Goal: Find contact information: Find contact information

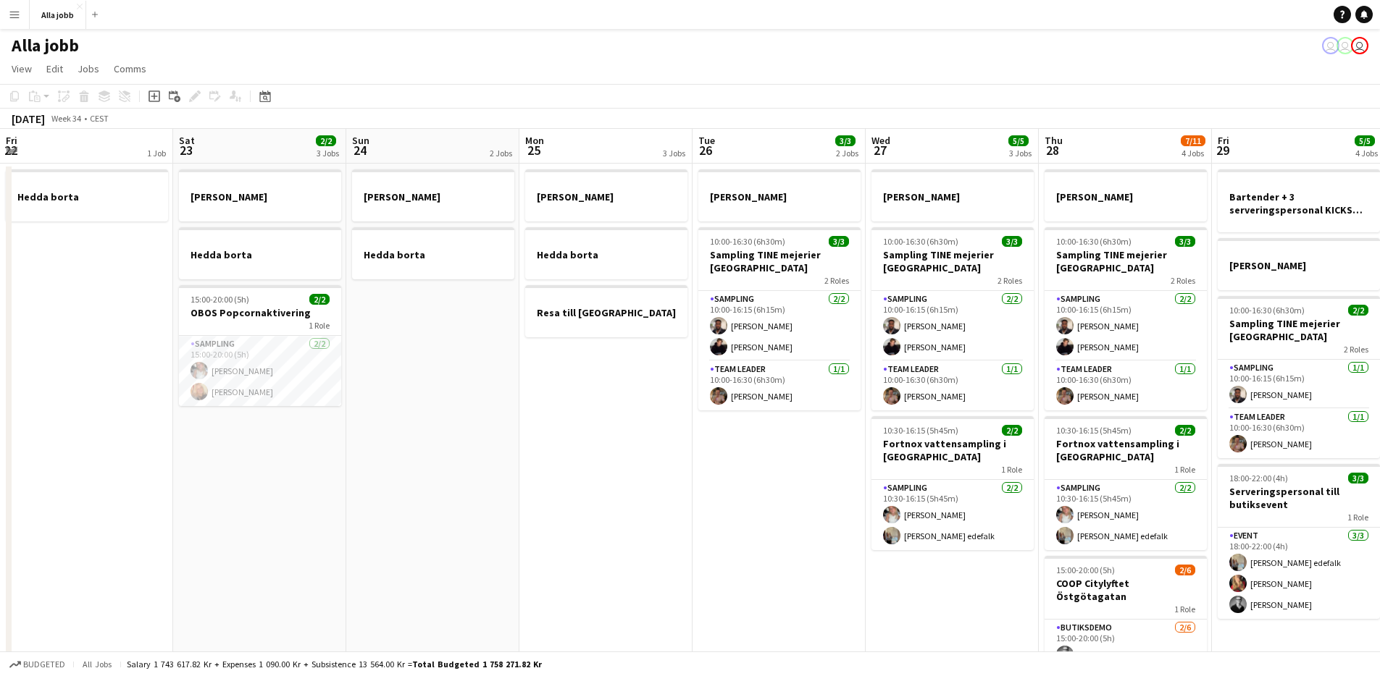
scroll to position [0, 471]
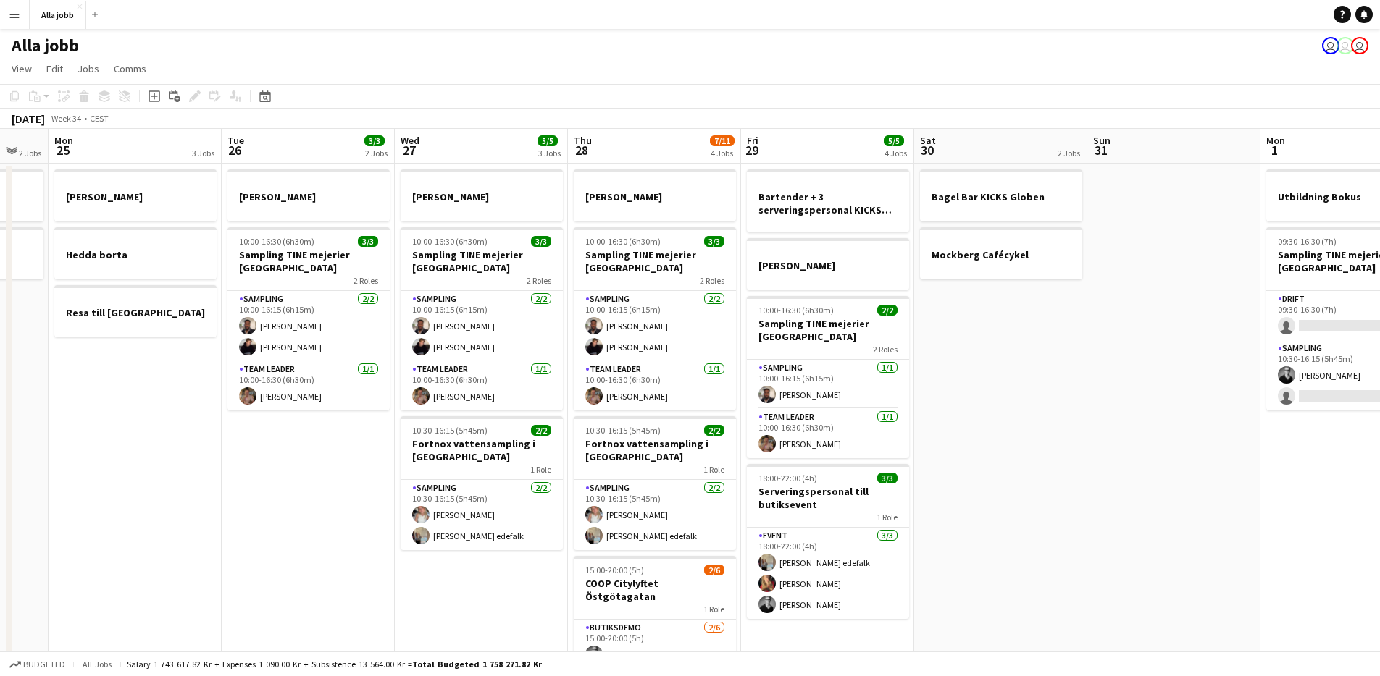
click at [1071, 406] on app-date-cell "Bagel Bar KICKS Globen Mockberg Cafécykel" at bounding box center [1000, 483] width 173 height 638
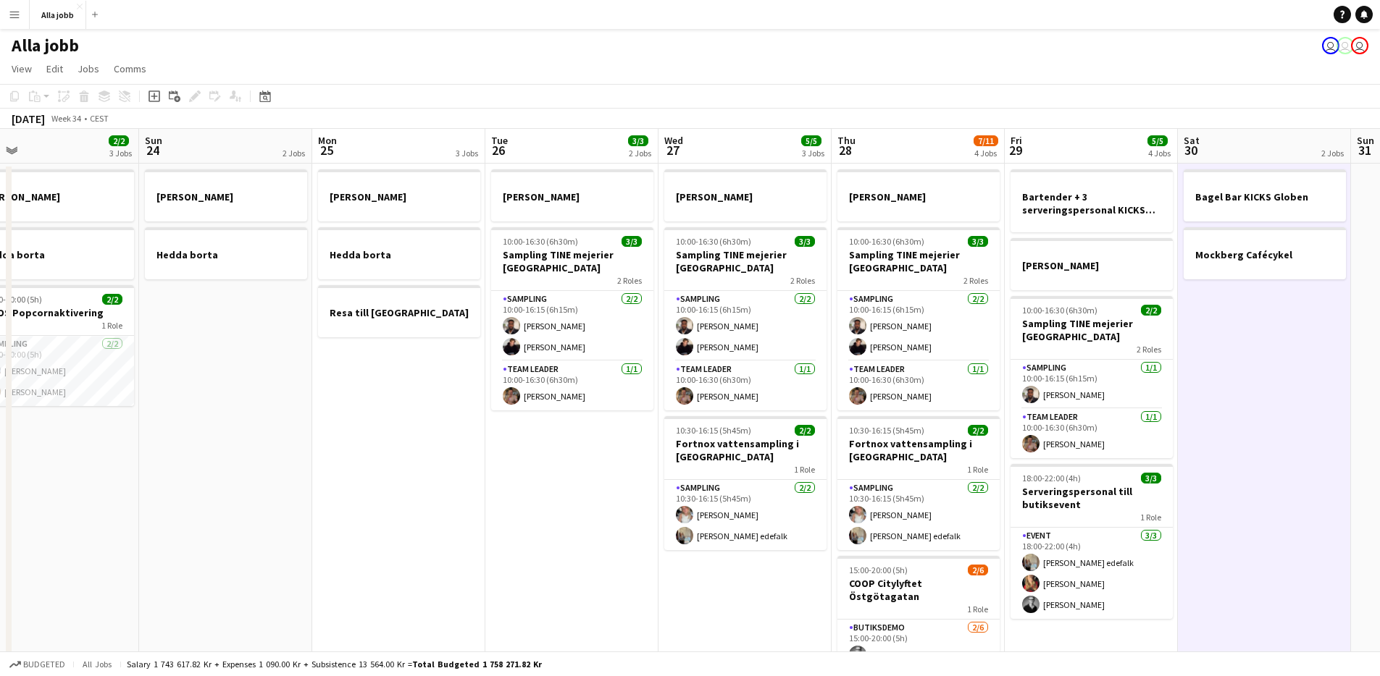
scroll to position [0, 451]
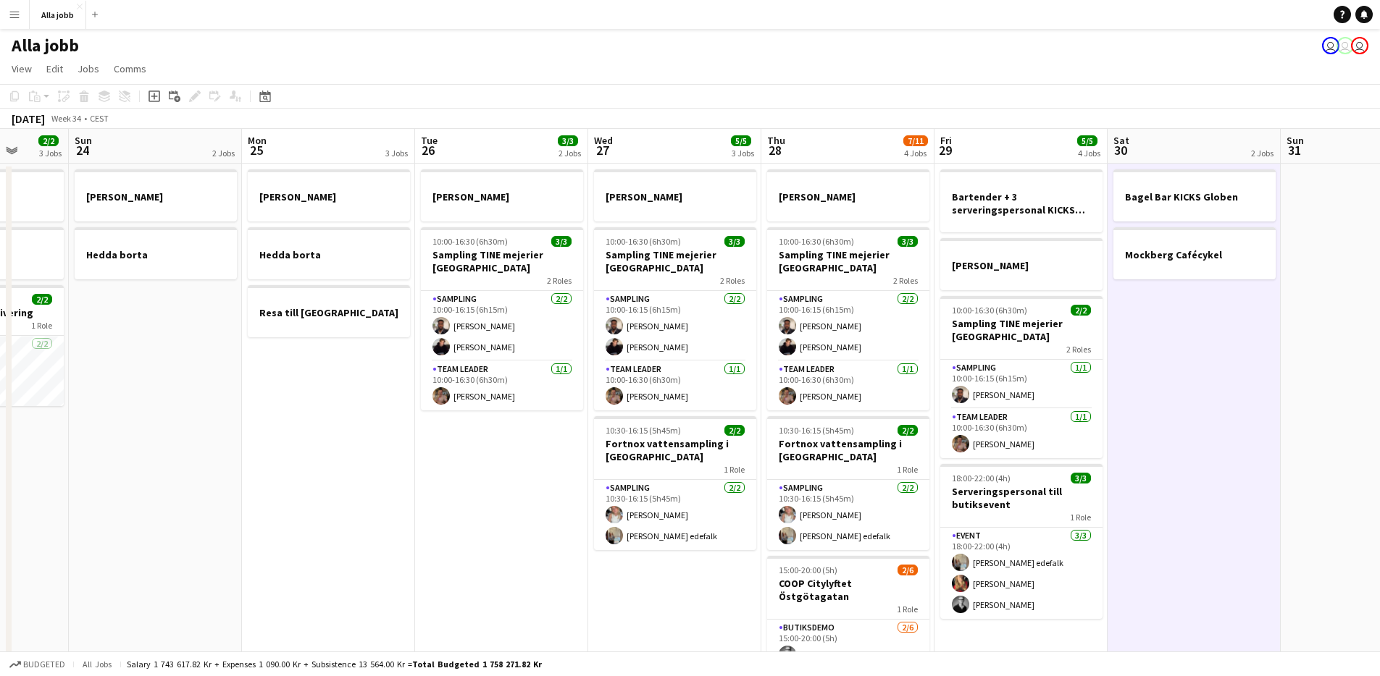
drag, startPoint x: 1036, startPoint y: 429, endPoint x: 1223, endPoint y: 456, distance: 188.8
click at [1225, 456] on app-calendar-viewport "Thu 21 Fri 22 1 Job Sat 23 2/2 3 Jobs Sun 24 2 Jobs Mon 25 3 Jobs Tue 26 3/3 2 …" at bounding box center [690, 465] width 1380 height 673
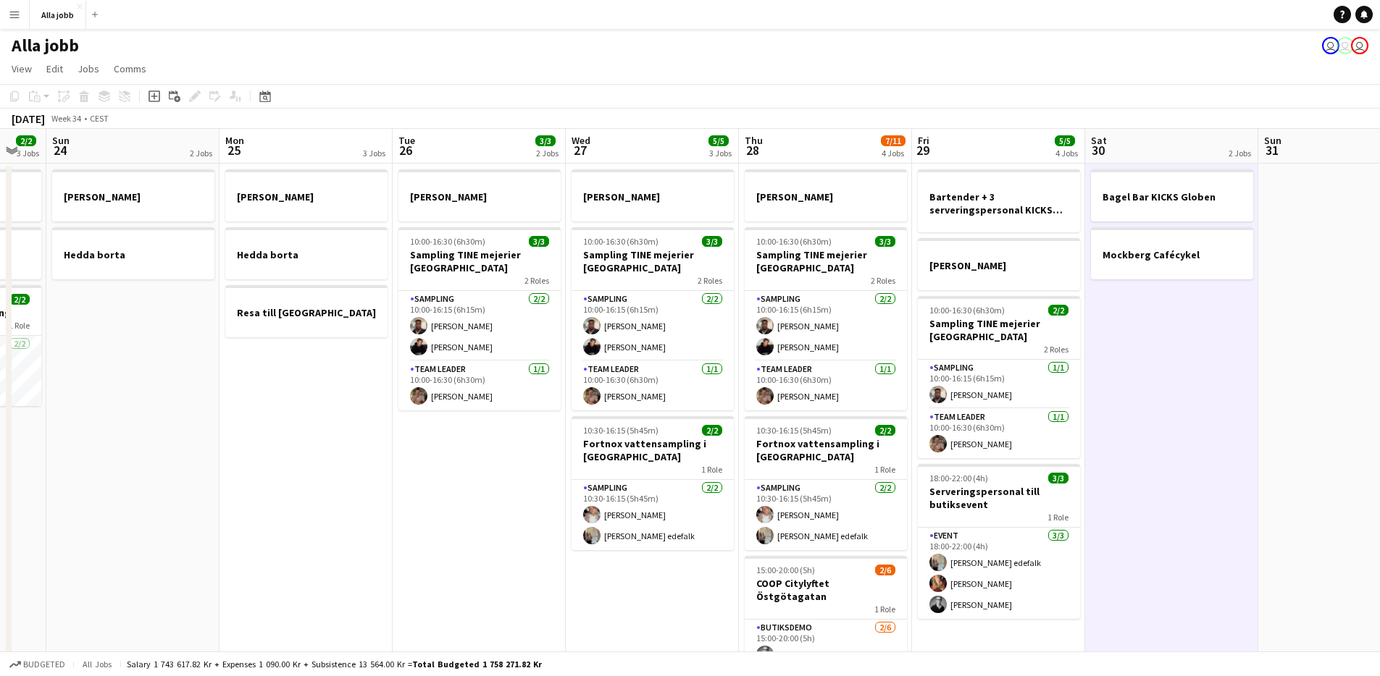
scroll to position [0, 498]
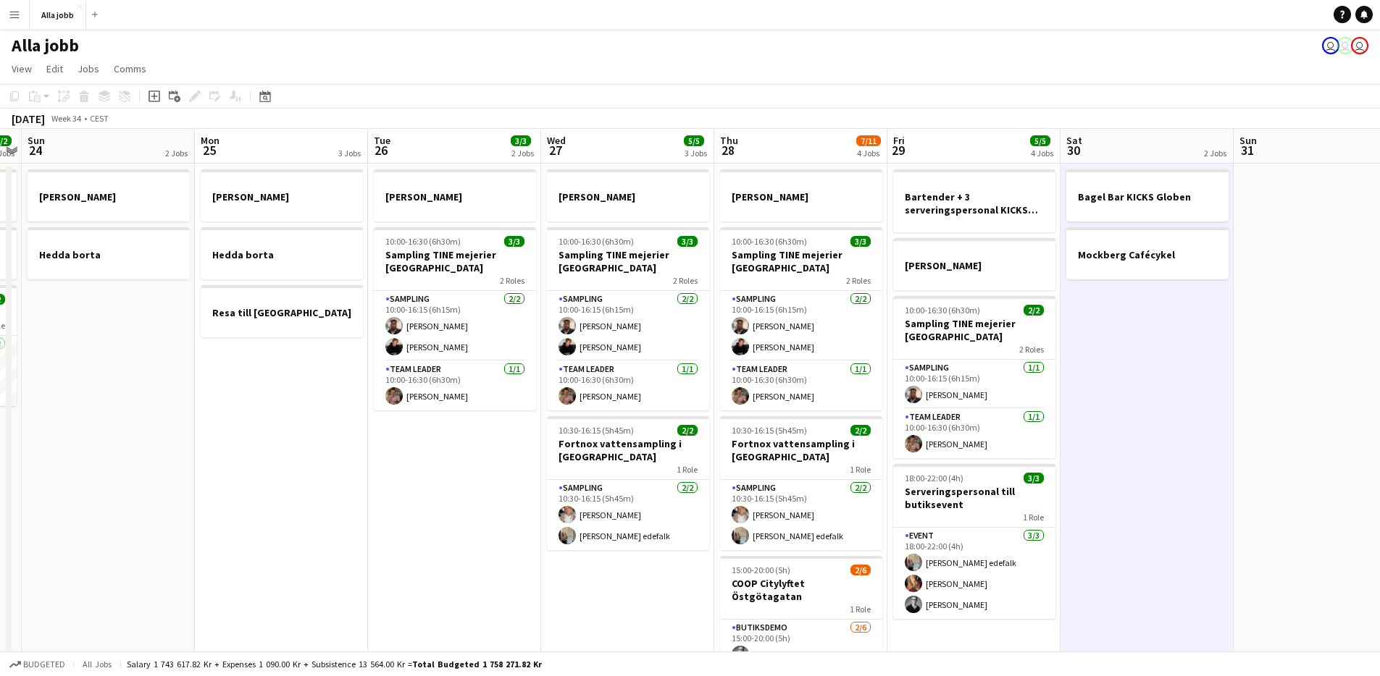
drag, startPoint x: 1245, startPoint y: 548, endPoint x: 1201, endPoint y: 551, distance: 44.3
click at [1201, 551] on app-calendar-viewport "Thu 21 12/12 3 Jobs Fri 22 1 Job Sat 23 2/2 3 Jobs Sun 24 2 Jobs Mon 25 3 Jobs …" at bounding box center [690, 465] width 1380 height 673
click at [698, 599] on app-date-cell "[PERSON_NAME] 10:00-16:30 (6h30m) 3/3 Sampling TINE mejerier Göteborg 2 Roles S…" at bounding box center [627, 483] width 173 height 638
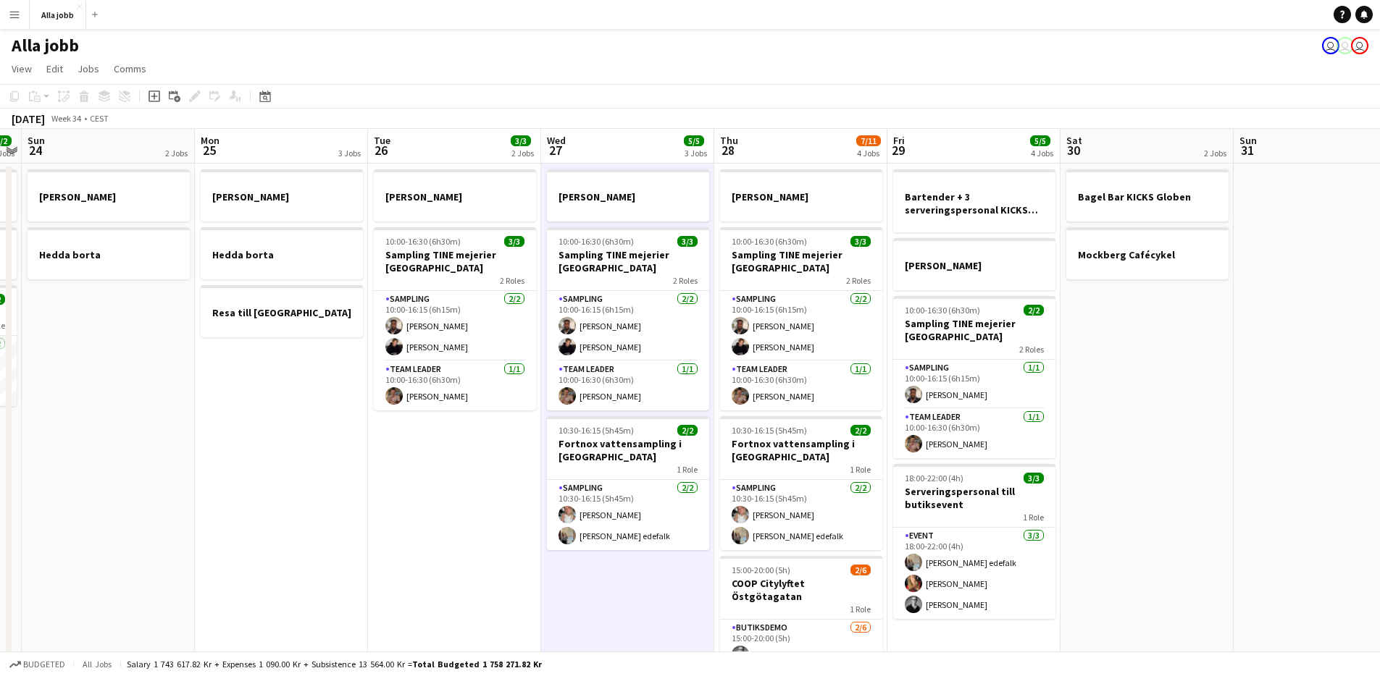
click at [698, 599] on app-date-cell "[PERSON_NAME] 10:00-16:30 (6h30m) 3/3 Sampling TINE mejerier Göteborg 2 Roles S…" at bounding box center [627, 483] width 173 height 638
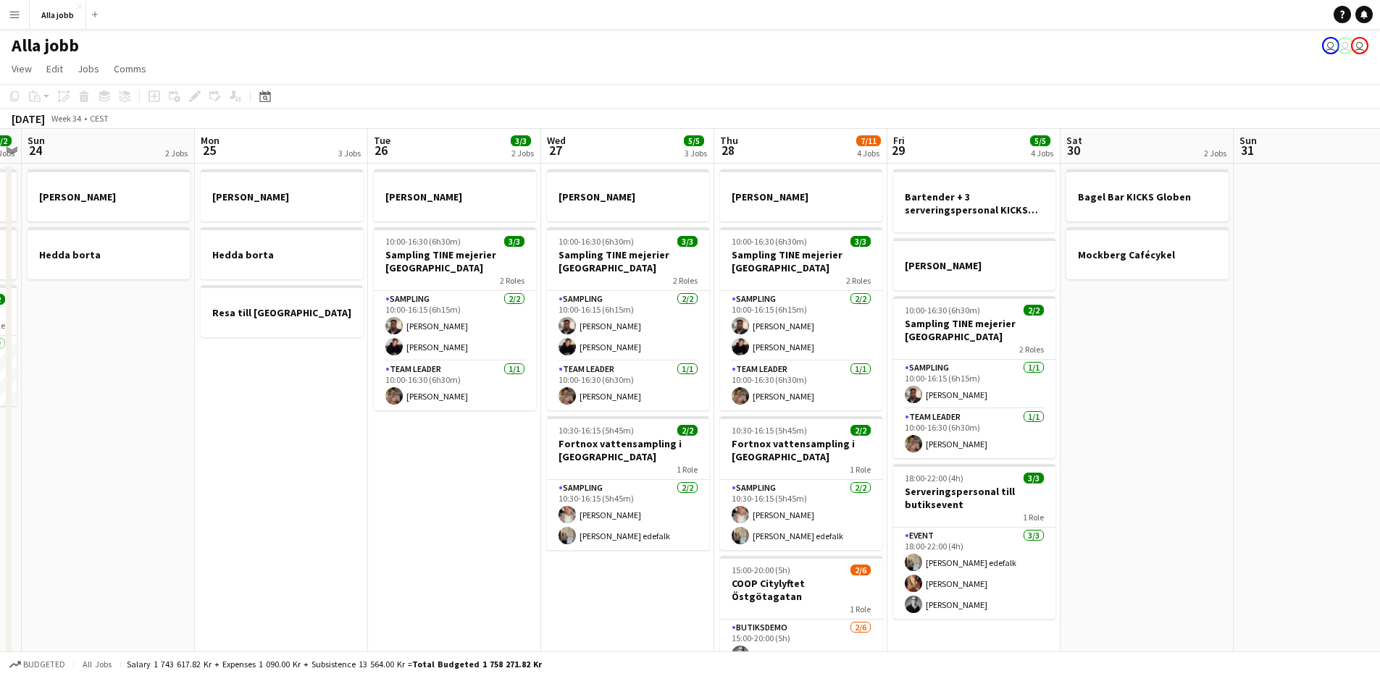
click at [698, 599] on app-date-cell "[PERSON_NAME] 10:00-16:30 (6h30m) 3/3 Sampling TINE mejerier Göteborg 2 Roles S…" at bounding box center [627, 483] width 173 height 638
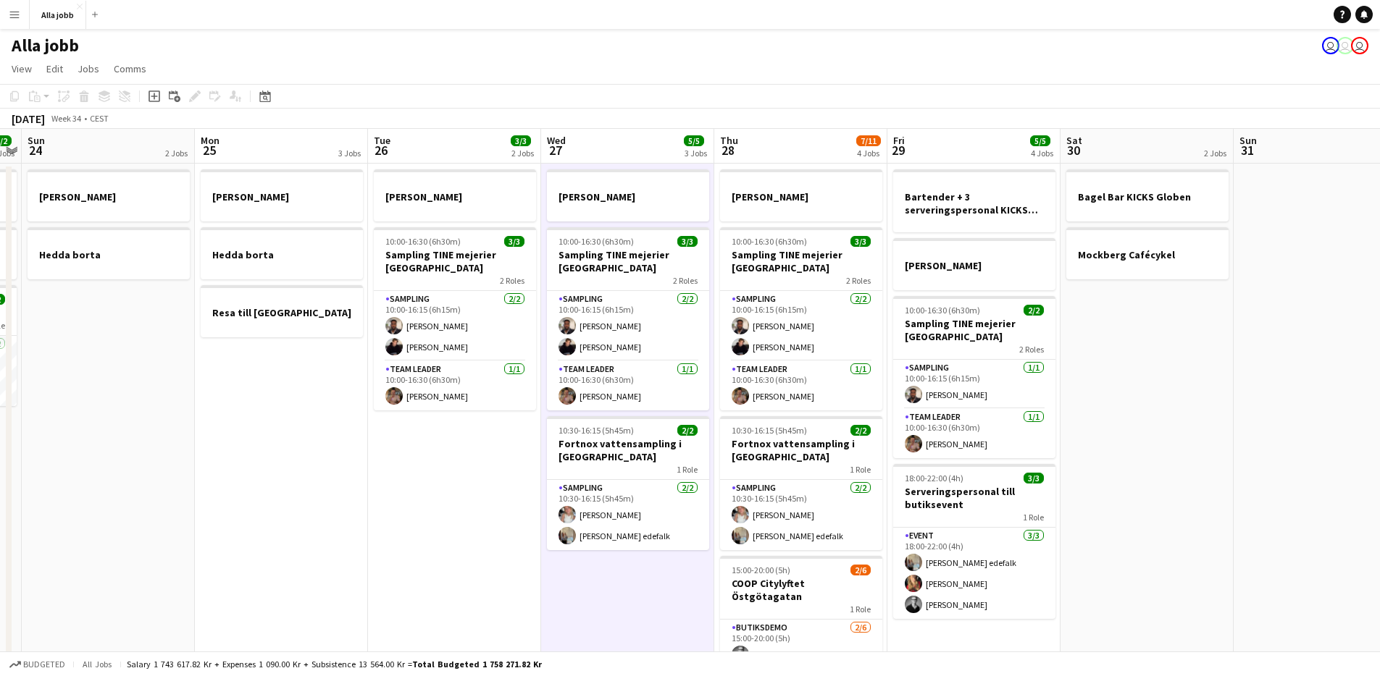
click at [698, 599] on app-date-cell "[PERSON_NAME] 10:00-16:30 (6h30m) 3/3 Sampling TINE mejerier Göteborg 2 Roles S…" at bounding box center [627, 483] width 173 height 638
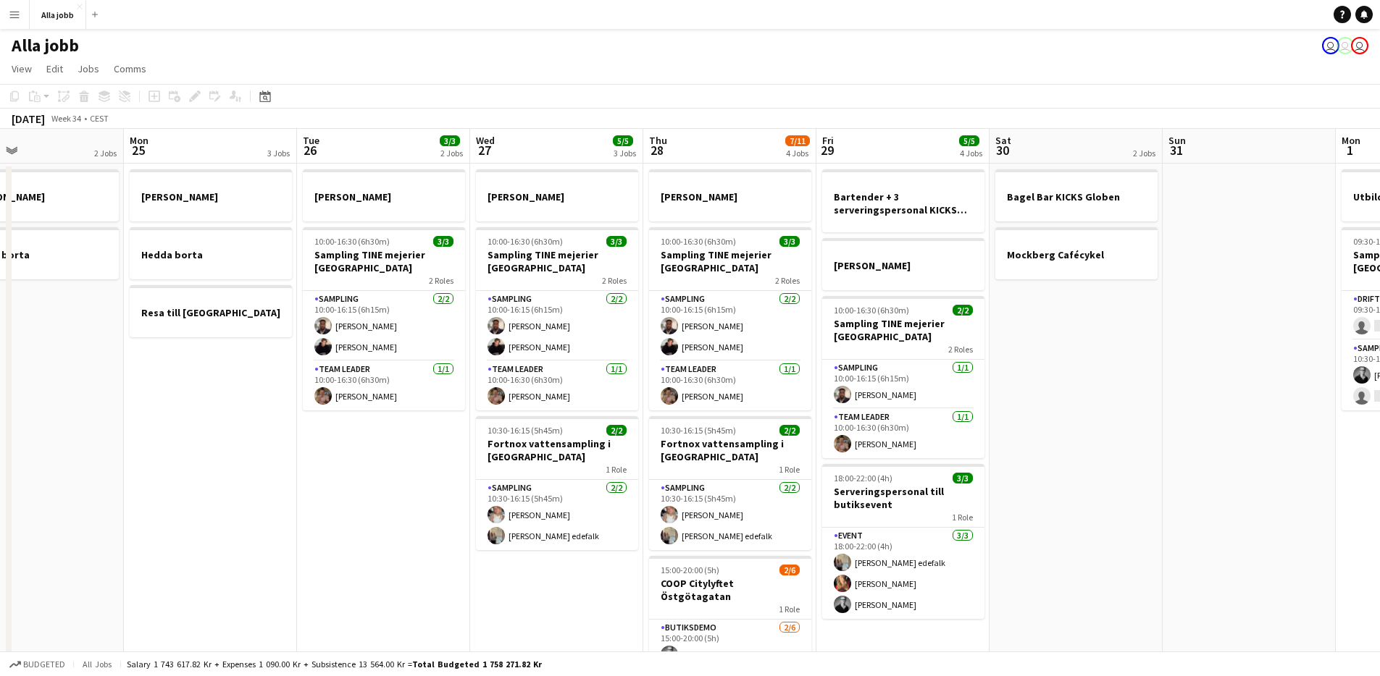
scroll to position [0, 473]
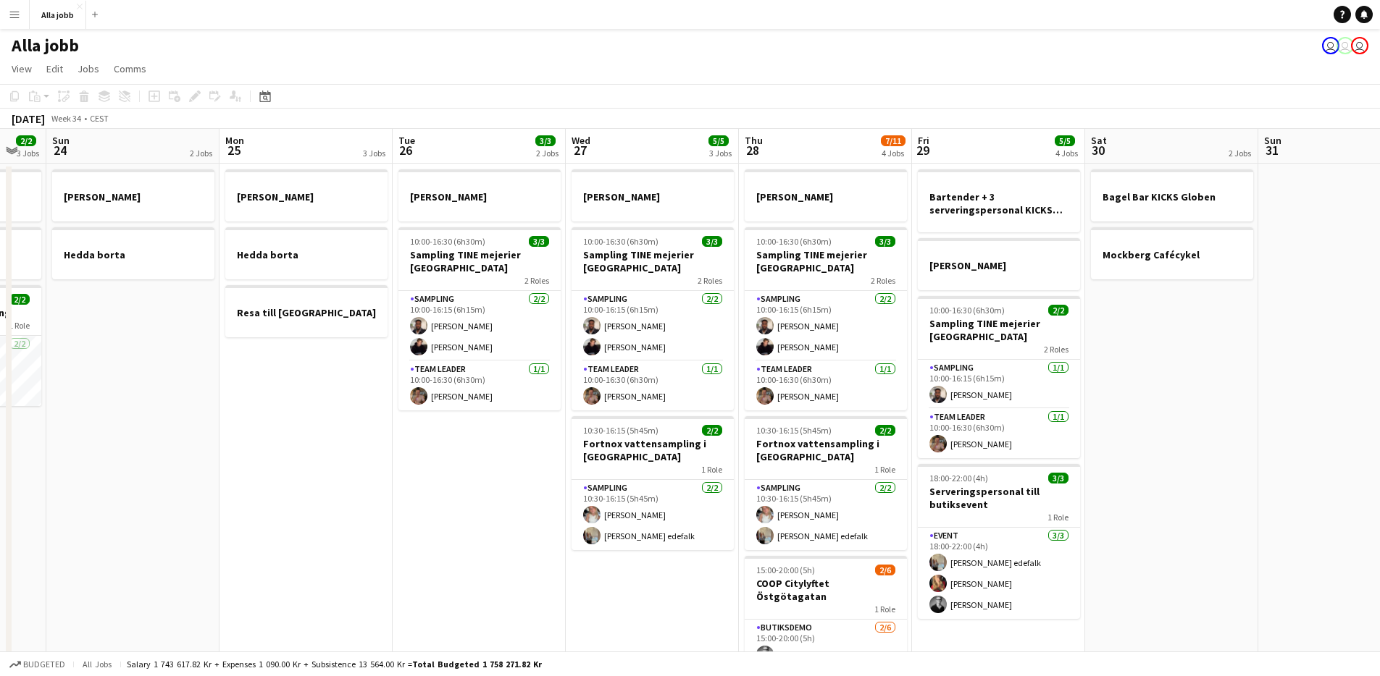
drag, startPoint x: 648, startPoint y: 607, endPoint x: 548, endPoint y: 637, distance: 103.6
click at [548, 637] on app-calendar-viewport "Thu 21 12/12 3 Jobs Fri 22 1 Job Sat 23 2/2 3 Jobs Sun 24 2 Jobs Mon 25 3 Jobs …" at bounding box center [690, 465] width 1380 height 673
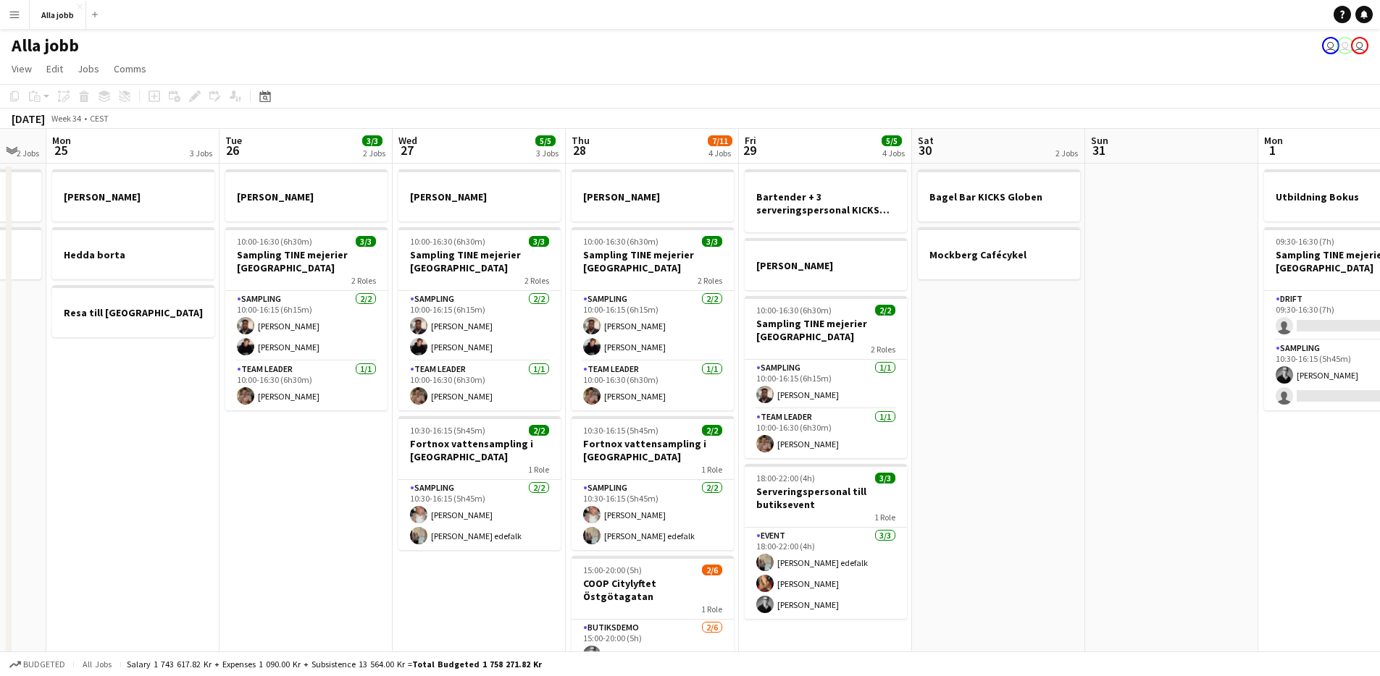
click at [456, 590] on app-date-cell "[PERSON_NAME] 10:00-16:30 (6h30m) 3/3 Sampling TINE mejerier Göteborg 2 Roles S…" at bounding box center [479, 483] width 173 height 638
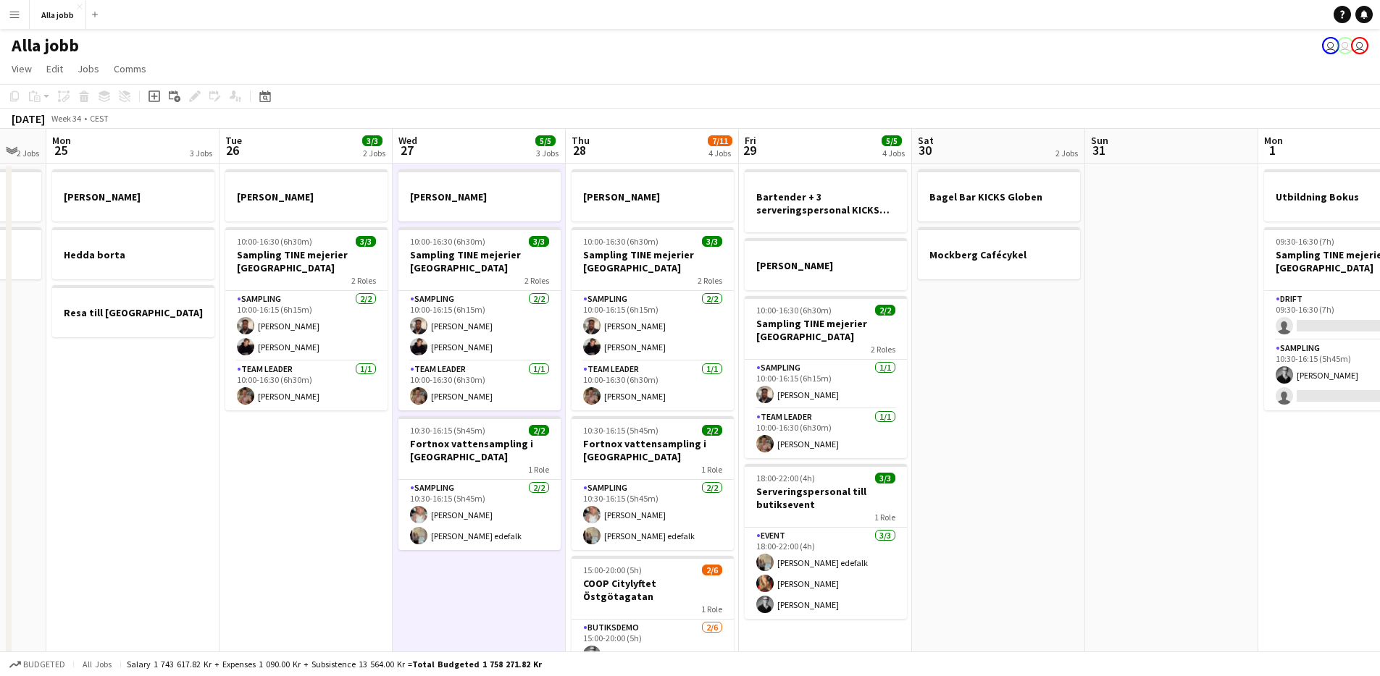
click at [449, 574] on app-date-cell "[PERSON_NAME] 10:00-16:30 (6h30m) 3/3 Sampling TINE mejerier Göteborg 2 Roles S…" at bounding box center [479, 483] width 173 height 638
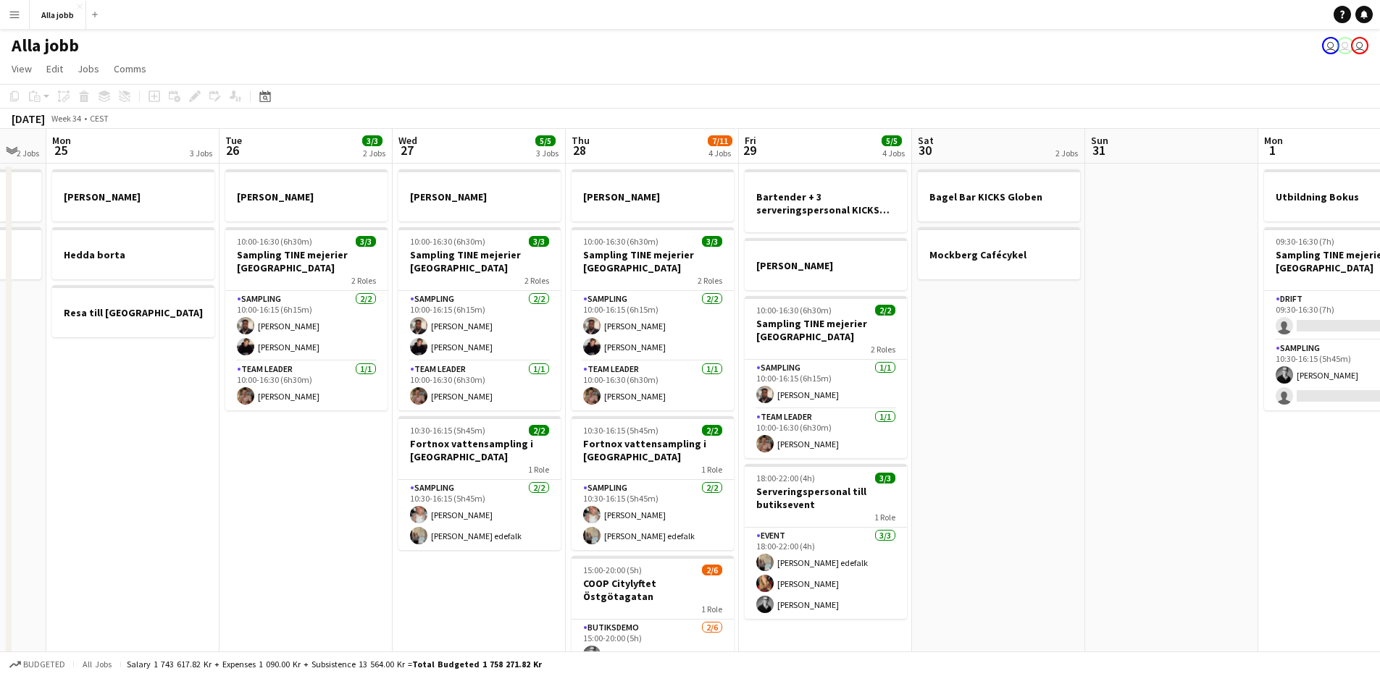
click at [491, 592] on app-date-cell "[PERSON_NAME] 10:00-16:30 (6h30m) 3/3 Sampling TINE mejerier Göteborg 2 Roles S…" at bounding box center [479, 483] width 173 height 638
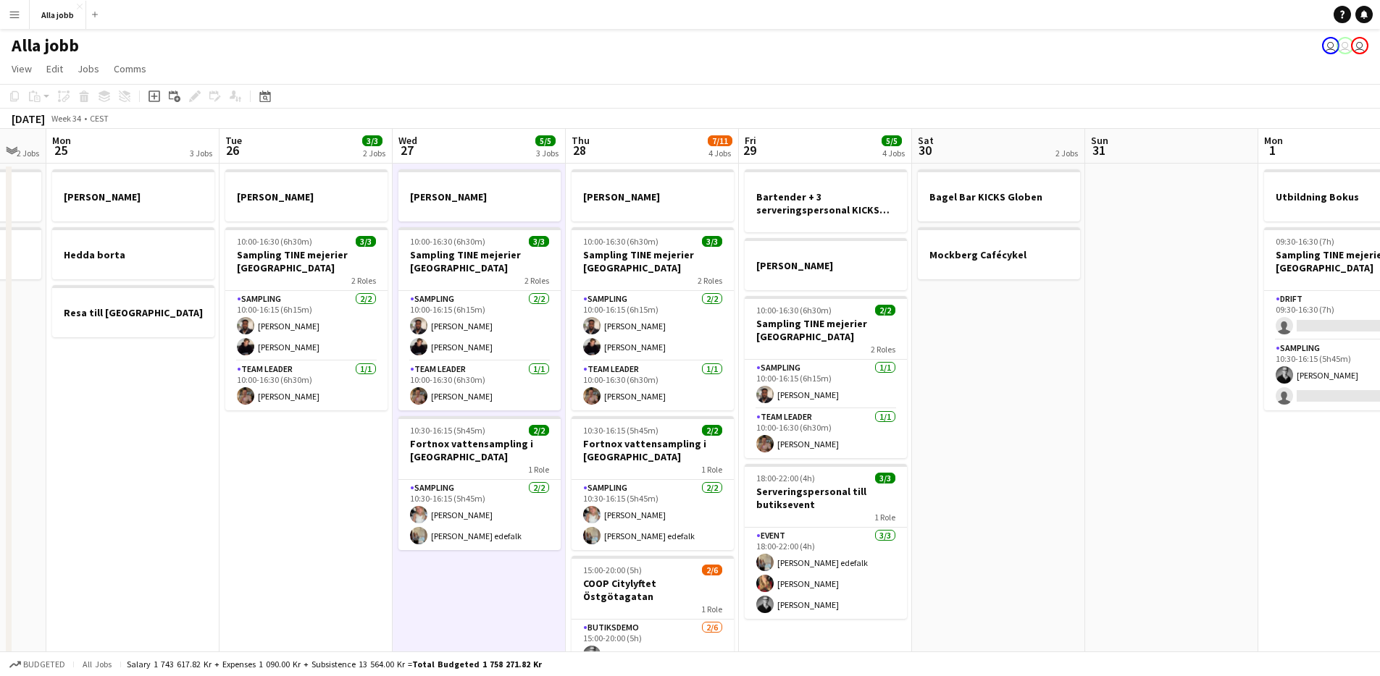
click at [361, 584] on app-date-cell "[PERSON_NAME] 10:00-16:30 (6h30m) 3/3 Sampling TINE mejerier Göteborg 2 Roles S…" at bounding box center [305, 483] width 173 height 638
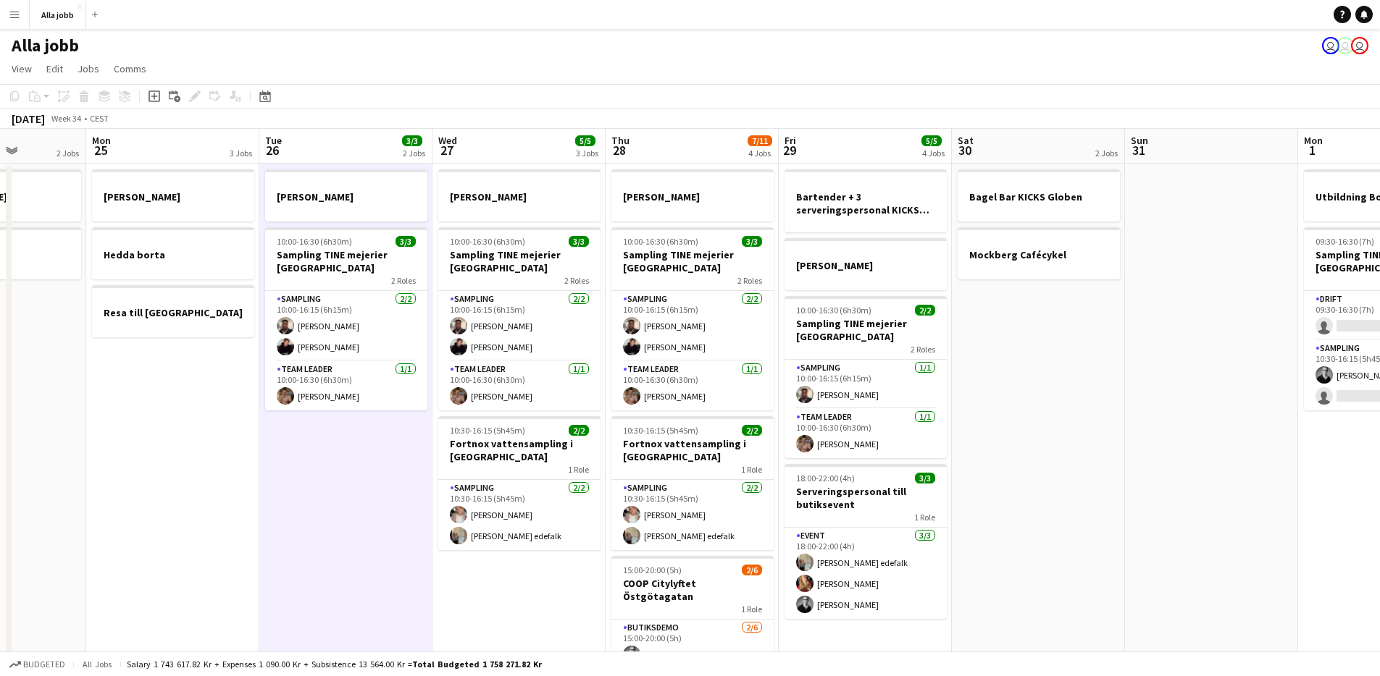
scroll to position [0, 437]
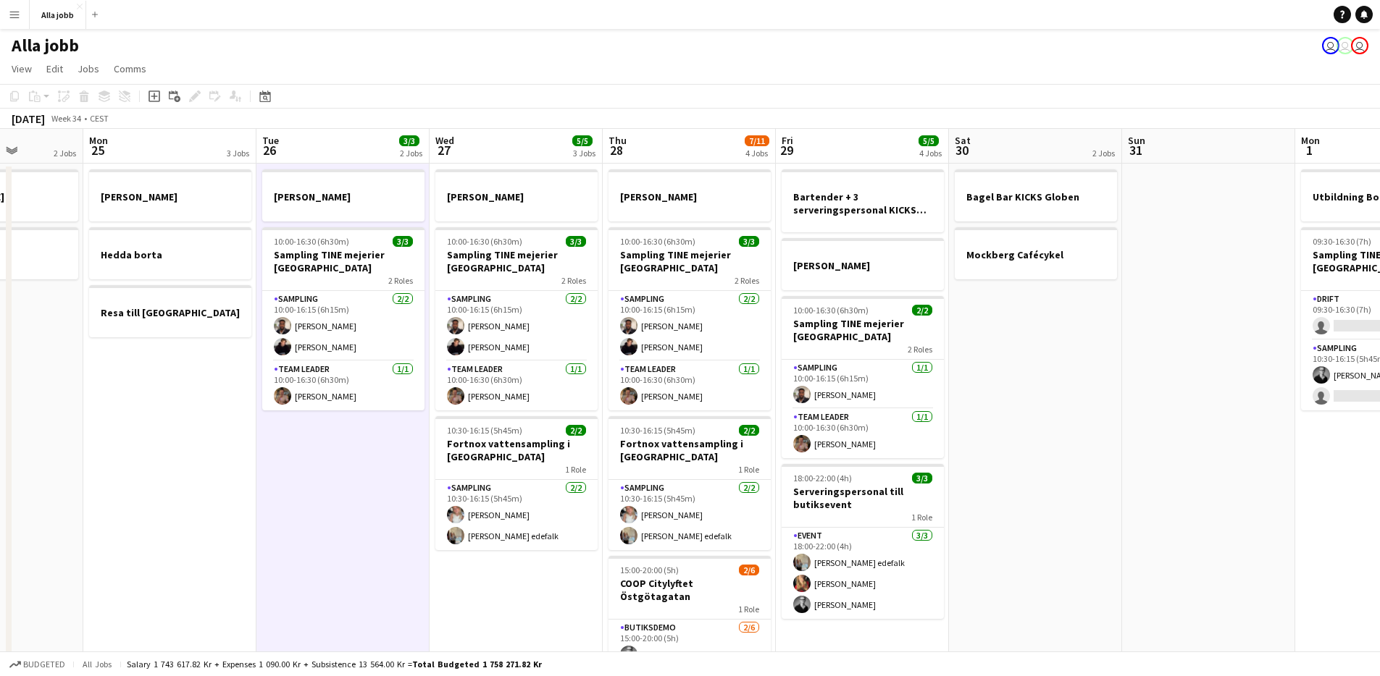
drag, startPoint x: 370, startPoint y: 577, endPoint x: 390, endPoint y: 580, distance: 19.9
click at [390, 580] on app-calendar-viewport "Fri 22 1 Job Sat 23 2/2 3 Jobs Sun 24 2 Jobs Mon 25 3 Jobs Tue 26 3/3 2 Jobs We…" at bounding box center [690, 465] width 1380 height 673
drag, startPoint x: 7, startPoint y: 21, endPoint x: 41, endPoint y: 70, distance: 59.9
click at [7, 21] on button "Menu" at bounding box center [14, 14] width 29 height 29
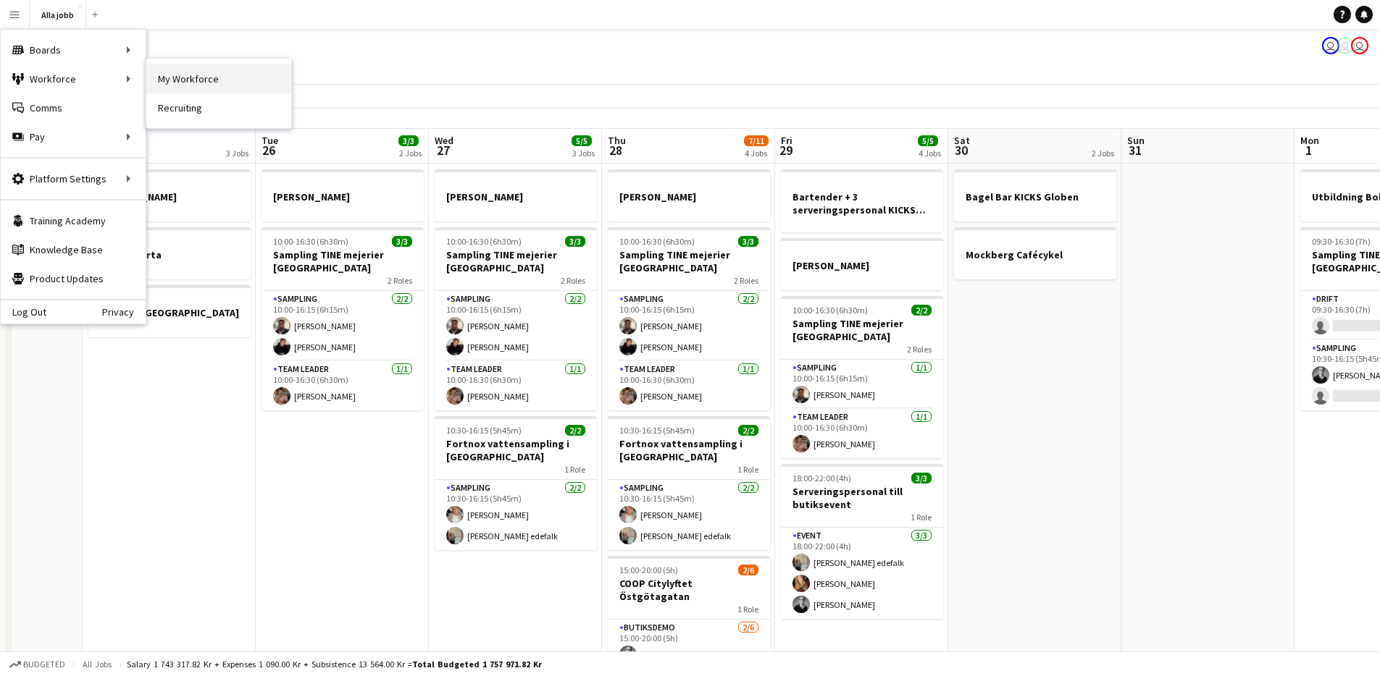
click at [226, 69] on link "My Workforce" at bounding box center [218, 78] width 145 height 29
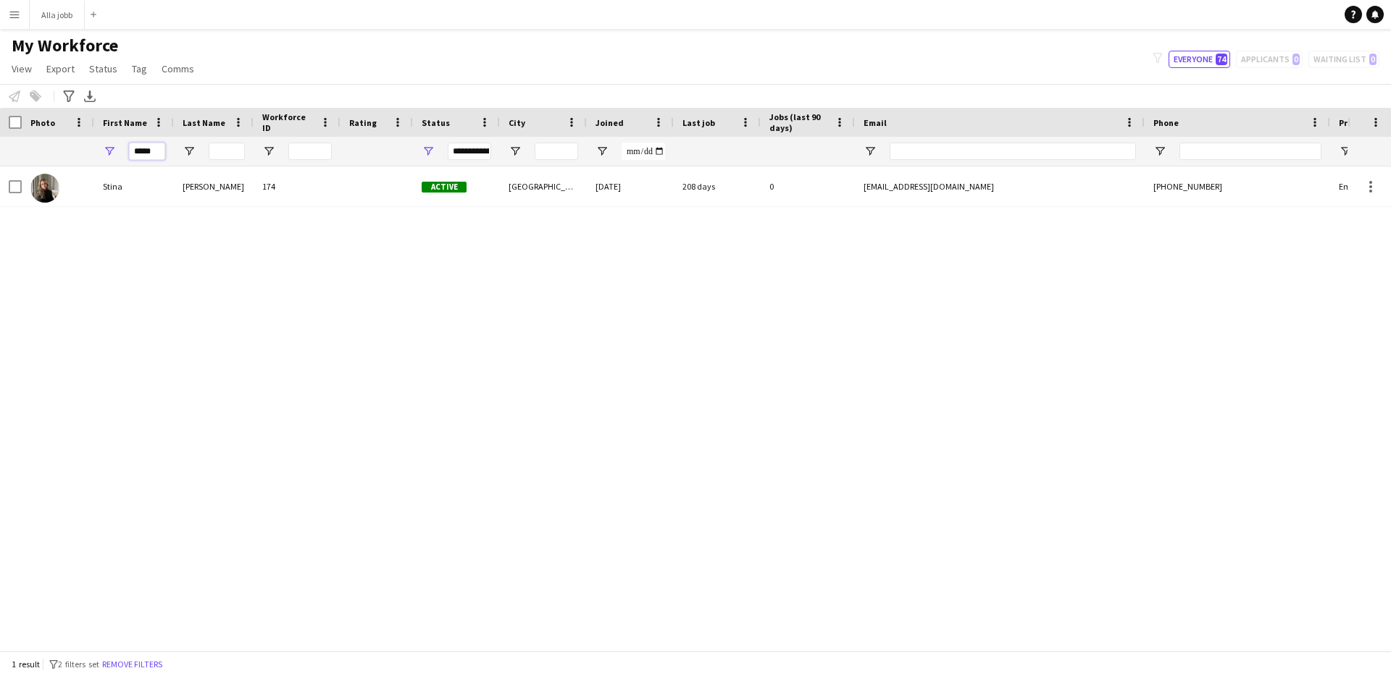
click at [143, 153] on input "*****" at bounding box center [147, 151] width 36 height 17
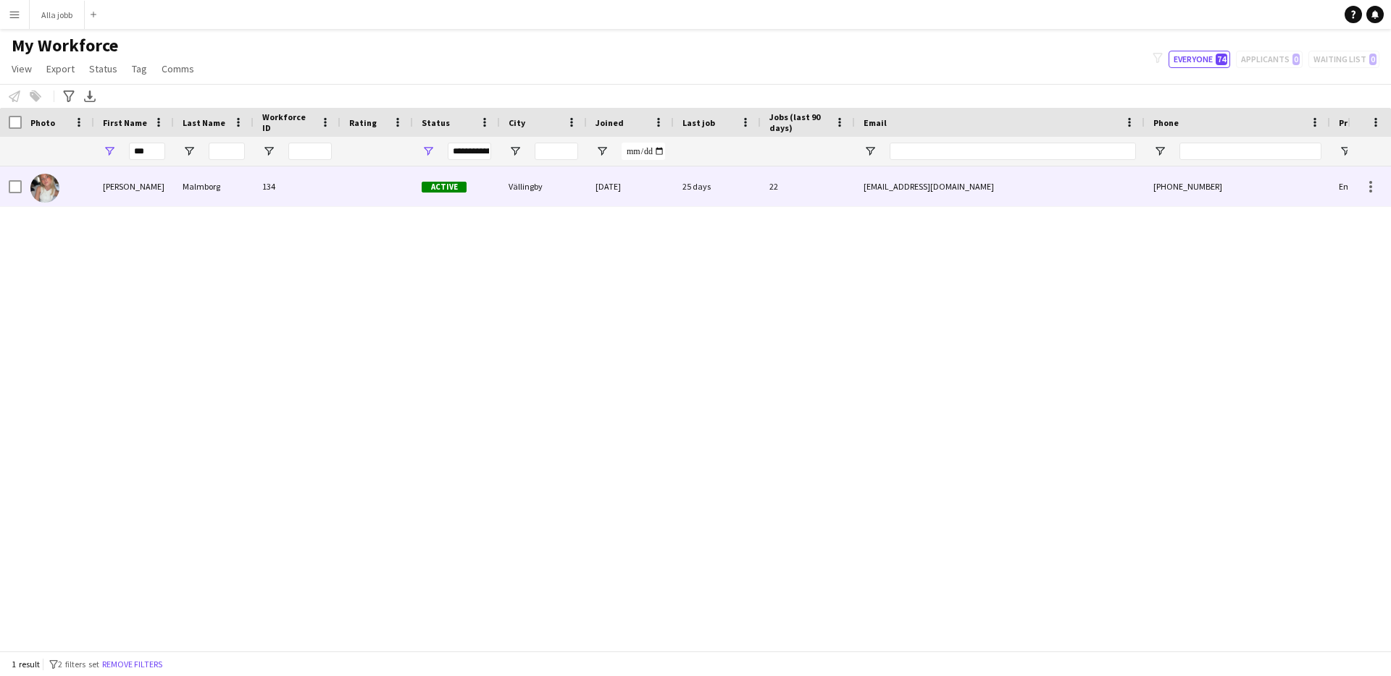
click at [174, 187] on div "[PERSON_NAME] 134 Active Vällingby [DATE] 25 days 22 [EMAIL_ADDRESS][DOMAIN_NAM…" at bounding box center [785, 187] width 1570 height 41
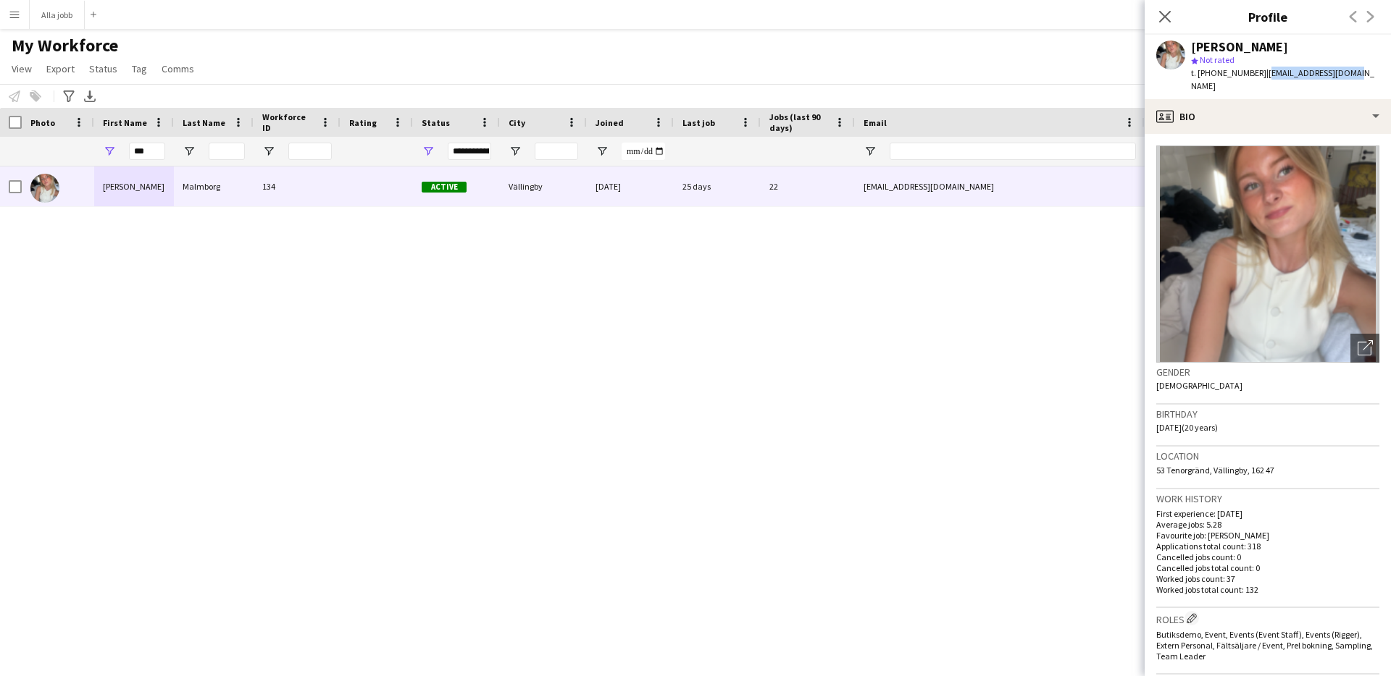
drag, startPoint x: 1337, startPoint y: 71, endPoint x: 1255, endPoint y: 79, distance: 82.2
click at [1255, 79] on div "[PERSON_NAME] star Not rated t. [PHONE_NUMBER] | [EMAIL_ADDRESS][DOMAIN_NAME]" at bounding box center [1267, 67] width 246 height 64
copy span "[EMAIL_ADDRESS][DOMAIN_NAME]"
click at [154, 153] on input "***" at bounding box center [147, 151] width 36 height 17
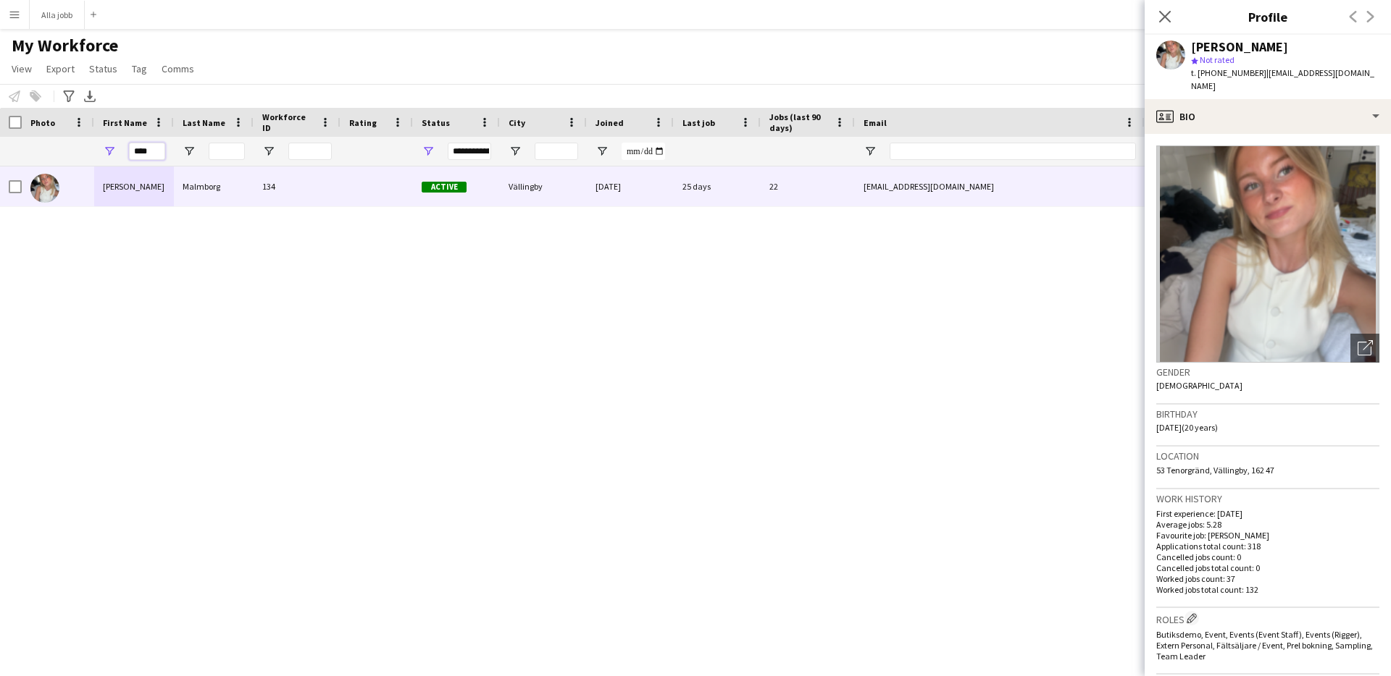
type input "****"
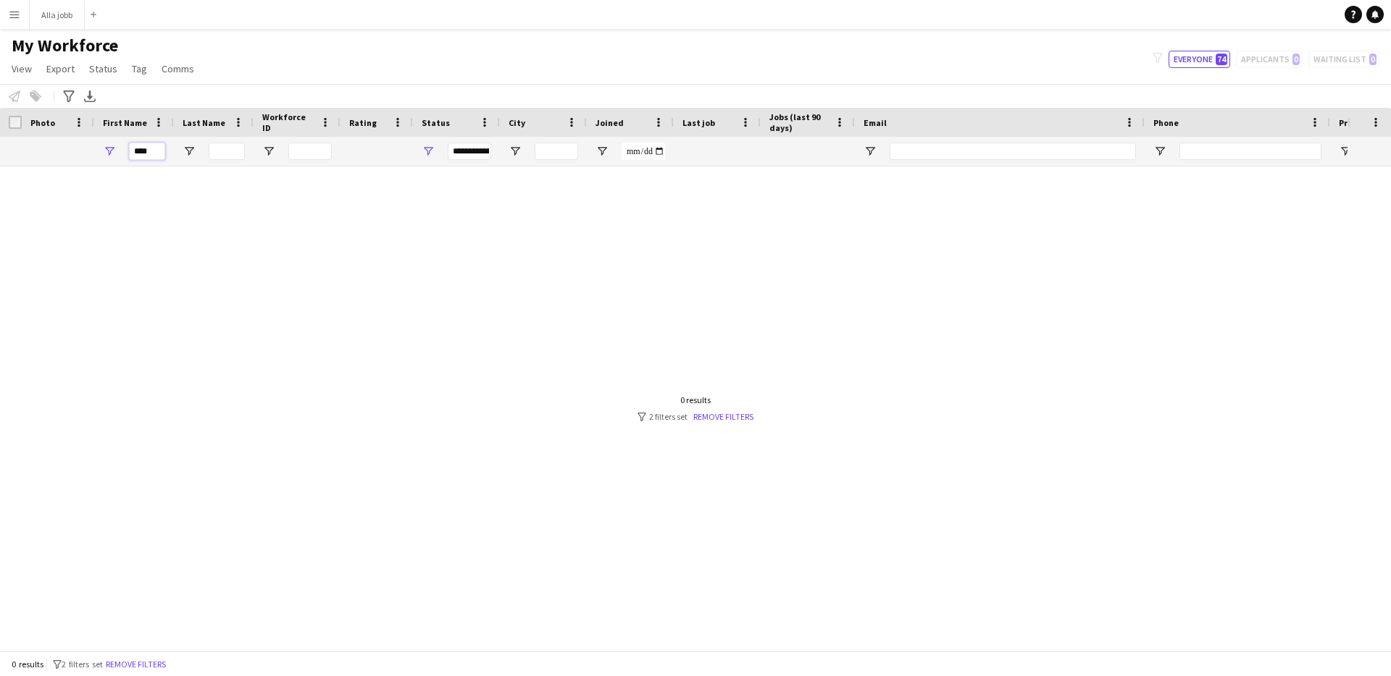
drag, startPoint x: 151, startPoint y: 154, endPoint x: 162, endPoint y: 151, distance: 11.5
click at [155, 154] on input "****" at bounding box center [147, 151] width 36 height 17
click at [162, 151] on input "****" at bounding box center [147, 151] width 36 height 17
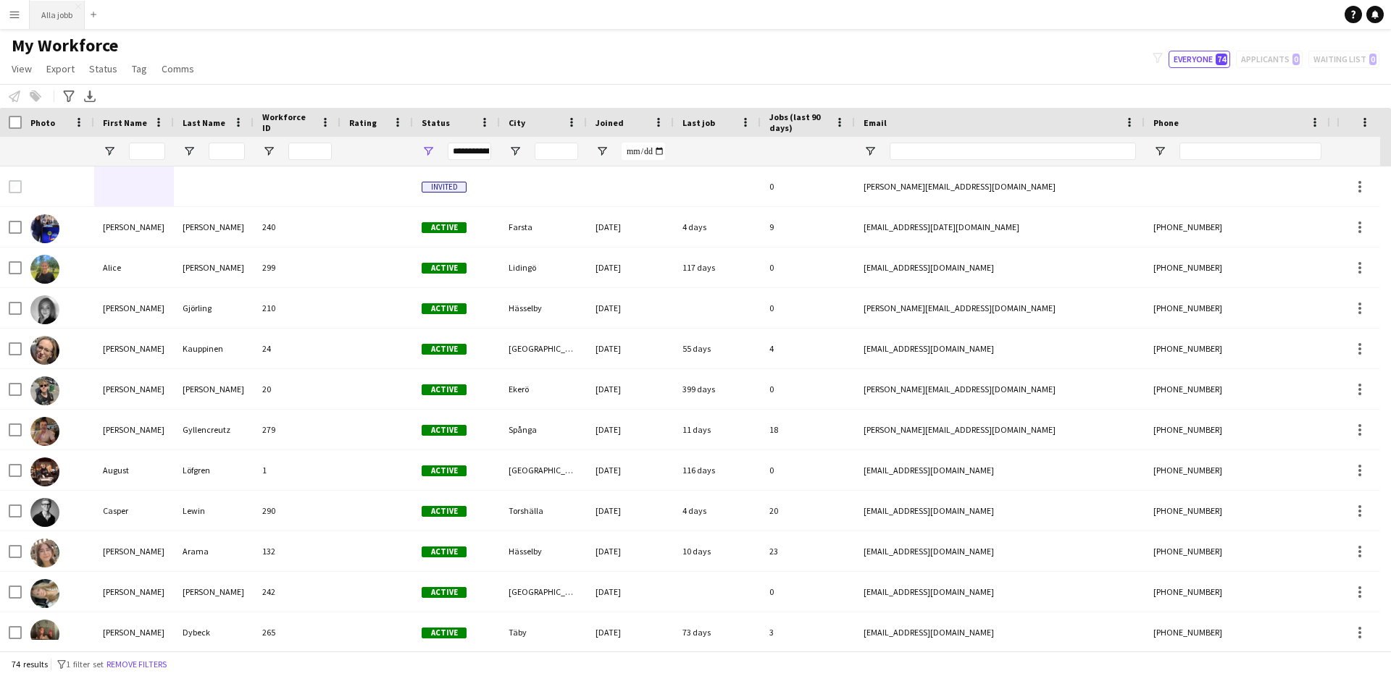
click at [58, 20] on button "Alla jobb Close" at bounding box center [57, 15] width 55 height 28
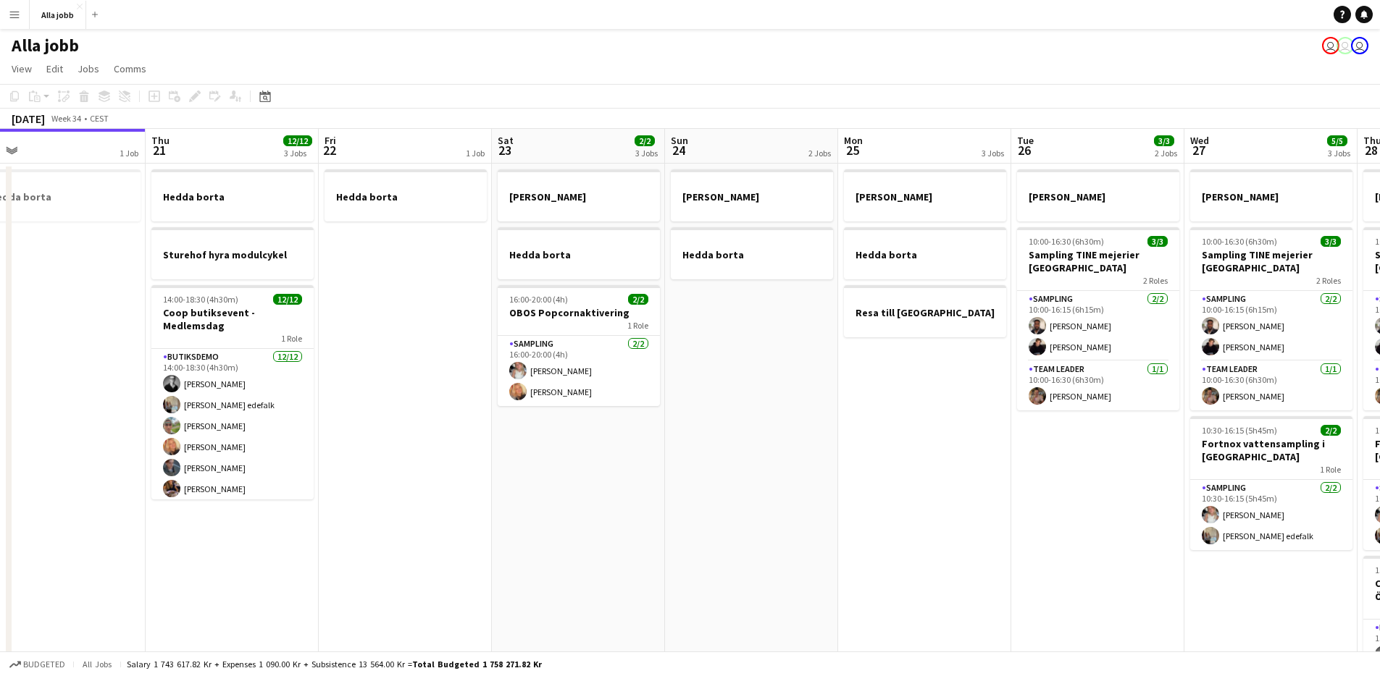
drag, startPoint x: 1066, startPoint y: 393, endPoint x: 499, endPoint y: 457, distance: 570.8
click at [500, 457] on app-calendar-viewport "Sun 17 1 Job Mon 18 2 Jobs Tue 19 1 Job Wed 20 1 Job Thu 21 12/12 3 Jobs Fri 22…" at bounding box center [690, 465] width 1380 height 673
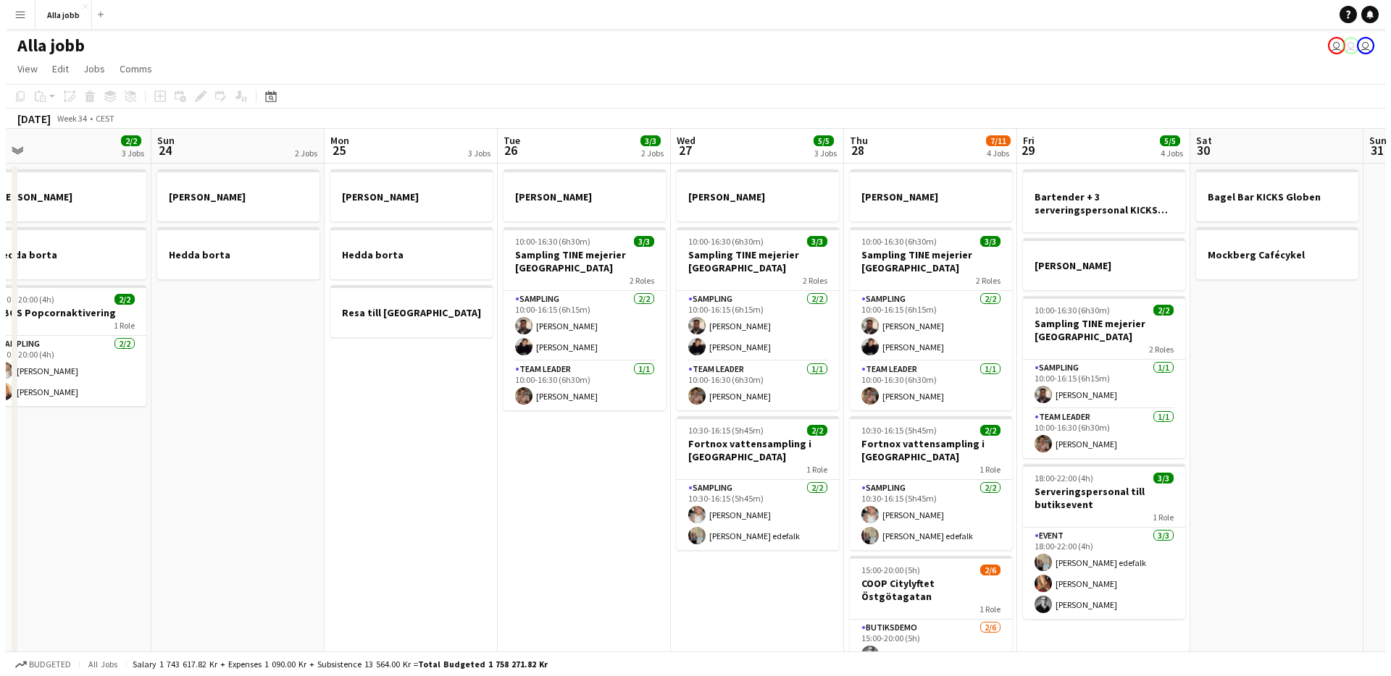
scroll to position [0, 410]
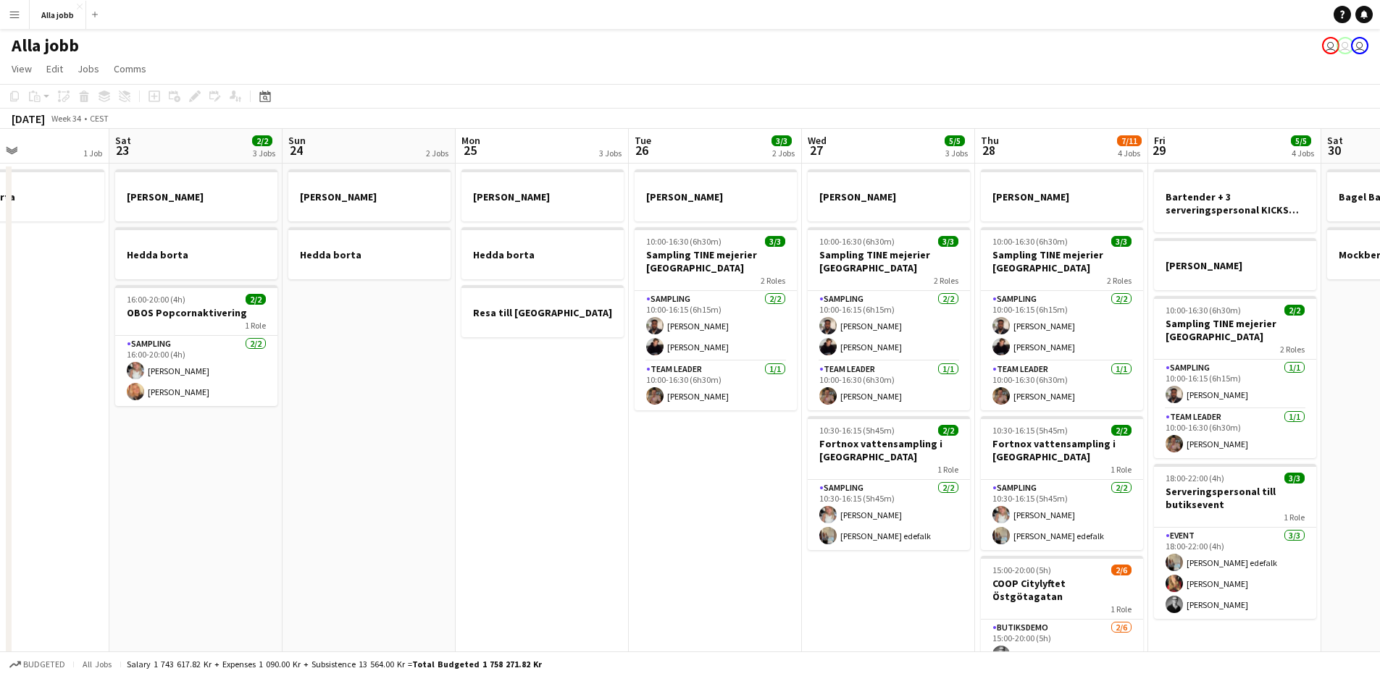
click at [13, 18] on app-icon "Menu" at bounding box center [15, 15] width 12 height 12
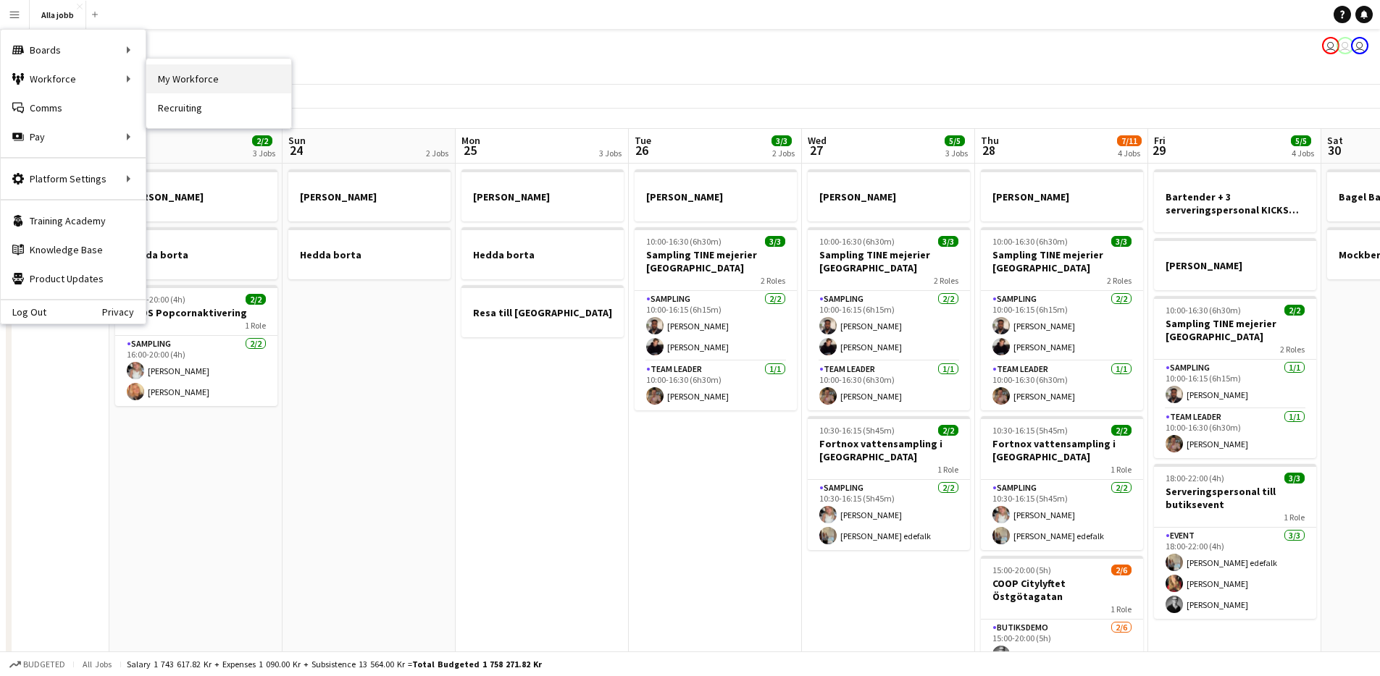
click at [209, 80] on link "My Workforce" at bounding box center [218, 78] width 145 height 29
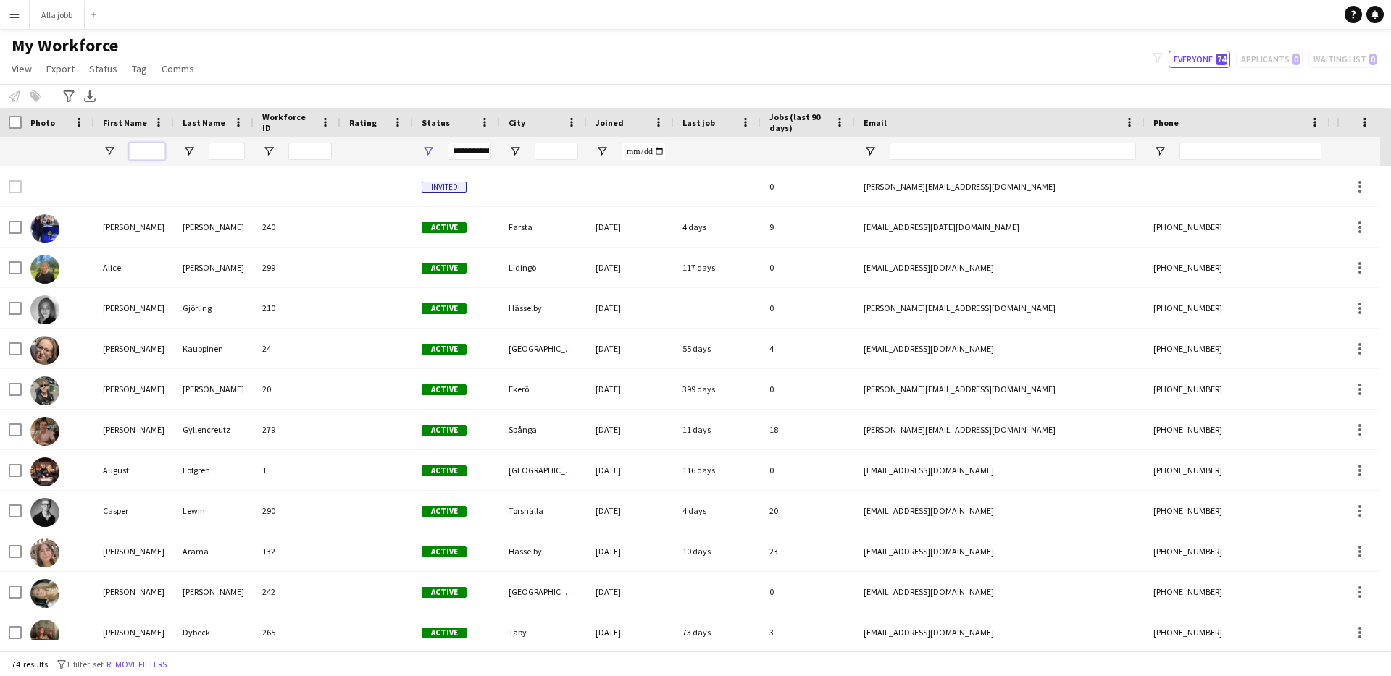
click at [151, 151] on input "First Name Filter Input" at bounding box center [147, 151] width 36 height 17
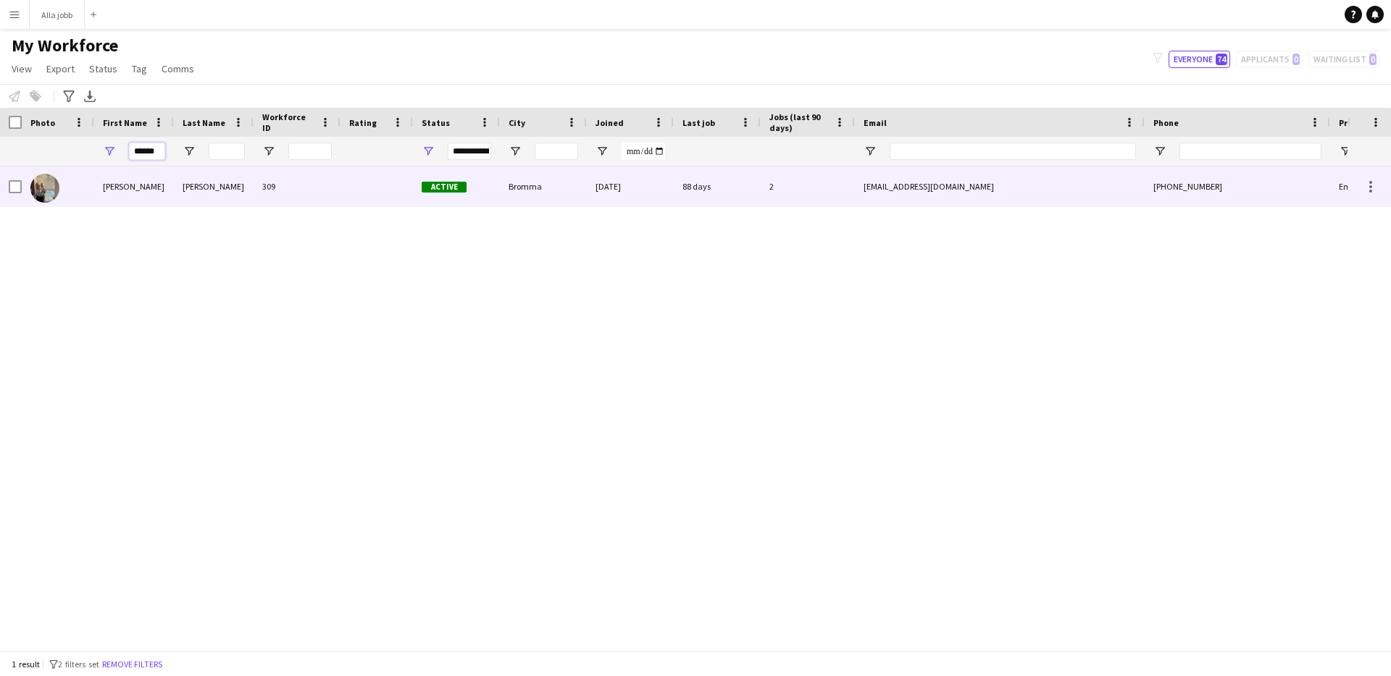
type input "******"
click at [255, 192] on div "309" at bounding box center [296, 187] width 87 height 40
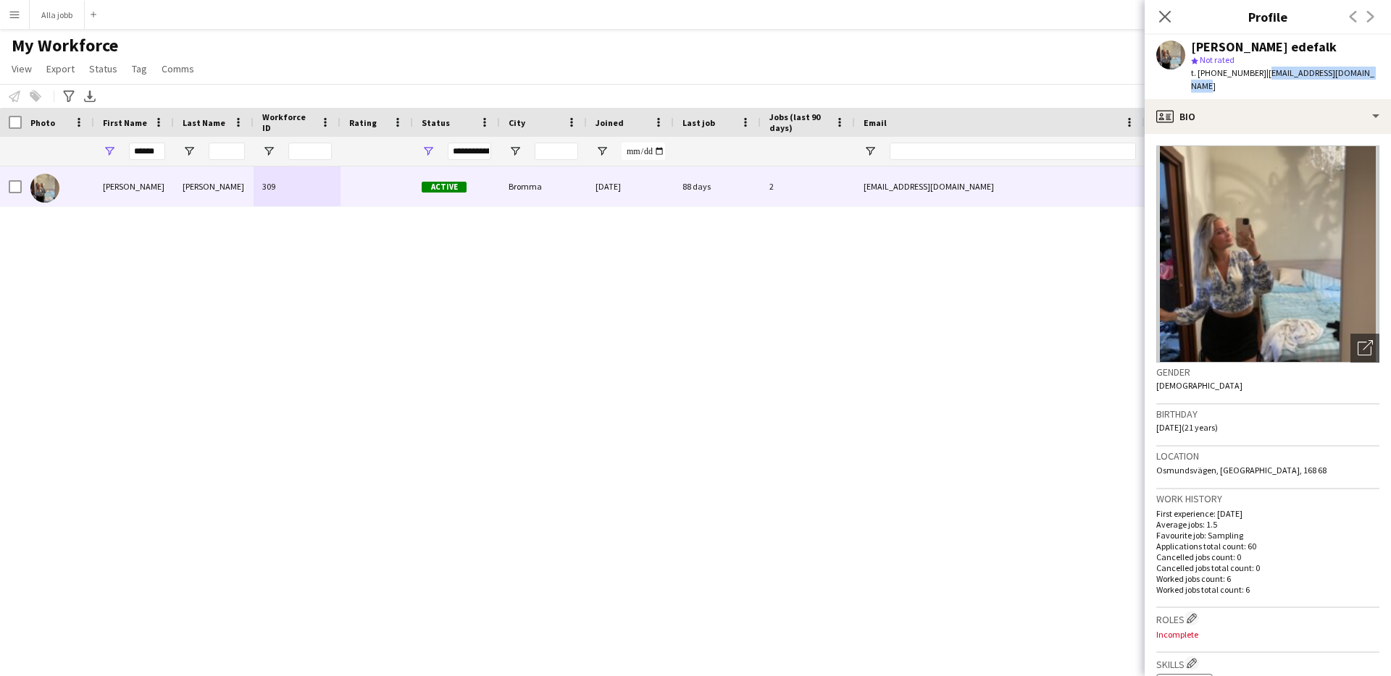
drag, startPoint x: 1361, startPoint y: 67, endPoint x: 1255, endPoint y: 77, distance: 106.2
click at [1254, 77] on div "[PERSON_NAME] edefalk star Not rated t. [PHONE_NUMBER] | [EMAIL_ADDRESS][DOMAIN…" at bounding box center [1267, 67] width 246 height 64
copy span "[EMAIL_ADDRESS][DOMAIN_NAME]"
click at [49, 12] on button "Alla jobb Close" at bounding box center [57, 15] width 55 height 28
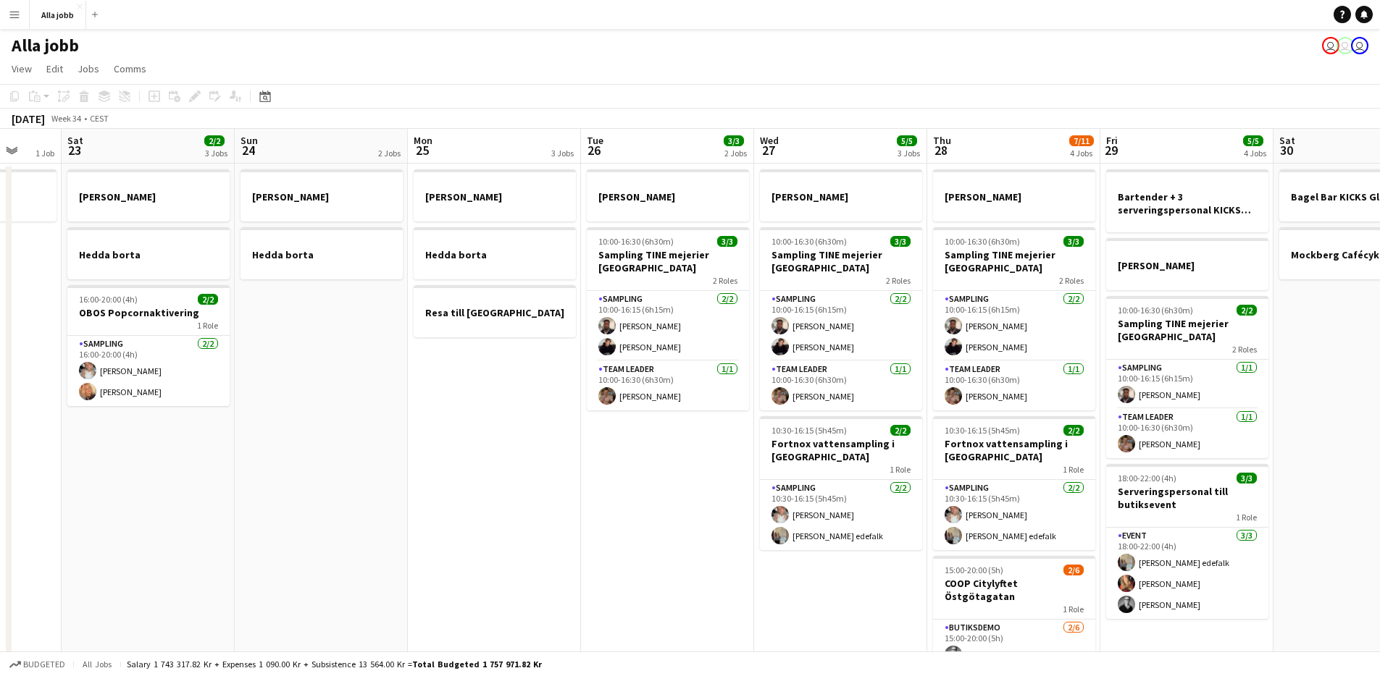
drag, startPoint x: 885, startPoint y: 356, endPoint x: 255, endPoint y: 376, distance: 630.4
click at [257, 376] on app-calendar-viewport "Wed 20 1 Job Thu 21 12/12 3 Jobs Fri 22 1 Job Sat 23 2/2 3 Jobs Sun 24 2 Jobs M…" at bounding box center [690, 465] width 1380 height 673
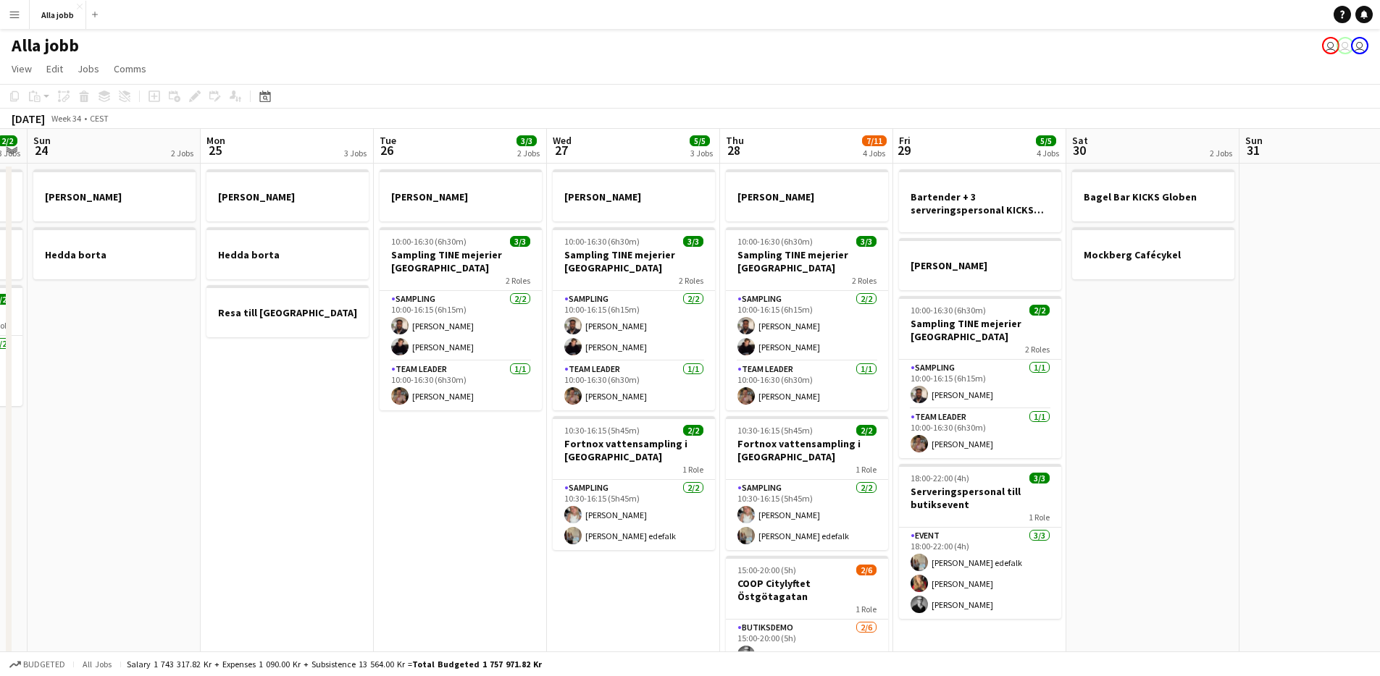
scroll to position [0, 561]
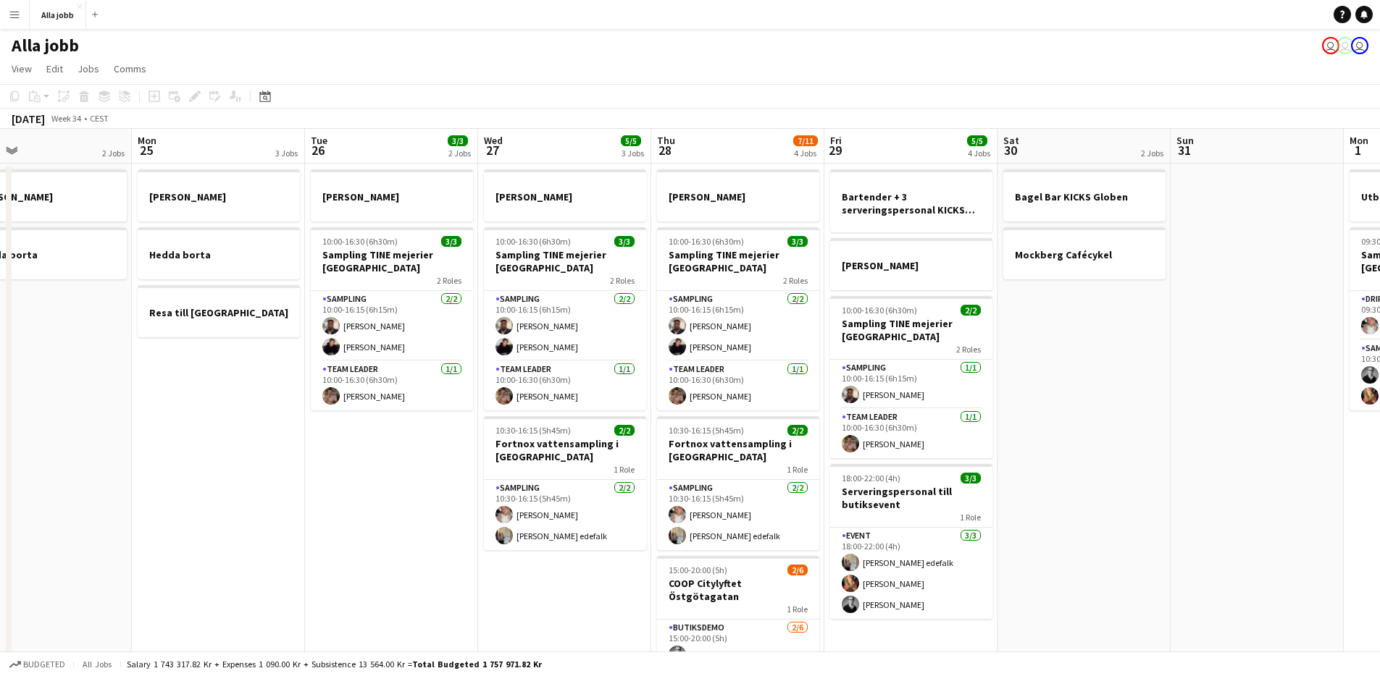
drag, startPoint x: 347, startPoint y: 486, endPoint x: 278, endPoint y: 492, distance: 69.1
click at [278, 492] on app-calendar-viewport "Thu 21 12/12 3 Jobs Fri 22 1 Job Sat 23 2/2 3 Jobs Sun 24 2 Jobs Mon 25 3 Jobs …" at bounding box center [690, 465] width 1380 height 673
click at [571, 630] on app-date-cell "[PERSON_NAME] 10:00-16:30 (6h30m) 3/3 Sampling TINE mejerier Göteborg 2 Roles S…" at bounding box center [564, 483] width 173 height 638
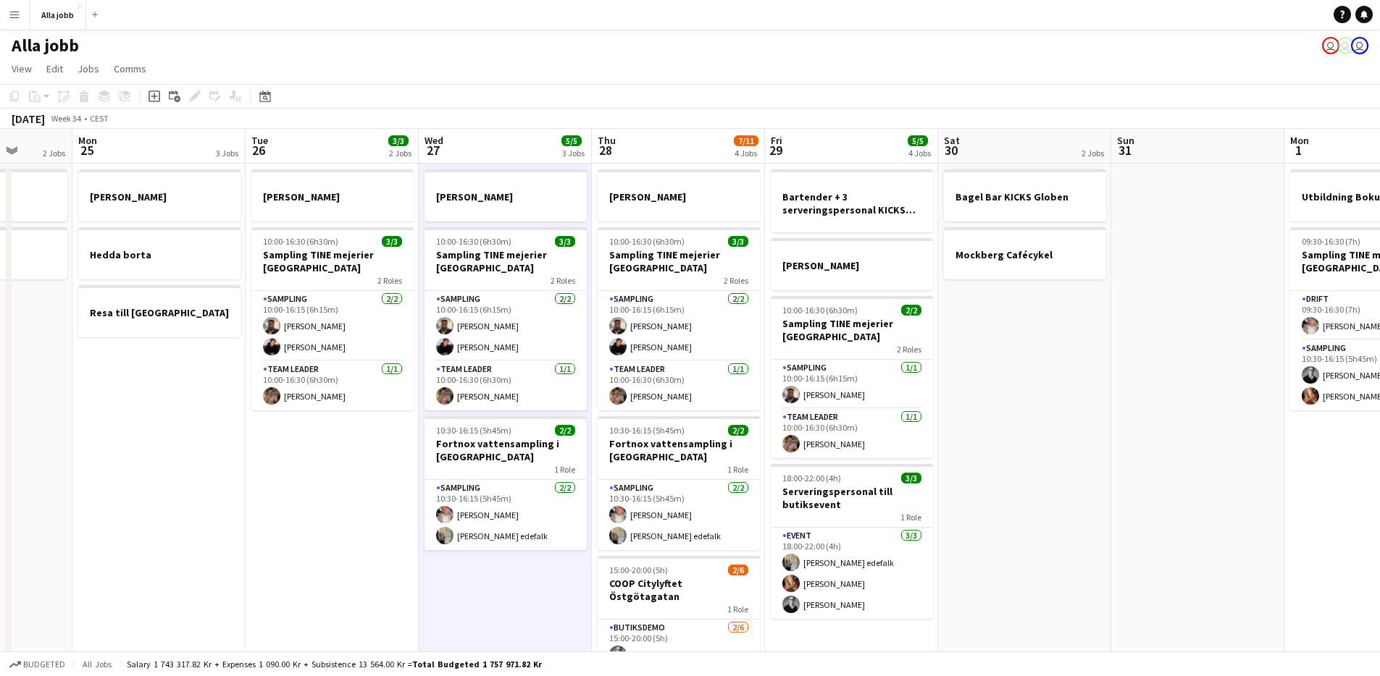
drag, startPoint x: 550, startPoint y: 598, endPoint x: 489, endPoint y: 595, distance: 60.9
click at [490, 595] on app-calendar-viewport "Fri 22 1 Job Sat 23 2/2 3 Jobs Sun 24 2 Jobs Mon 25 3 Jobs Tue 26 3/3 2 Jobs We…" at bounding box center [690, 465] width 1380 height 673
click at [489, 595] on app-date-cell "[PERSON_NAME] 10:00-16:30 (6h30m) 3/3 Sampling TINE mejerier Göteborg 2 Roles S…" at bounding box center [504, 483] width 173 height 638
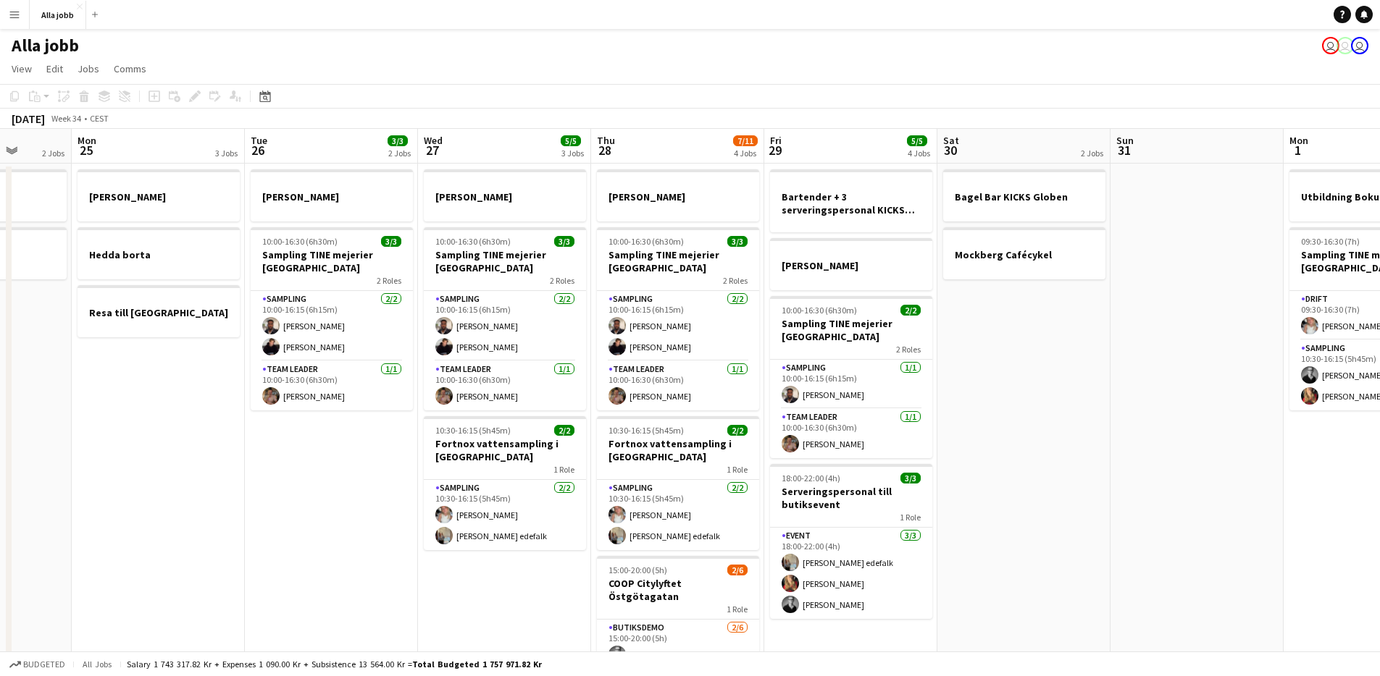
click at [503, 591] on app-date-cell "[PERSON_NAME] 10:00-16:30 (6h30m) 3/3 Sampling TINE mejerier Göteborg 2 Roles S…" at bounding box center [504, 483] width 173 height 638
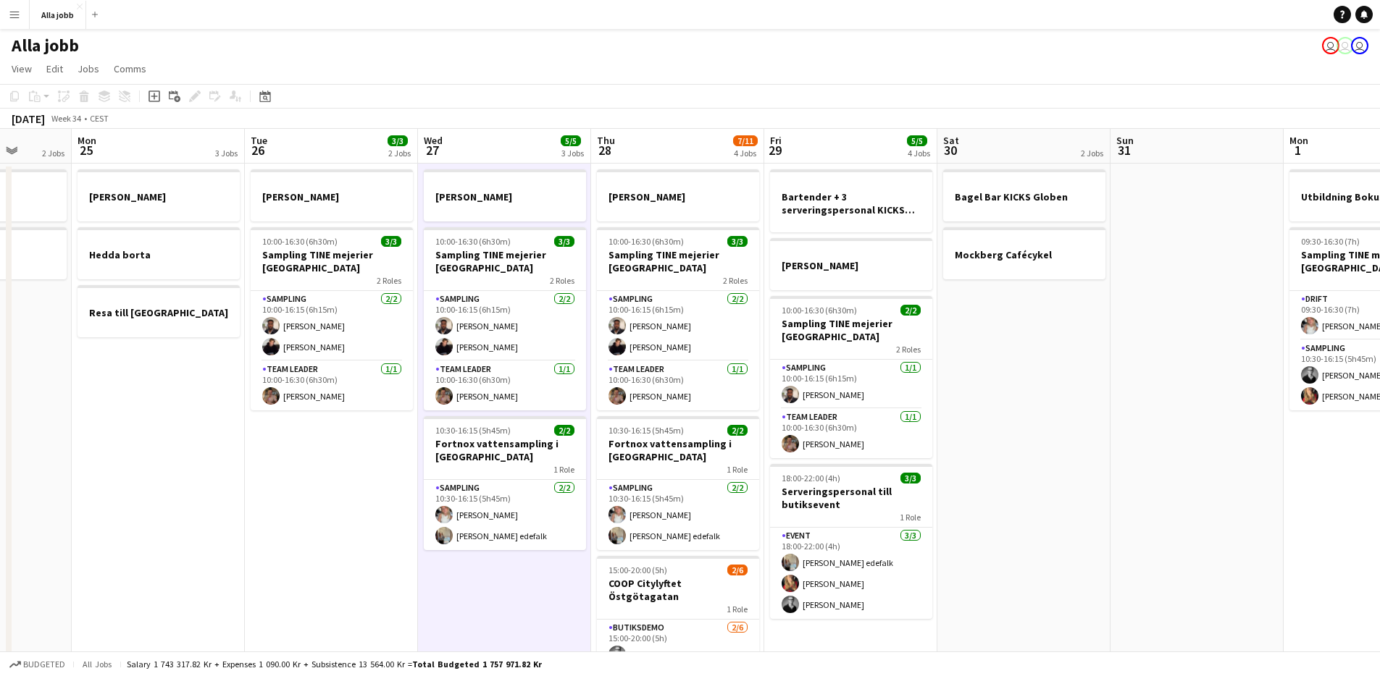
click at [517, 586] on app-date-cell "[PERSON_NAME] 10:00-16:30 (6h30m) 3/3 Sampling TINE mejerier Göteborg 2 Roles S…" at bounding box center [504, 483] width 173 height 638
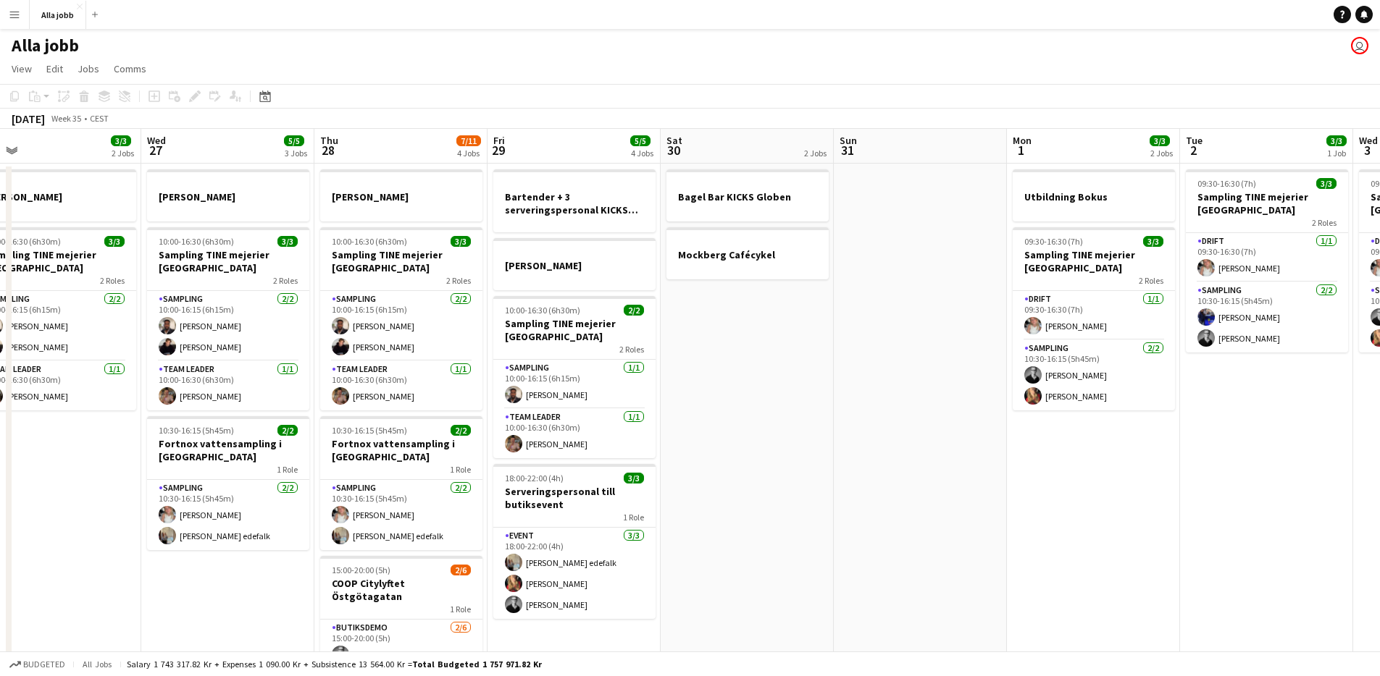
drag, startPoint x: 867, startPoint y: 526, endPoint x: 566, endPoint y: 558, distance: 302.3
click at [565, 558] on app-calendar-viewport "Sat 23 2/2 3 Jobs Sun 24 2 Jobs Mon 25 3 Jobs Tue 26 3/3 2 Jobs Wed 27 5/5 3 Jo…" at bounding box center [690, 465] width 1380 height 673
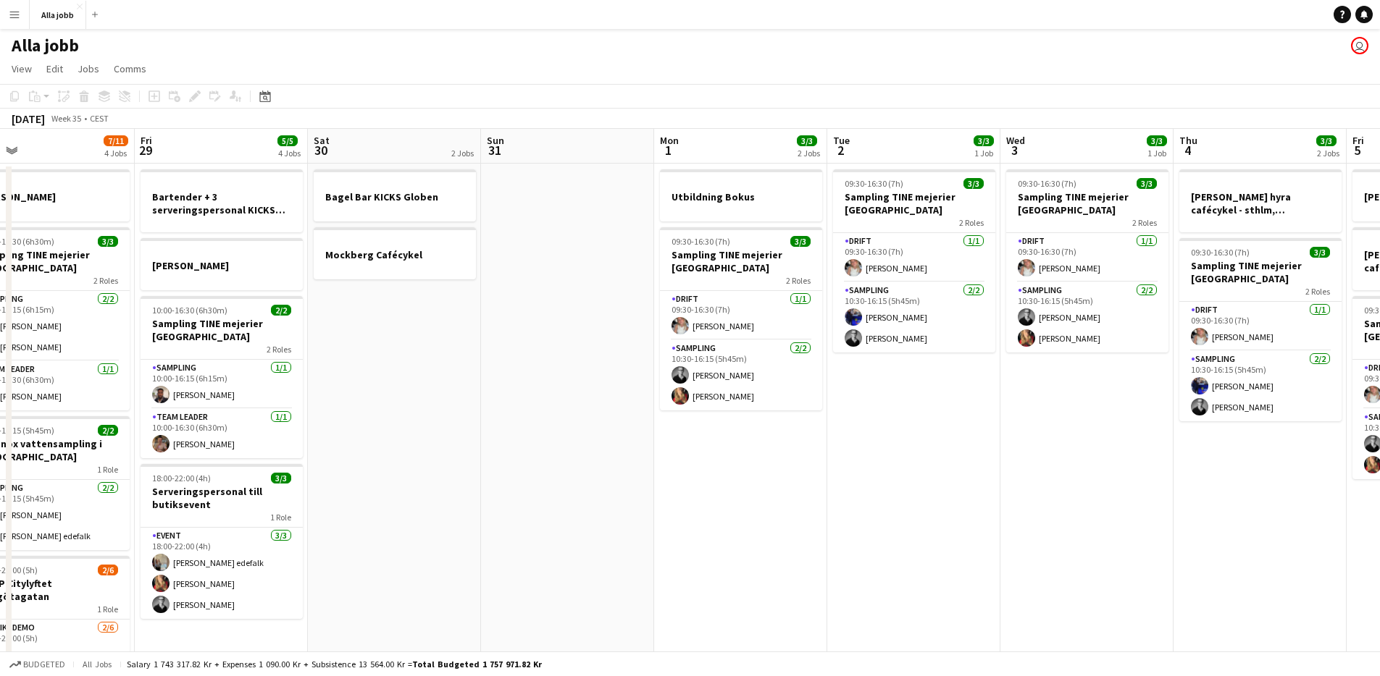
click at [639, 579] on app-date-cell at bounding box center [567, 483] width 173 height 638
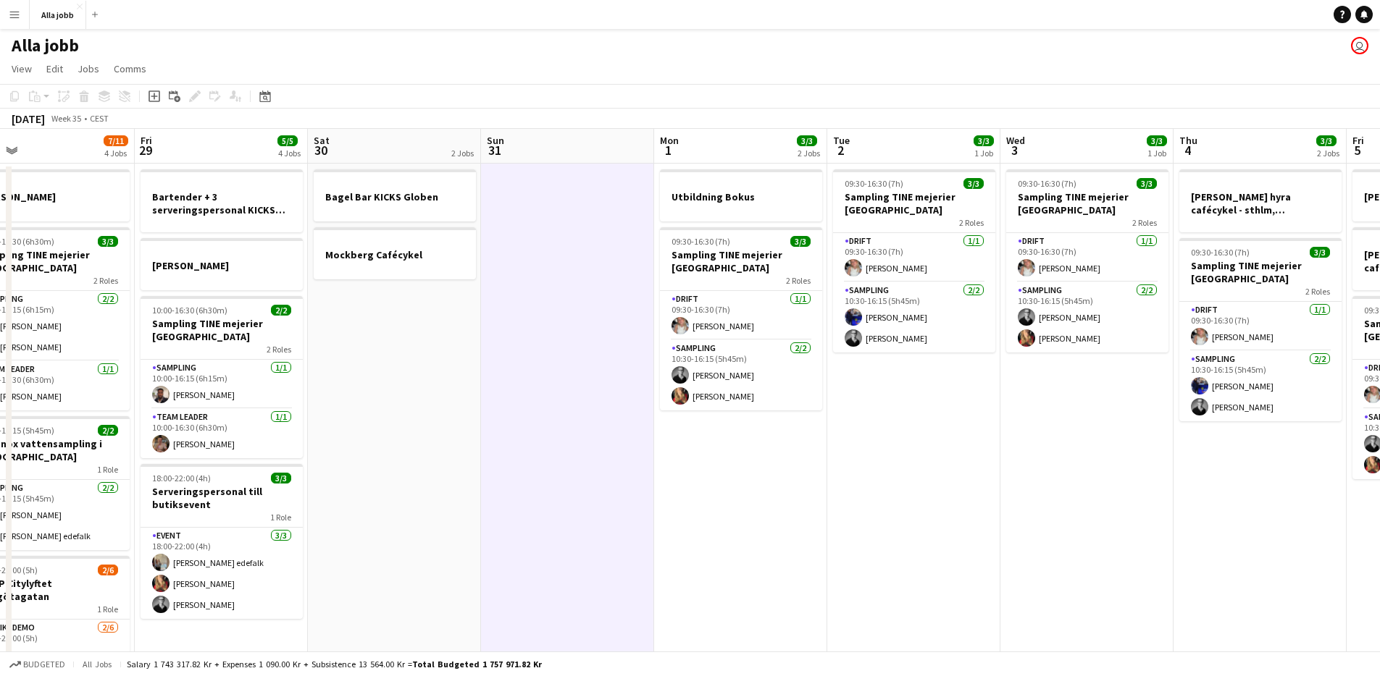
scroll to position [0, 556]
click at [734, 196] on h3 "Utbildning Bokus" at bounding box center [742, 196] width 162 height 13
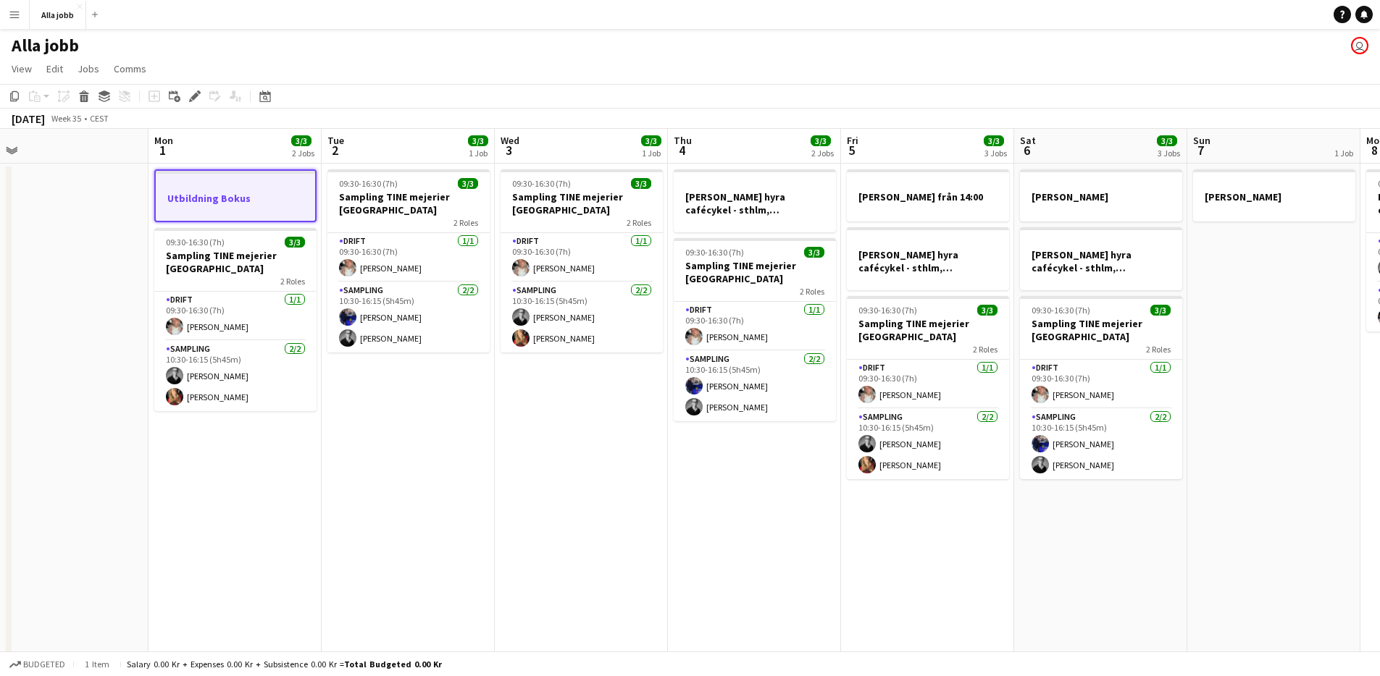
drag, startPoint x: 934, startPoint y: 533, endPoint x: 427, endPoint y: 610, distance: 512.8
click at [427, 610] on app-calendar-viewport "Thu 28 7/11 4 Jobs Fri 29 5/5 4 Jobs Sat 30 2 Jobs Sun 31 Mon 1 3/3 2 Jobs Tue …" at bounding box center [690, 465] width 1380 height 673
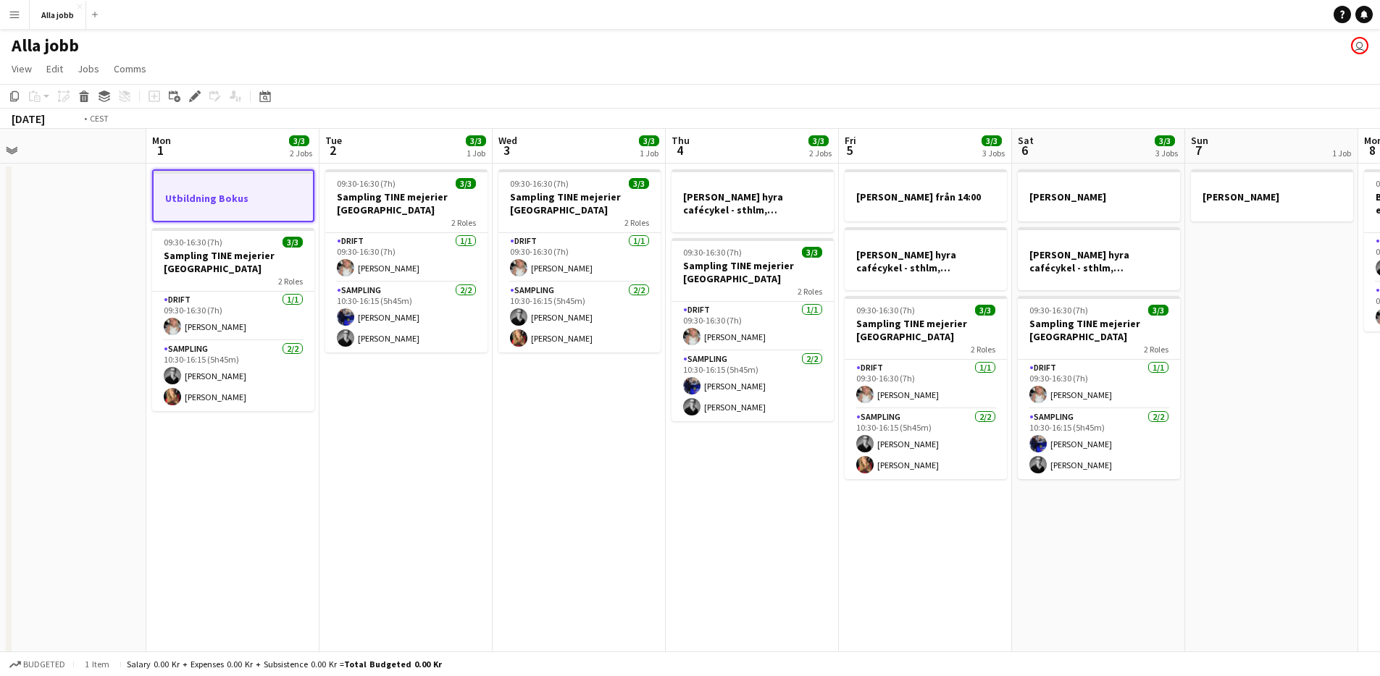
drag, startPoint x: 584, startPoint y: 603, endPoint x: 659, endPoint y: 595, distance: 75.7
click at [513, 597] on app-calendar-viewport "Thu 28 7/11 4 Jobs Fri 29 5/5 4 Jobs Sat 30 2 Jobs Sun 31 Mon 1 3/3 2 Jobs Tue …" at bounding box center [690, 465] width 1380 height 673
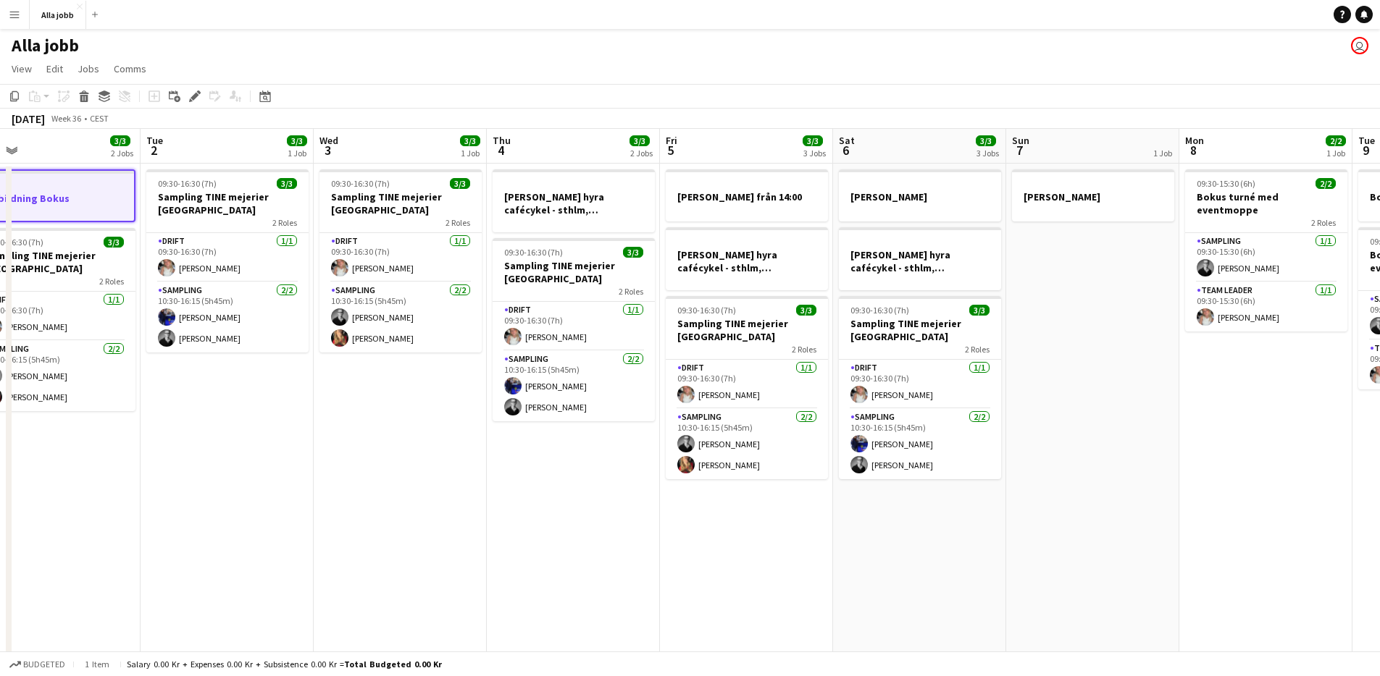
drag, startPoint x: 705, startPoint y: 601, endPoint x: 696, endPoint y: 600, distance: 8.8
click at [702, 601] on app-date-cell "[PERSON_NAME] från 14:00 [PERSON_NAME] hyra cafécykel - sthlm, [GEOGRAPHIC_DATA…" at bounding box center [746, 483] width 173 height 638
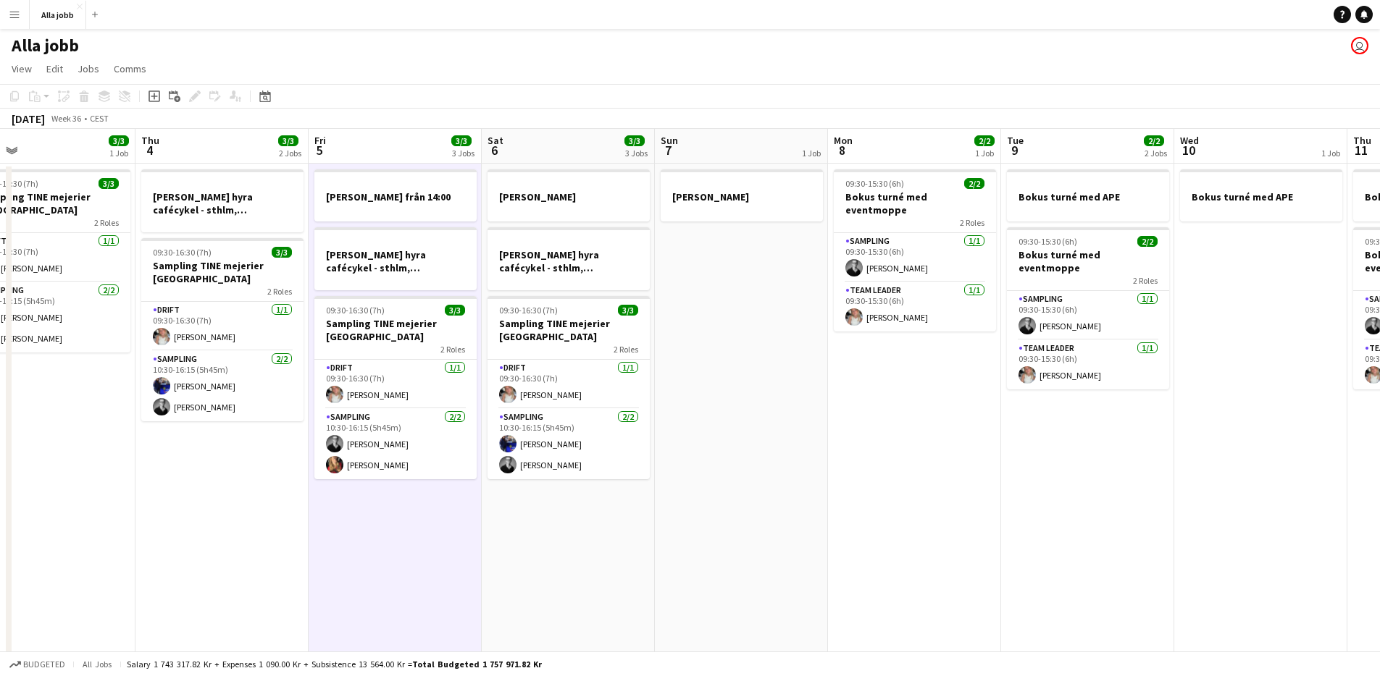
drag, startPoint x: 634, startPoint y: 574, endPoint x: 286, endPoint y: 571, distance: 347.7
click at [286, 571] on app-calendar-viewport "Sun 31 Mon 1 3/3 2 Jobs Tue 2 3/3 1 Job Wed 3 3/3 1 Job Thu 4 3/3 2 Jobs Fri 5 …" at bounding box center [690, 465] width 1380 height 673
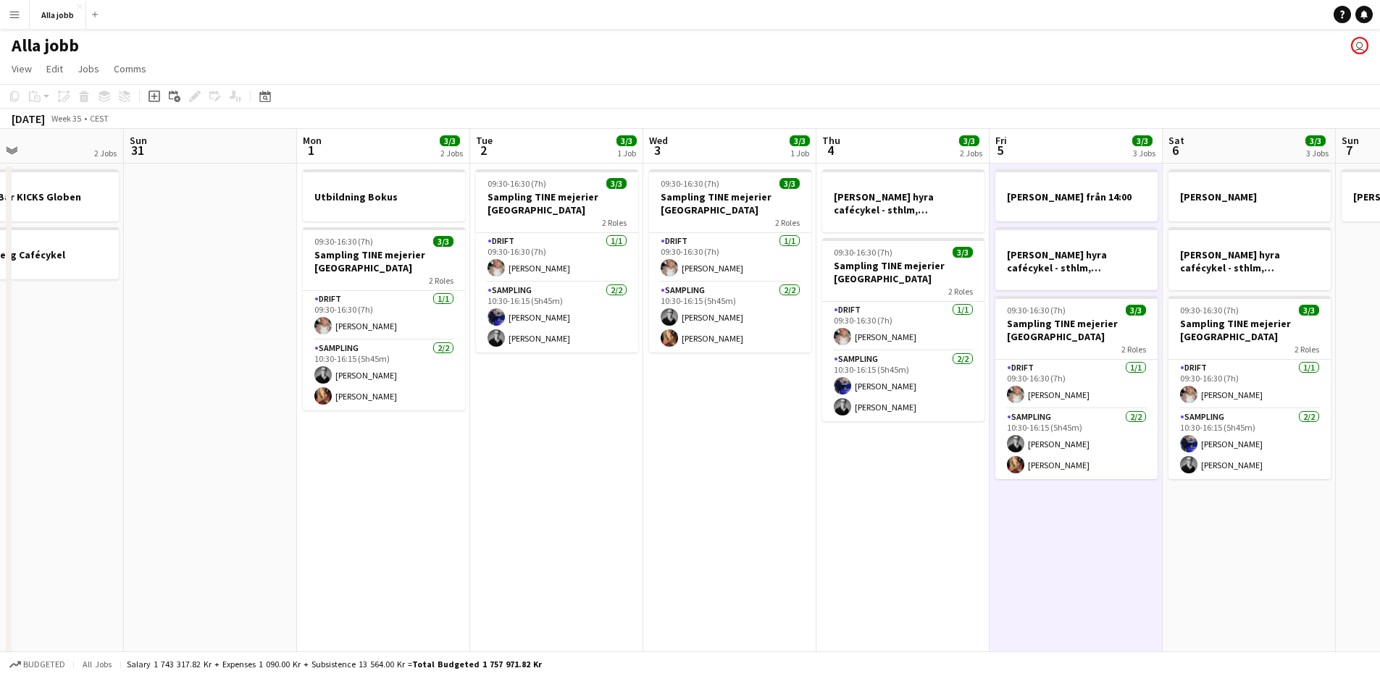
drag, startPoint x: 232, startPoint y: 560, endPoint x: 893, endPoint y: 591, distance: 662.0
click at [910, 587] on app-calendar-viewport "Thu 28 7/11 4 Jobs Fri 29 5/5 4 Jobs Sat 30 2 Jobs Sun 31 Mon 1 3/3 2 Jobs Tue …" at bounding box center [690, 465] width 1380 height 673
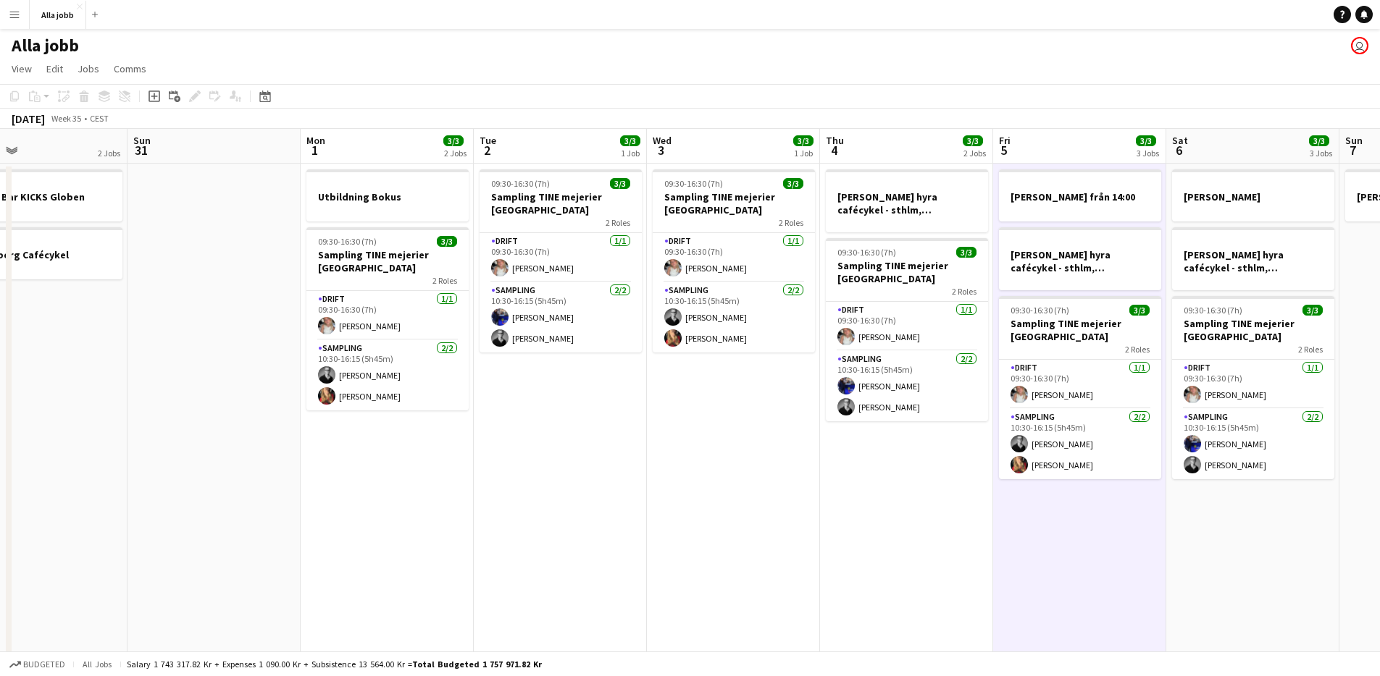
drag, startPoint x: 642, startPoint y: 484, endPoint x: 718, endPoint y: 479, distance: 76.2
click at [718, 479] on app-calendar-viewport "Thu 28 7/11 4 Jobs Fri 29 5/5 4 Jobs Sat 30 2 Jobs Sun 31 Mon 1 3/3 2 Jobs Tue …" at bounding box center [690, 465] width 1380 height 673
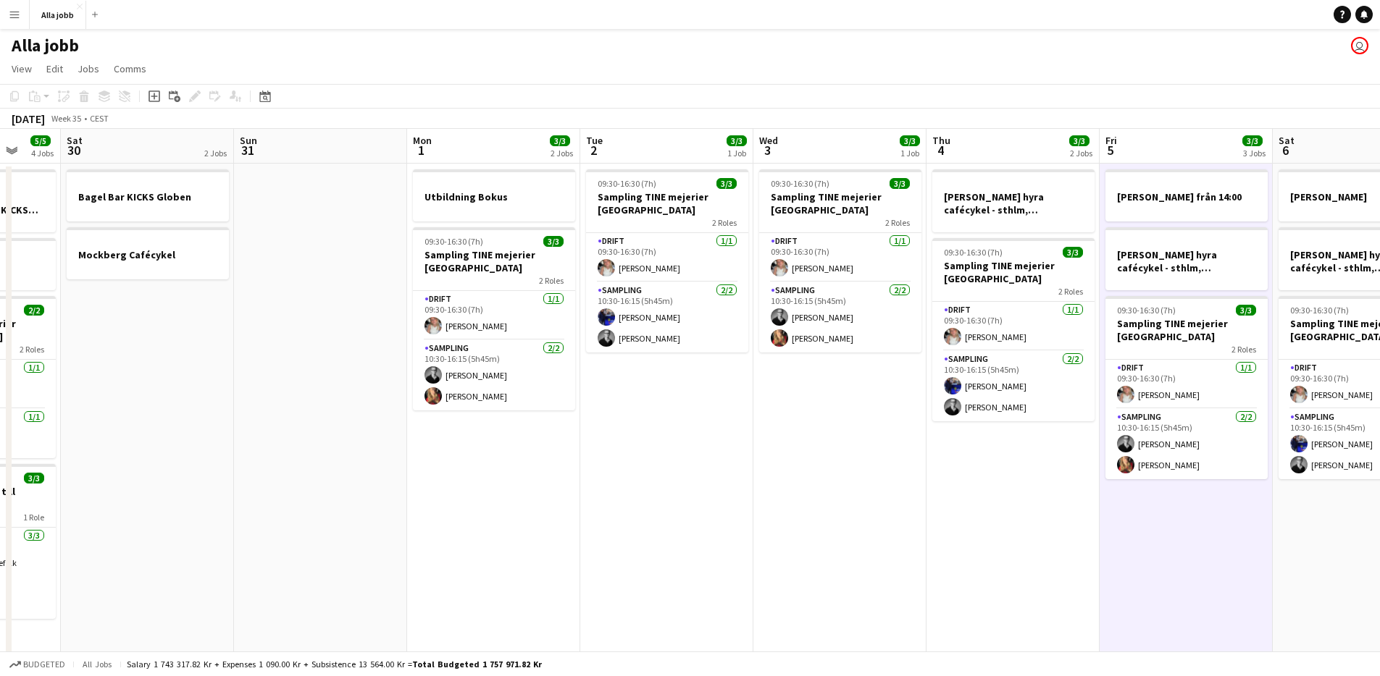
scroll to position [0, 466]
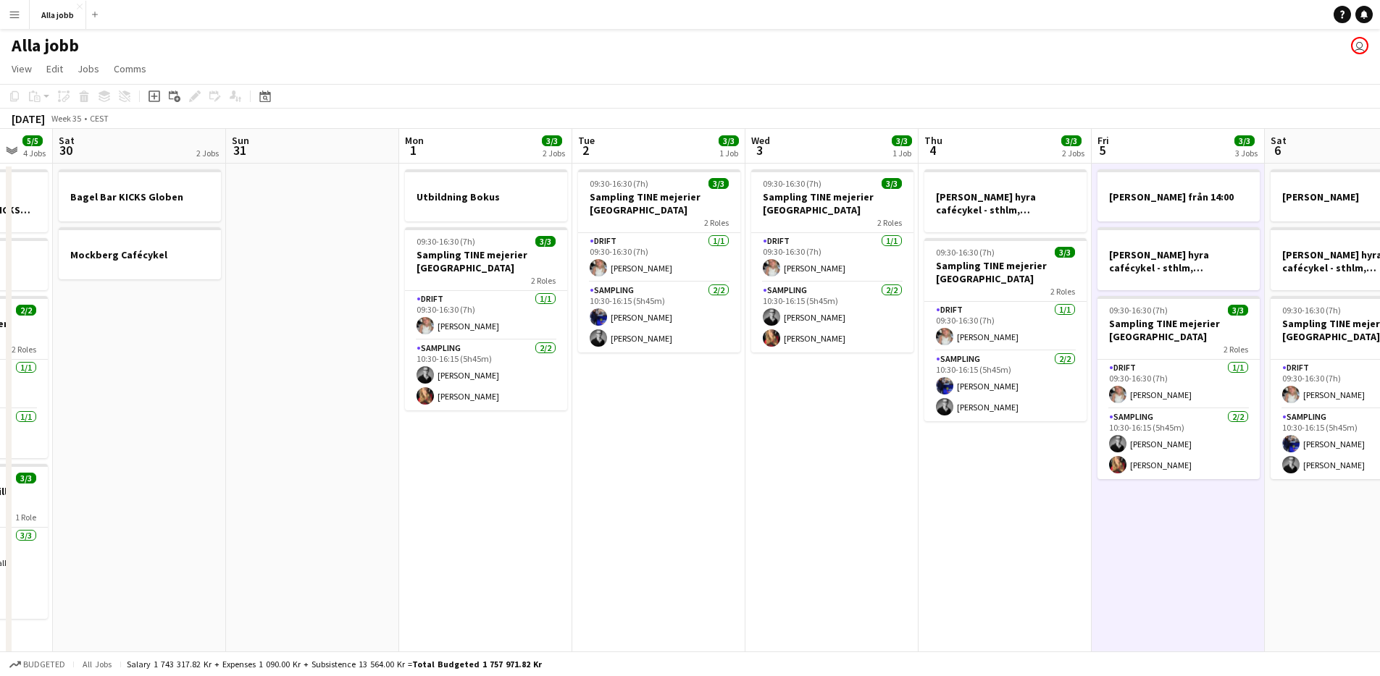
drag, startPoint x: 633, startPoint y: 480, endPoint x: 625, endPoint y: 482, distance: 8.1
click at [625, 482] on app-calendar-viewport "Wed 27 5/5 3 Jobs Thu 28 7/11 4 Jobs Fri 29 5/5 4 Jobs Sat 30 2 Jobs Sun 31 Mon…" at bounding box center [690, 465] width 1380 height 673
click at [633, 526] on app-date-cell "09:30-16:30 (7h) 3/3 Sampling TINE mejerier Stockholm 2 Roles Drift [DATE] 09:3…" at bounding box center [658, 483] width 173 height 638
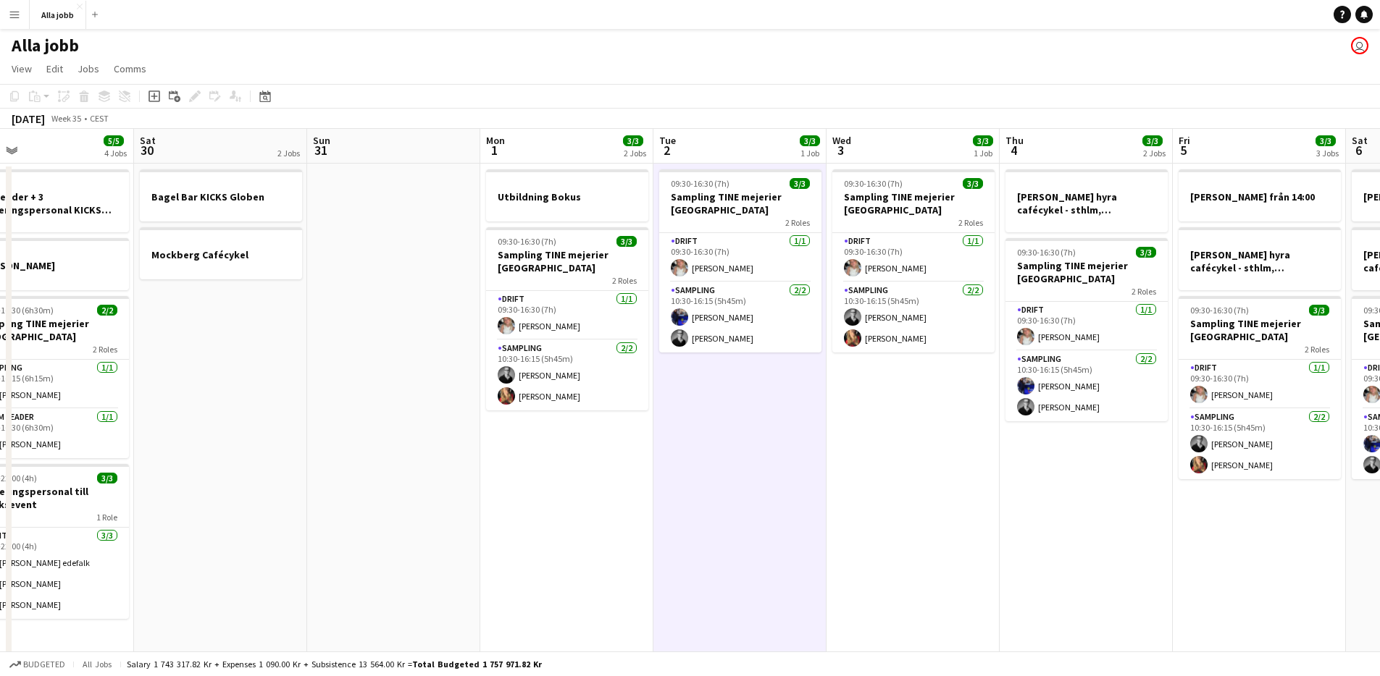
scroll to position [0, 380]
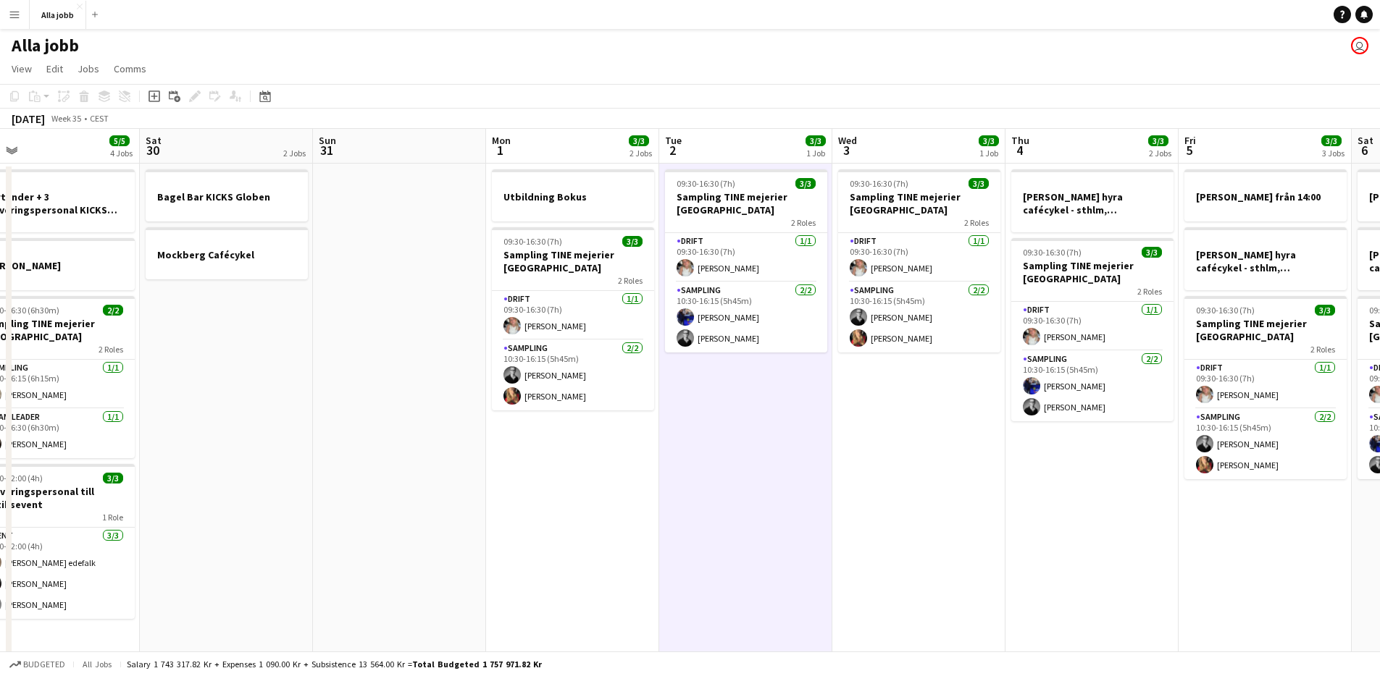
drag, startPoint x: 495, startPoint y: 511, endPoint x: 582, endPoint y: 511, distance: 86.9
click at [582, 511] on app-calendar-viewport "Wed 27 5/5 3 Jobs Thu 28 7/11 4 Jobs Fri 29 5/5 4 Jobs Sat 30 2 Jobs Sun 31 Mon…" at bounding box center [690, 465] width 1380 height 673
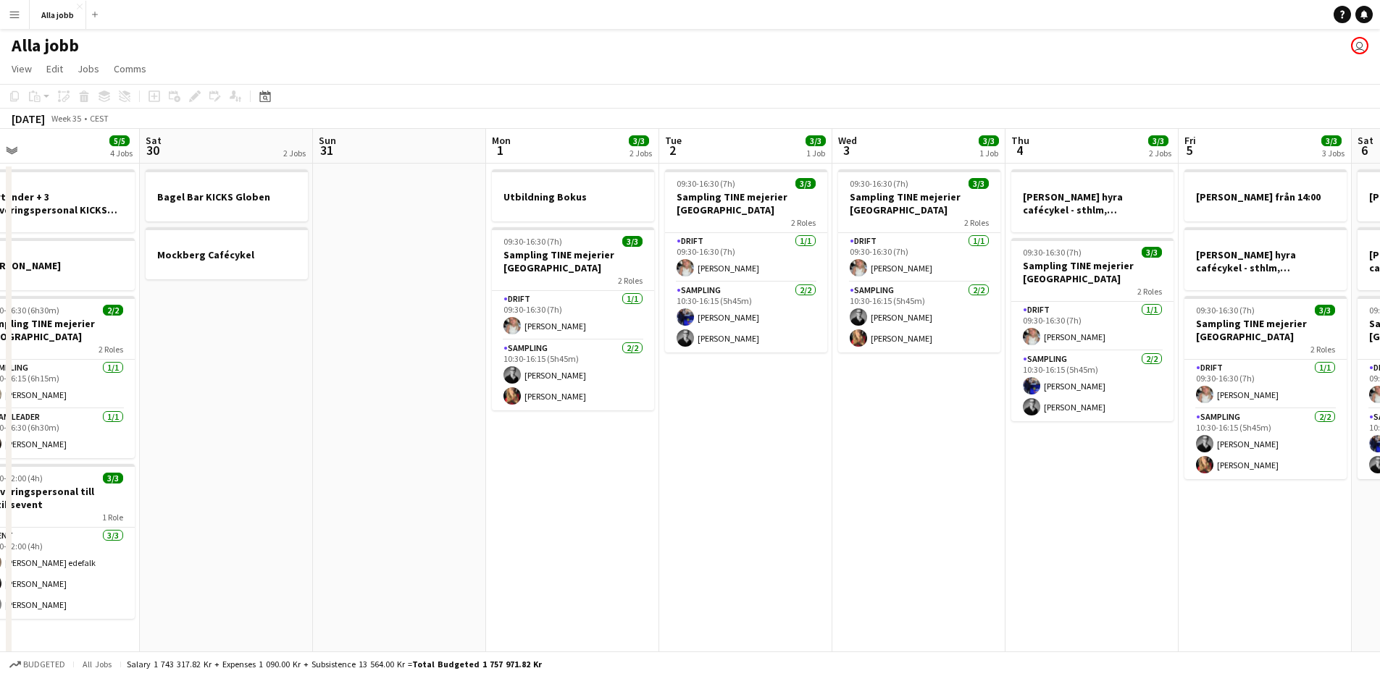
click at [582, 511] on app-date-cell "Utbildning Bokus 09:30-16:30 (7h) 3/3 Sampling TINE mejerier Stockholm 2 Roles …" at bounding box center [572, 483] width 173 height 638
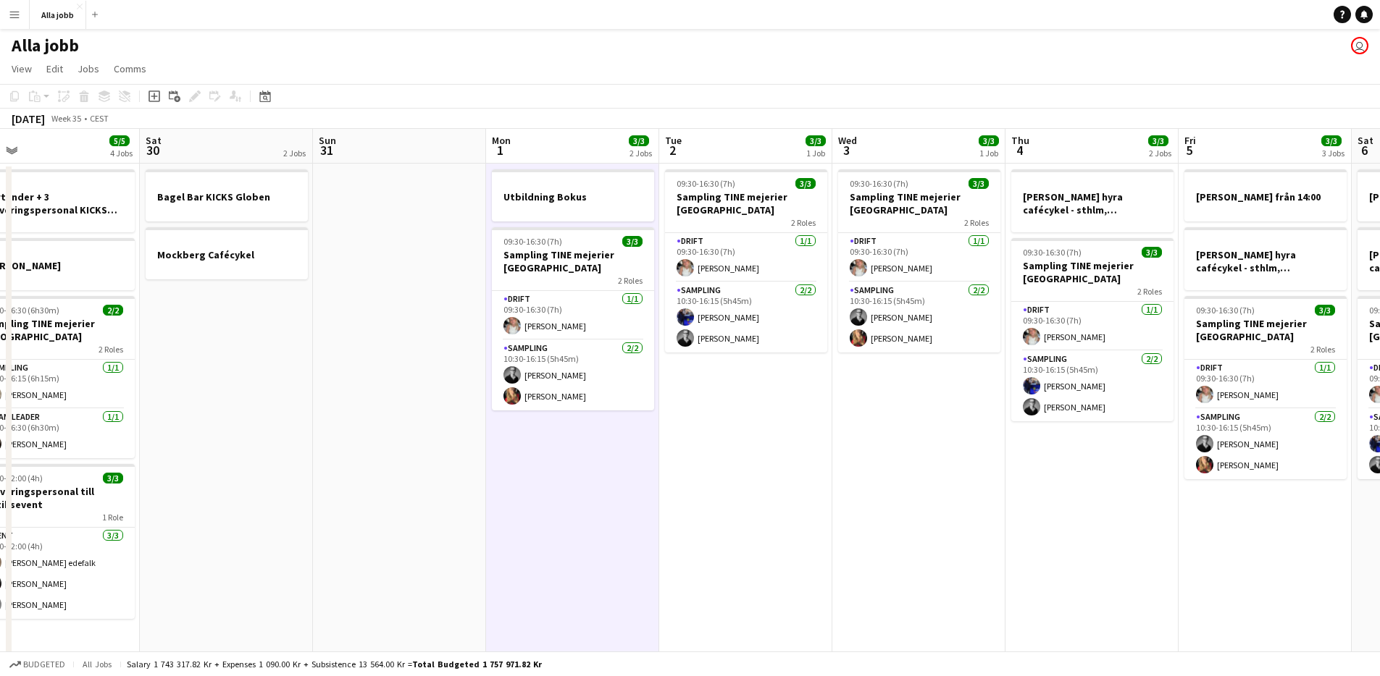
click at [582, 511] on app-date-cell "Utbildning Bokus 09:30-16:30 (7h) 3/3 Sampling TINE mejerier Stockholm 2 Roles …" at bounding box center [572, 483] width 173 height 638
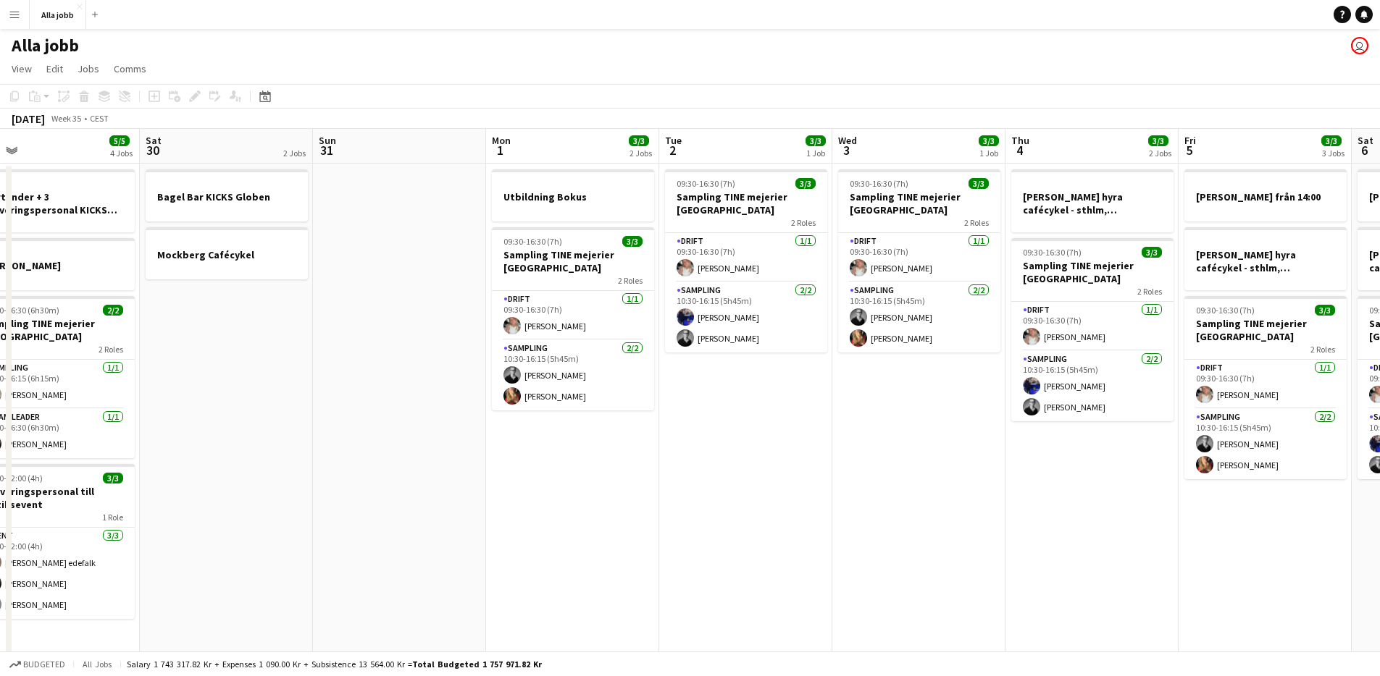
click at [468, 479] on app-date-cell at bounding box center [399, 483] width 173 height 638
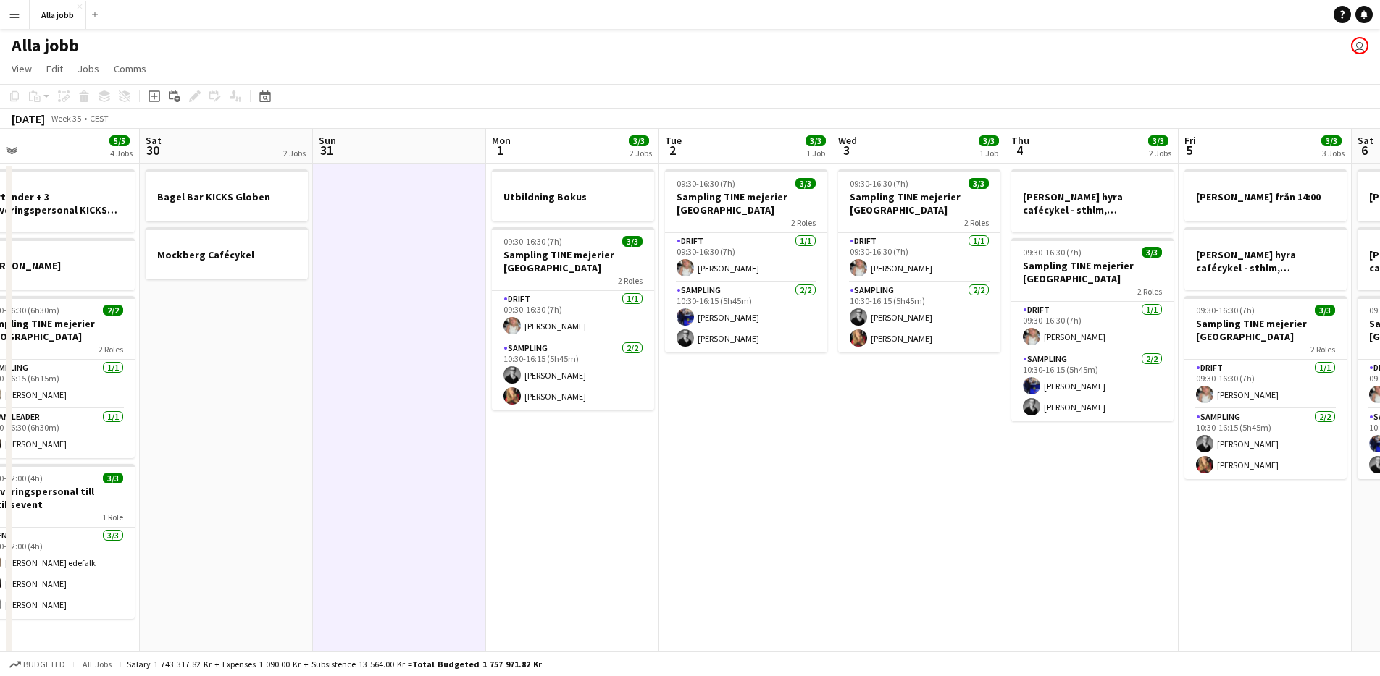
click at [566, 492] on app-date-cell "Utbildning Bokus 09:30-16:30 (7h) 3/3 Sampling TINE mejerier Stockholm 2 Roles …" at bounding box center [572, 483] width 173 height 638
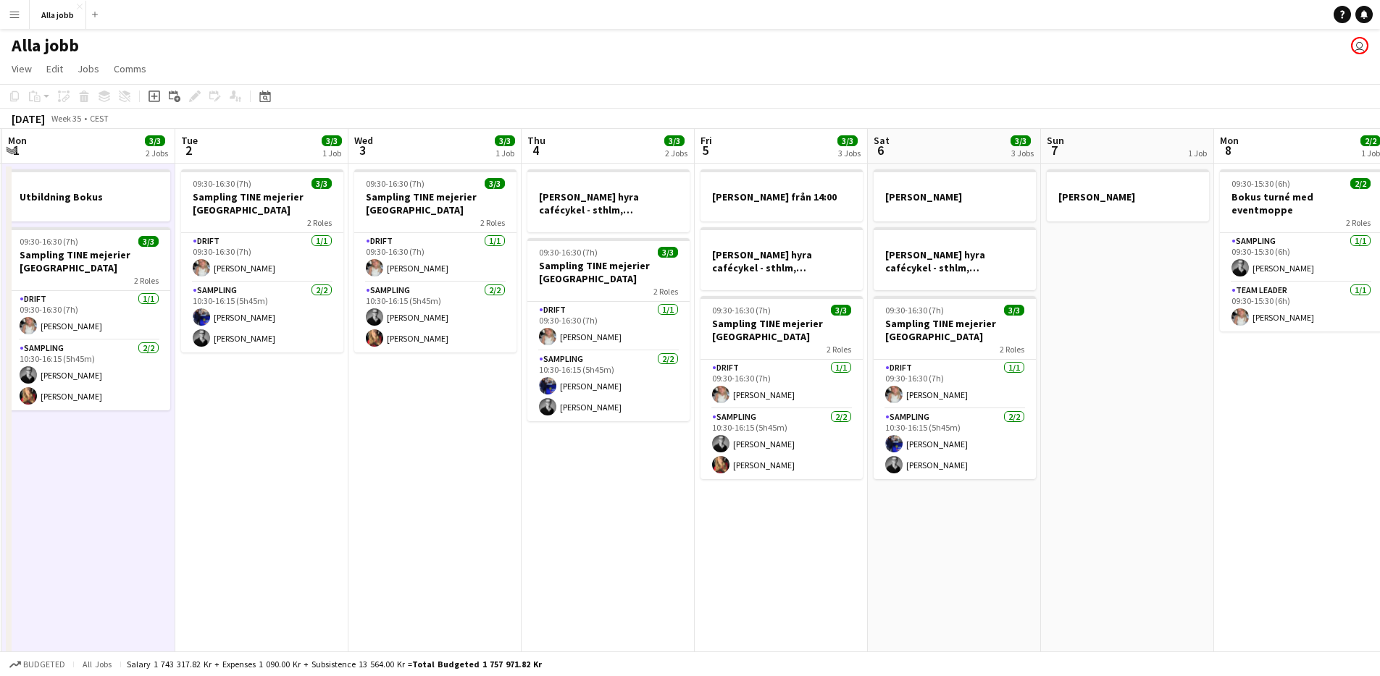
drag, startPoint x: 732, startPoint y: 527, endPoint x: 256, endPoint y: 498, distance: 476.7
click at [253, 498] on app-calendar-viewport "Fri 29 5/5 4 Jobs Sat 30 2 Jobs Sun 31 Mon 1 3/3 2 Jobs Tue 2 3/3 1 Job Wed 3 3…" at bounding box center [690, 465] width 1380 height 673
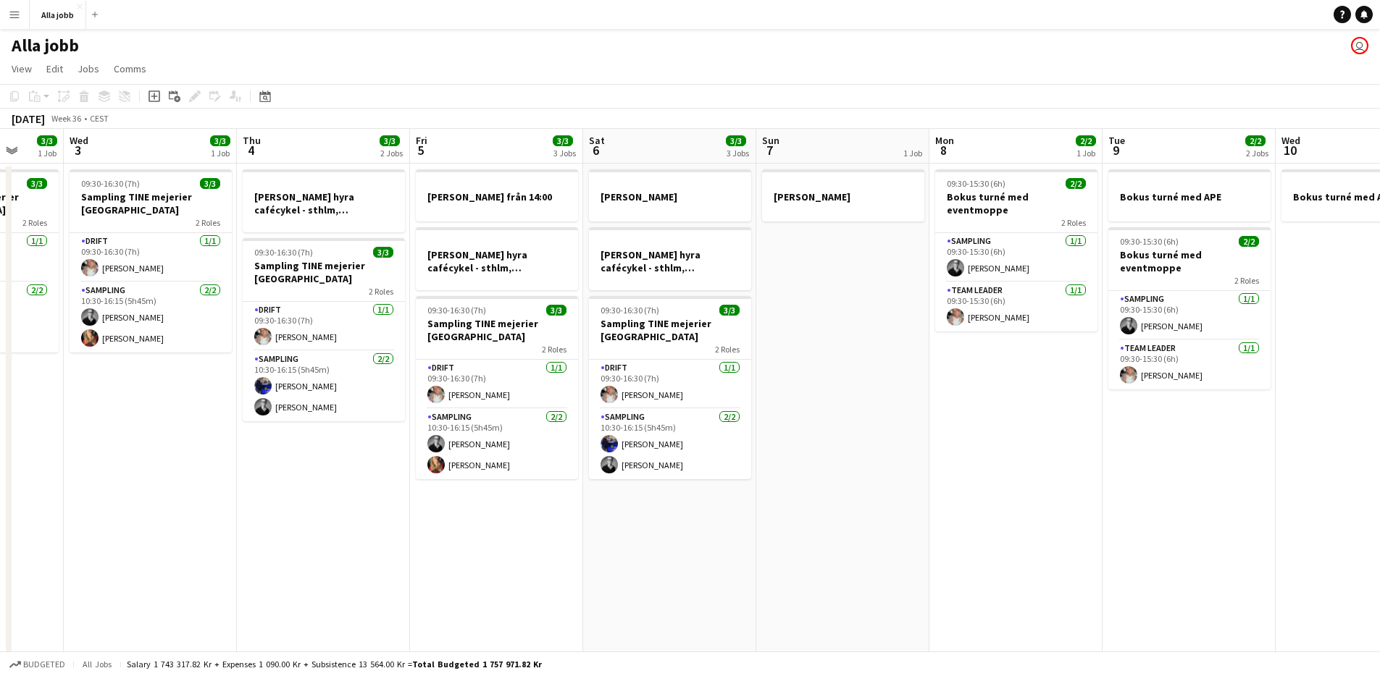
scroll to position [0, 442]
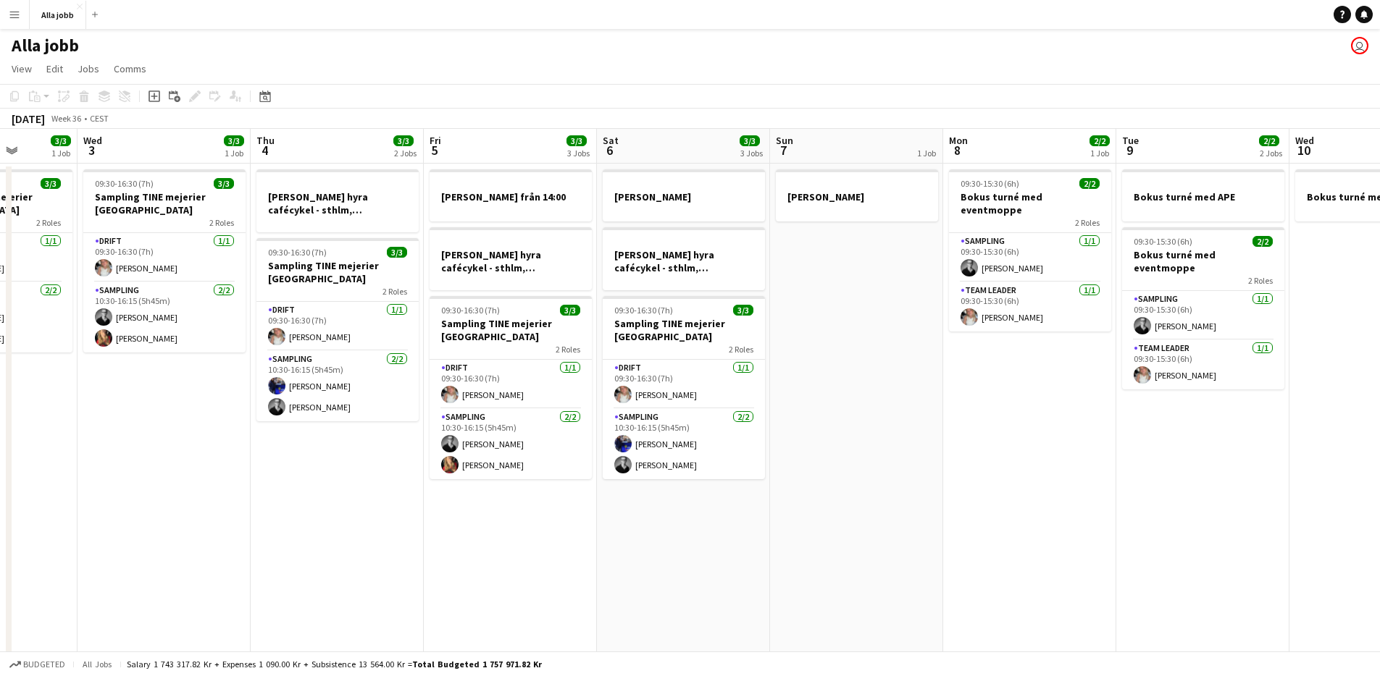
drag, startPoint x: 773, startPoint y: 569, endPoint x: 712, endPoint y: 579, distance: 61.7
click at [712, 579] on app-calendar-viewport "Sun 31 Mon 1 3/3 2 Jobs Tue 2 3/3 1 Job Wed 3 3/3 1 Job Thu 4 3/3 2 Jobs Fri 5 …" at bounding box center [690, 465] width 1380 height 673
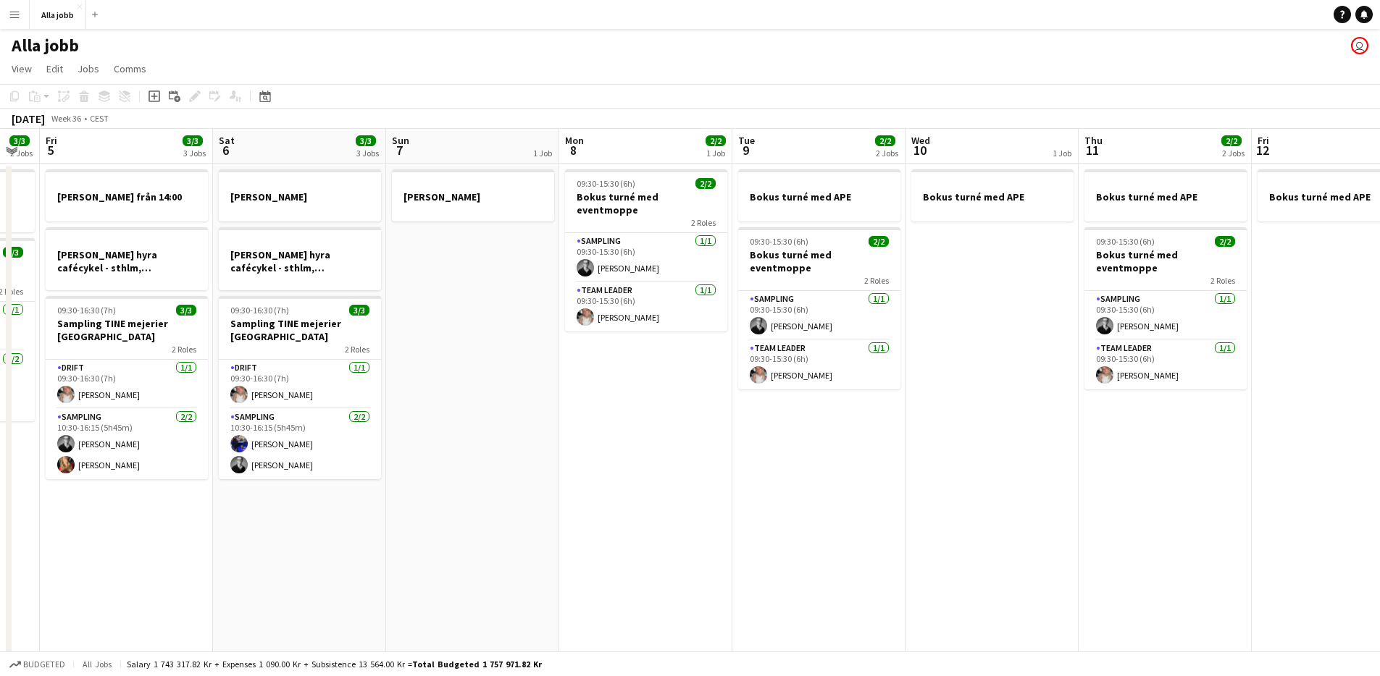
drag, startPoint x: 821, startPoint y: 577, endPoint x: 175, endPoint y: 423, distance: 664.8
click at [172, 428] on app-calendar-viewport "Tue 2 3/3 1 Job Wed 3 3/3 1 Job Thu 4 3/3 2 Jobs Fri 5 3/3 3 Jobs Sat 6 3/3 3 J…" at bounding box center [690, 465] width 1380 height 673
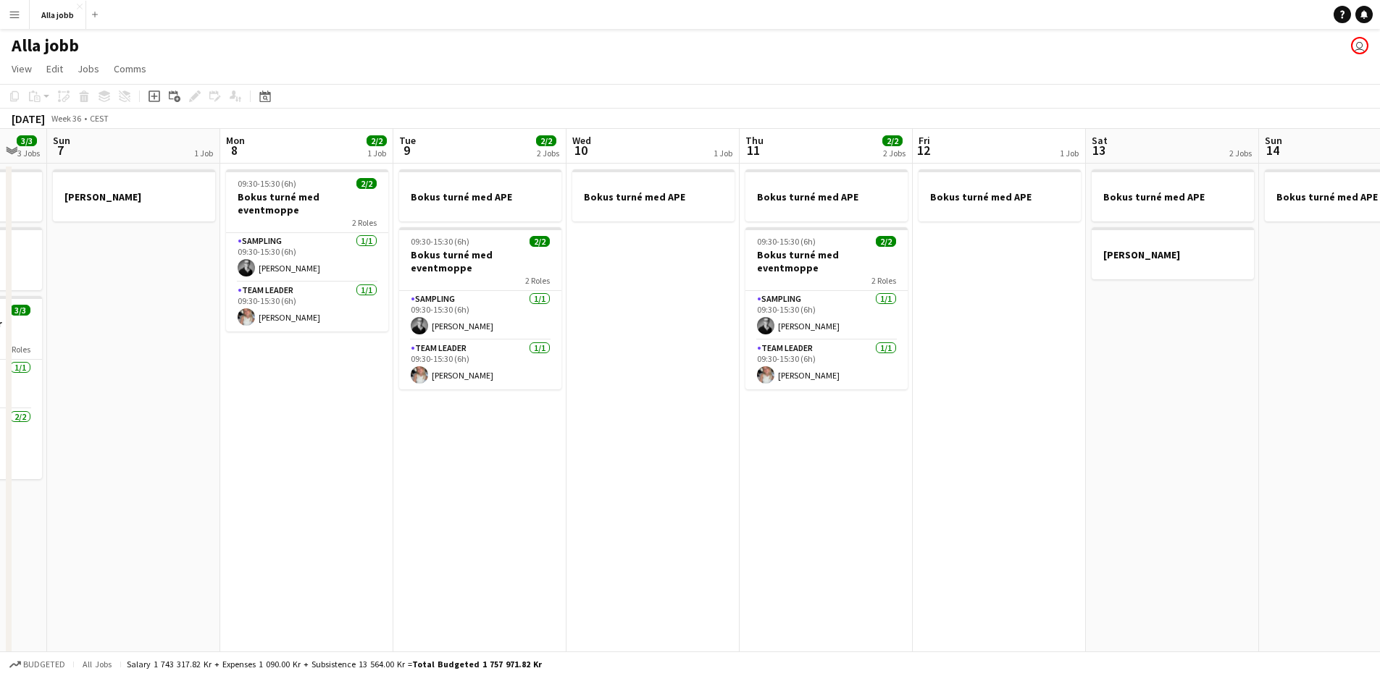
drag, startPoint x: 856, startPoint y: 440, endPoint x: 1212, endPoint y: 435, distance: 356.4
click at [1216, 433] on app-calendar-viewport "Fri 5 3/3 3 Jobs Sat 6 3/3 3 Jobs Sun 7 1 Job Mon 8 2/2 1 Job Tue 9 2/2 2 Jobs …" at bounding box center [690, 465] width 1380 height 673
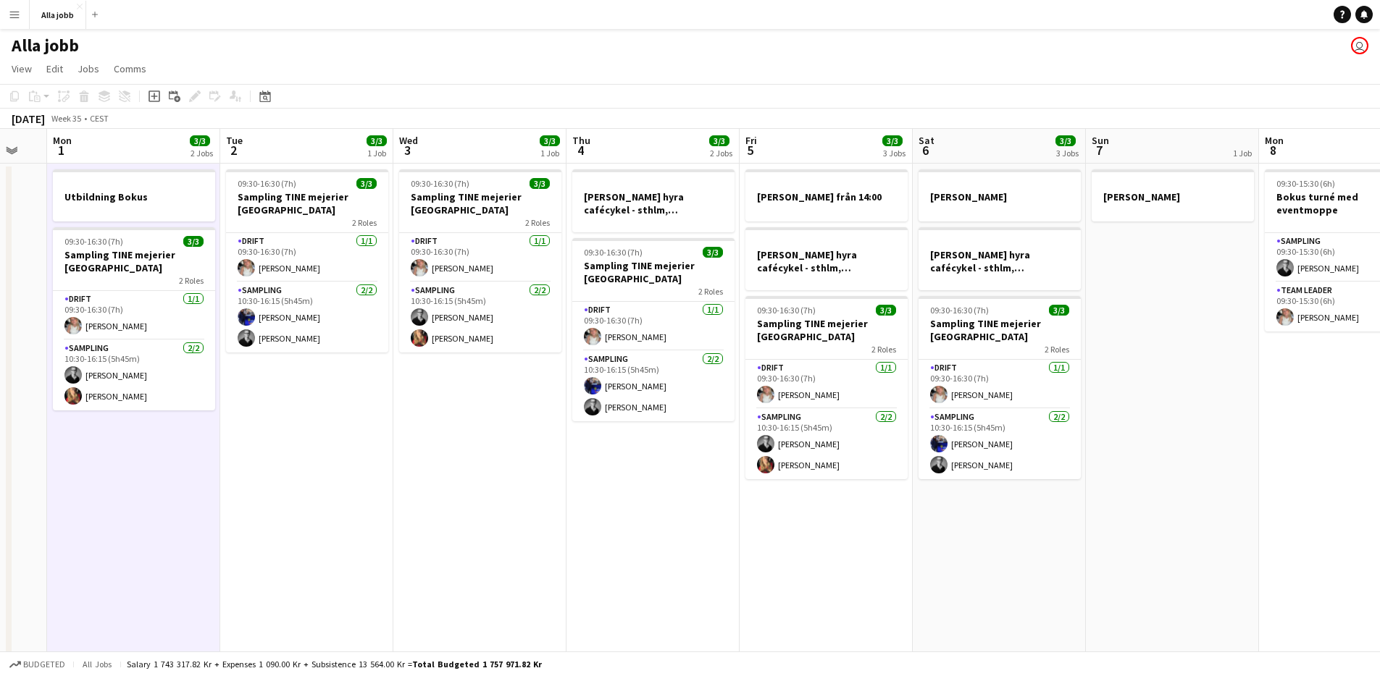
drag, startPoint x: 787, startPoint y: 507, endPoint x: 1368, endPoint y: 530, distance: 581.3
click at [1379, 528] on html "Menu Boards Boards Boards All jobs Status Workforce Workforce My Workforce Recr…" at bounding box center [690, 413] width 1380 height 826
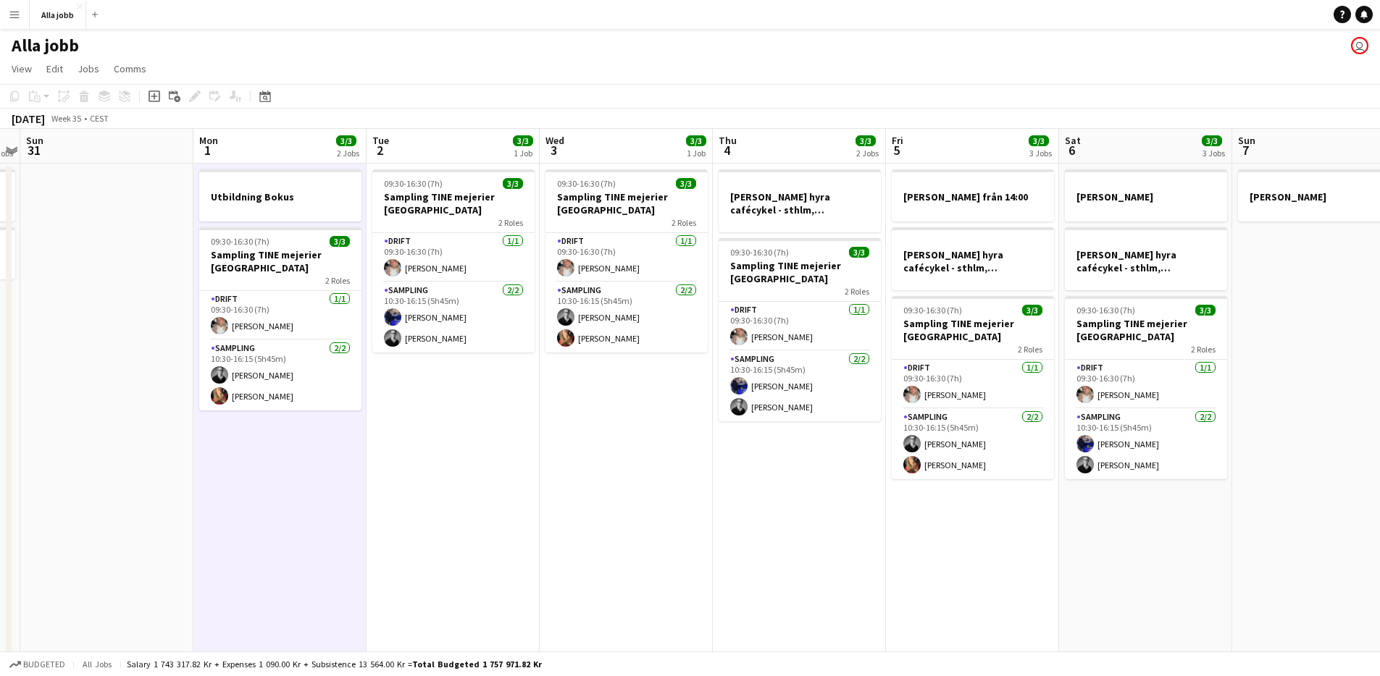
drag, startPoint x: 608, startPoint y: 450, endPoint x: 1134, endPoint y: 520, distance: 529.8
click at [1134, 520] on app-calendar-viewport "Fri 29 5/5 4 Jobs Sat 30 2 Jobs Sun 31 Mon 1 3/3 2 Jobs Tue 2 3/3 1 Job Wed 3 3…" at bounding box center [690, 465] width 1380 height 673
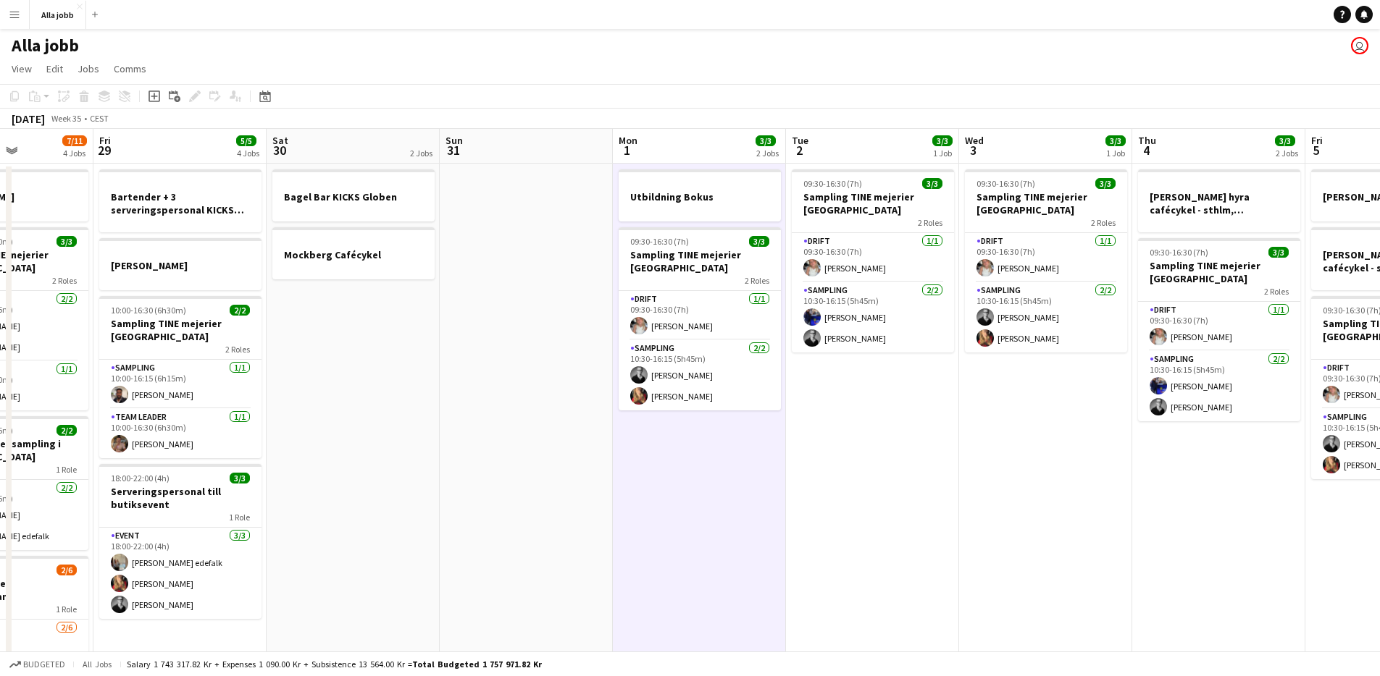
drag, startPoint x: 924, startPoint y: 503, endPoint x: 999, endPoint y: 506, distance: 74.6
click at [999, 506] on app-calendar-viewport "Tue 26 3/3 2 Jobs Wed 27 5/5 3 Jobs Thu 28 7/11 4 Jobs Fri 29 5/5 4 Jobs Sat 30…" at bounding box center [690, 465] width 1380 height 673
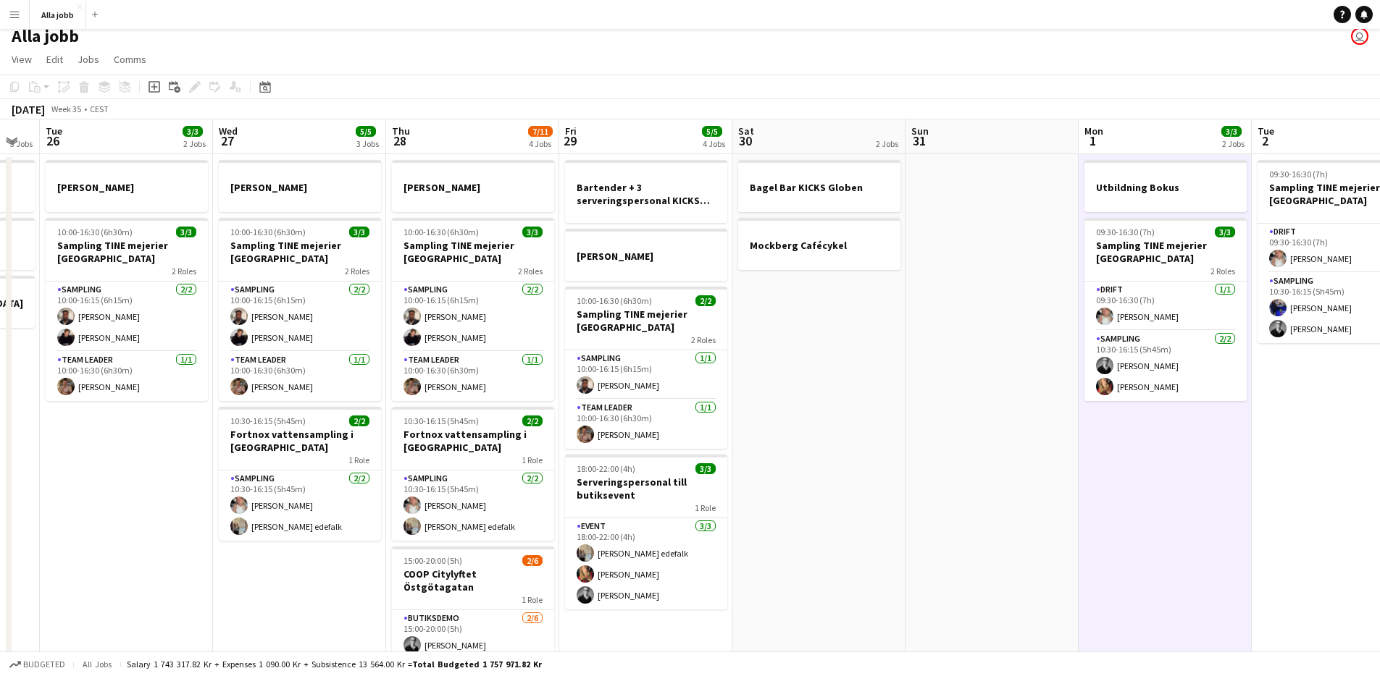
scroll to position [0, 0]
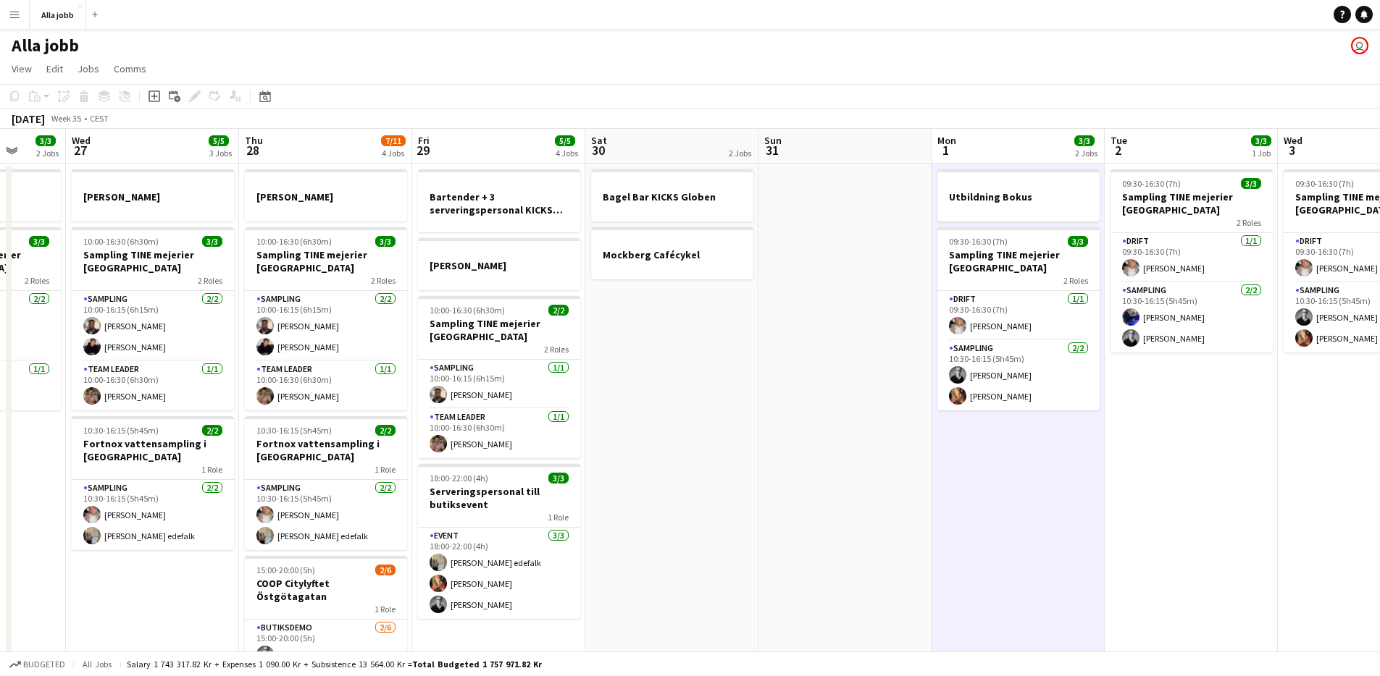
drag, startPoint x: 948, startPoint y: 509, endPoint x: 392, endPoint y: 466, distance: 557.9
click at [401, 469] on app-calendar-viewport "Sun 24 2 Jobs Mon 25 3 Jobs Tue 26 3/3 2 Jobs Wed 27 5/5 3 Jobs Thu 28 7/11 4 J…" at bounding box center [690, 465] width 1380 height 673
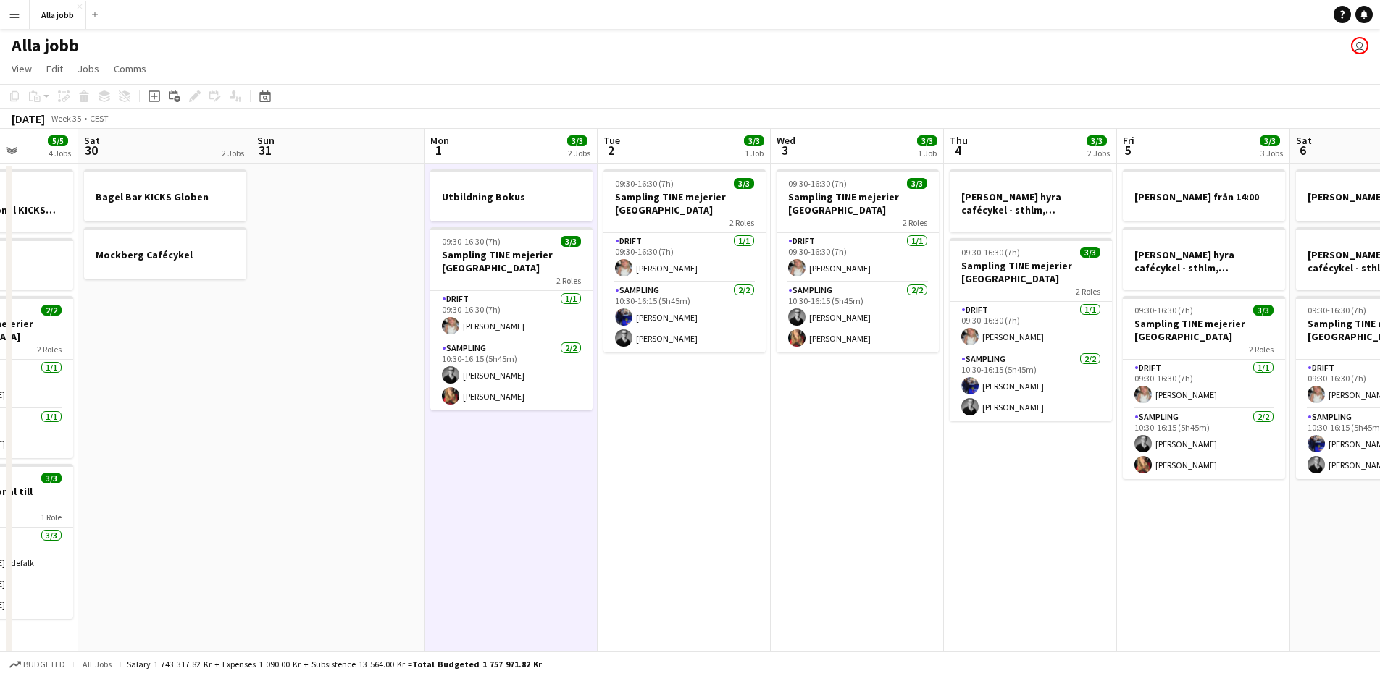
drag, startPoint x: 556, startPoint y: 439, endPoint x: 1136, endPoint y: 460, distance: 579.8
click at [1107, 453] on app-calendar-viewport "Wed 27 5/5 3 Jobs Thu 28 7/11 4 Jobs Fri 29 5/5 4 Jobs Sat 30 2 Jobs Sun 31 Mon…" at bounding box center [690, 465] width 1380 height 673
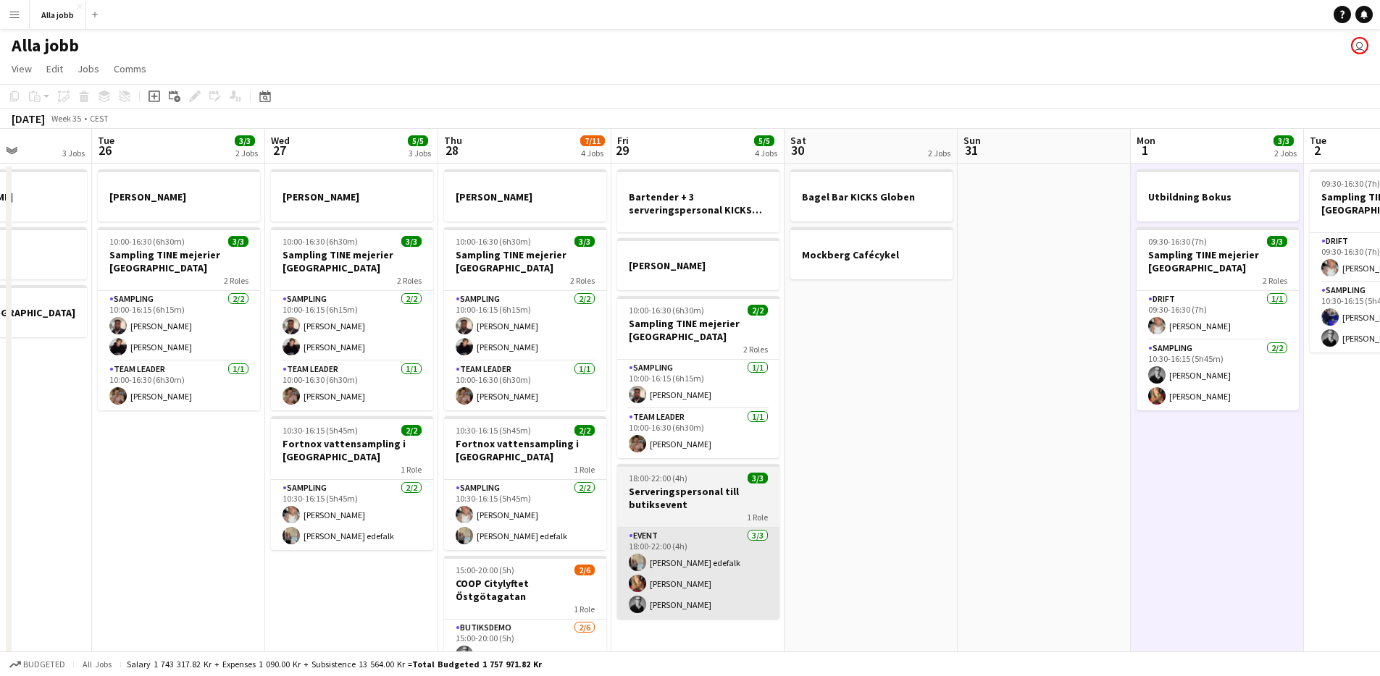
drag, startPoint x: 1389, startPoint y: 531, endPoint x: 1165, endPoint y: 538, distance: 223.9
click at [1379, 537] on html "Menu Boards Boards Boards All jobs Status Workforce Workforce My Workforce Recr…" at bounding box center [690, 413] width 1380 height 826
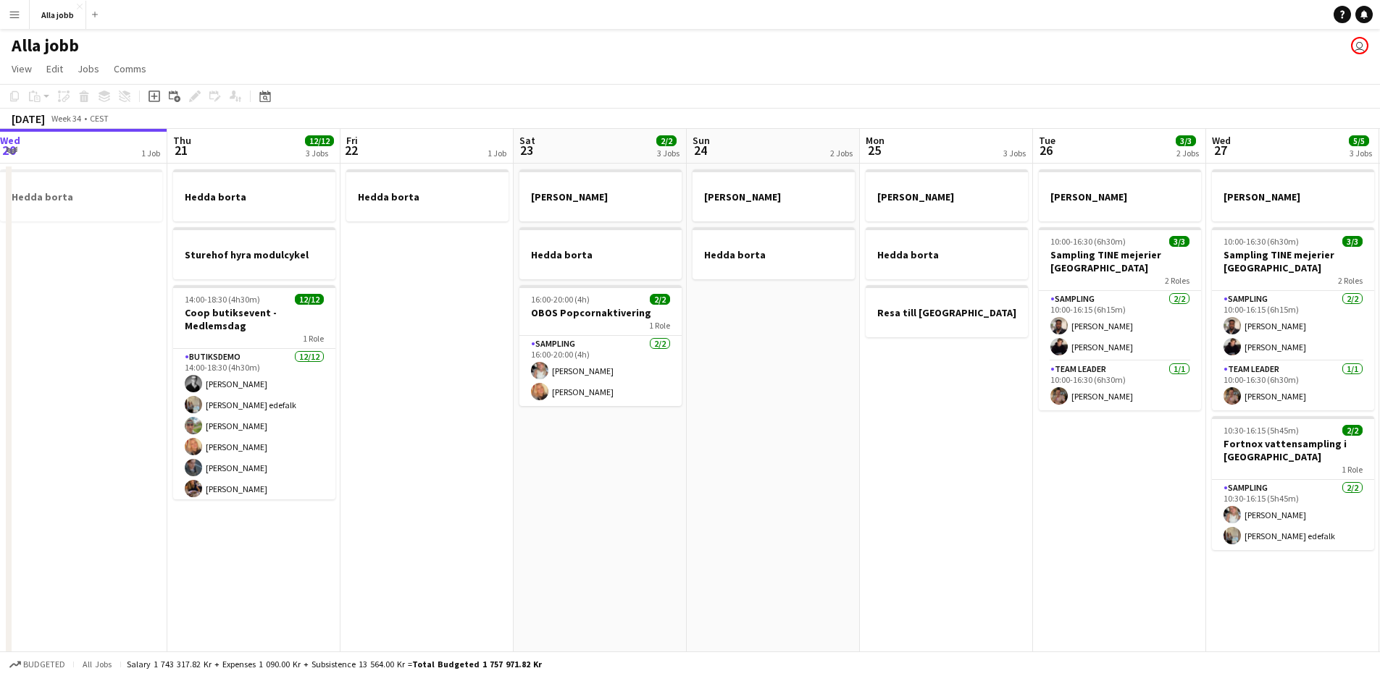
drag, startPoint x: 934, startPoint y: 516, endPoint x: 972, endPoint y: 516, distance: 38.4
click at [972, 516] on app-calendar-viewport "Mon 18 2 Jobs Tue 19 1 Job Wed 20 1 Job Thu 21 12/12 3 Jobs Fri 22 1 Job Sat 23…" at bounding box center [690, 465] width 1380 height 673
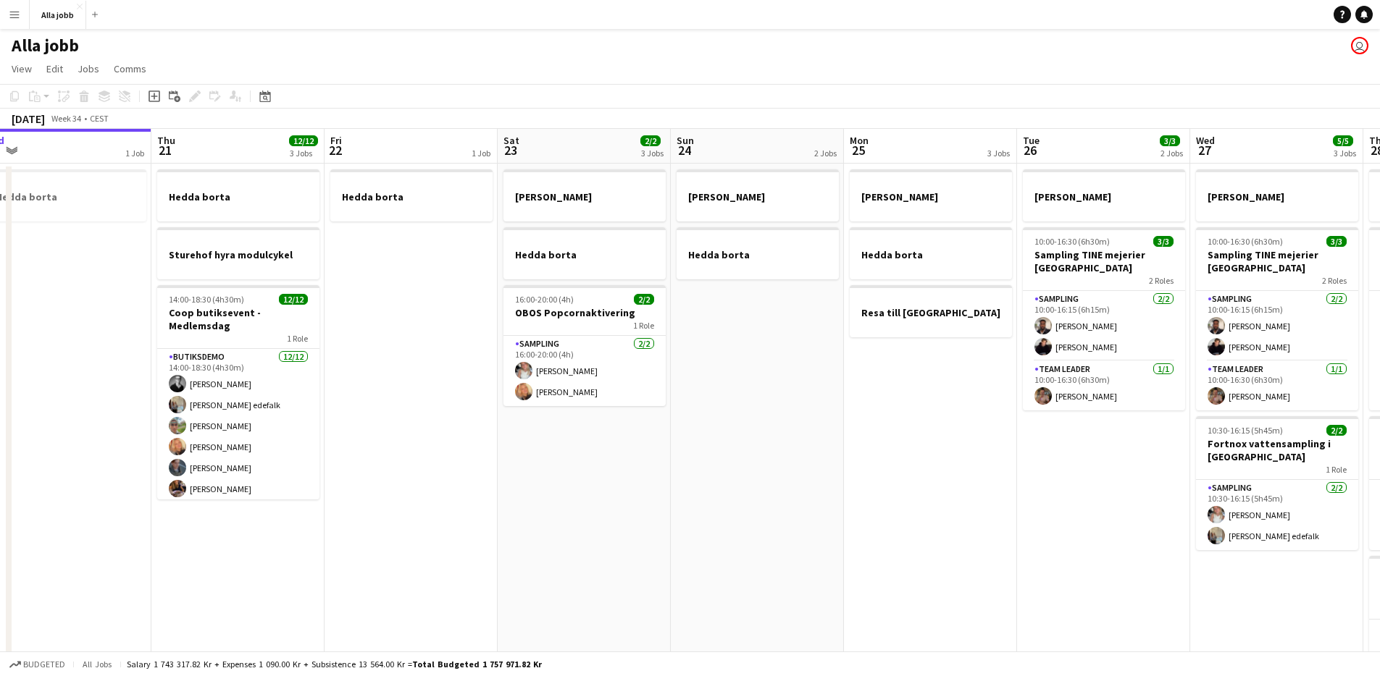
drag, startPoint x: 963, startPoint y: 515, endPoint x: 522, endPoint y: 529, distance: 441.3
click at [518, 531] on app-calendar-viewport "Sun 17 1 Job Mon 18 2 Jobs Tue 19 1 Job Wed 20 1 Job Thu 21 12/12 3 Jobs Fri 22…" at bounding box center [690, 465] width 1380 height 673
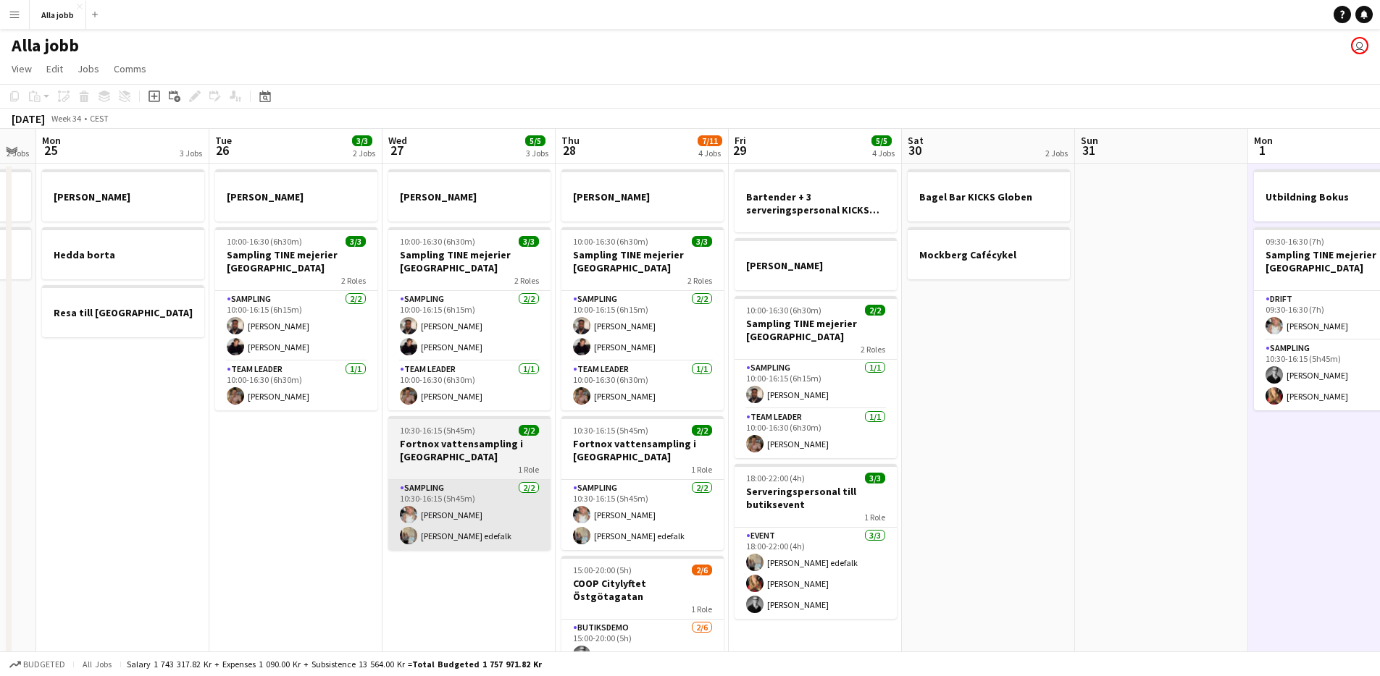
drag, startPoint x: 707, startPoint y: 521, endPoint x: 422, endPoint y: 503, distance: 285.2
click at [246, 533] on app-calendar-viewport "Fri 22 1 Job Sat 23 2/2 3 Jobs Sun 24 2 Jobs Mon 25 3 Jobs Tue 26 3/3 2 Jobs We…" at bounding box center [690, 465] width 1380 height 673
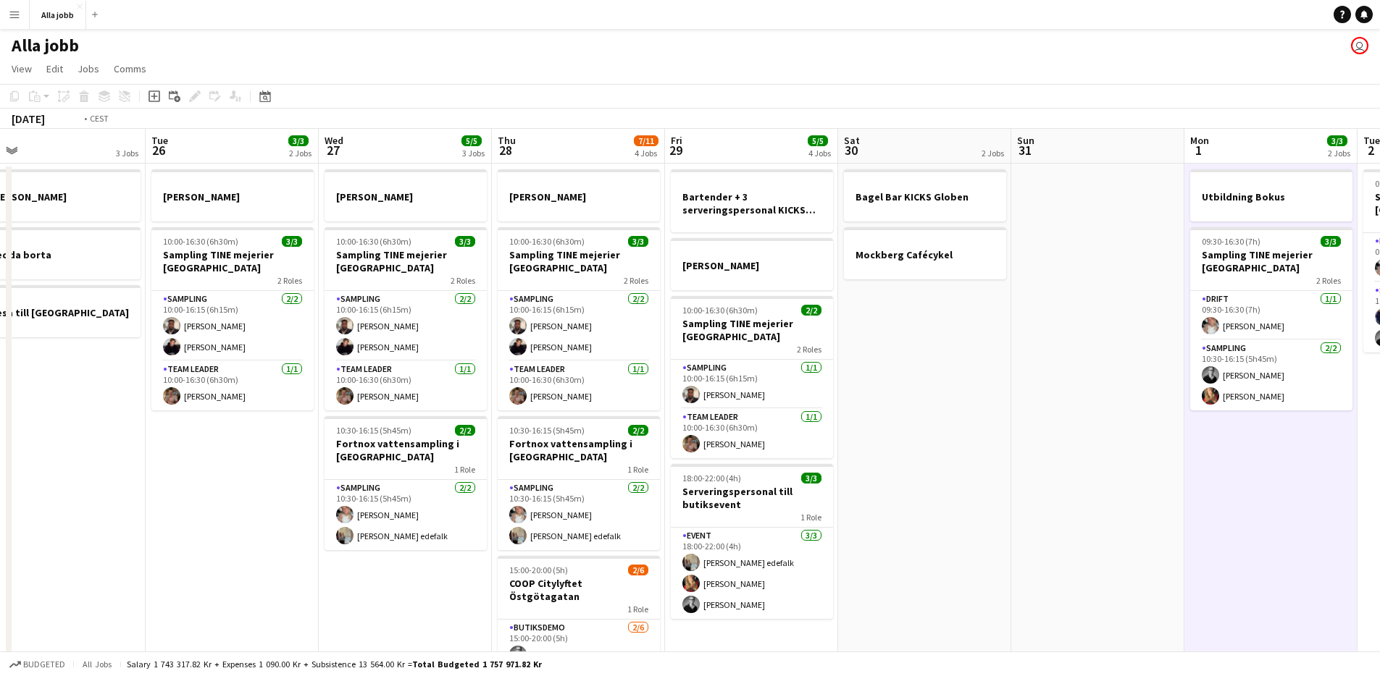
drag, startPoint x: 1054, startPoint y: 529, endPoint x: 812, endPoint y: 579, distance: 247.0
click at [812, 579] on app-calendar-viewport "Fri 22 1 Job Sat 23 2/2 3 Jobs Sun 24 2 Jobs Mon 25 3 Jobs Tue 26 3/3 2 Jobs We…" at bounding box center [690, 465] width 1380 height 673
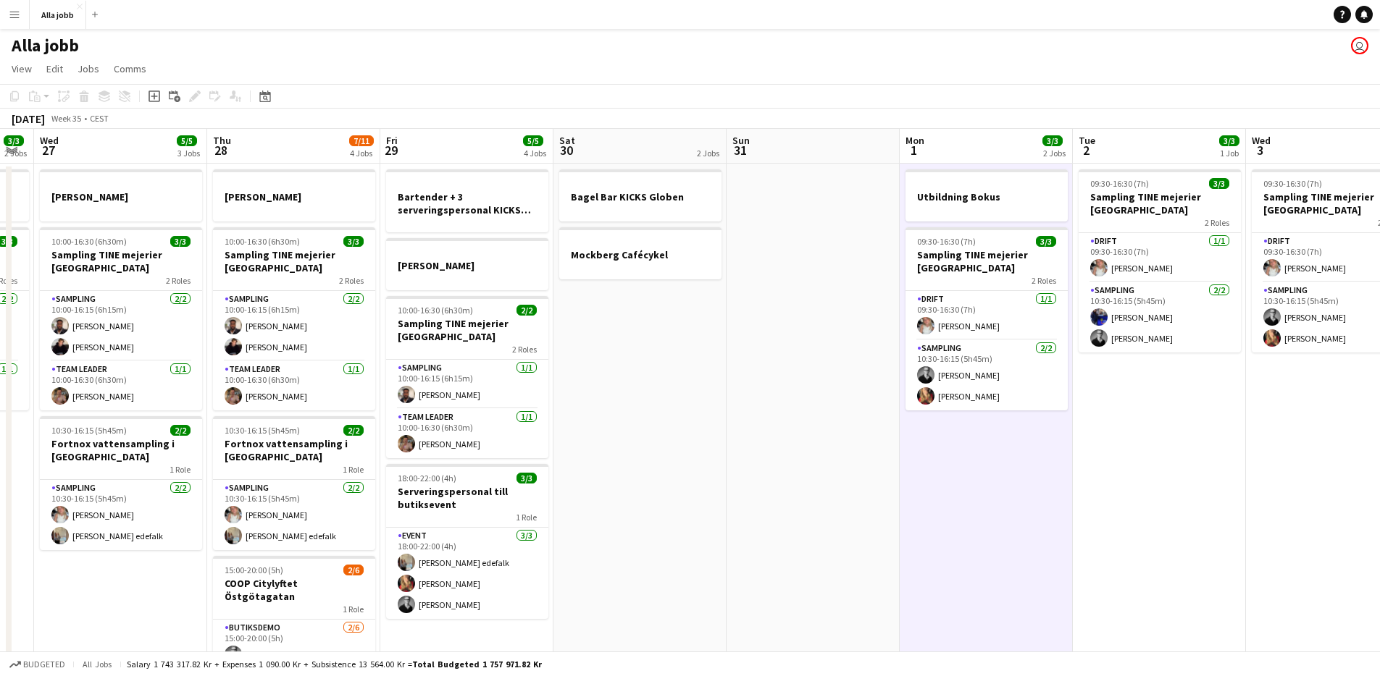
drag, startPoint x: 854, startPoint y: 412, endPoint x: 748, endPoint y: 436, distance: 108.4
click at [747, 437] on app-calendar-viewport "Sun 24 2 Jobs Mon 25 3 Jobs Tue 26 3/3 2 Jobs Wed 27 5/5 3 Jobs Thu 28 7/11 4 J…" at bounding box center [690, 465] width 1380 height 673
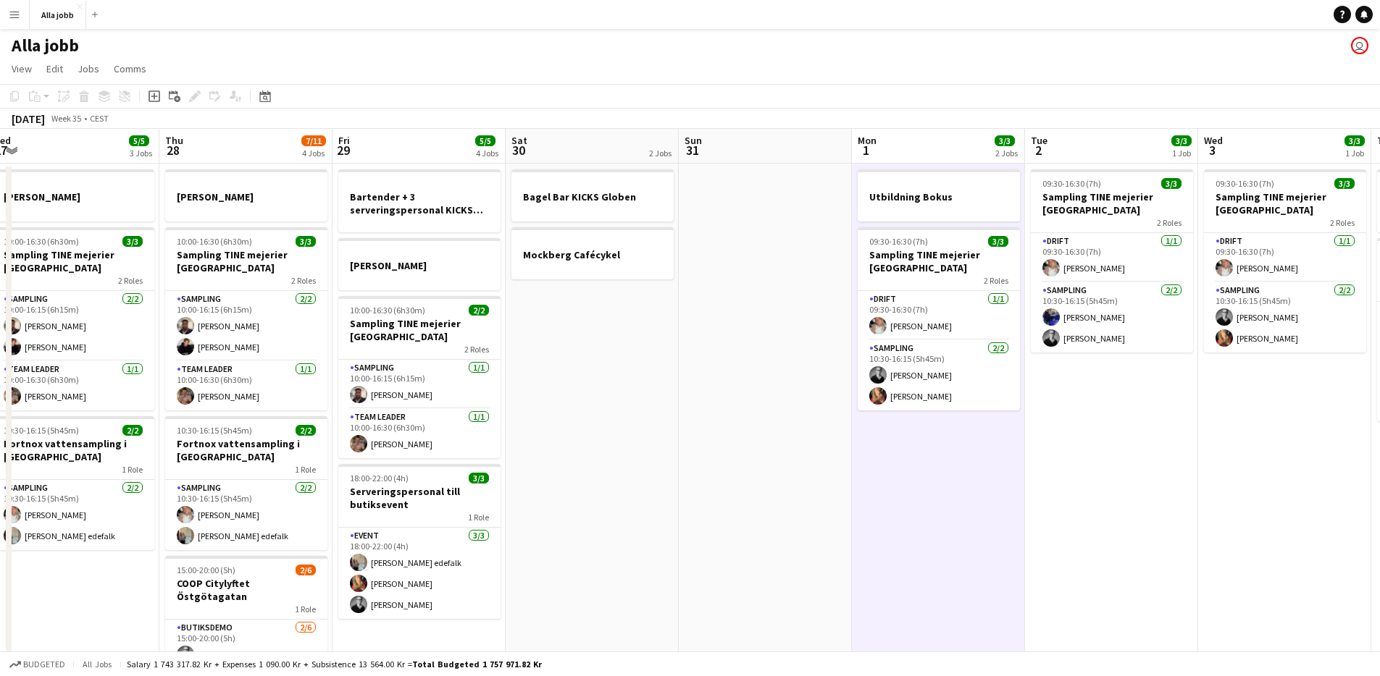
drag, startPoint x: 773, startPoint y: 515, endPoint x: 716, endPoint y: 467, distance: 74.6
click at [720, 467] on app-calendar-viewport "Sun 24 2 Jobs Mon 25 3 Jobs Tue 26 3/3 2 Jobs Wed 27 5/5 3 Jobs Thu 28 7/11 4 J…" at bounding box center [690, 465] width 1380 height 673
click at [599, 415] on app-date-cell "Bagel Bar KICKS Globen Mockberg Cafécykel" at bounding box center [591, 483] width 173 height 638
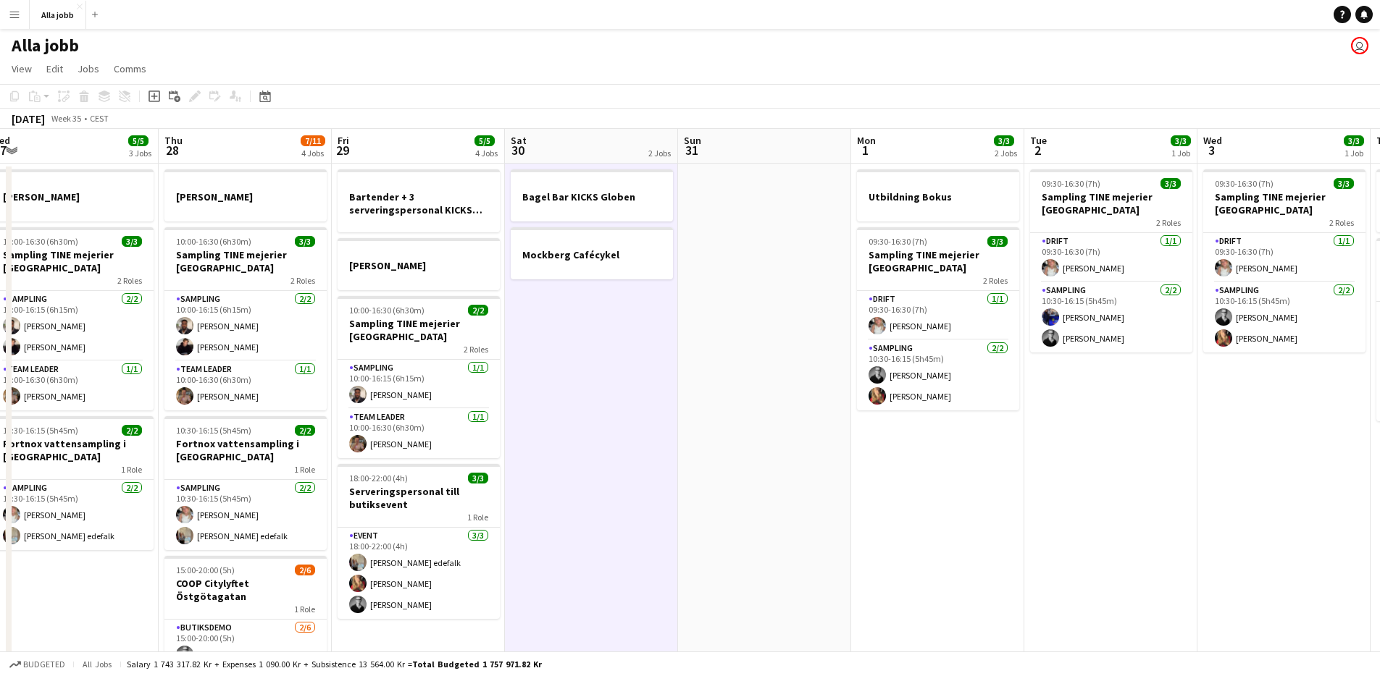
click at [619, 314] on app-date-cell "Bagel Bar KICKS Globen Mockberg Cafécykel" at bounding box center [591, 483] width 173 height 638
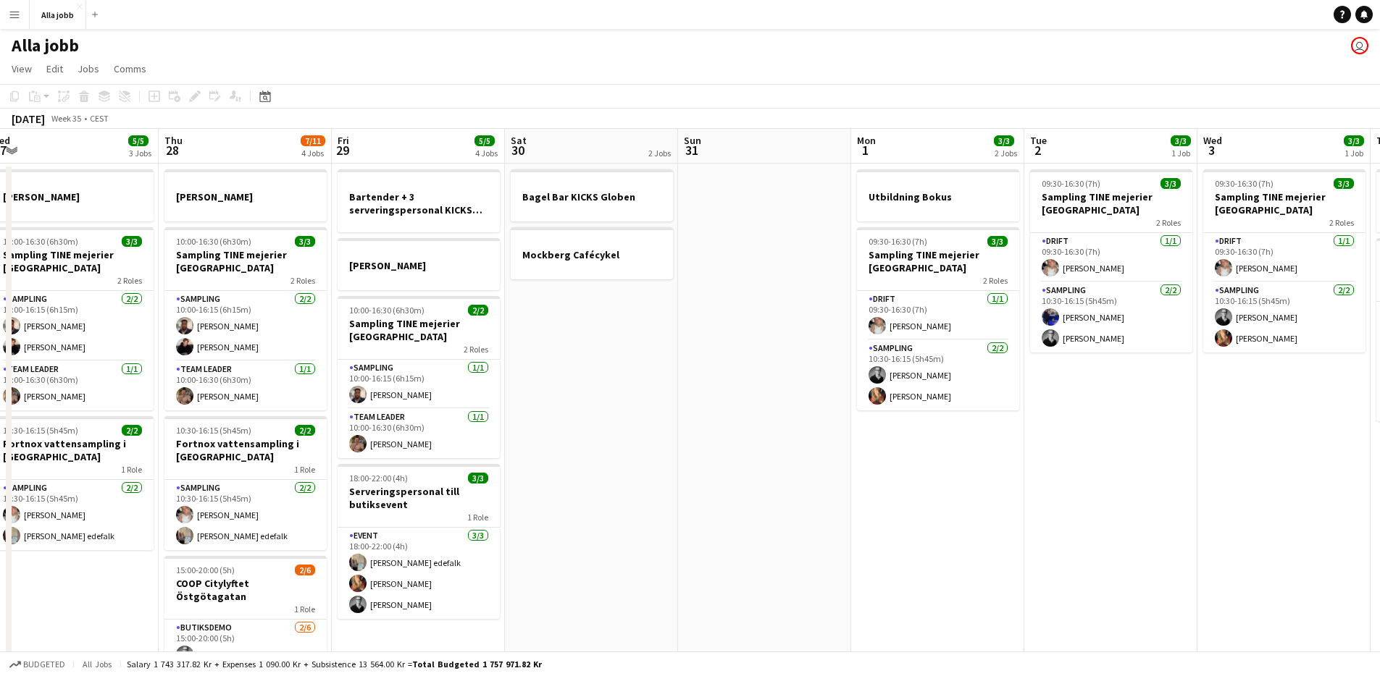
click at [619, 314] on app-date-cell "Bagel Bar KICKS Globen Mockberg Cafécykel" at bounding box center [591, 483] width 173 height 638
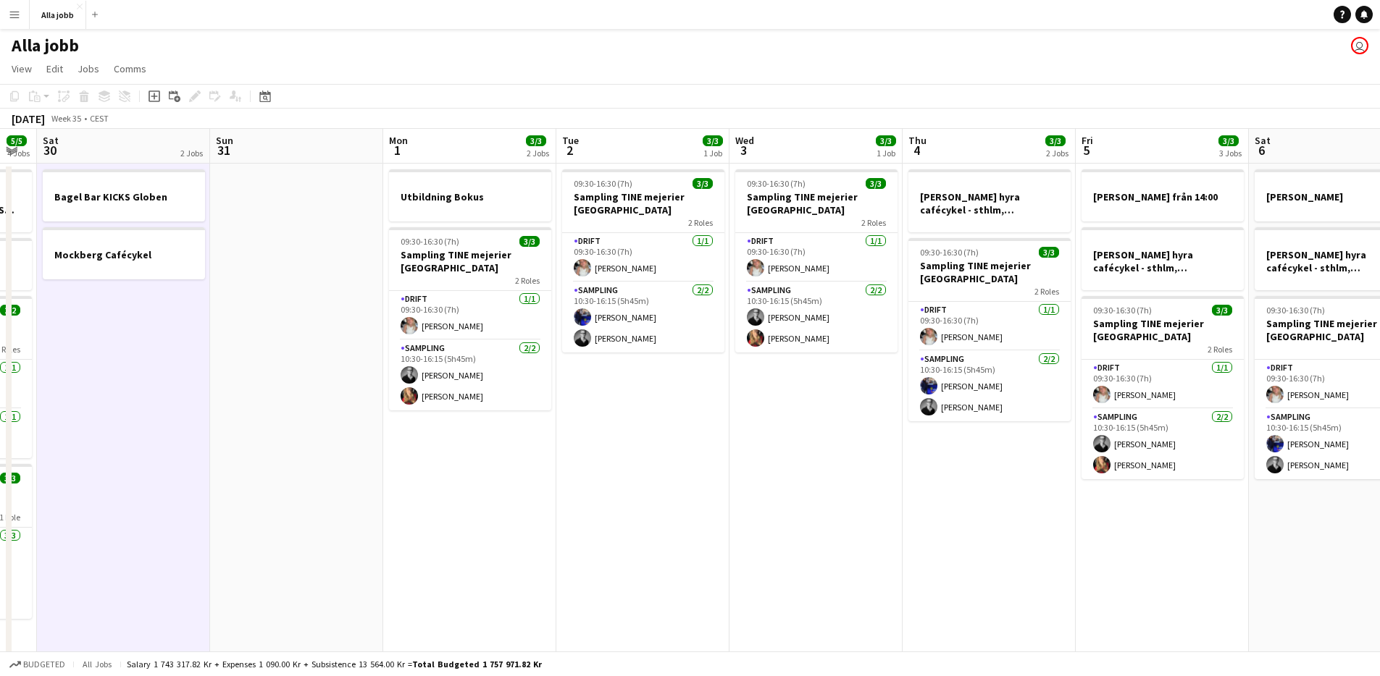
drag, startPoint x: 855, startPoint y: 465, endPoint x: 372, endPoint y: 574, distance: 495.2
click at [368, 577] on app-calendar-viewport "Wed 27 5/5 3 Jobs Thu 28 7/11 4 Jobs Fri 29 5/5 4 Jobs Sat 30 2 Jobs Sun 31 Mon…" at bounding box center [690, 465] width 1380 height 673
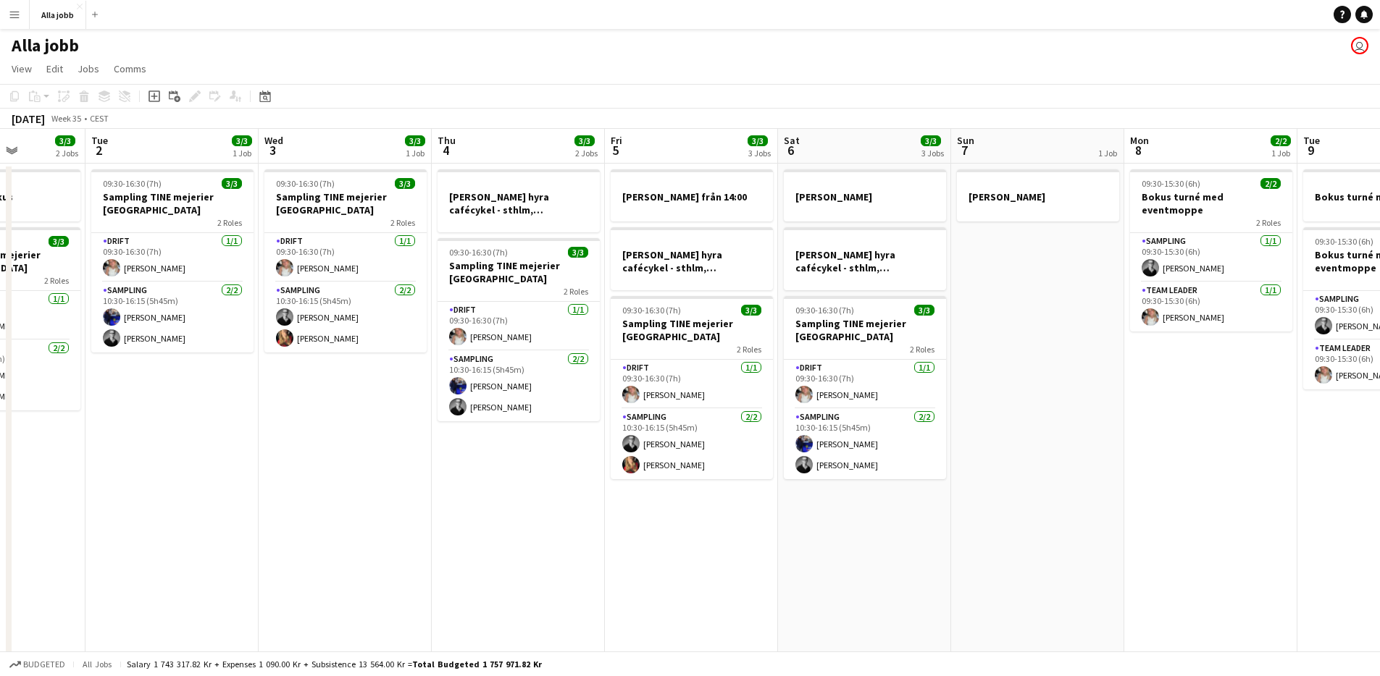
drag, startPoint x: 376, startPoint y: 540, endPoint x: 259, endPoint y: 533, distance: 117.6
click at [259, 533] on app-calendar-viewport "Sat 30 2 Jobs Sun 31 Mon 1 3/3 2 Jobs Tue 2 3/3 1 Job Wed 3 3/3 1 Job Thu 4 3/3…" at bounding box center [690, 465] width 1380 height 673
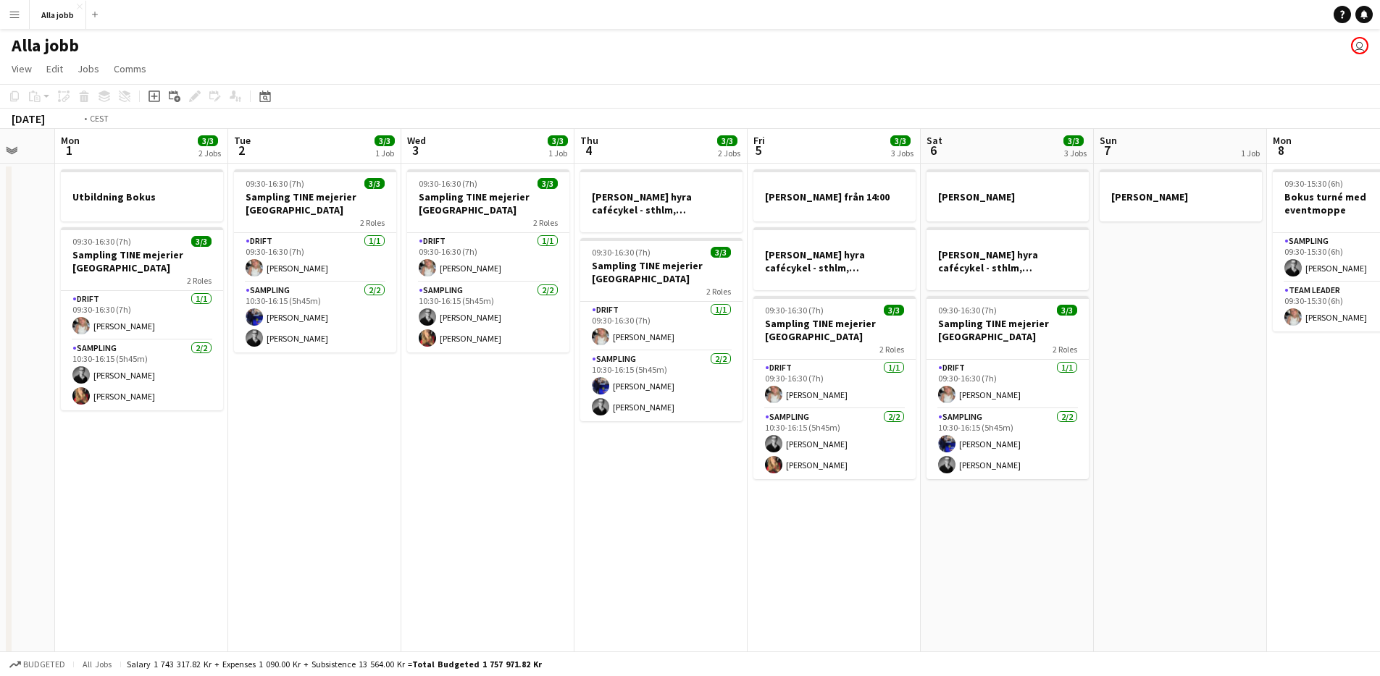
drag, startPoint x: 286, startPoint y: 519, endPoint x: 915, endPoint y: 489, distance: 630.1
click at [915, 489] on app-calendar-viewport "Sat 30 2 Jobs Sun 31 Mon 1 3/3 2 Jobs Tue 2 3/3 1 Job Wed 3 3/3 1 Job Thu 4 3/3…" at bounding box center [690, 465] width 1380 height 673
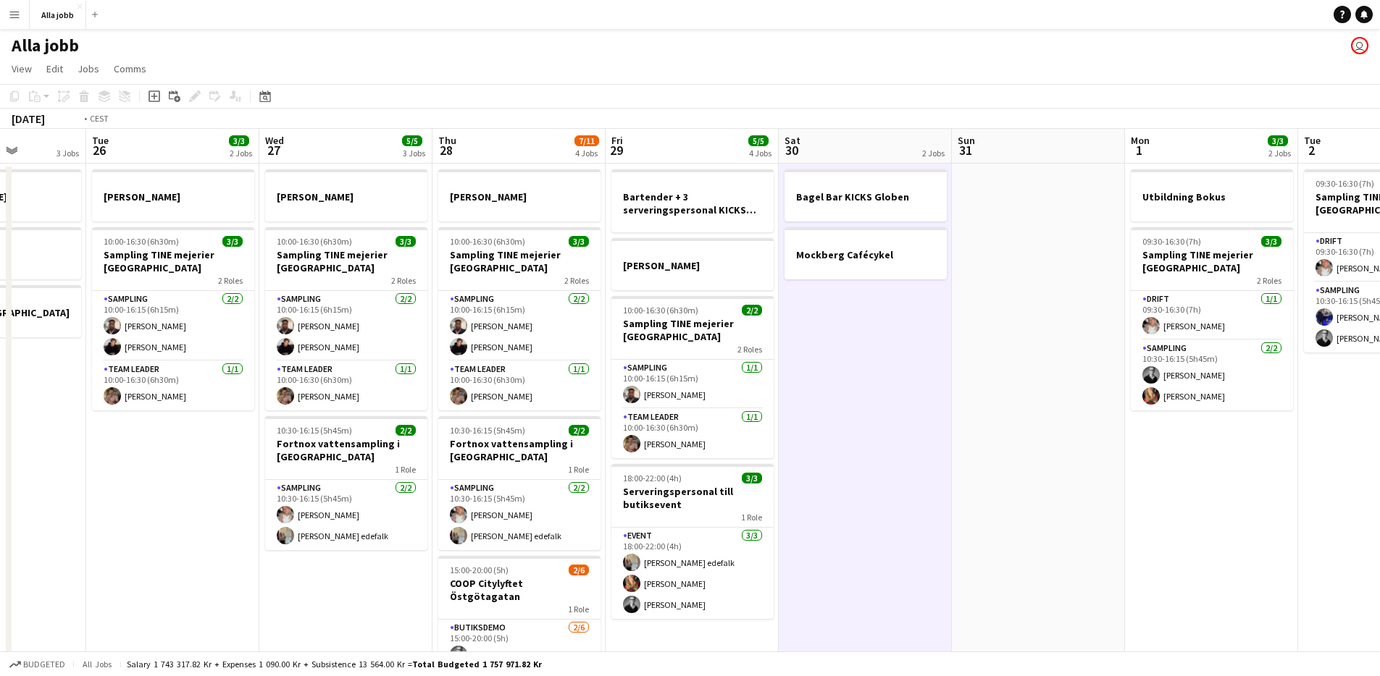
drag, startPoint x: 605, startPoint y: 500, endPoint x: 1367, endPoint y: 558, distance: 763.4
click at [1379, 561] on html "Menu Boards Boards Boards All jobs Status Workforce Workforce My Workforce Recr…" at bounding box center [690, 413] width 1380 height 826
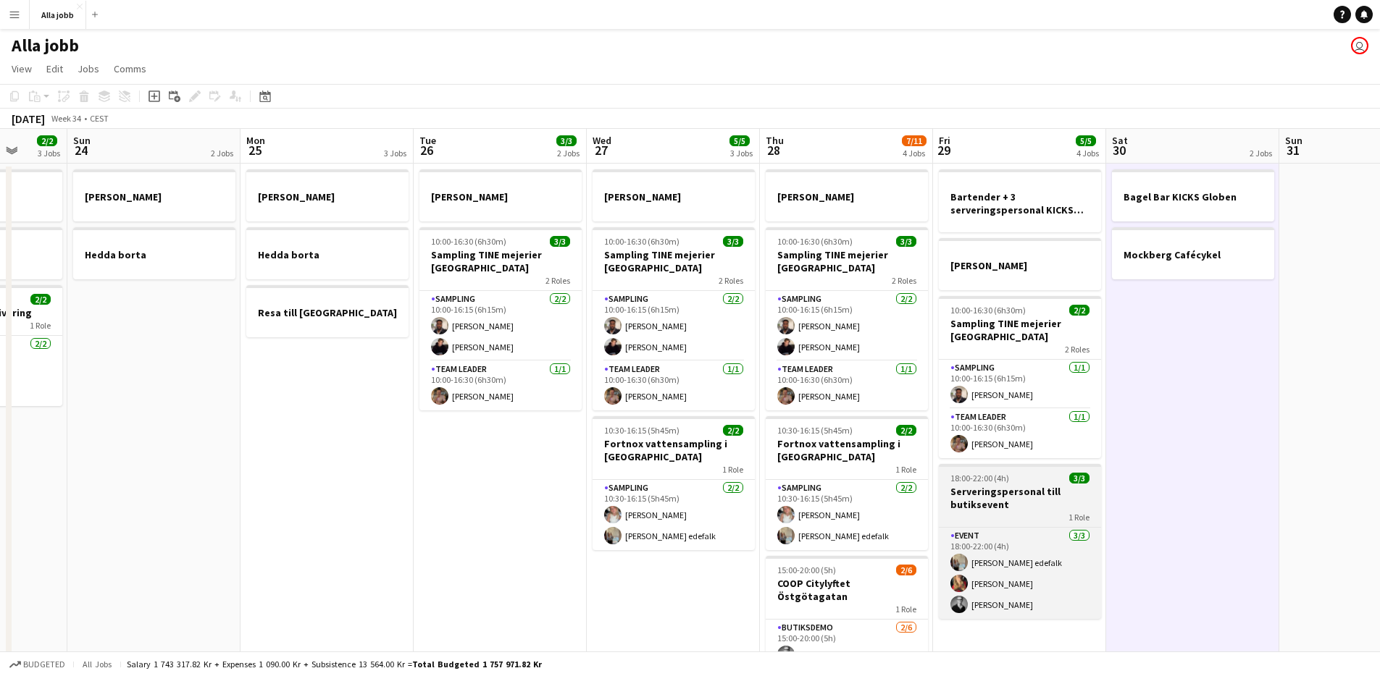
drag, startPoint x: 895, startPoint y: 482, endPoint x: 1256, endPoint y: 490, distance: 360.8
click at [1320, 488] on app-calendar-viewport "Thu 21 12/12 3 Jobs Fri 22 1 Job Sat 23 2/2 3 Jobs Sun 24 2 Jobs Mon 25 3 Jobs …" at bounding box center [690, 465] width 1380 height 673
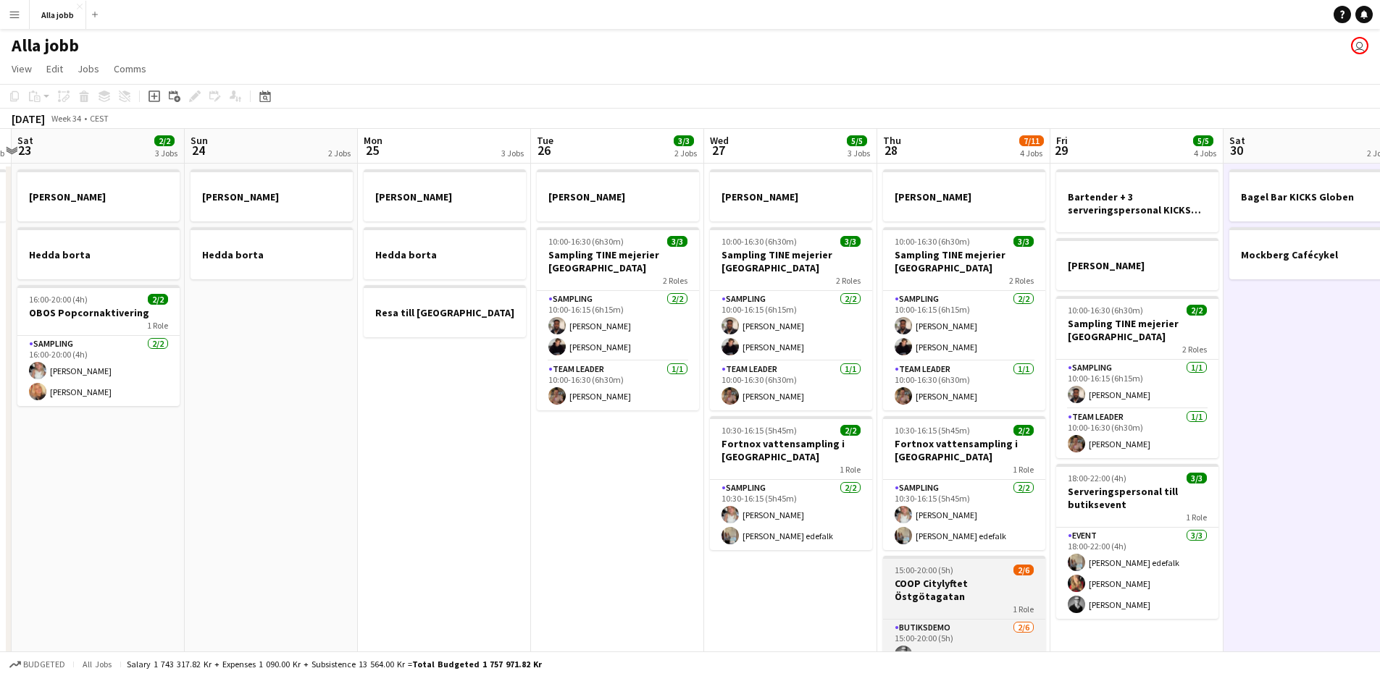
drag, startPoint x: 1013, startPoint y: 481, endPoint x: 574, endPoint y: 562, distance: 446.3
click at [288, 607] on app-calendar-viewport "Wed 20 1 Job Thu 21 12/12 3 Jobs Fri 22 1 Job Sat 23 2/2 3 Jobs Sun 24 2 Jobs M…" at bounding box center [690, 465] width 1380 height 673
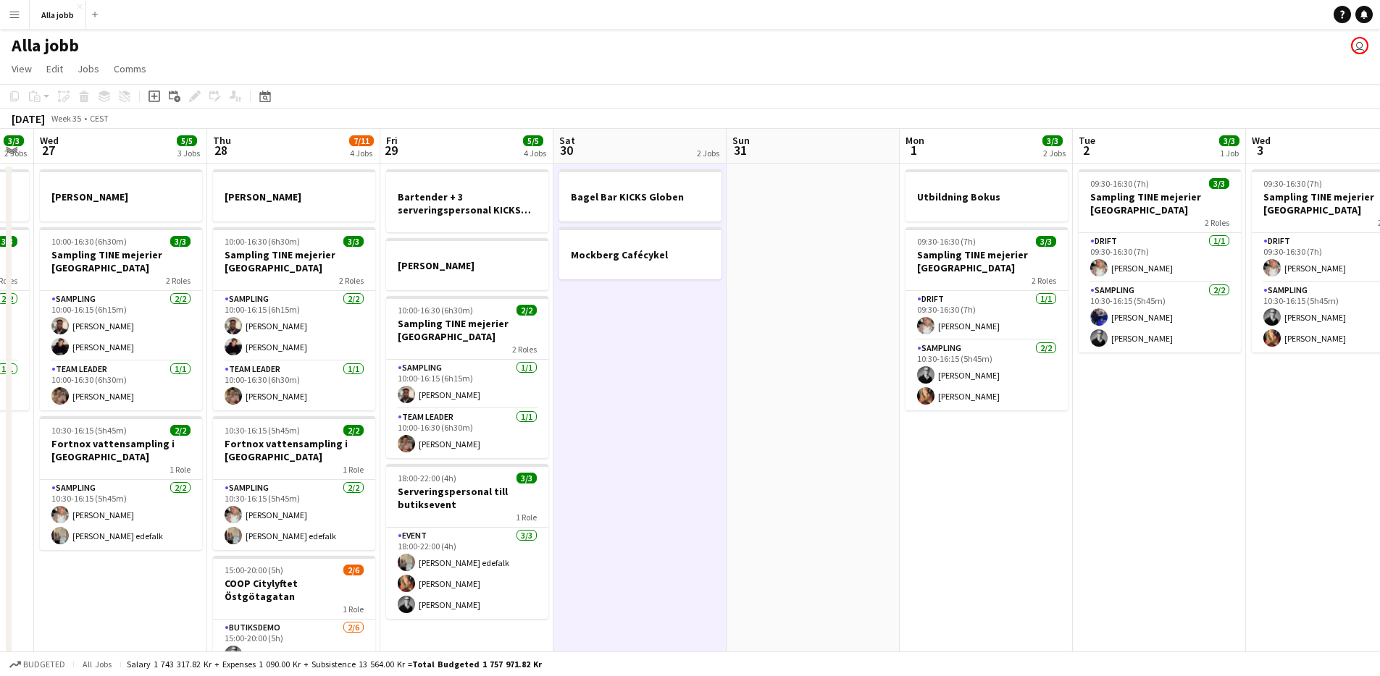
drag
click at [259, 586] on app-calendar-viewport "Sun 24 2 Jobs Mon 25 3 Jobs Tue 26 3/3 2 Jobs Wed 27 5/5 3 Jobs Thu 28 7/11 4 J…" at bounding box center [690, 465] width 1380 height 673
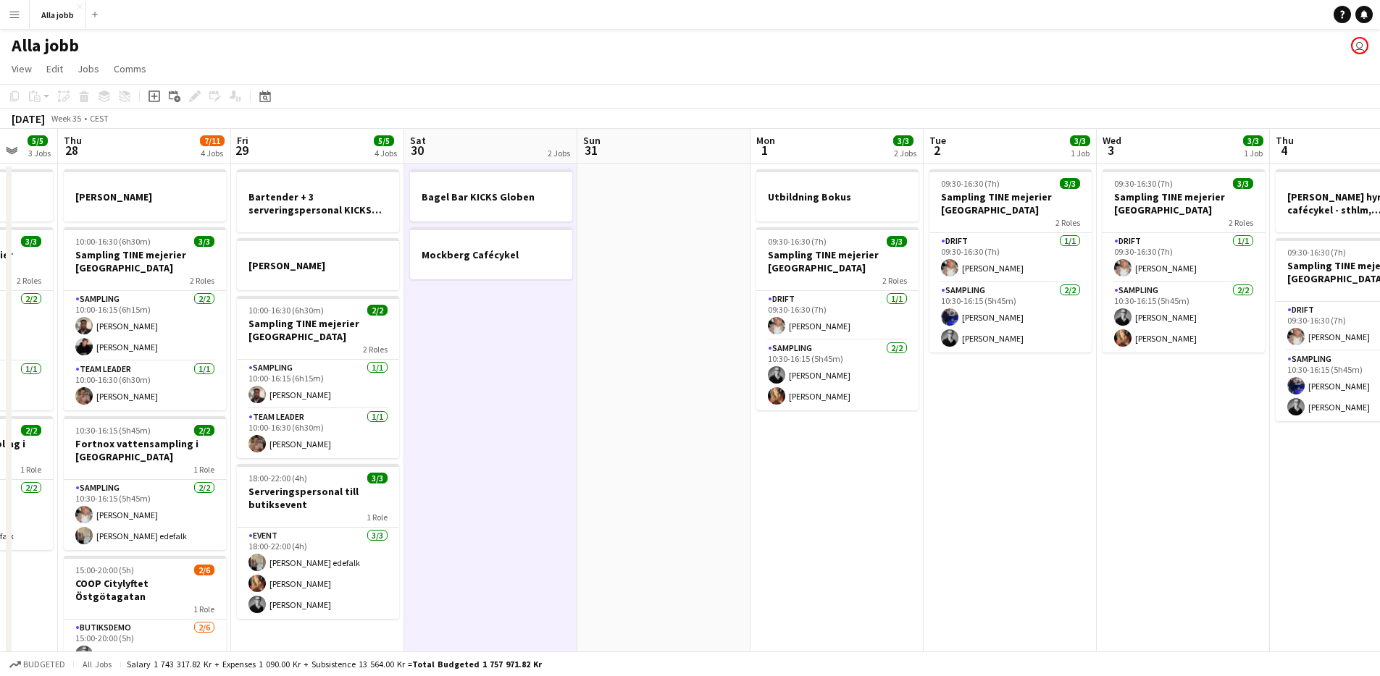
click at [194, 573] on app-calendar-viewport "Mon 25 3 Jobs Tue 26 3/3 2 Jobs Wed 27 5/5 3 Jobs Thu 28 7/11 4 Jobs Fri 29 5/5…" at bounding box center [690, 465] width 1380 height 673
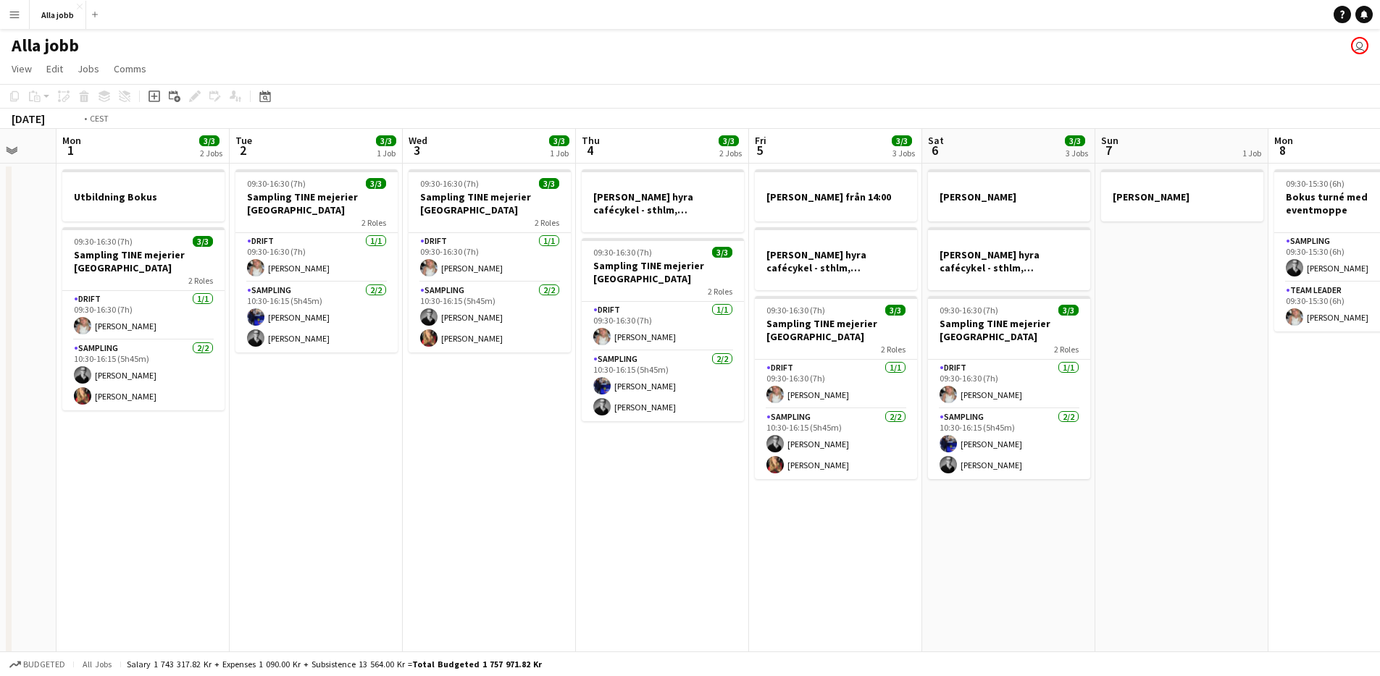
scroll to position [0, 418]
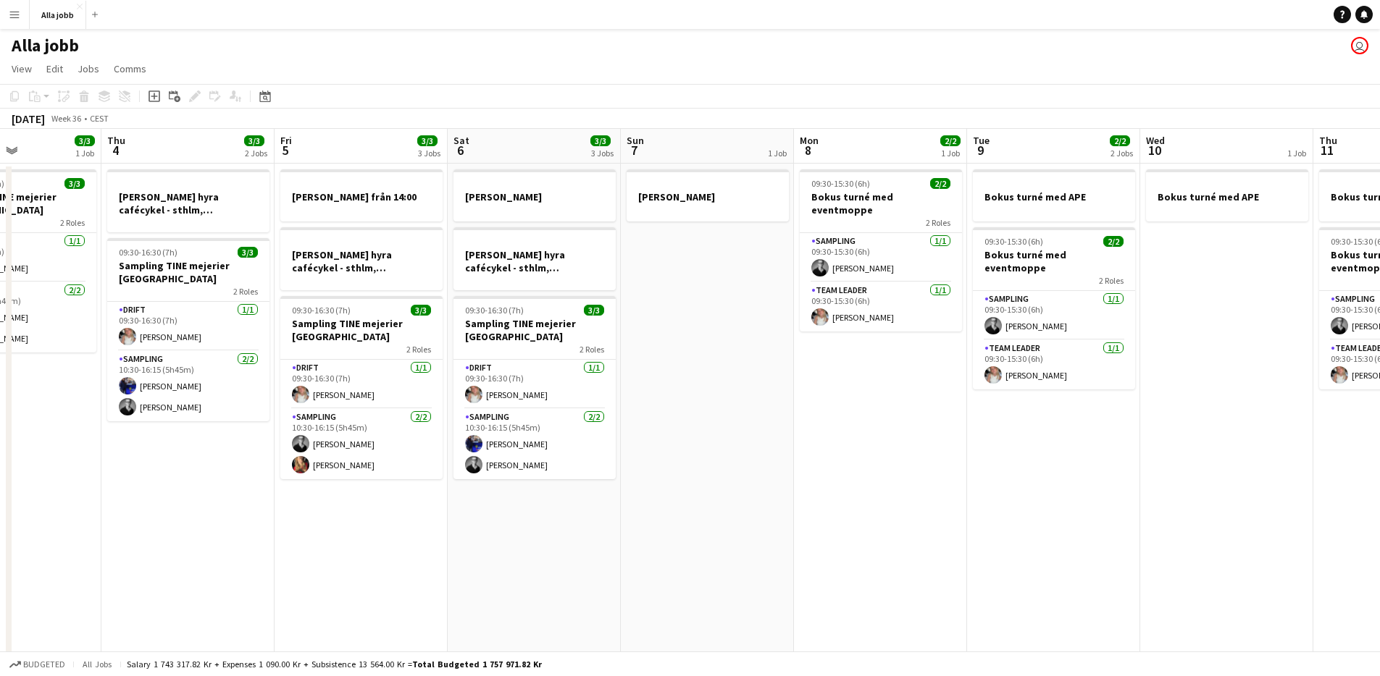
click at [93, 616] on app-calendar-viewport "Mon 1 3/3 2 Jobs Tue 2 3/3 1 Job Wed 3 3/3 1 Job Thu 4 3/3 2 Jobs Fri 5 3/3 3 J…" at bounding box center [690, 465] width 1380 height 673
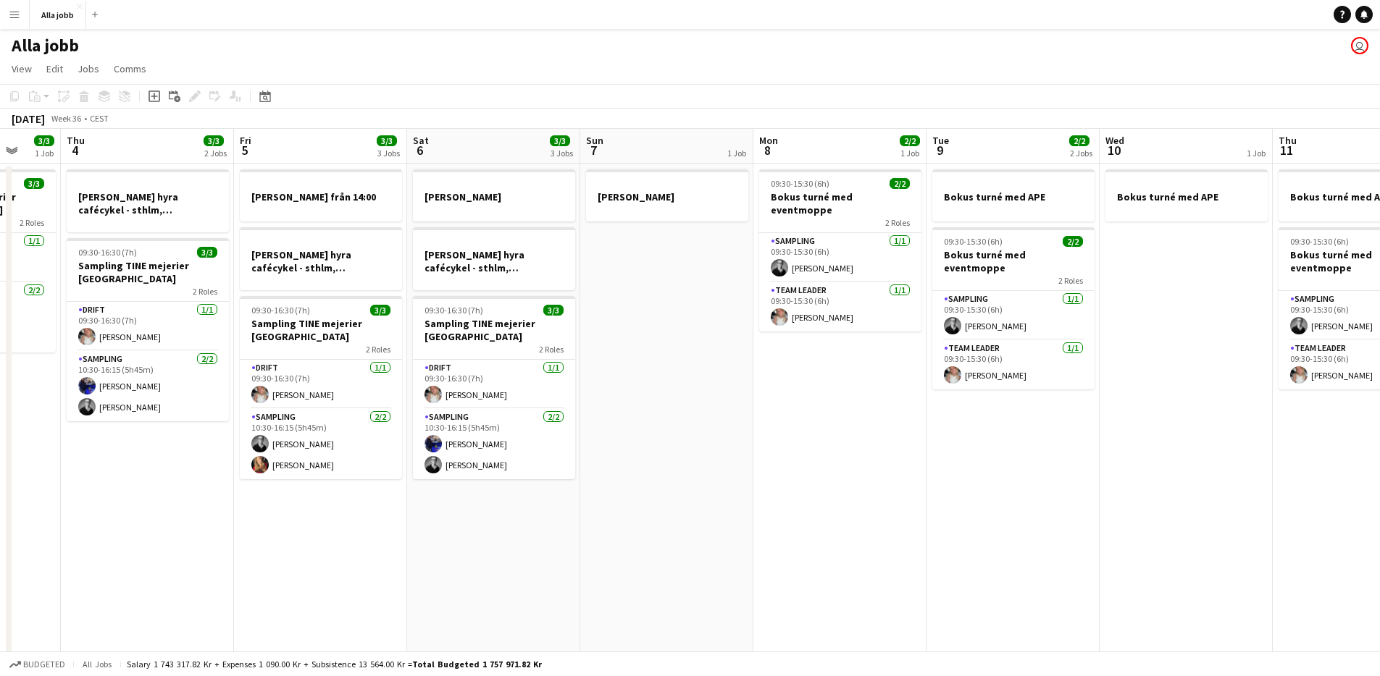
drag, startPoint x: 757, startPoint y: 408, endPoint x: 725, endPoint y: 432, distance: 39.4
click at [723, 432] on app-calendar-viewport "Mon 1 3/3 2 Jobs Tue 2 3/3 1 Job Wed 3 3/3 1 Job Thu 4 3/3 2 Jobs Fri 5 3/3 3 J…" at bounding box center [690, 465] width 1380 height 673
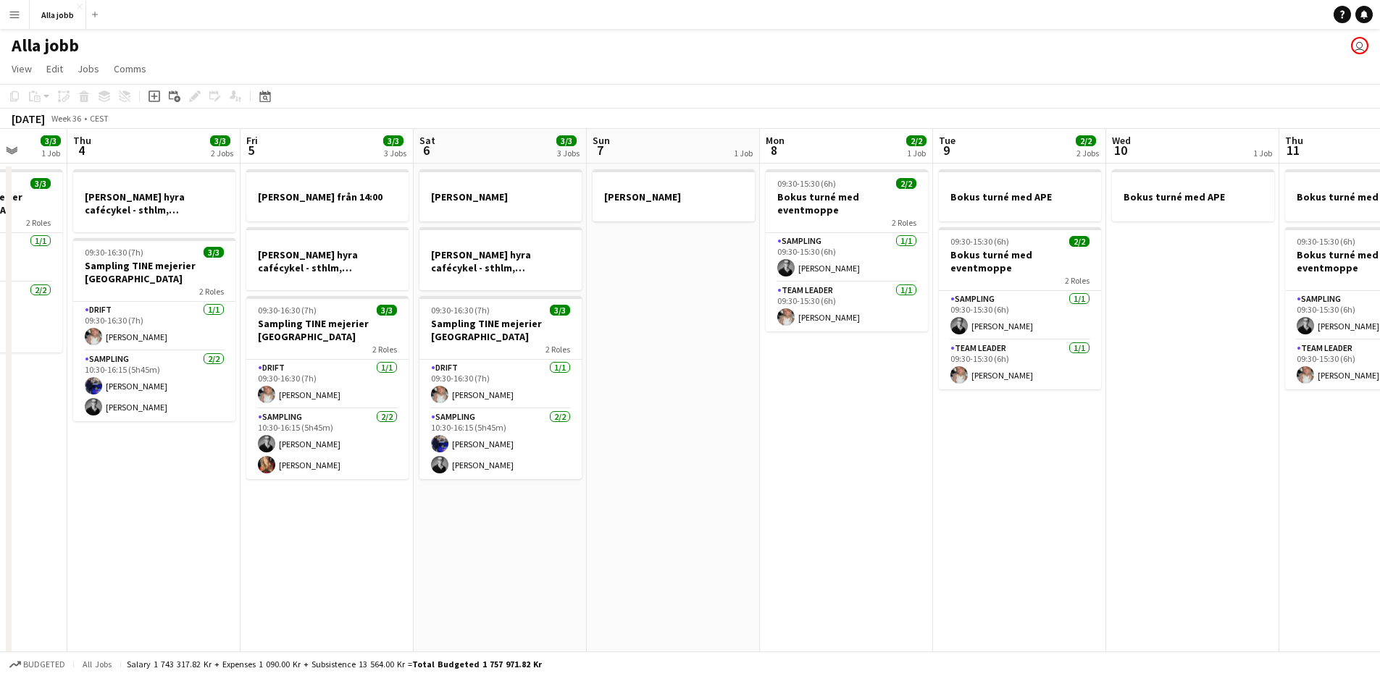
click at [765, 427] on app-date-cell "09:30-15:30 (6h) 2/2 Bokus turné med eventmoppe 2 Roles Sampling [DATE] 09:30-1…" at bounding box center [846, 483] width 173 height 638
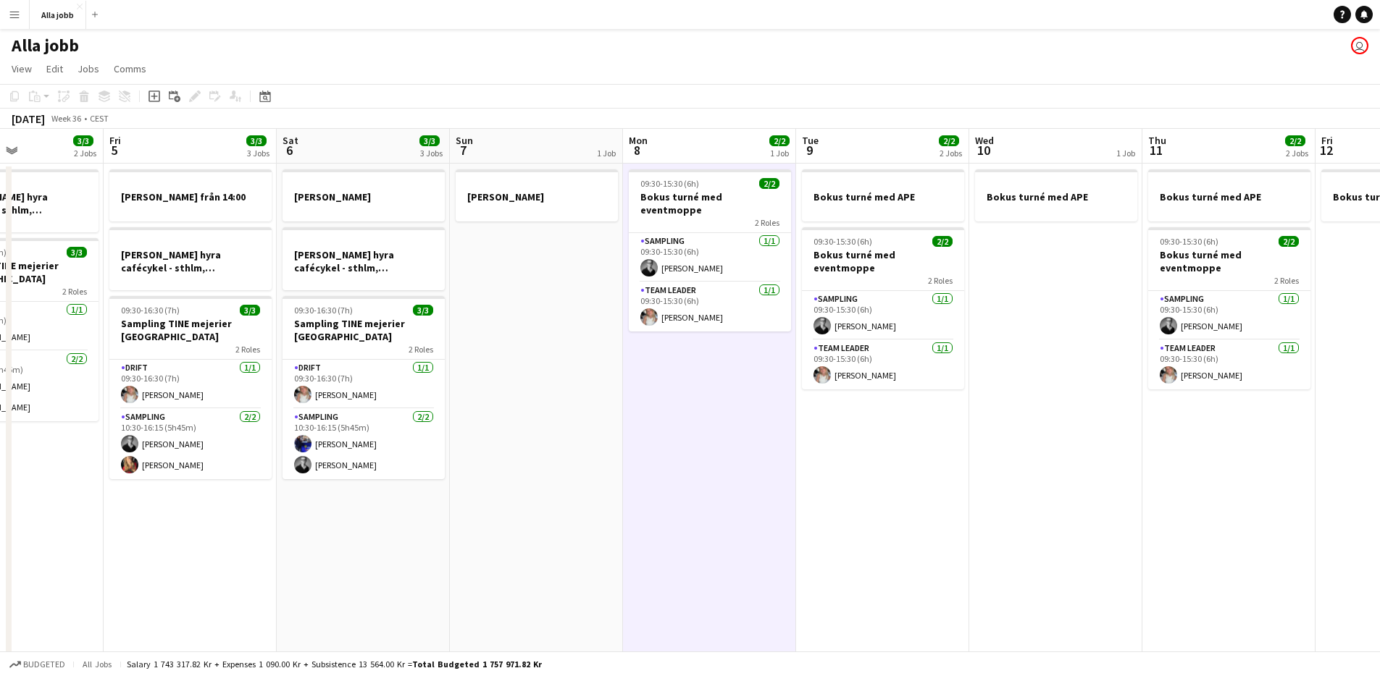
drag, startPoint x: 716, startPoint y: 425, endPoint x: 604, endPoint y: 435, distance: 112.7
click at [604, 435] on app-calendar-viewport "Tue 2 3/3 1 Job Wed 3 3/3 1 Job Thu 4 3/3 2 Jobs Fri 5 3/3 3 Jobs Sat 6 3/3 3 J…" at bounding box center [690, 465] width 1380 height 673
click at [604, 434] on app-date-cell "[PERSON_NAME]" at bounding box center [536, 483] width 173 height 638
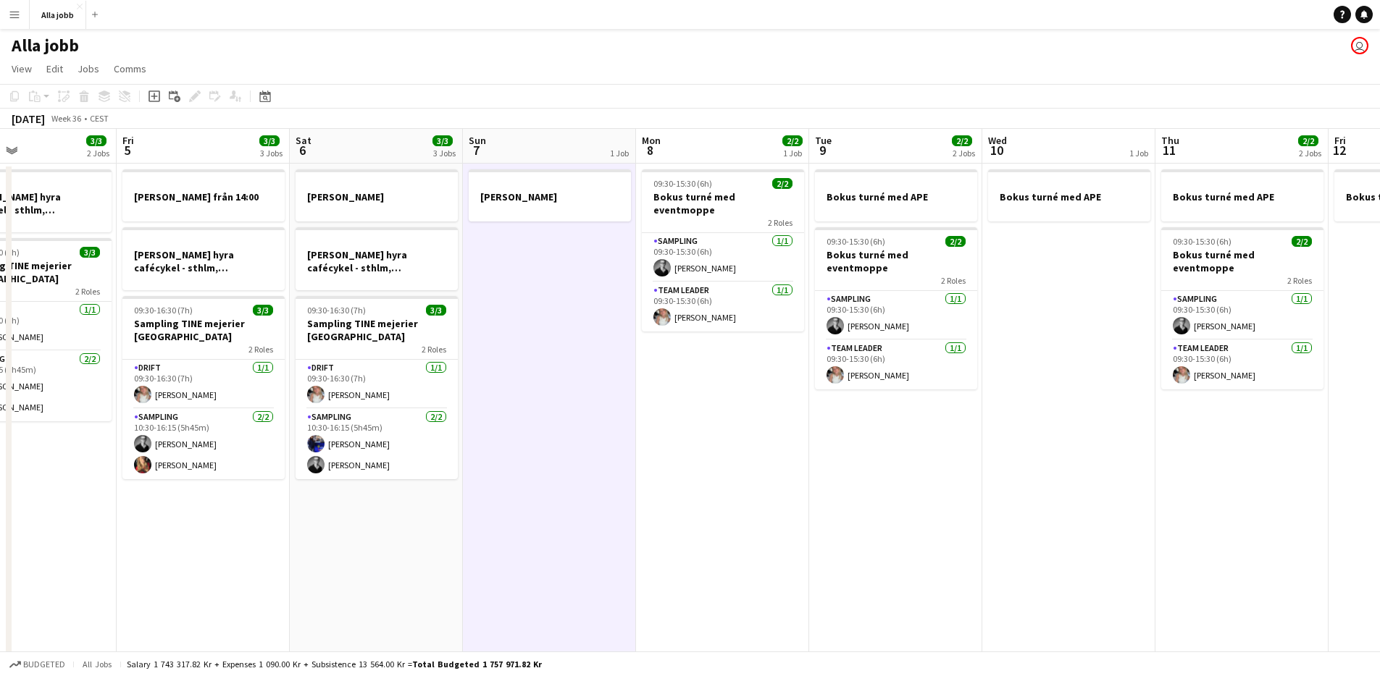
scroll to position [0, 348]
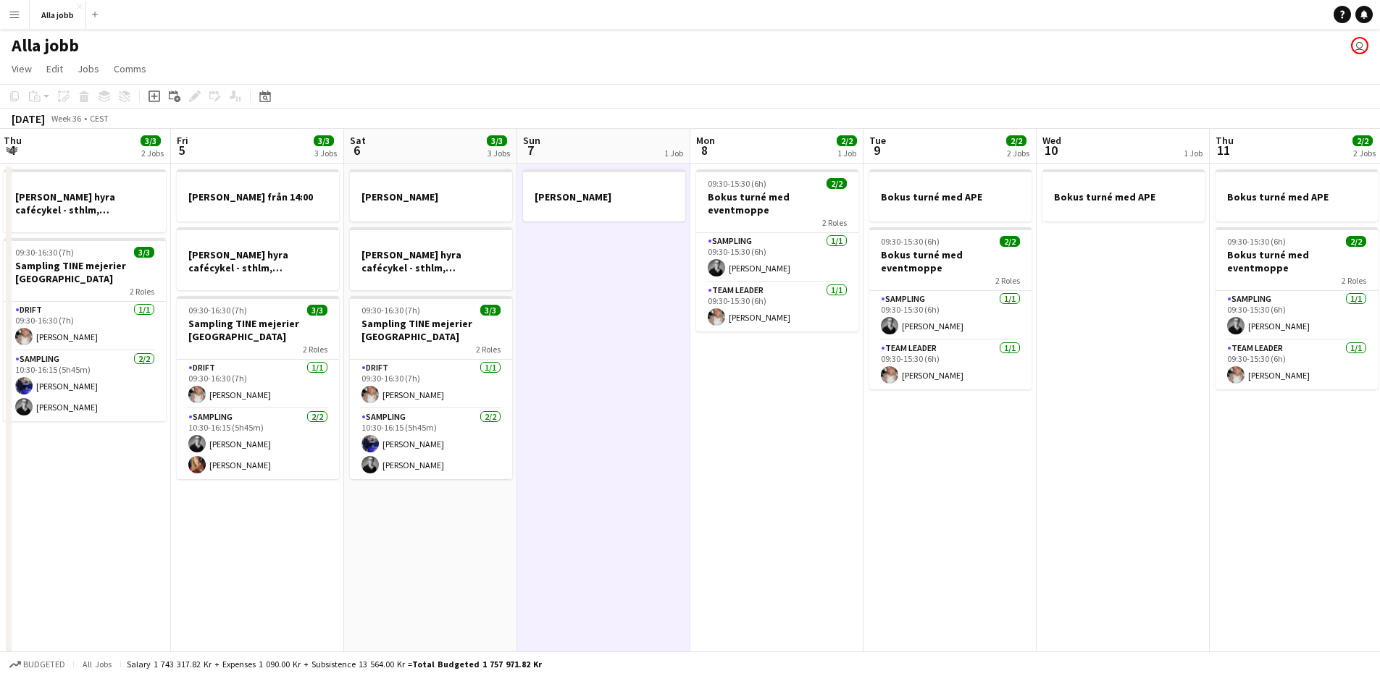
drag, startPoint x: 542, startPoint y: 467, endPoint x: 955, endPoint y: 447, distance: 414.1
click at [955, 447] on app-calendar-viewport "Tue 2 3/3 1 Job Wed 3 3/3 1 Job Thu 4 3/3 2 Jobs Fri 5 3/3 3 Jobs Sat 6 3/3 3 J…" at bounding box center [690, 465] width 1380 height 673
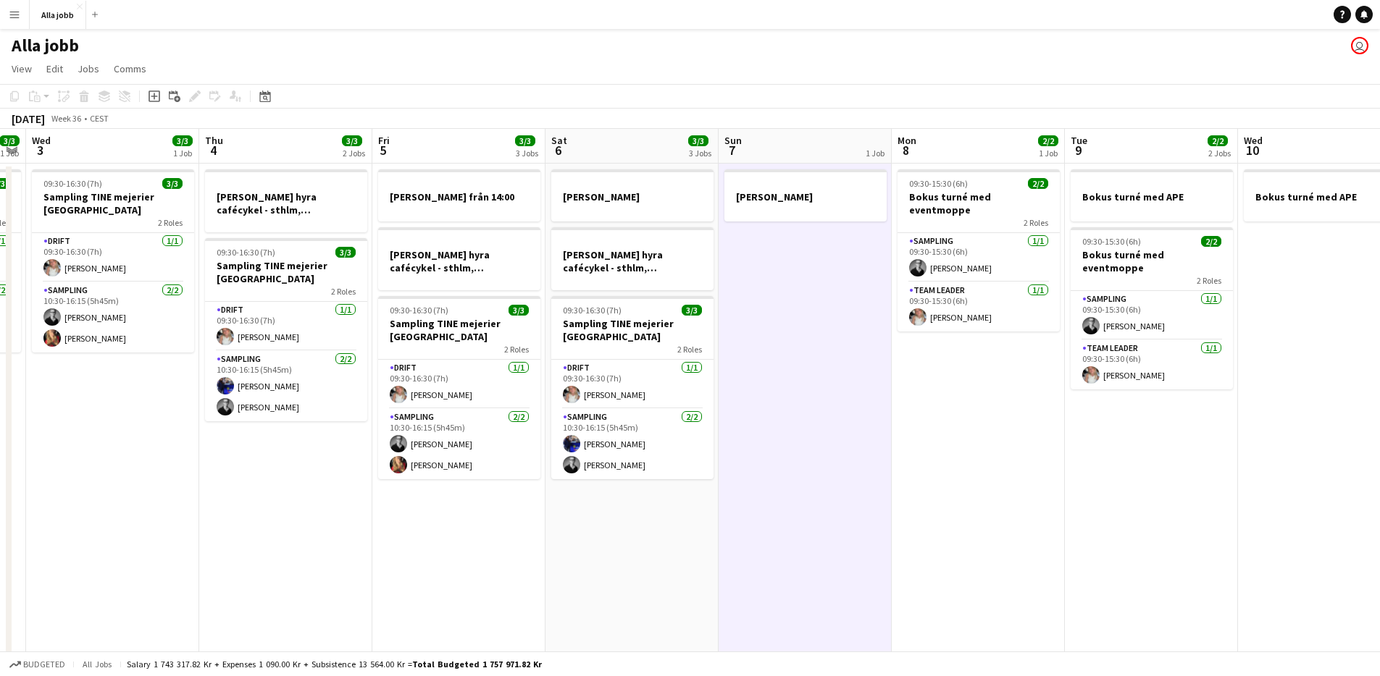
drag, startPoint x: 1029, startPoint y: 423, endPoint x: 1051, endPoint y: 474, distance: 55.2
click at [887, 471] on app-calendar-viewport "Sun 31 Mon 1 3/3 2 Jobs Tue 2 3/3 1 Job Wed 3 3/3 1 Job Thu 4 3/3 2 Jobs Fri 5 …" at bounding box center [690, 465] width 1380 height 673
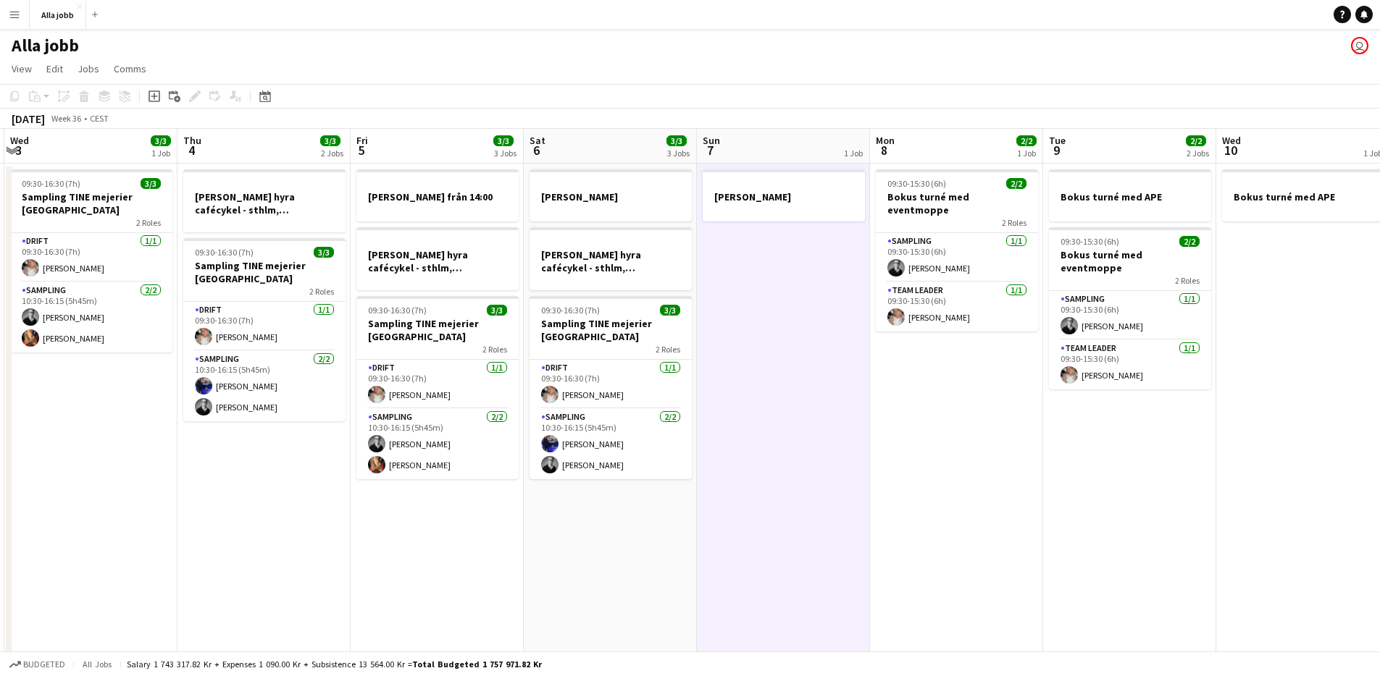
click at [860, 494] on app-calendar-viewport "Sun 31 Mon 1 3/3 2 Jobs Tue 2 3/3 1 Job Wed 3 3/3 1 Job Thu 4 3/3 2 Jobs Fri 5 …" at bounding box center [690, 465] width 1380 height 673
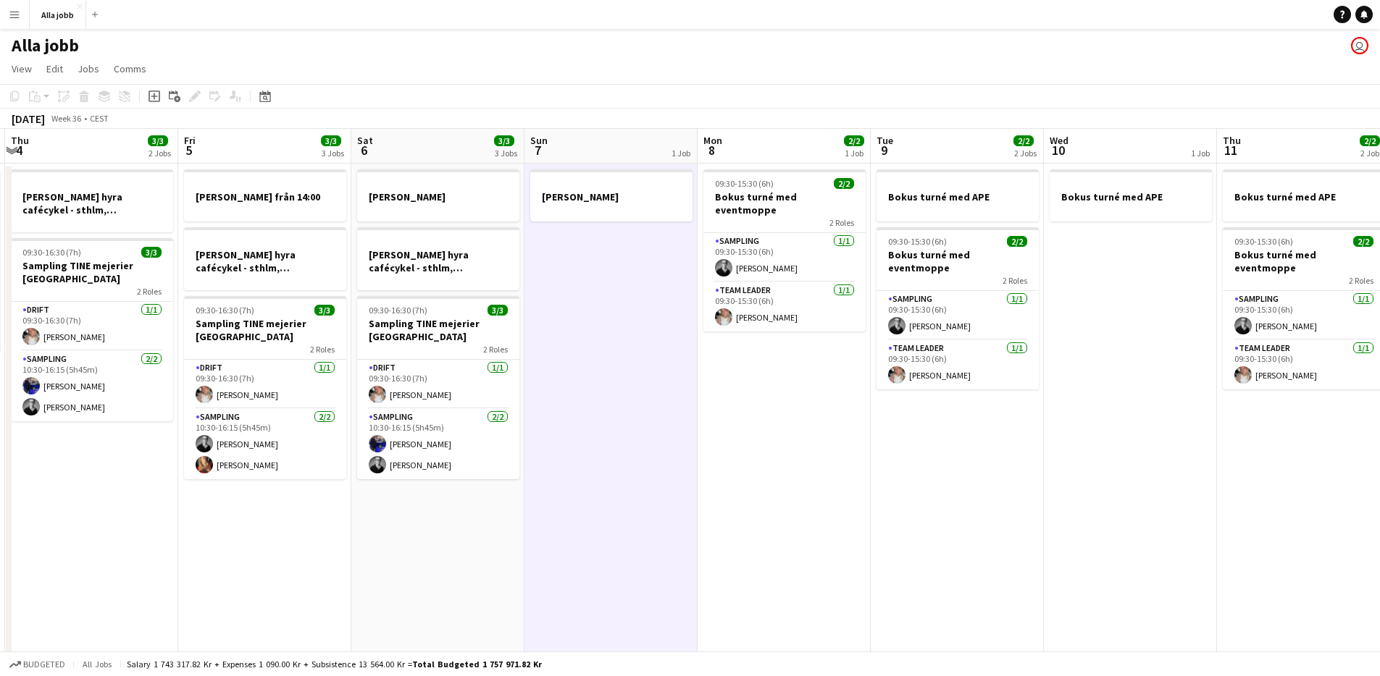
click at [876, 488] on app-date-cell "Bokus turné med APE 09:30-15:30 (6h) 2/2 Bokus turné med eventmoppe 2 Roles Sam…" at bounding box center [957, 483] width 173 height 638
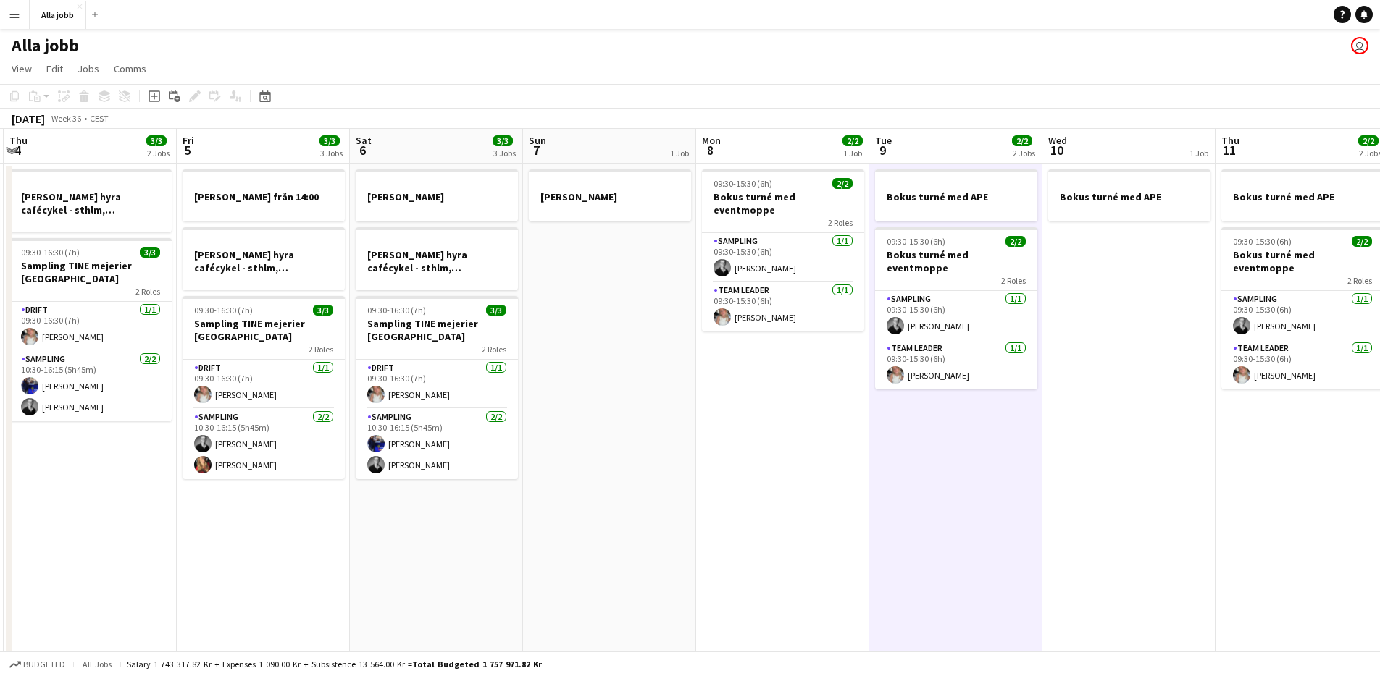
click at [872, 487] on app-date-cell "Bokus turné med APE 09:30-15:30 (6h) 2/2 Bokus turné med eventmoppe 2 Roles Sam…" at bounding box center [955, 483] width 173 height 638
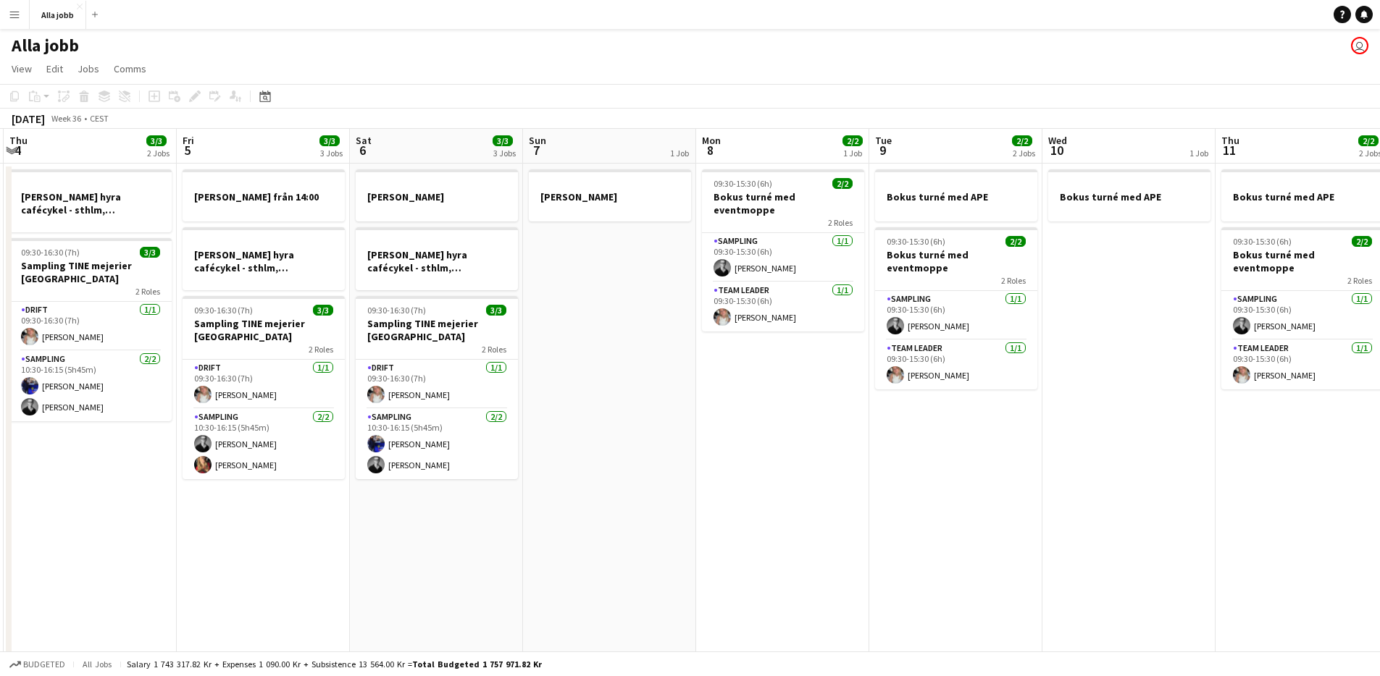
click at [787, 493] on app-date-cell "09:30-15:30 (6h) 2/2 Bokus turné med eventmoppe 2 Roles Sampling [DATE] 09:30-1…" at bounding box center [782, 483] width 173 height 638
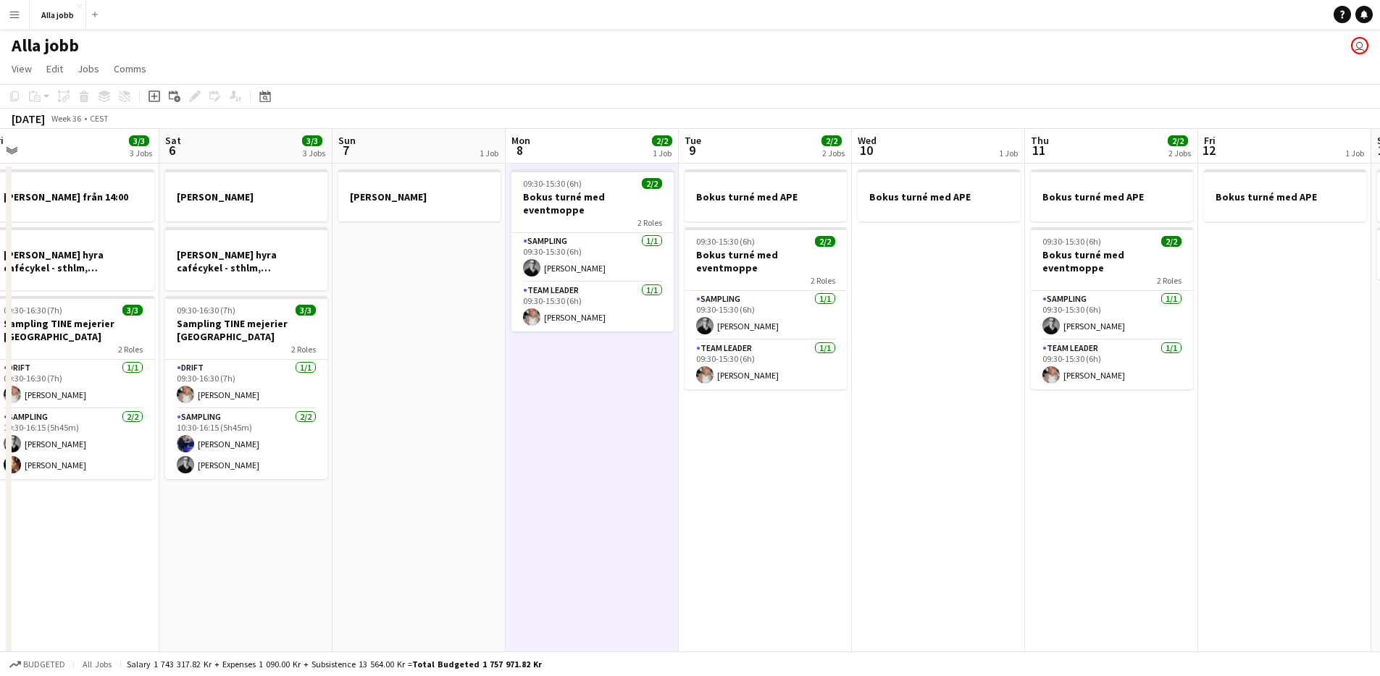
click at [655, 558] on app-calendar-viewport "Tue 2 3/3 1 Job Wed 3 3/3 1 Job Thu 4 3/3 2 Jobs Fri 5 3/3 3 Jobs Sat 6 3/3 3 J…" at bounding box center [690, 465] width 1380 height 673
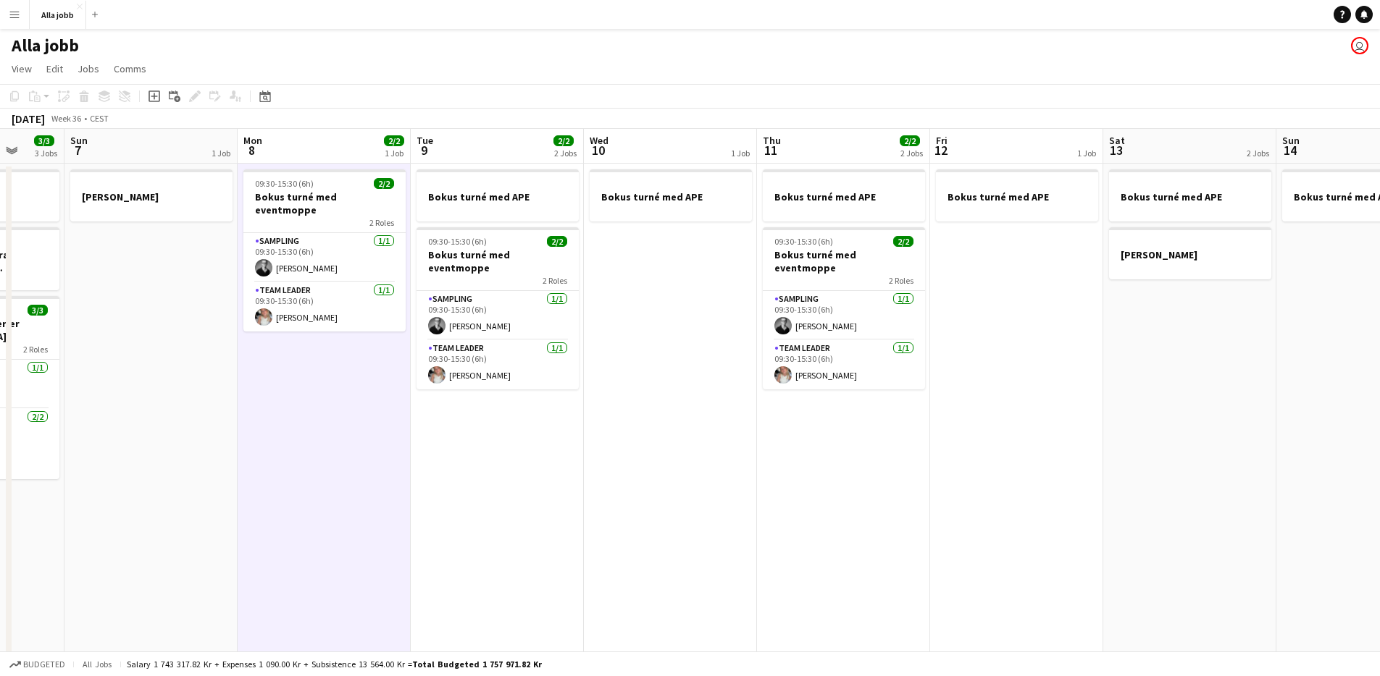
click at [385, 533] on app-calendar-viewport "Thu 4 3/3 2 Jobs Fri 5 3/3 3 Jobs Sat 6 3/3 3 Jobs Sun 7 1 Job Mon 8 2/2 1 Job …" at bounding box center [690, 465] width 1380 height 673
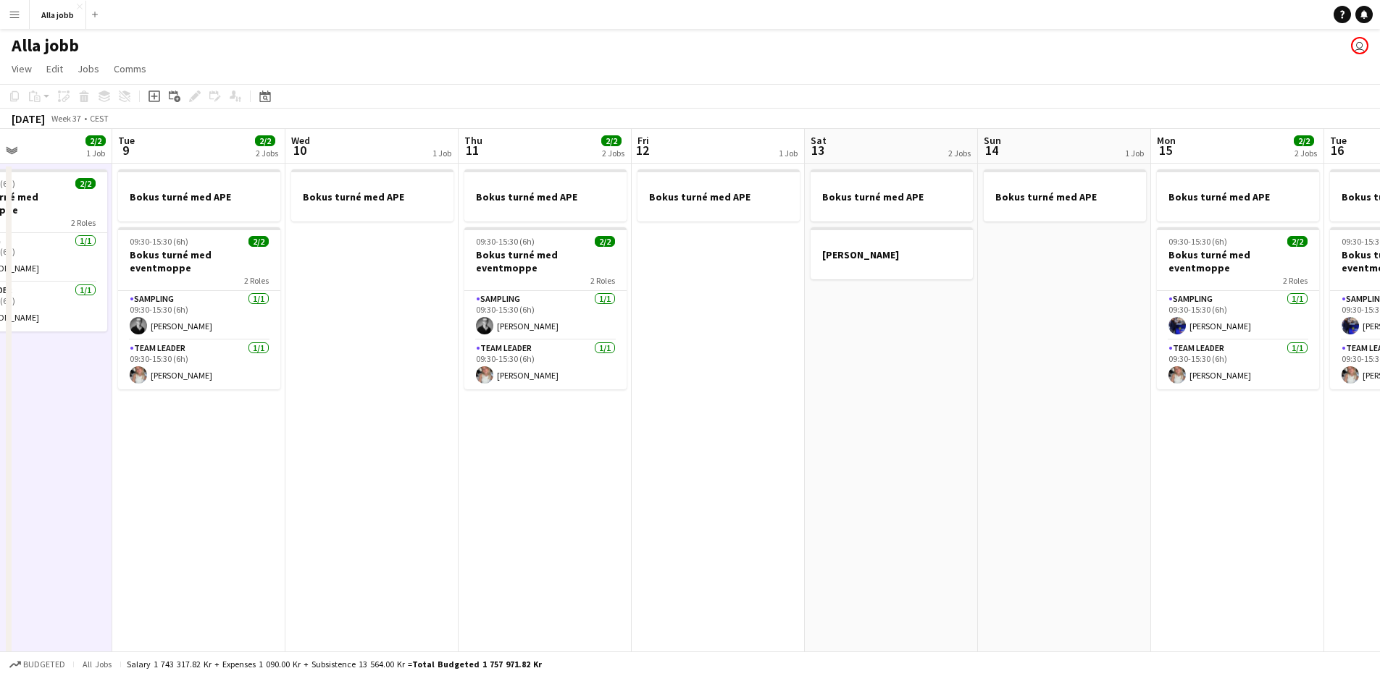
click at [268, 514] on app-calendar-viewport "Fri 5 3/3 3 Jobs Sat 6 3/3 3 Jobs Sun 7 1 Job Mon 8 2/2 1 Job Tue 9 2/2 2 Jobs …" at bounding box center [690, 465] width 1380 height 673
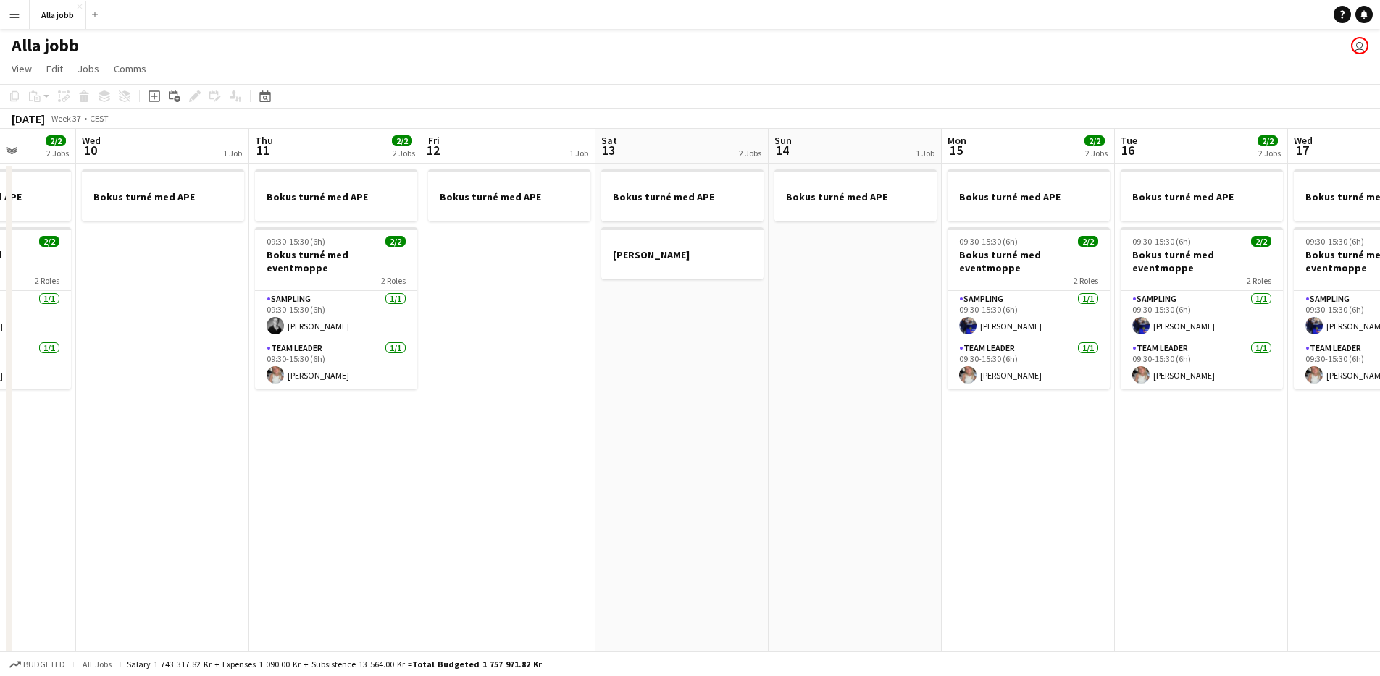
scroll to position [0, 563]
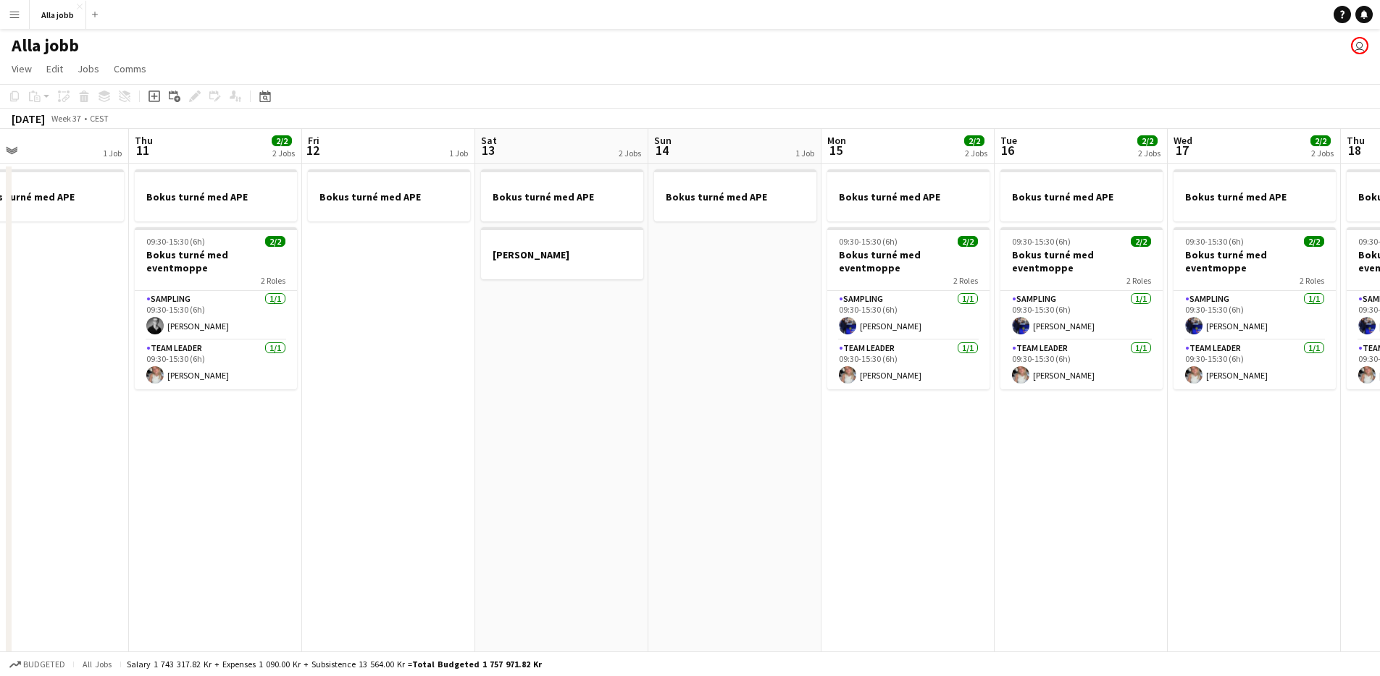
click at [512, 552] on app-calendar-viewport "Sun 7 1 Job Mon 8 2/2 1 Job Tue 9 2/2 2 Jobs Wed 10 1 Job Thu 11 2/2 2 Jobs Fri…" at bounding box center [690, 465] width 1380 height 673
click at [514, 550] on app-date-cell "Bokus turné med APE [PERSON_NAME]" at bounding box center [561, 483] width 173 height 638
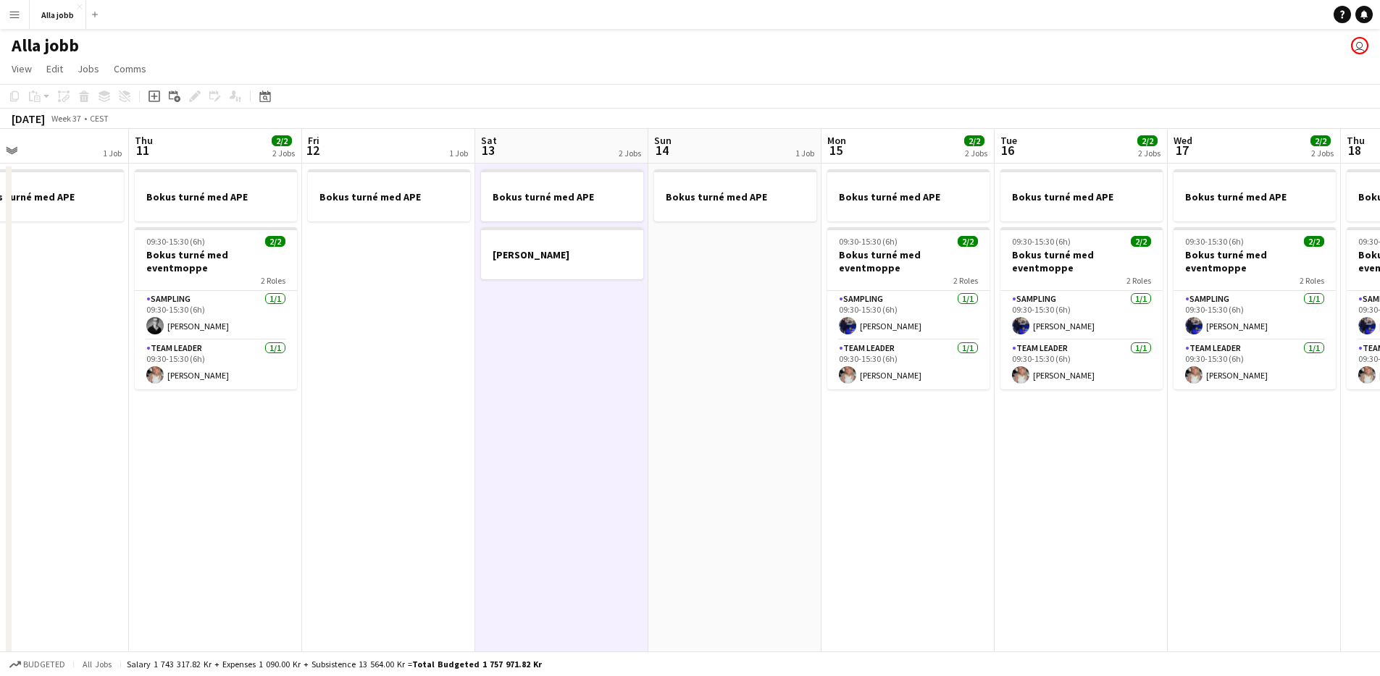
click at [405, 501] on app-date-cell "Bokus turné med APE" at bounding box center [388, 483] width 173 height 638
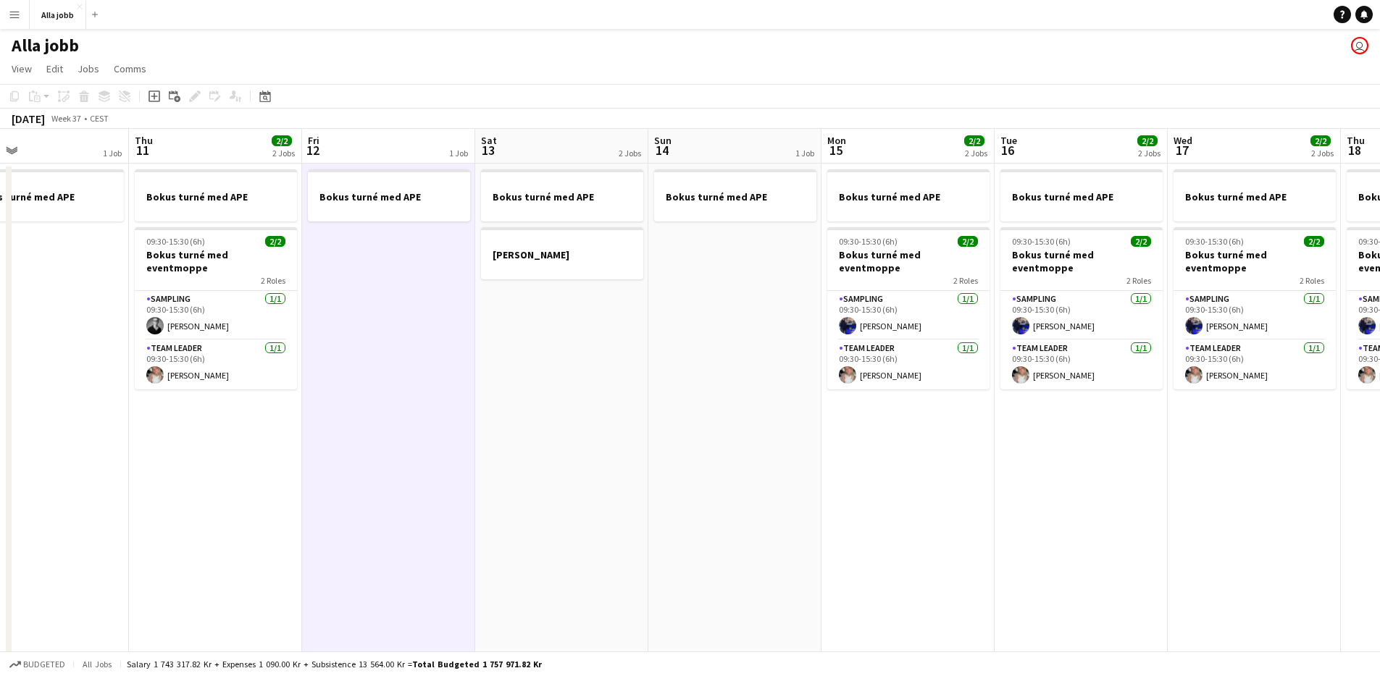
click at [604, 487] on app-date-cell "Bokus turné med APE [PERSON_NAME]" at bounding box center [561, 483] width 173 height 638
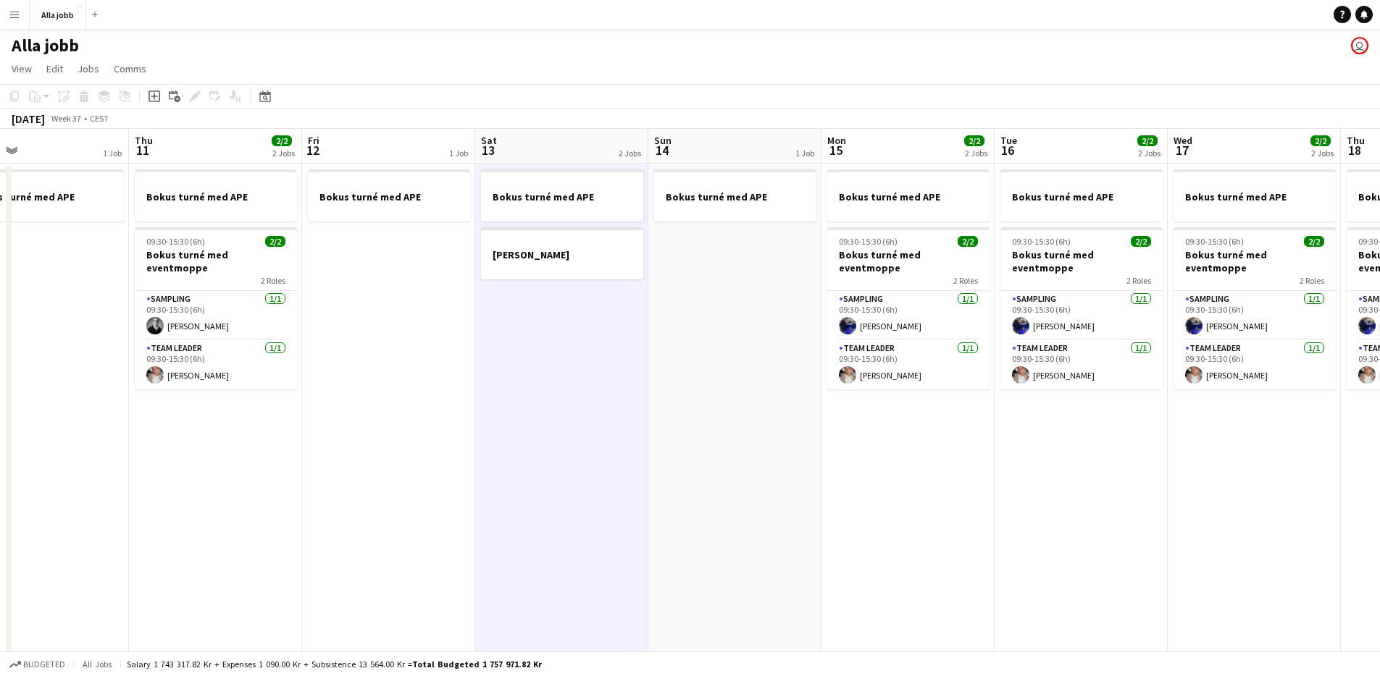
scroll to position [0, 574]
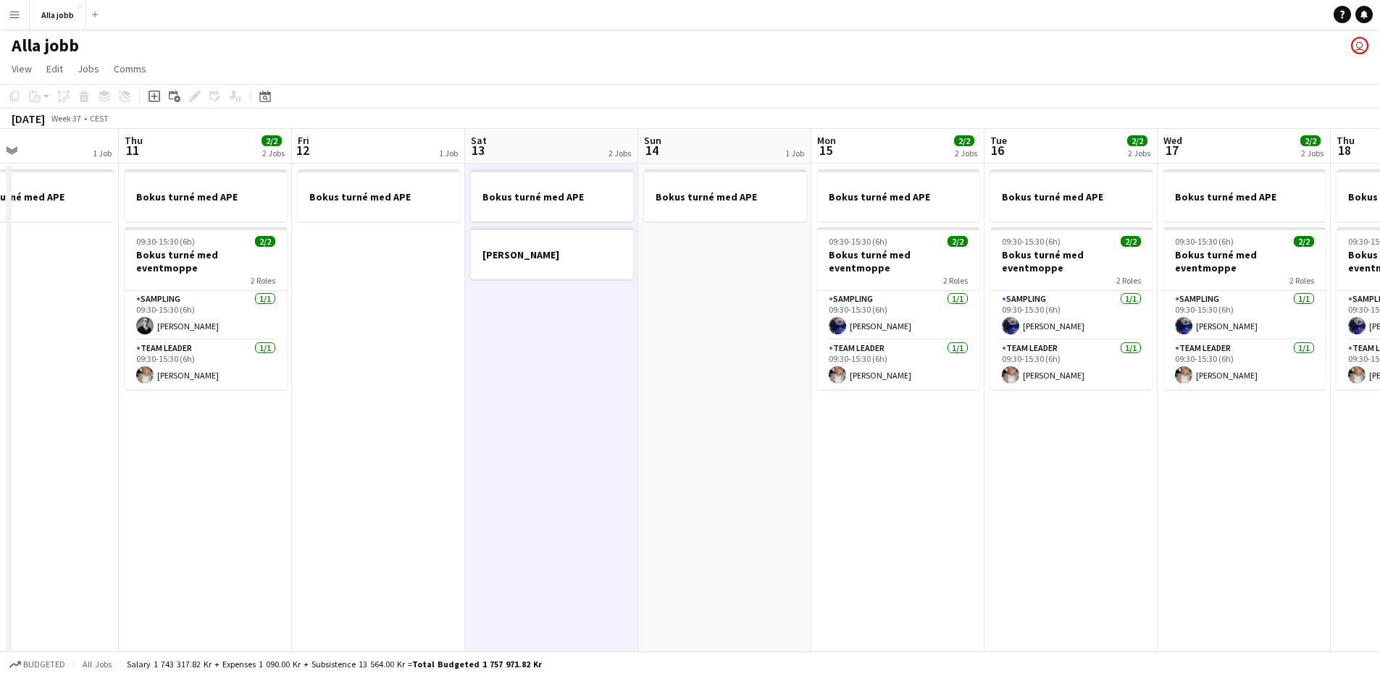
click at [784, 474] on app-calendar-viewport "Sun 7 1 Job Mon 8 2/2 1 Job Tue 9 2/2 2 Jobs Wed 10 1 Job Thu 11 2/2 2 Jobs Fri…" at bounding box center [690, 465] width 1380 height 673
click at [955, 474] on app-date-cell "Bokus turné med APE 09:30-15:30 (6h) 2/2 Bokus turné med eventmoppe 2 Roles Sam…" at bounding box center [897, 483] width 173 height 638
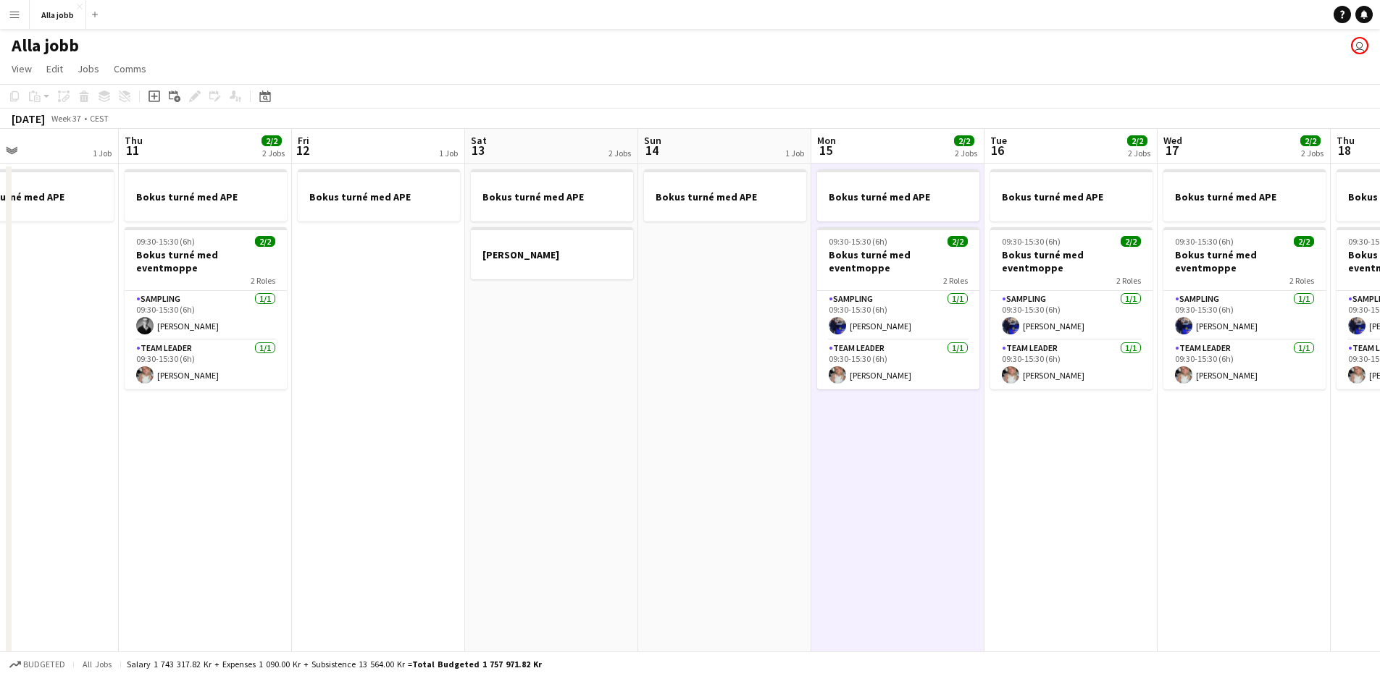
click at [1071, 477] on app-date-cell "Bokus turné med APE 09:30-15:30 (6h) 2/2 Bokus turné med eventmoppe 2 Roles Sam…" at bounding box center [1070, 483] width 173 height 638
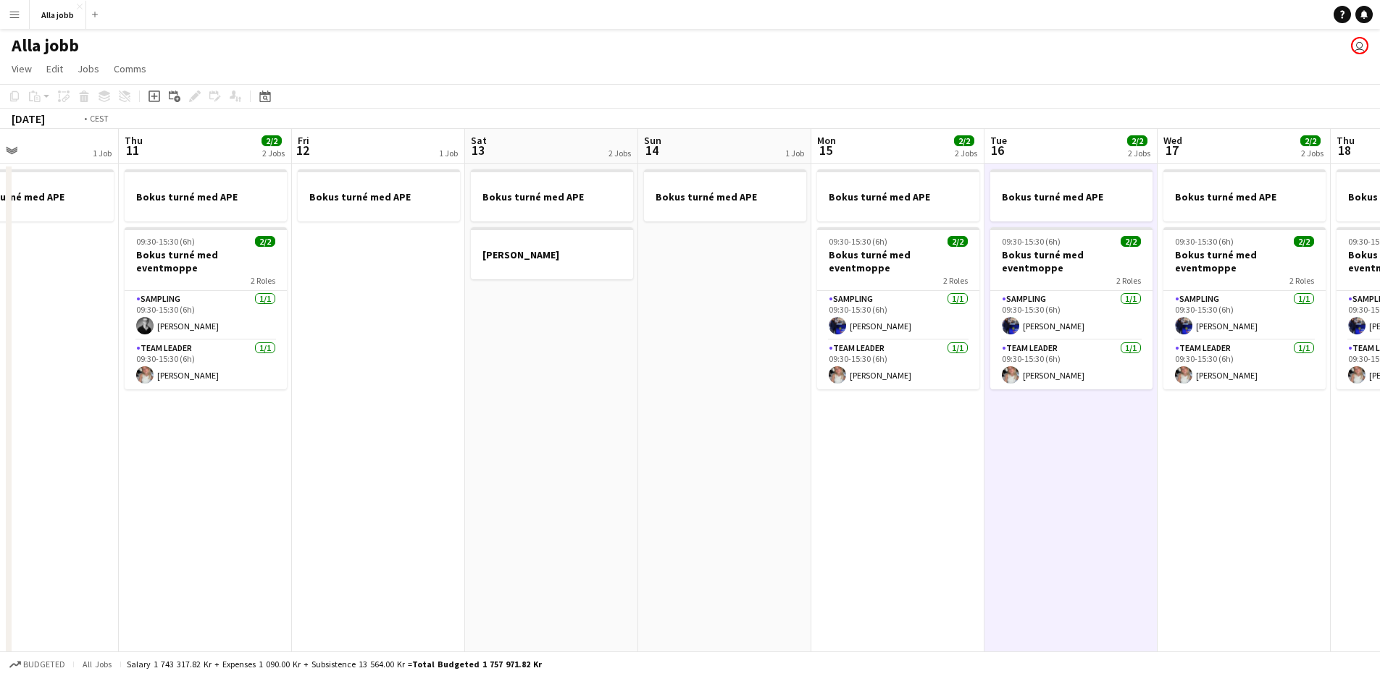
click at [1234, 490] on app-calendar-viewport "Sun 7 1 Job Mon 8 2/2 1 Job Tue 9 2/2 2 Jobs Wed 10 1 Job Thu 11 2/2 2 Jobs Fri…" at bounding box center [690, 465] width 1380 height 673
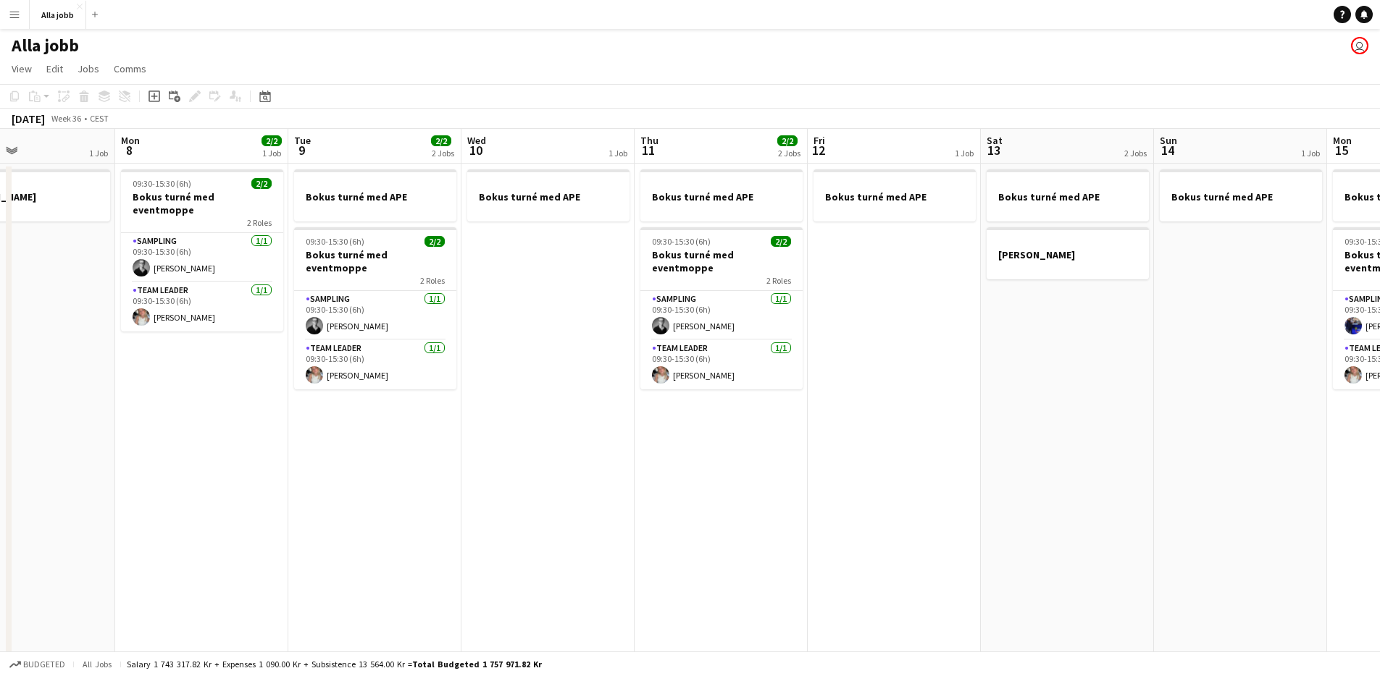
click at [1055, 468] on app-calendar-viewport "Fri 5 3/3 3 Jobs Sat 6 3/3 3 Jobs Sun 7 1 Job Mon 8 2/2 1 Job Tue 9 2/2 2 Jobs …" at bounding box center [690, 465] width 1380 height 673
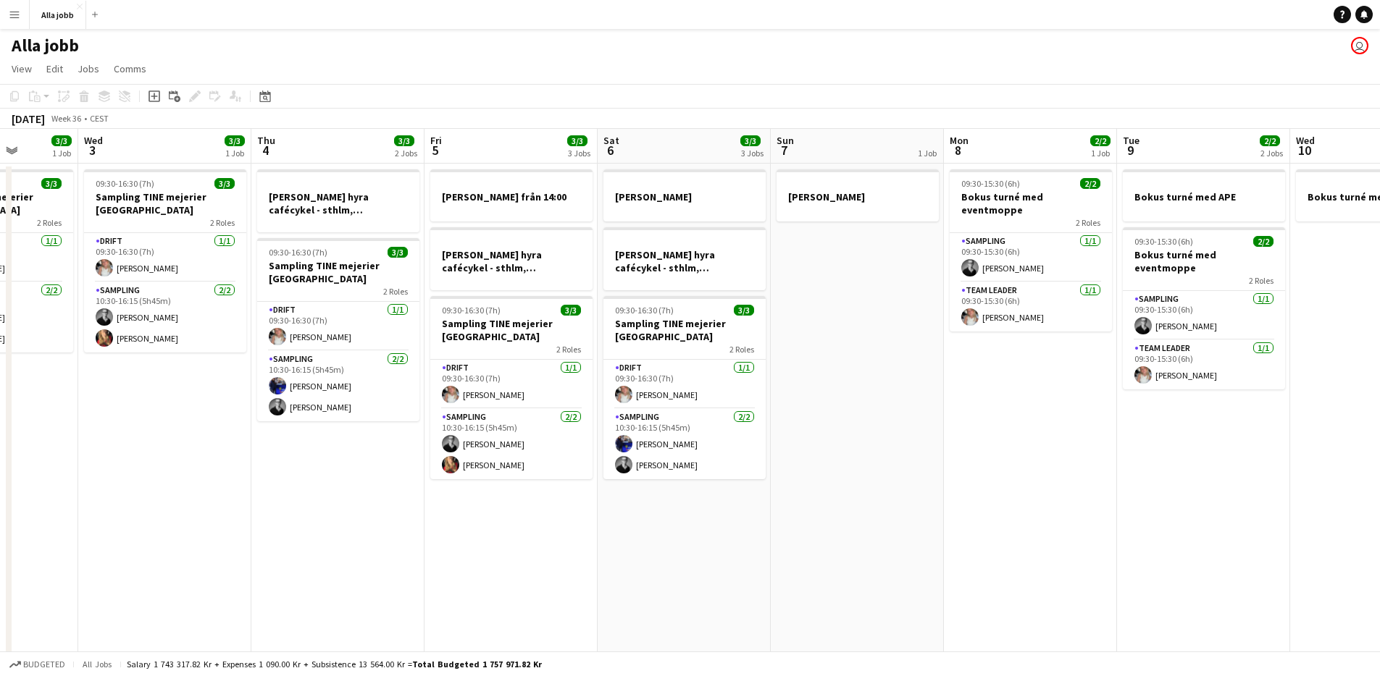
click at [1070, 485] on app-calendar-viewport "Sun 31 Mon 1 3/3 2 Jobs Tue 2 3/3 1 Job Wed 3 3/3 1 Job Thu 4 3/3 2 Jobs Fri 5 …" at bounding box center [690, 465] width 1380 height 673
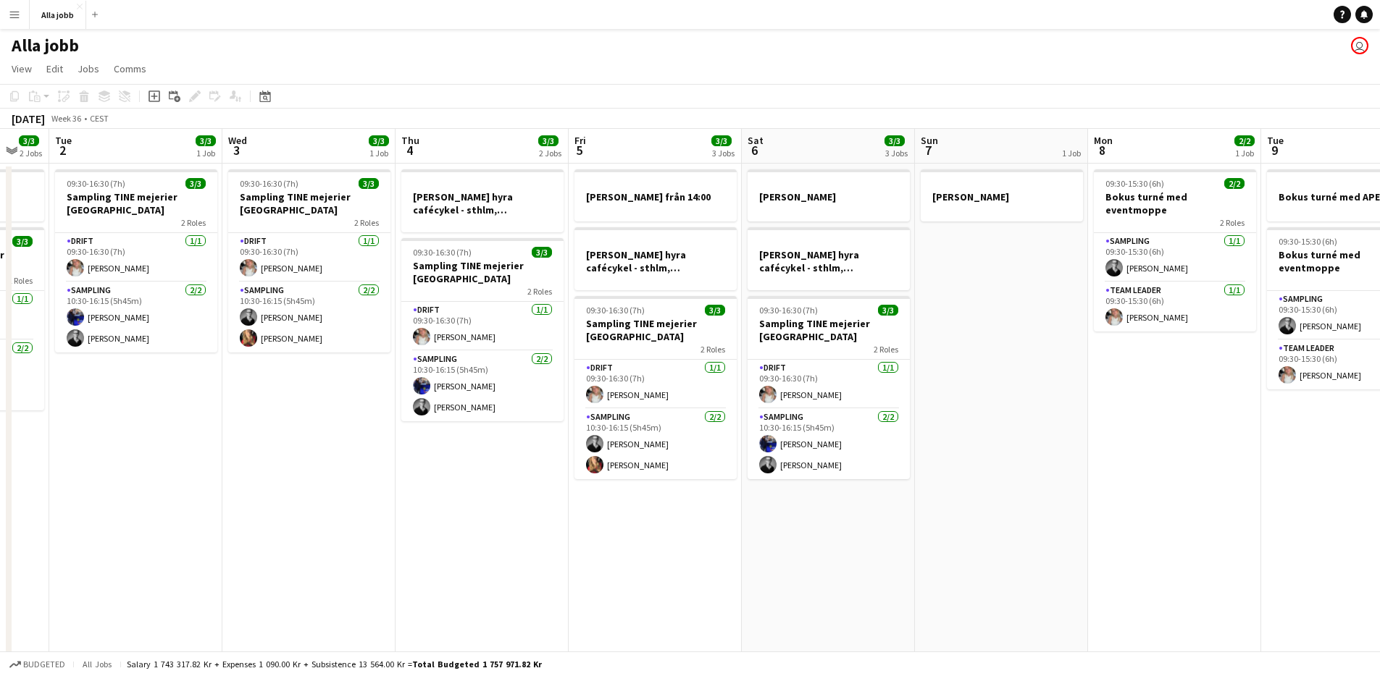
click at [708, 548] on app-calendar-viewport "Sat 30 2 Jobs Sun 31 Mon 1 3/3 2 Jobs Tue 2 3/3 1 Job Wed 3 3/3 1 Job Thu 4 3/3…" at bounding box center [690, 465] width 1380 height 673
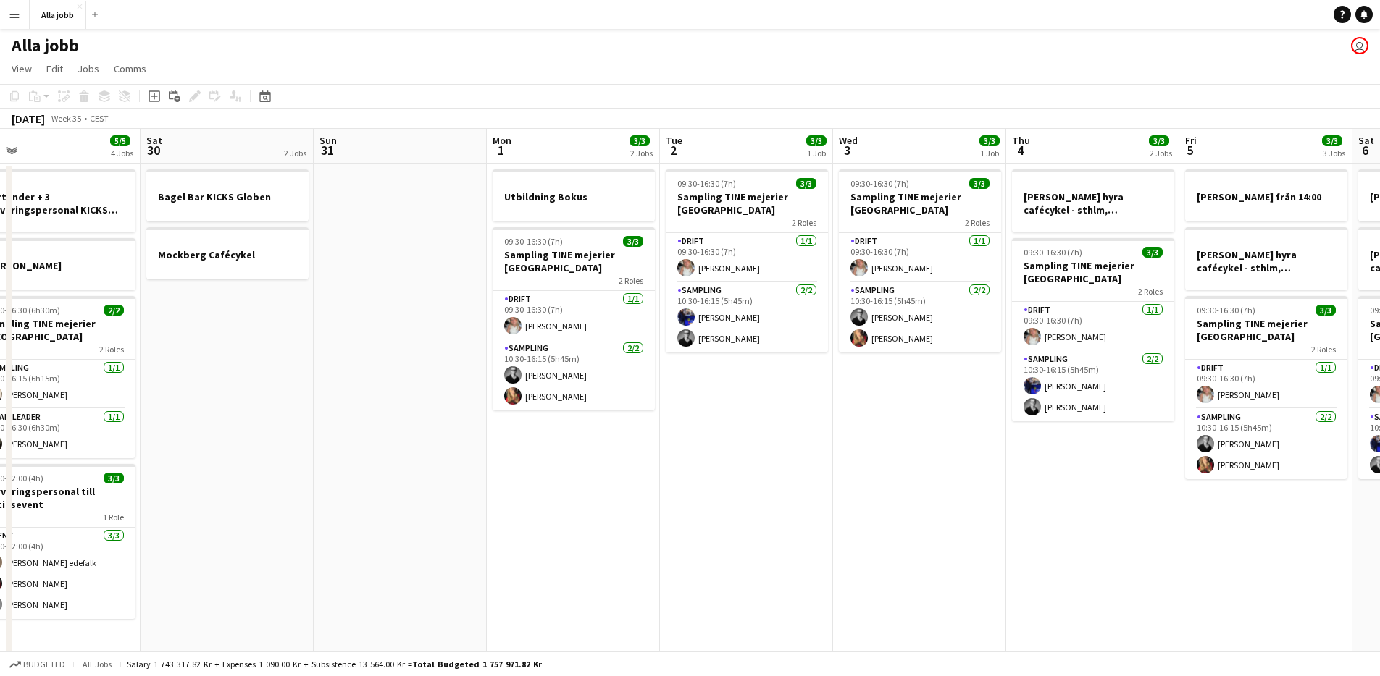
click at [808, 520] on app-calendar-viewport "Wed 27 5/5 3 Jobs Thu 28 7/11 4 Jobs Fri 29 5/5 4 Jobs Sat 30 2 Jobs Sun 31 Mon…" at bounding box center [690, 465] width 1380 height 673
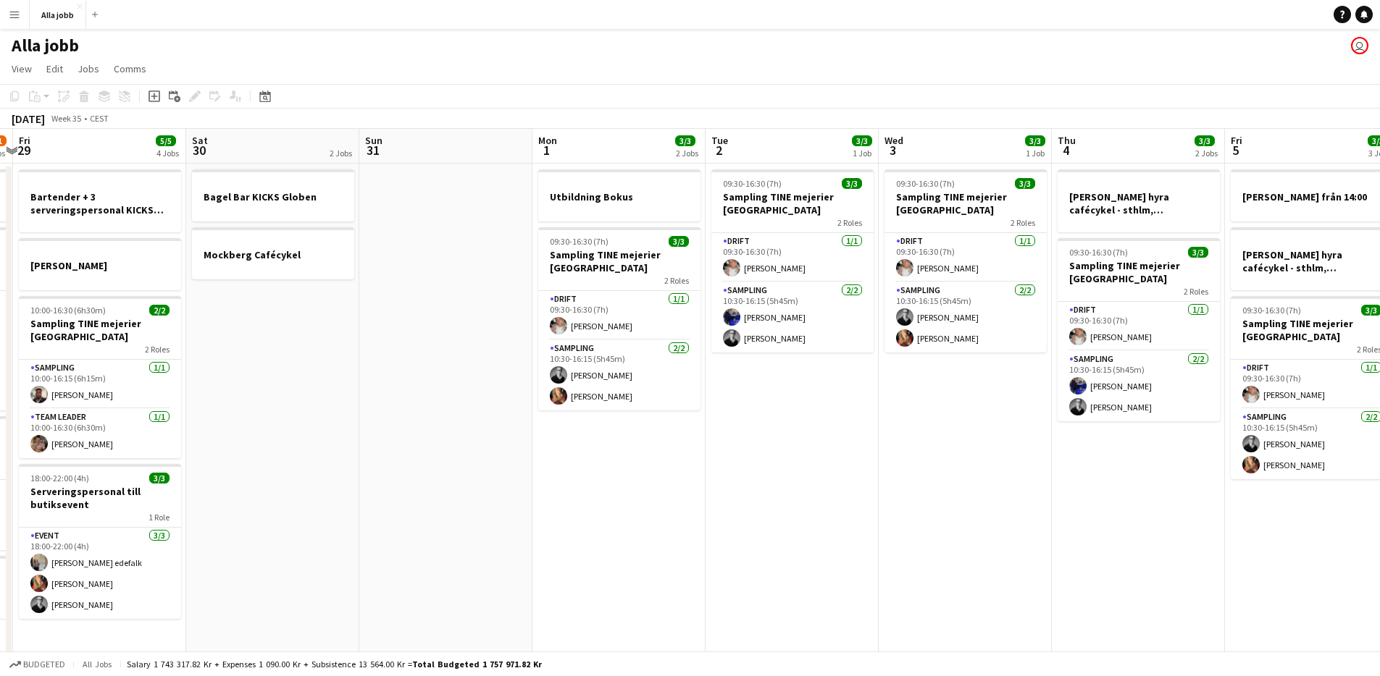
click at [635, 464] on app-calendar-viewport "Wed 27 5/5 3 Jobs Thu 28 7/11 4 Jobs Fri 29 5/5 4 Jobs Sat 30 2 Jobs Sun 31 Mon…" at bounding box center [690, 465] width 1380 height 673
click at [626, 458] on app-date-cell "Utbildning Bokus 09:30-16:30 (7h) 3/3 Sampling TINE mejerier Stockholm 2 Roles …" at bounding box center [618, 483] width 173 height 638
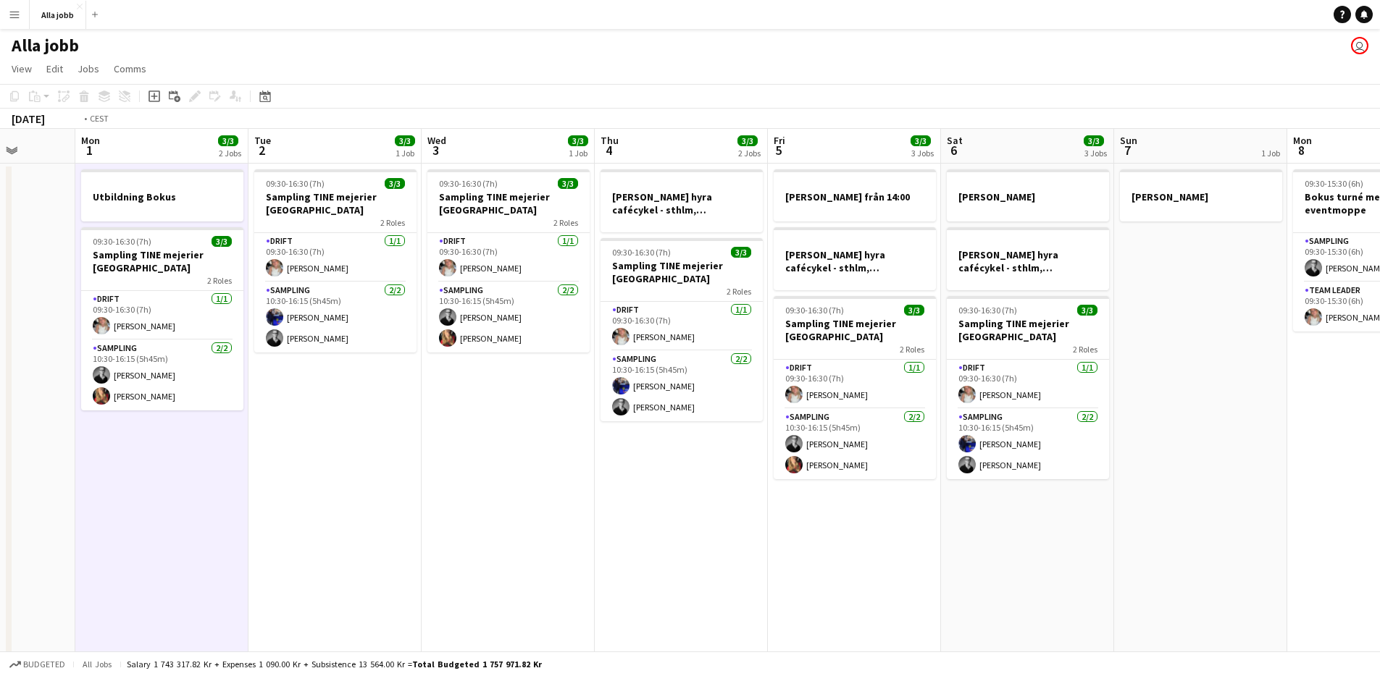
click at [92, 422] on app-calendar-viewport "Fri 29 5/5 4 Jobs Sat 30 2 Jobs Sun 31 Mon 1 3/3 2 Jobs Tue 2 3/3 1 Job Wed 3 3…" at bounding box center [690, 465] width 1380 height 673
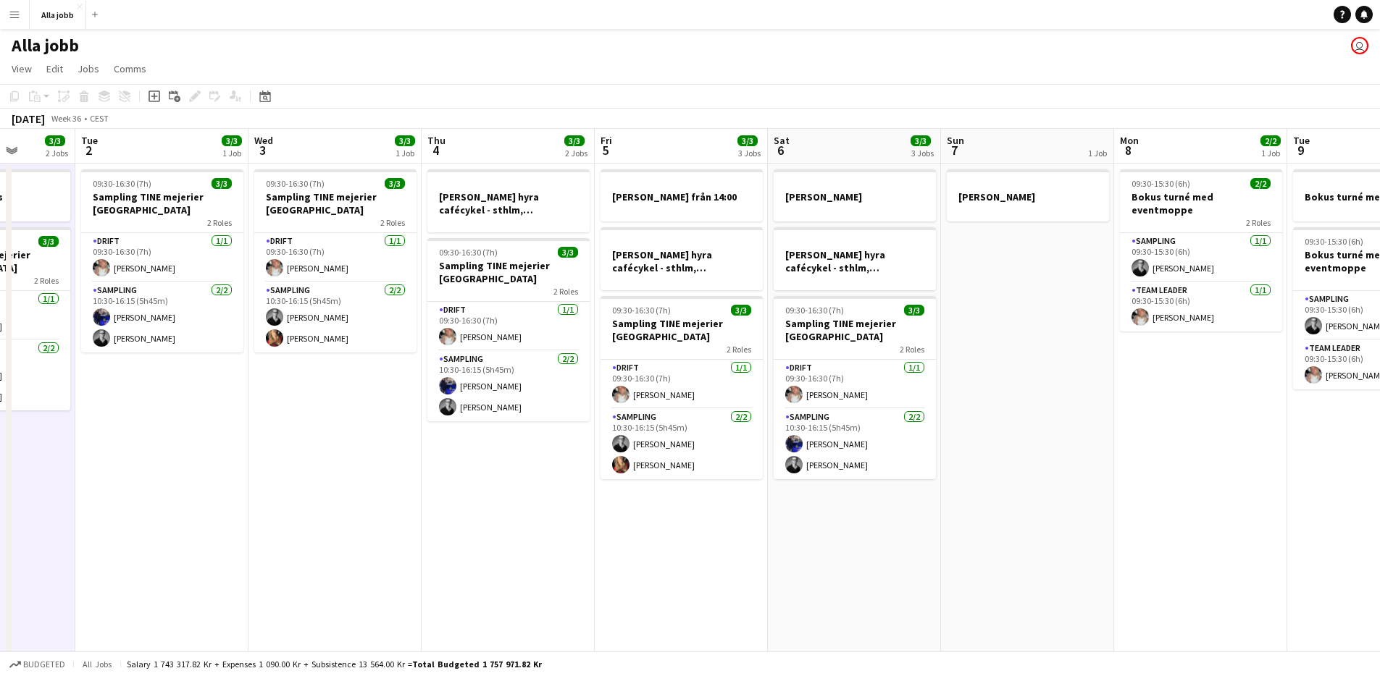
click at [288, 430] on app-date-cell "09:30-16:30 (7h) 3/3 Sampling TINE mejerier Stockholm 2 Roles Drift [DATE] 09:3…" at bounding box center [334, 483] width 173 height 638
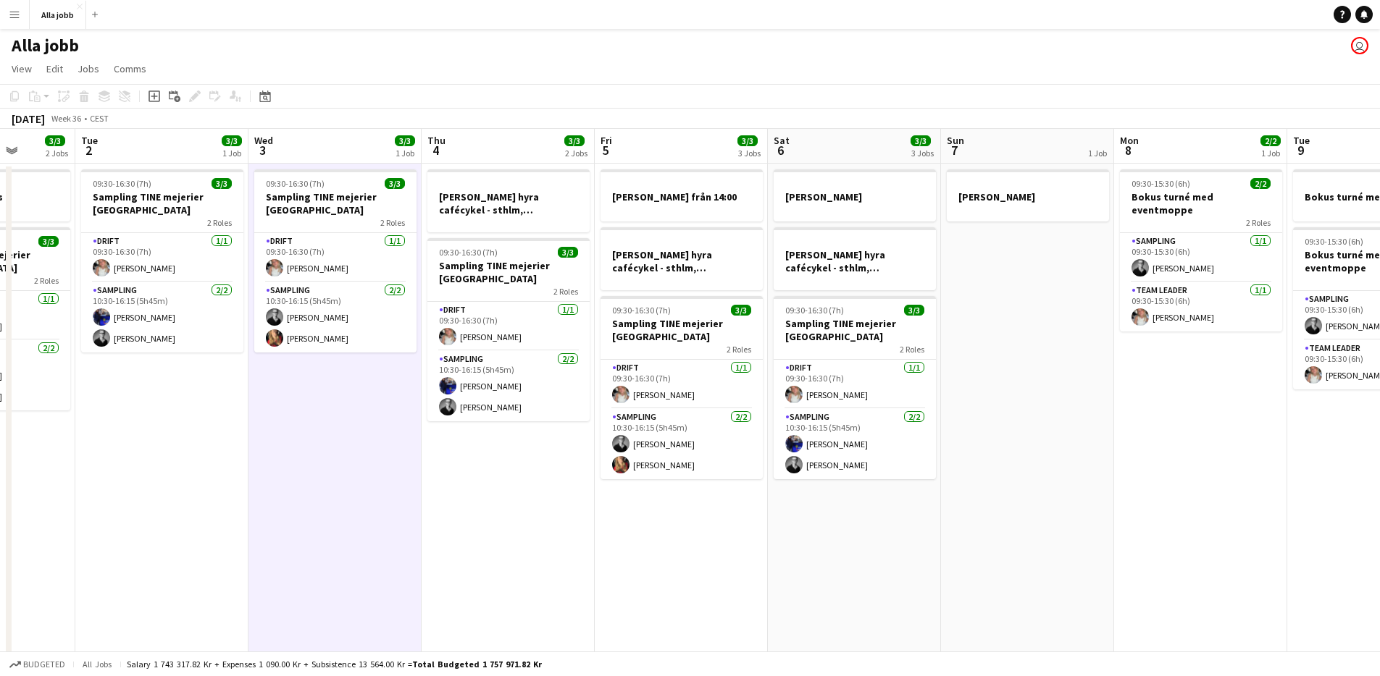
scroll to position [0, 445]
click at [186, 440] on app-date-cell "09:30-16:30 (7h) 3/3 Sampling TINE mejerier Stockholm 2 Roles Drift [DATE] 09:3…" at bounding box center [161, 483] width 173 height 638
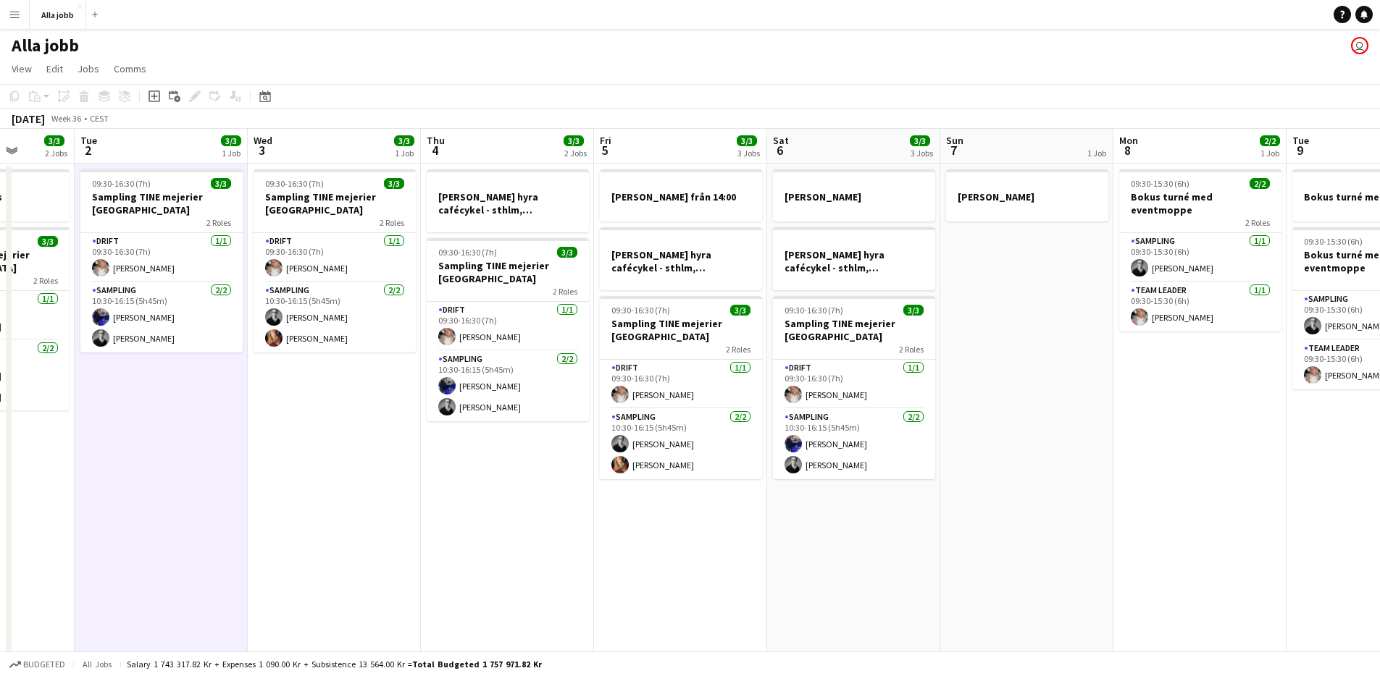
click at [307, 497] on app-date-cell "09:30-16:30 (7h) 3/3 Sampling TINE mejerier Stockholm 2 Roles Drift [DATE] 09:3…" at bounding box center [334, 483] width 173 height 638
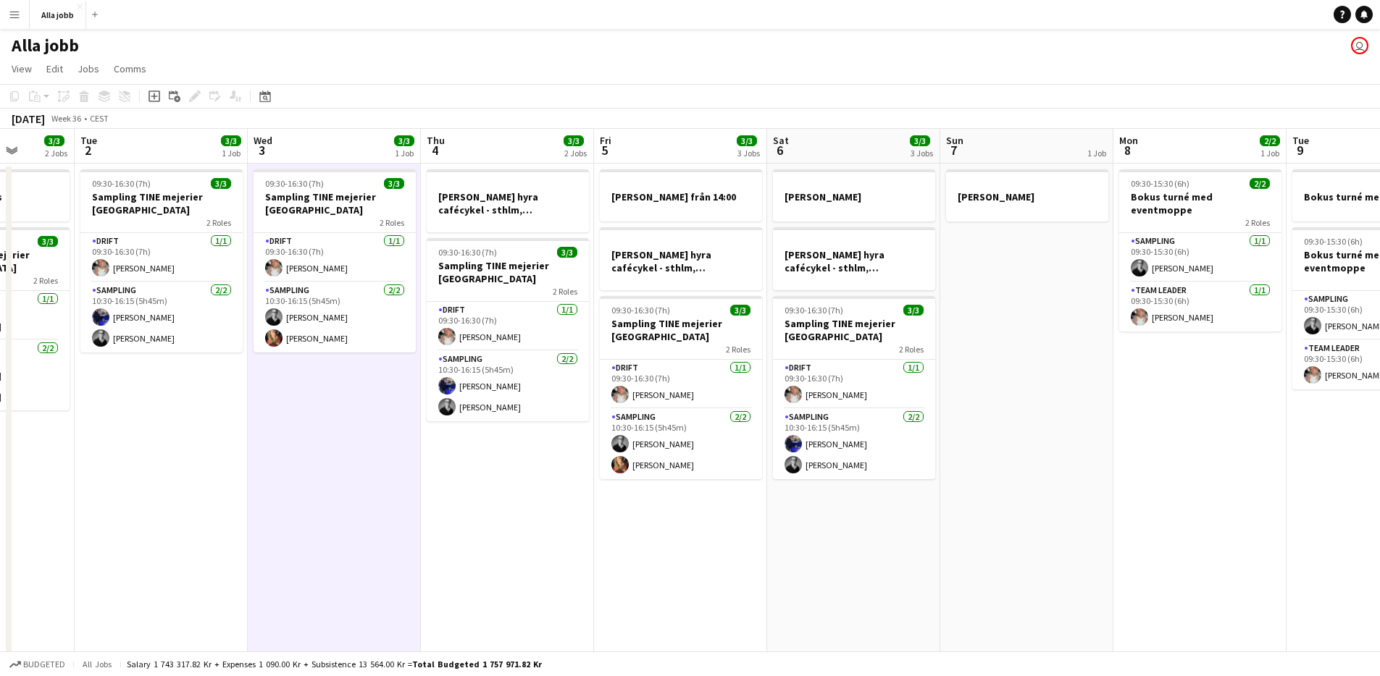
click at [431, 452] on app-date-cell "[PERSON_NAME] hyra cafécykel - sthlm, [GEOGRAPHIC_DATA], cph 09:30-16:30 (7h) 3…" at bounding box center [507, 483] width 173 height 638
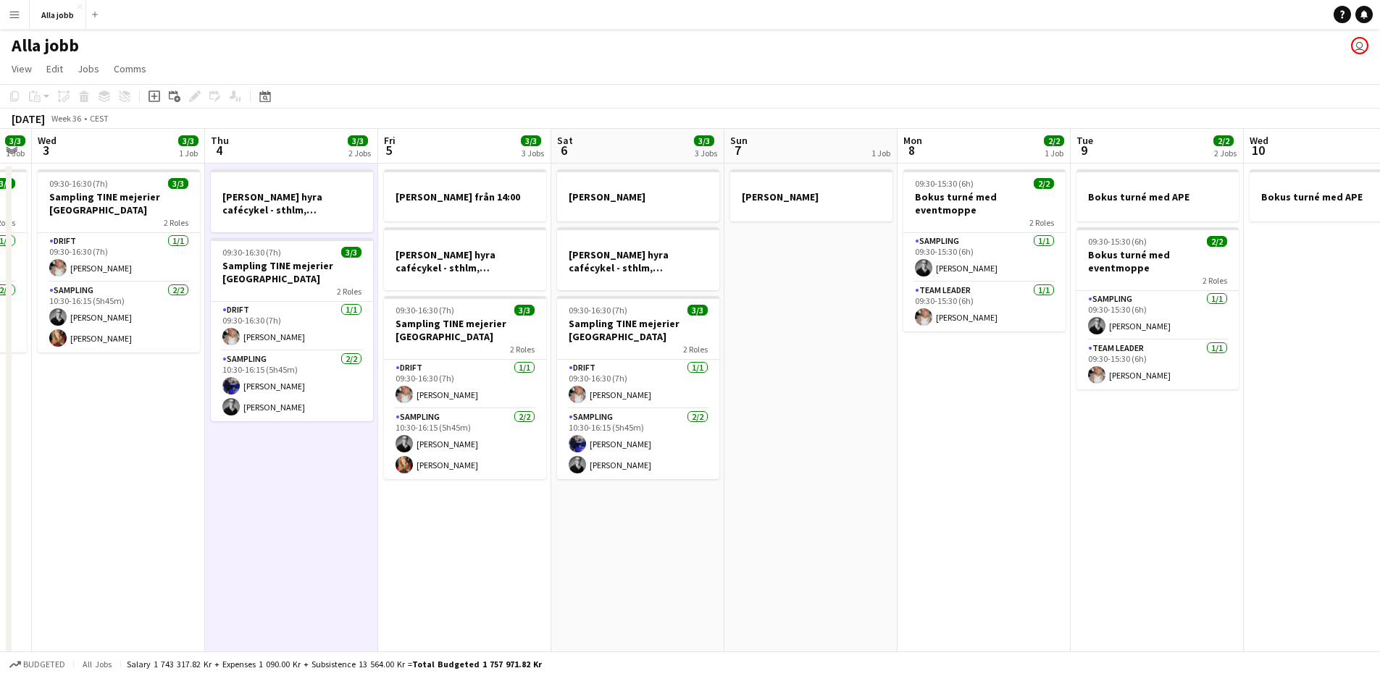
click at [493, 569] on app-calendar-viewport "Sun 31 Mon 1 3/3 2 Jobs Tue 2 3/3 1 Job Wed 3 3/3 1 Job Thu 4 3/3 2 Jobs Fri 5 …" at bounding box center [690, 465] width 1380 height 673
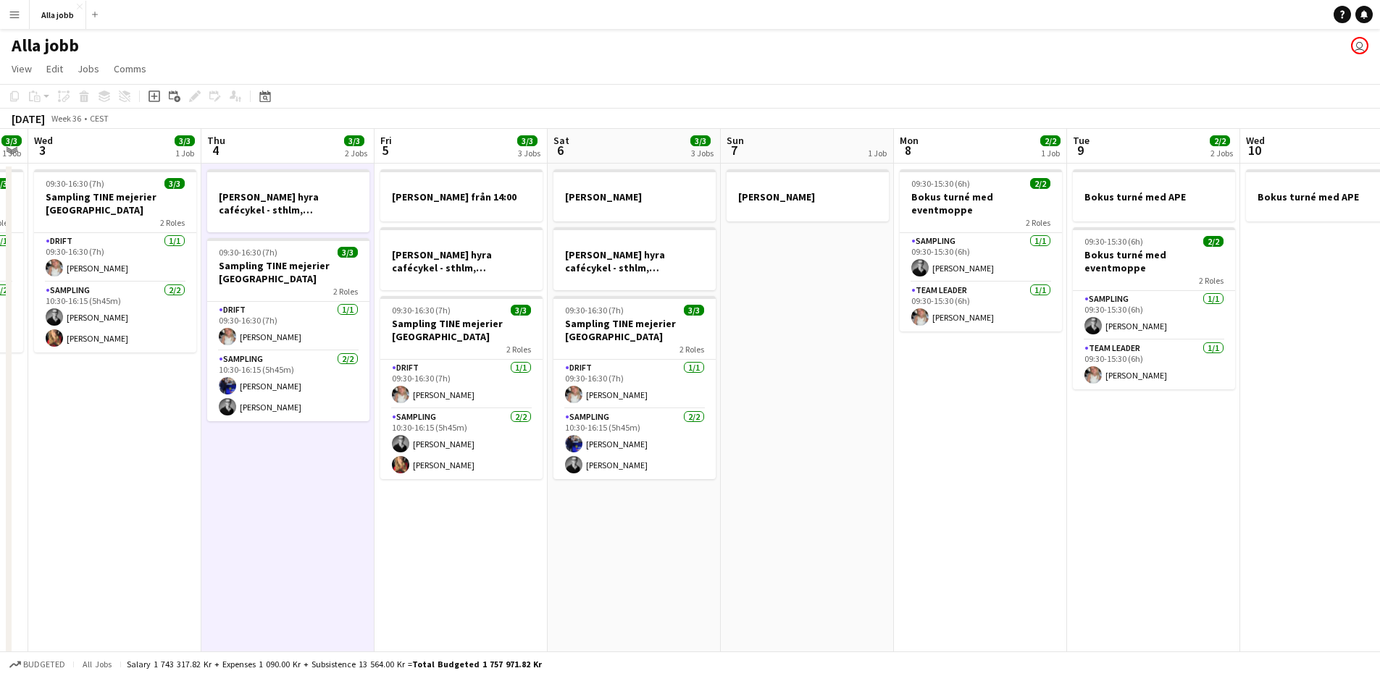
click at [512, 555] on app-date-cell "[PERSON_NAME] från 14:00 [PERSON_NAME] hyra cafécykel - sthlm, [GEOGRAPHIC_DATA…" at bounding box center [460, 483] width 173 height 638
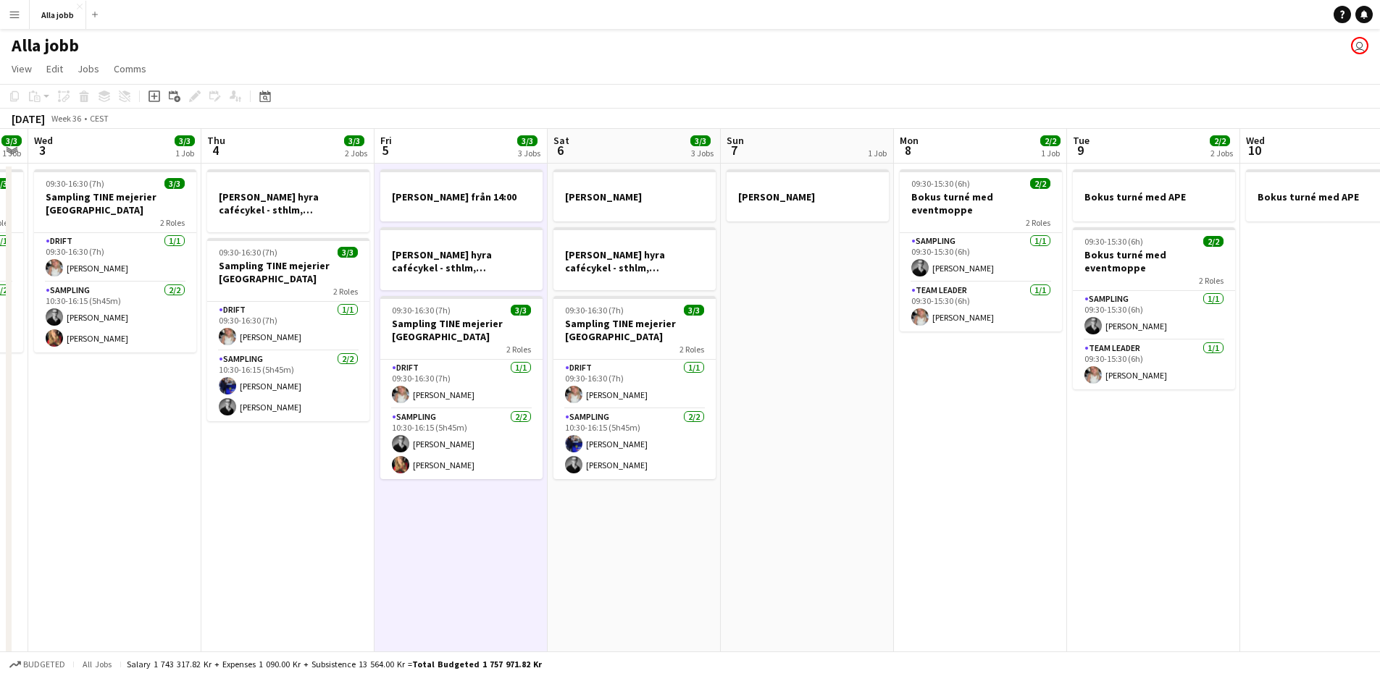
click at [616, 529] on app-date-cell "[PERSON_NAME] hyra [PERSON_NAME], [GEOGRAPHIC_DATA], cph 09:30-16:30 (7h) 3/3 S…" at bounding box center [634, 483] width 173 height 638
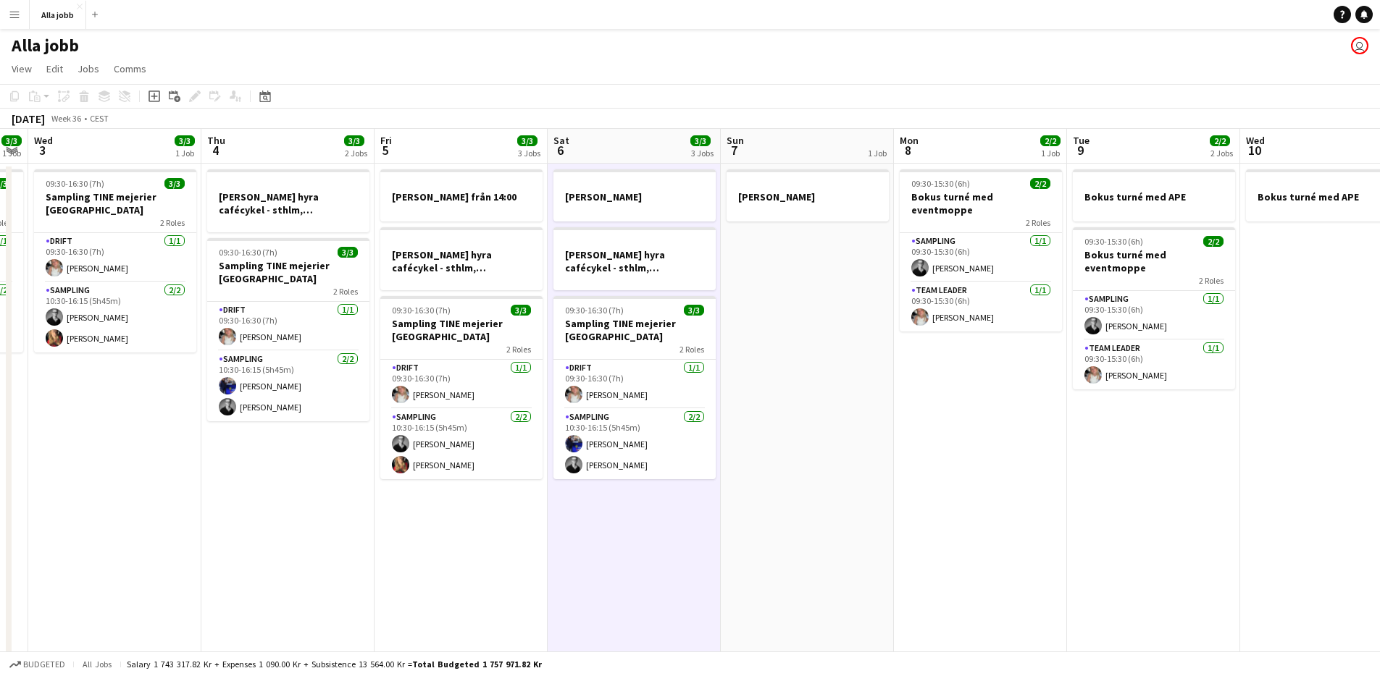
click at [615, 510] on app-date-cell "[PERSON_NAME] hyra [PERSON_NAME], [GEOGRAPHIC_DATA], cph 09:30-16:30 (7h) 3/3 S…" at bounding box center [634, 483] width 173 height 638
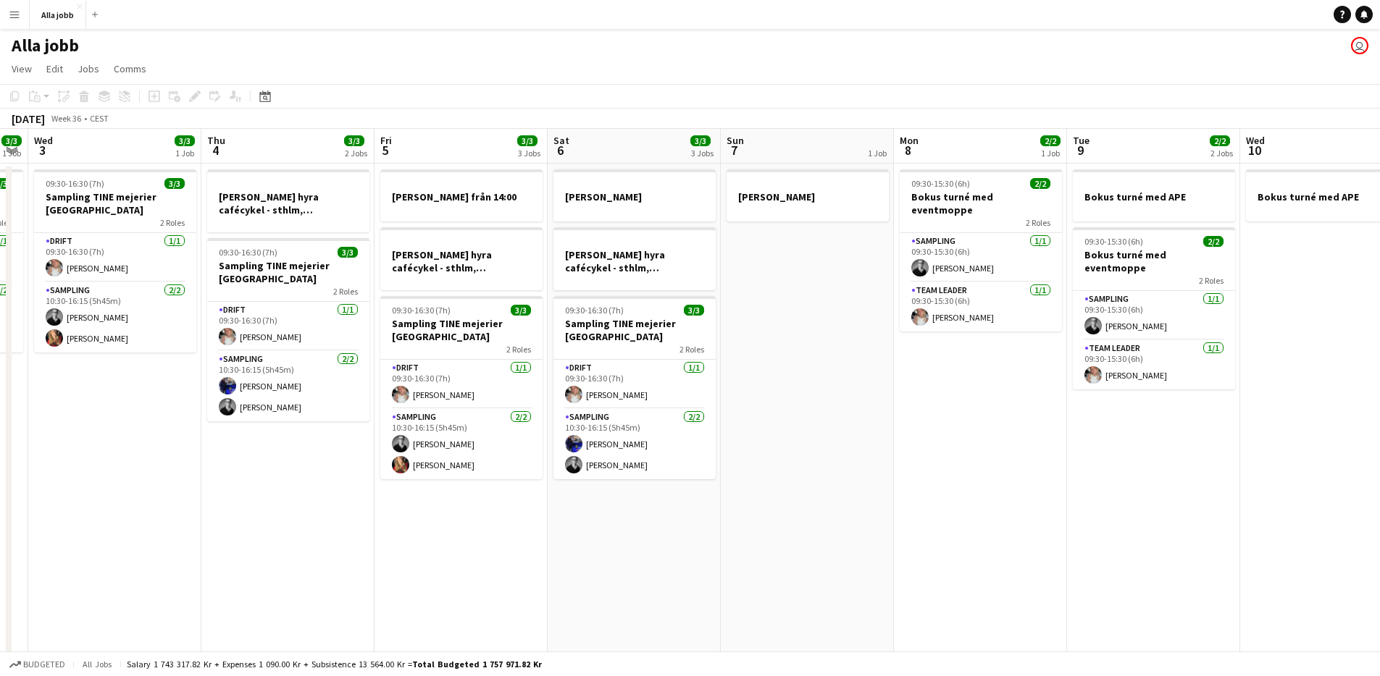
click at [615, 509] on app-date-cell "[PERSON_NAME] hyra [PERSON_NAME], [GEOGRAPHIC_DATA], cph 09:30-16:30 (7h) 3/3 S…" at bounding box center [634, 483] width 173 height 638
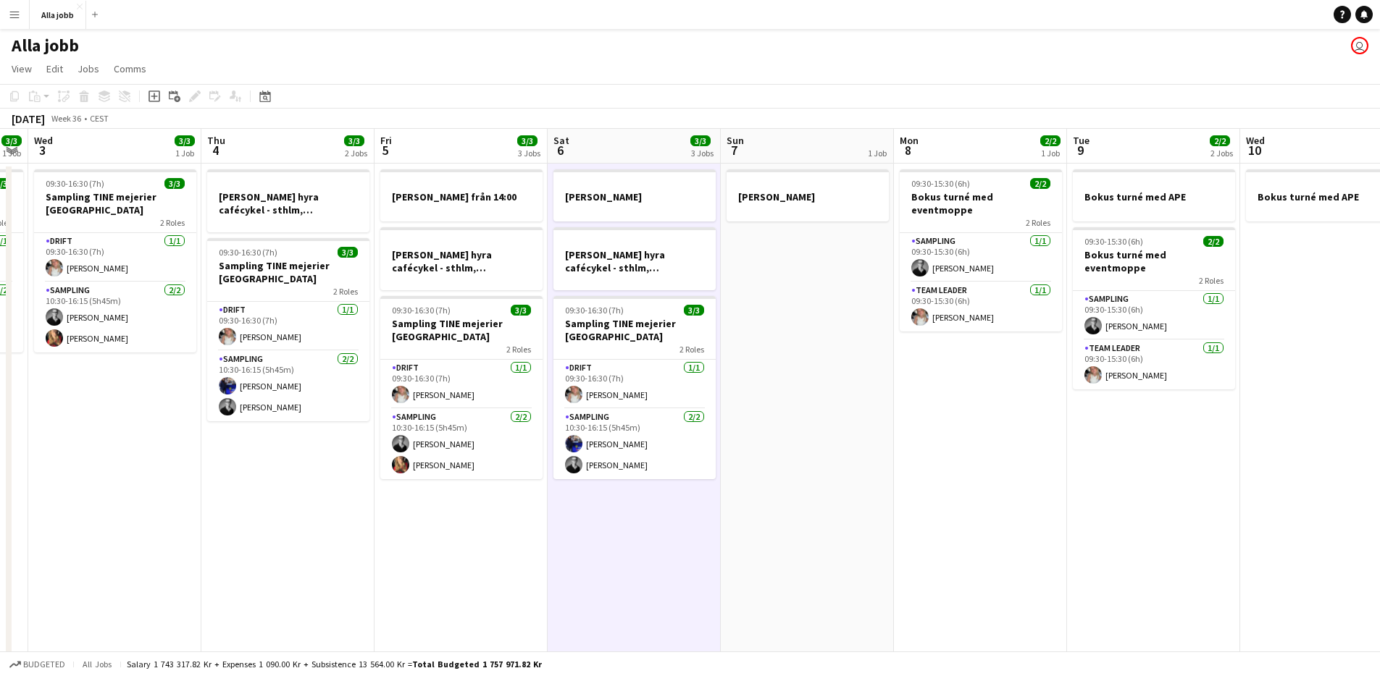
click at [615, 509] on app-date-cell "[PERSON_NAME] hyra [PERSON_NAME], [GEOGRAPHIC_DATA], cph 09:30-16:30 (7h) 3/3 S…" at bounding box center [634, 483] width 173 height 638
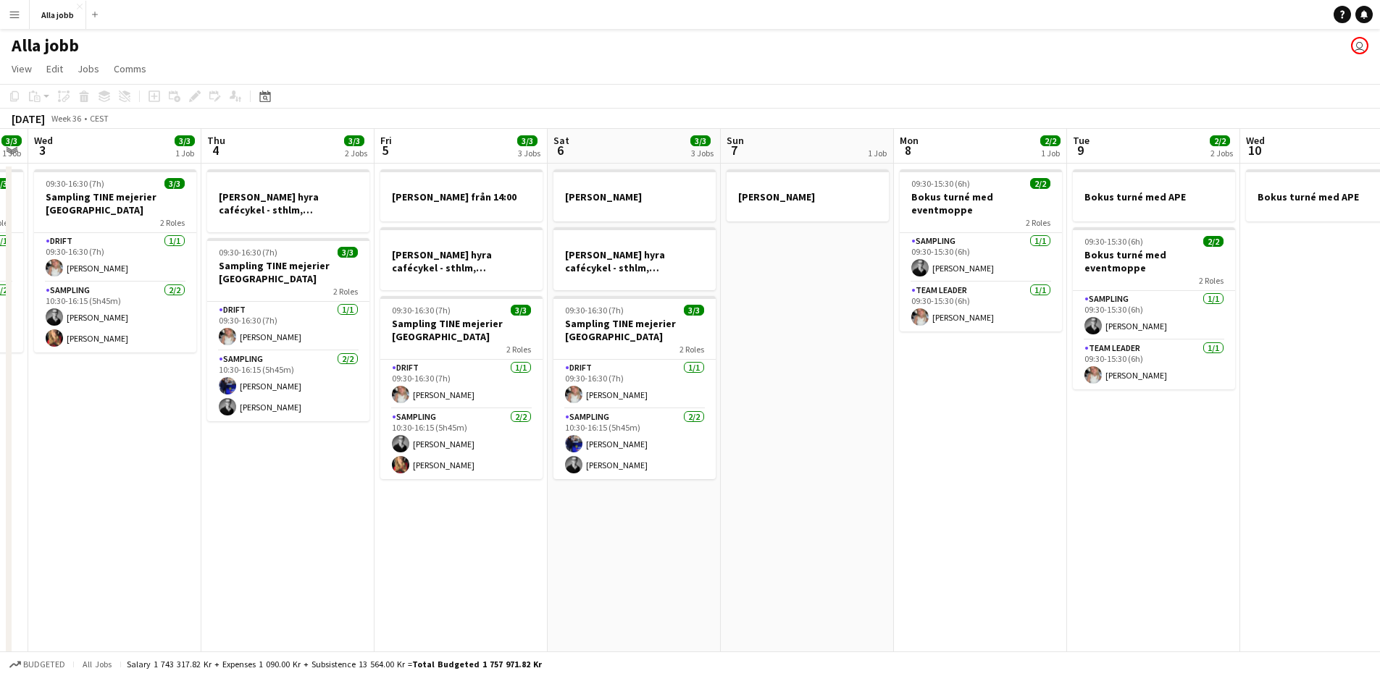
click at [546, 508] on app-date-cell "[PERSON_NAME] från 14:00 [PERSON_NAME] hyra cafécykel - sthlm, [GEOGRAPHIC_DATA…" at bounding box center [460, 483] width 173 height 638
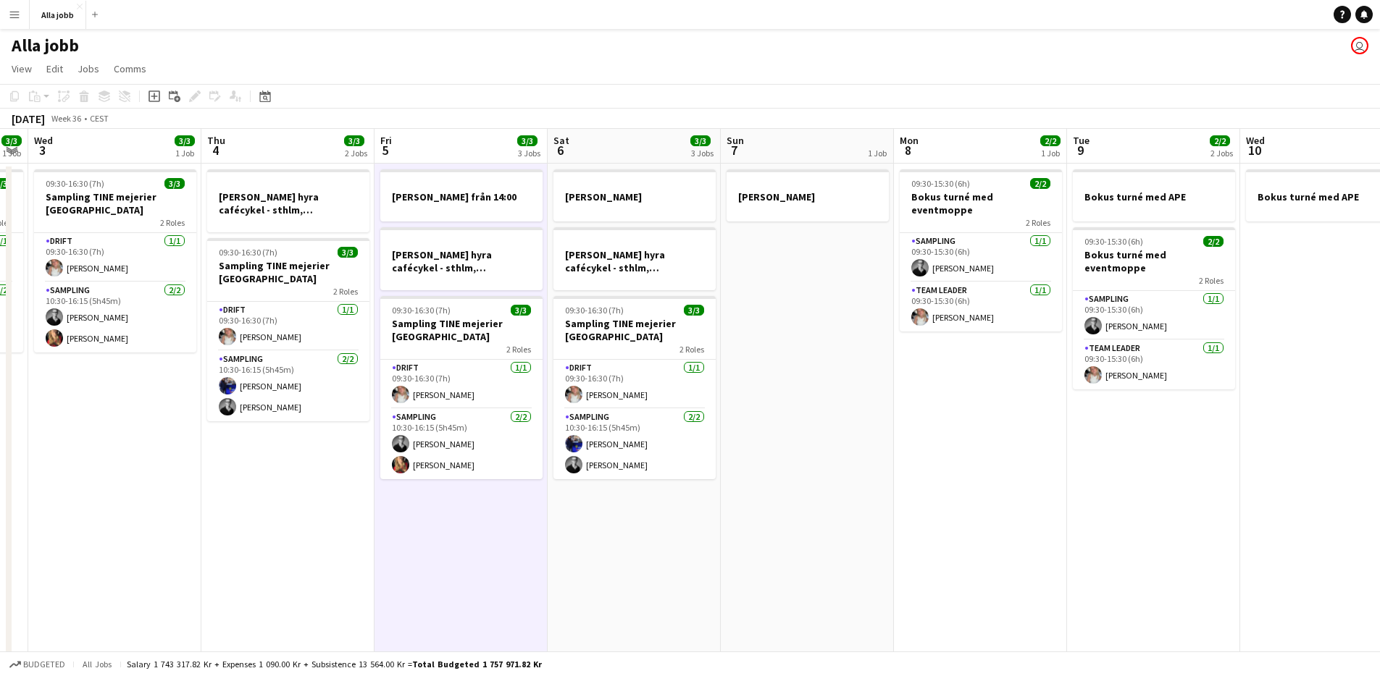
click at [657, 529] on app-date-cell "[PERSON_NAME] hyra [PERSON_NAME], [GEOGRAPHIC_DATA], cph 09:30-16:30 (7h) 3/3 S…" at bounding box center [634, 483] width 173 height 638
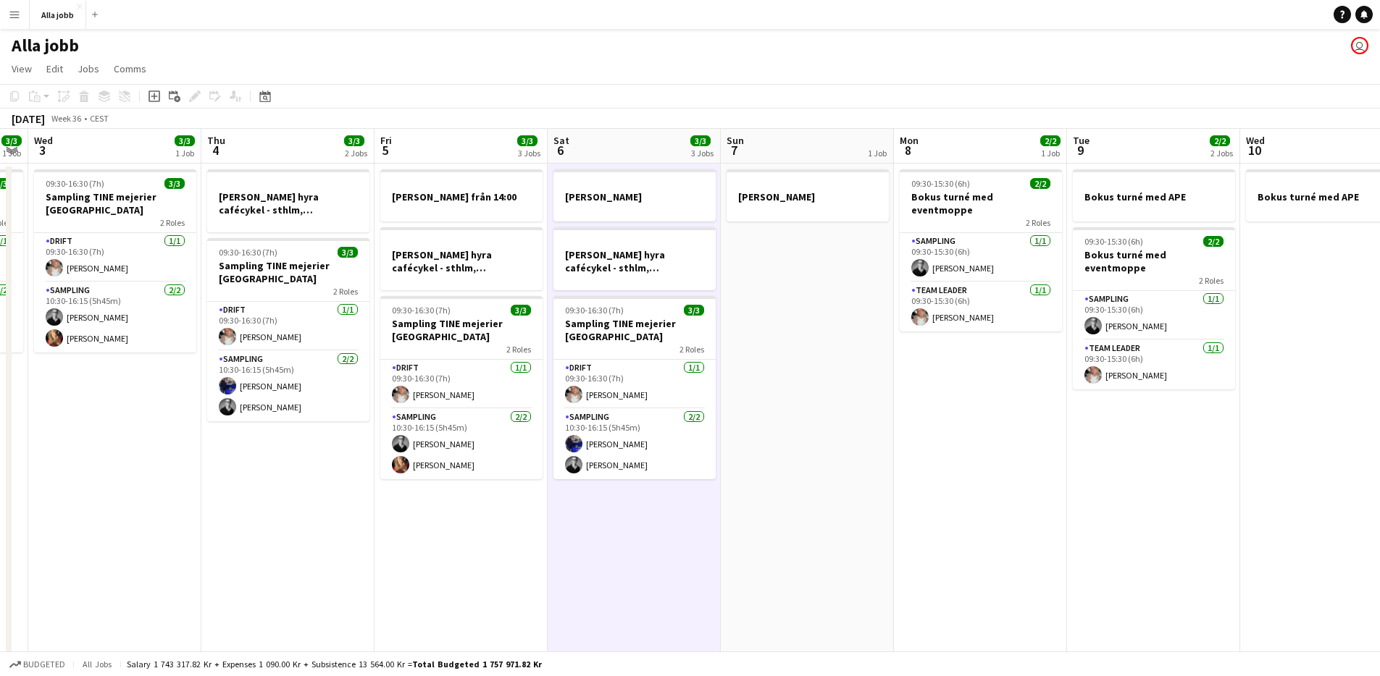
click at [655, 529] on app-date-cell "[PERSON_NAME] hyra [PERSON_NAME], [GEOGRAPHIC_DATA], cph 09:30-16:30 (7h) 3/3 S…" at bounding box center [634, 483] width 173 height 638
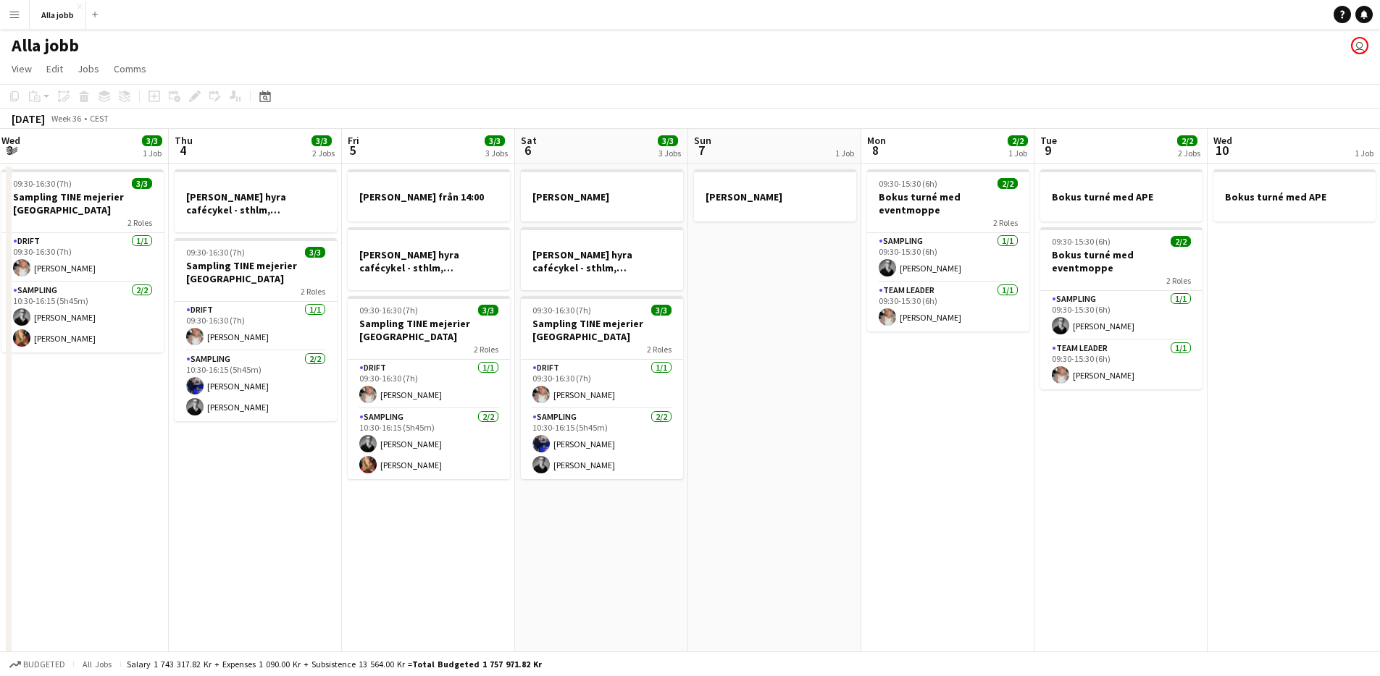
scroll to position [0, 524]
drag, startPoint x: 646, startPoint y: 531, endPoint x: 614, endPoint y: 539, distance: 32.8
click at [614, 539] on app-calendar-viewport "Sun 31 Mon 1 3/3 2 Jobs Tue 2 3/3 1 Job Wed 3 3/3 1 Job Thu 4 3/3 2 Jobs Fri 5 …" at bounding box center [690, 465] width 1380 height 673
click at [476, 536] on app-date-cell "[PERSON_NAME] från 14:00 [PERSON_NAME] hyra cafécykel - sthlm, [GEOGRAPHIC_DATA…" at bounding box center [427, 483] width 173 height 638
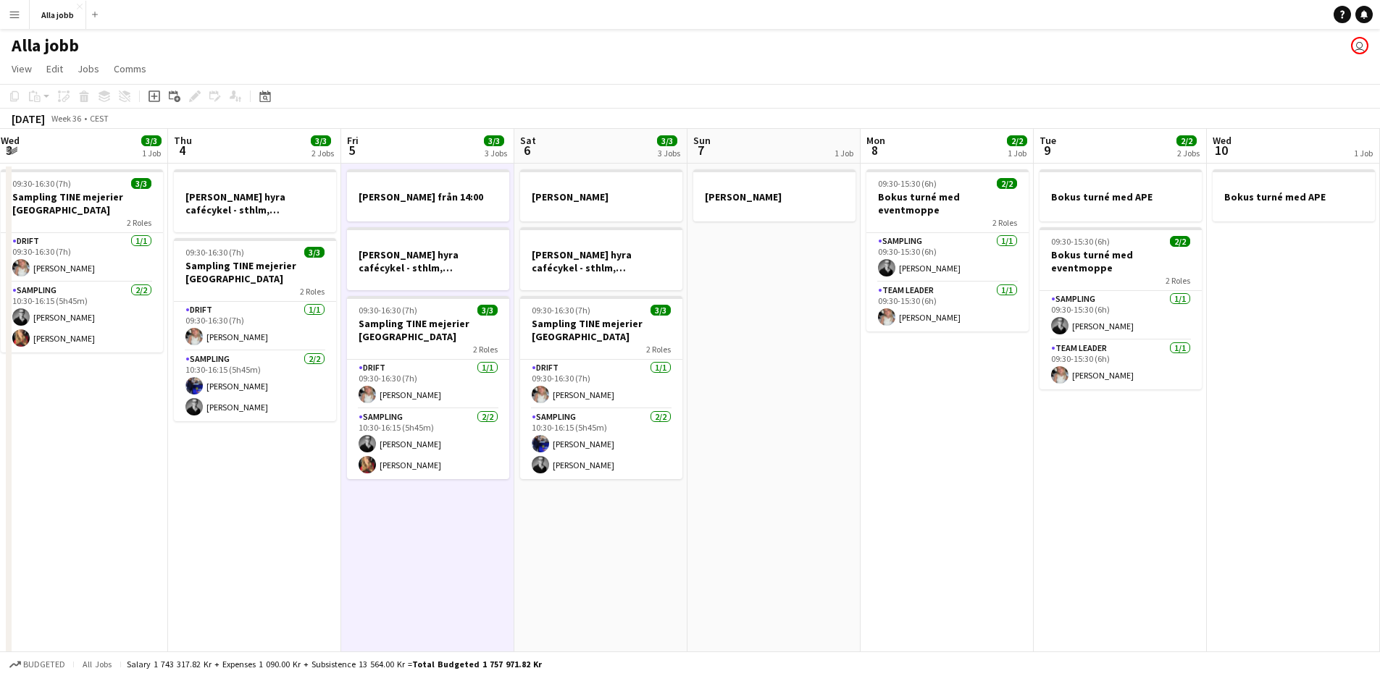
click at [590, 526] on app-date-cell "[PERSON_NAME] hyra [PERSON_NAME], [GEOGRAPHIC_DATA], cph 09:30-16:30 (7h) 3/3 S…" at bounding box center [600, 483] width 173 height 638
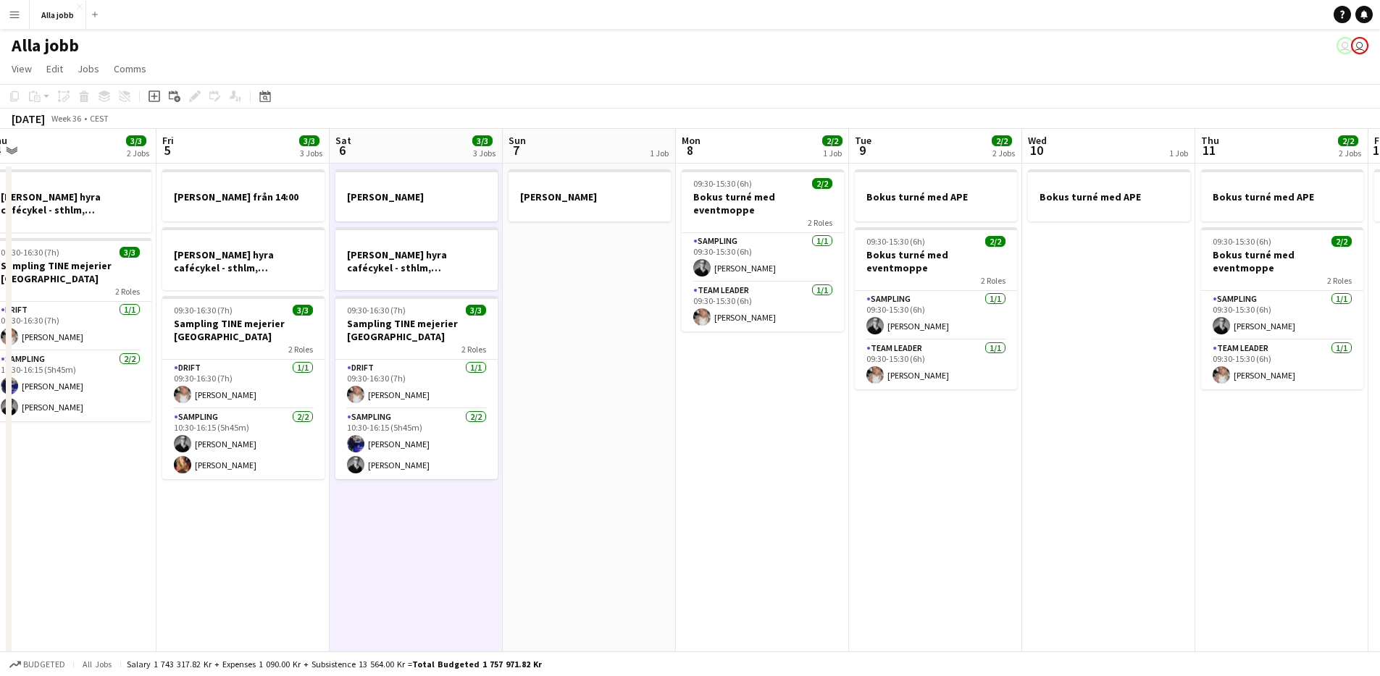
drag, startPoint x: 822, startPoint y: 518, endPoint x: 639, endPoint y: 552, distance: 186.4
click at [639, 552] on app-calendar-viewport "Mon 1 3/3 2 Jobs Tue 2 3/3 1 Job Wed 3 3/3 1 Job Thu 4 3/3 2 Jobs Fri 5 3/3 3 J…" at bounding box center [690, 465] width 1380 height 673
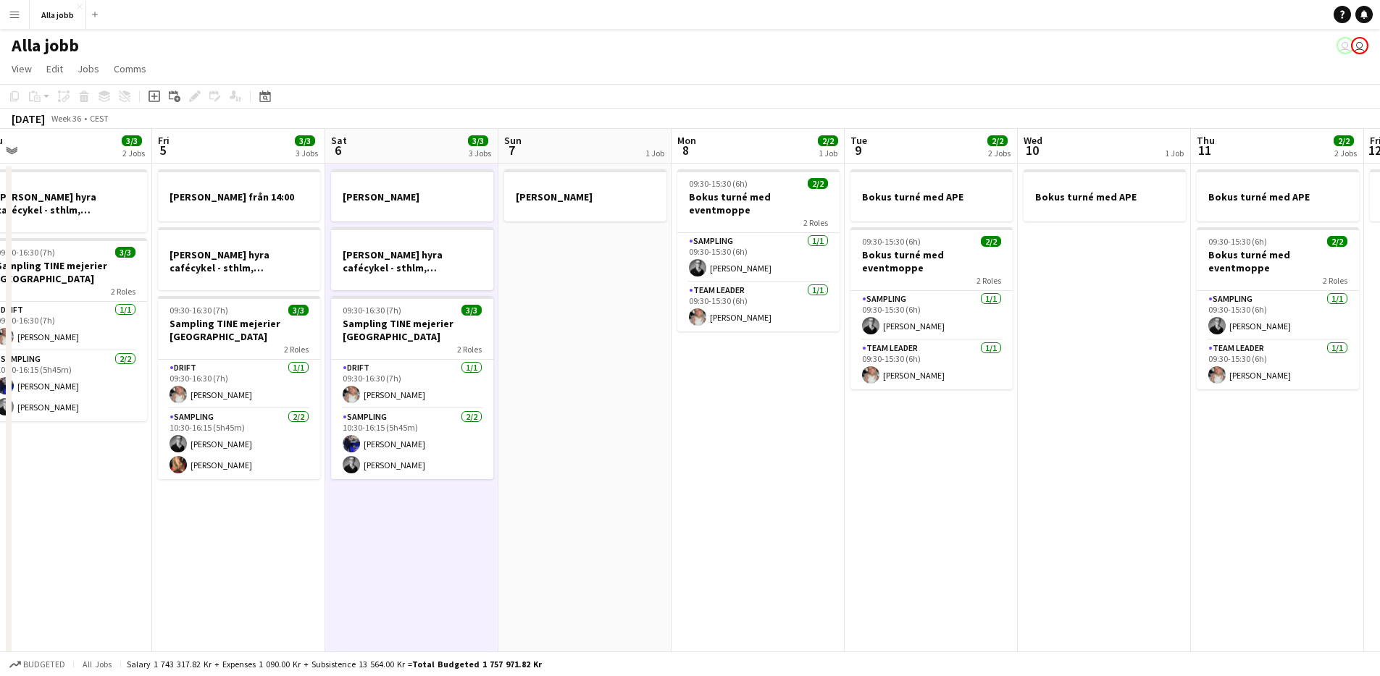
click at [642, 550] on app-date-cell "[PERSON_NAME]" at bounding box center [584, 483] width 173 height 638
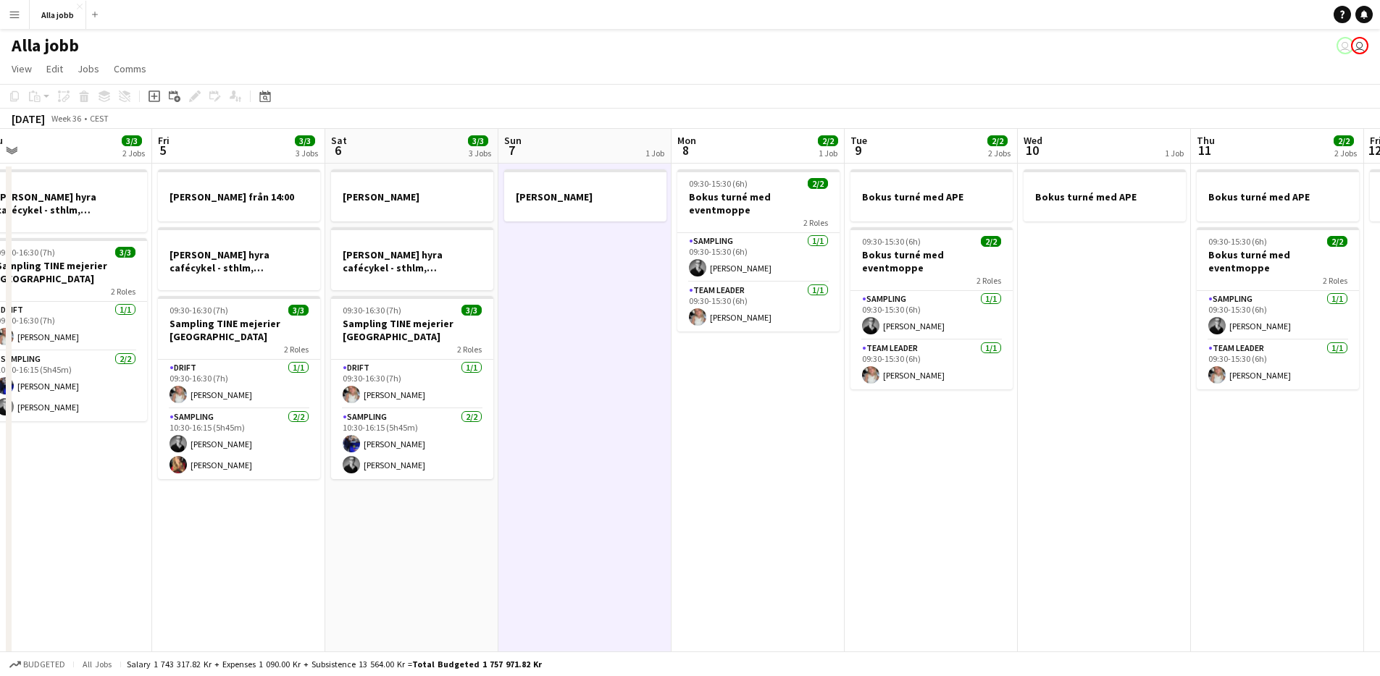
click at [716, 523] on app-date-cell "09:30-15:30 (6h) 2/2 Bokus turné med eventmoppe 2 Roles Sampling [DATE] 09:30-1…" at bounding box center [757, 483] width 173 height 638
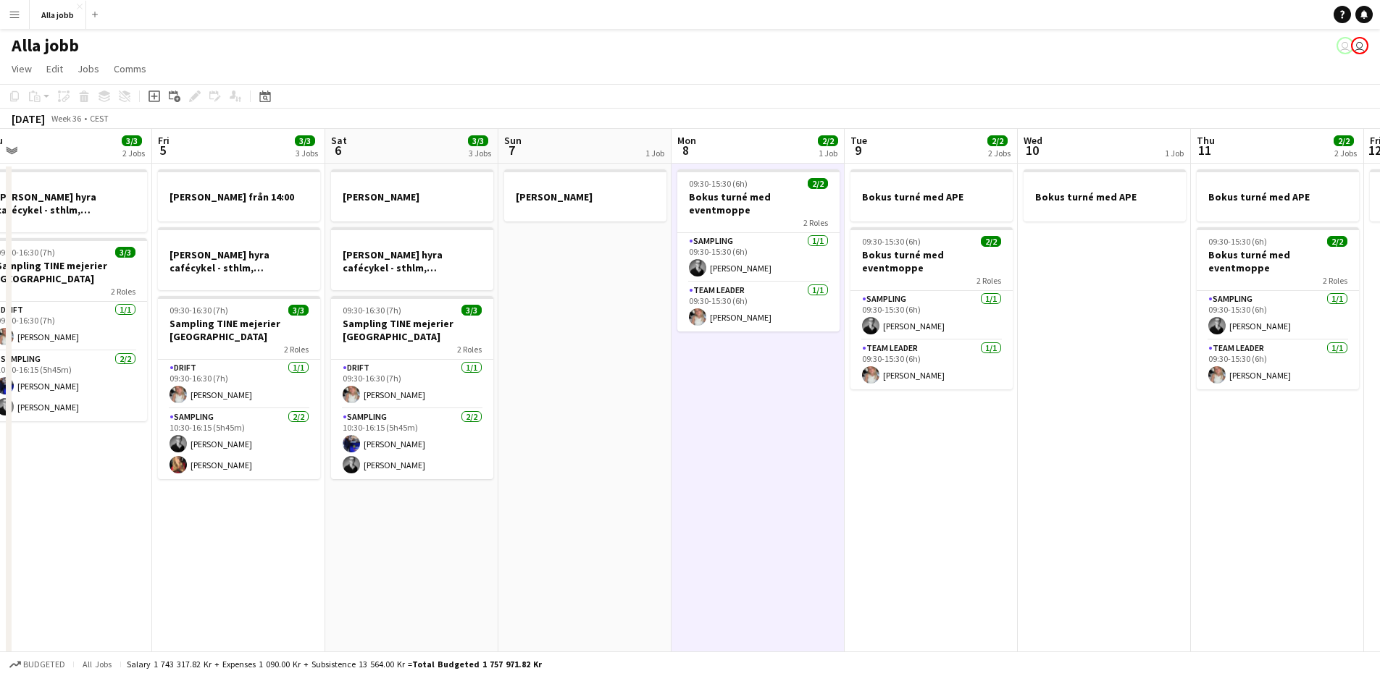
click at [770, 445] on app-date-cell "09:30-15:30 (6h) 2/2 Bokus turné med eventmoppe 2 Roles Sampling [DATE] 09:30-1…" at bounding box center [757, 483] width 173 height 638
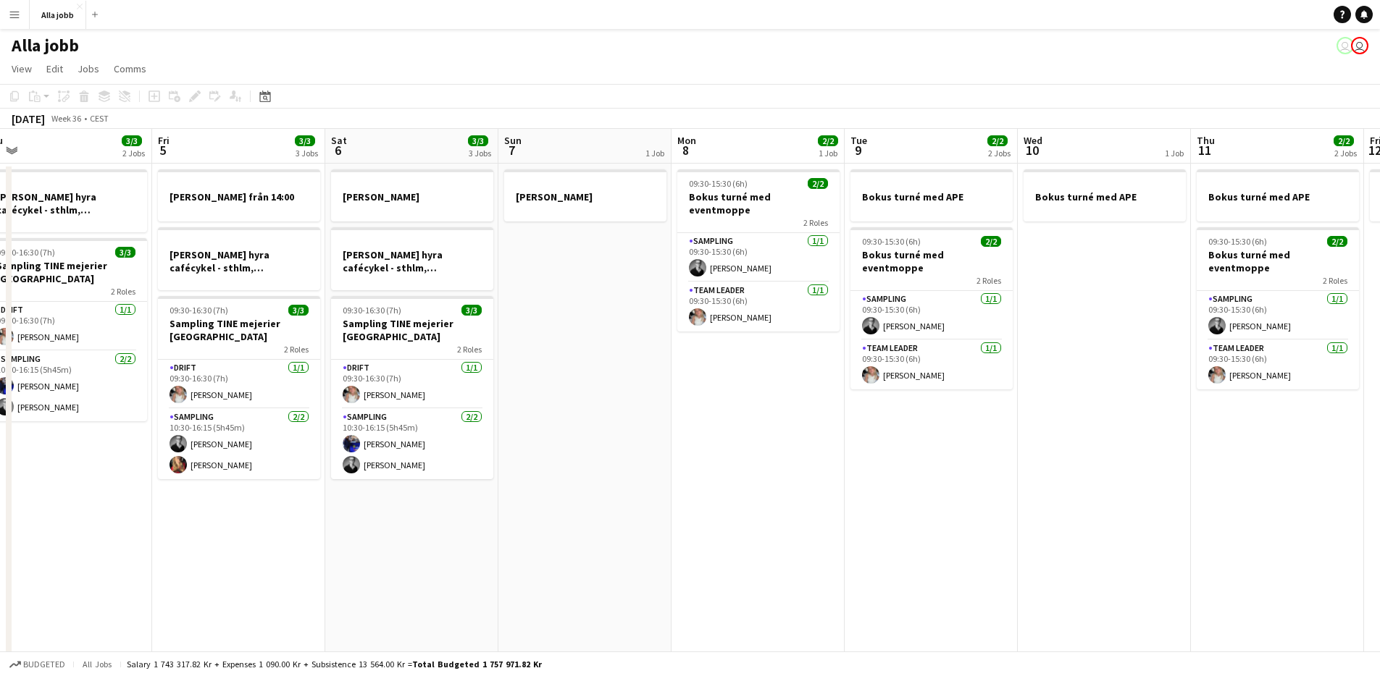
click at [712, 495] on app-date-cell "09:30-15:30 (6h) 2/2 Bokus turné med eventmoppe 2 Roles Sampling [DATE] 09:30-1…" at bounding box center [757, 483] width 173 height 638
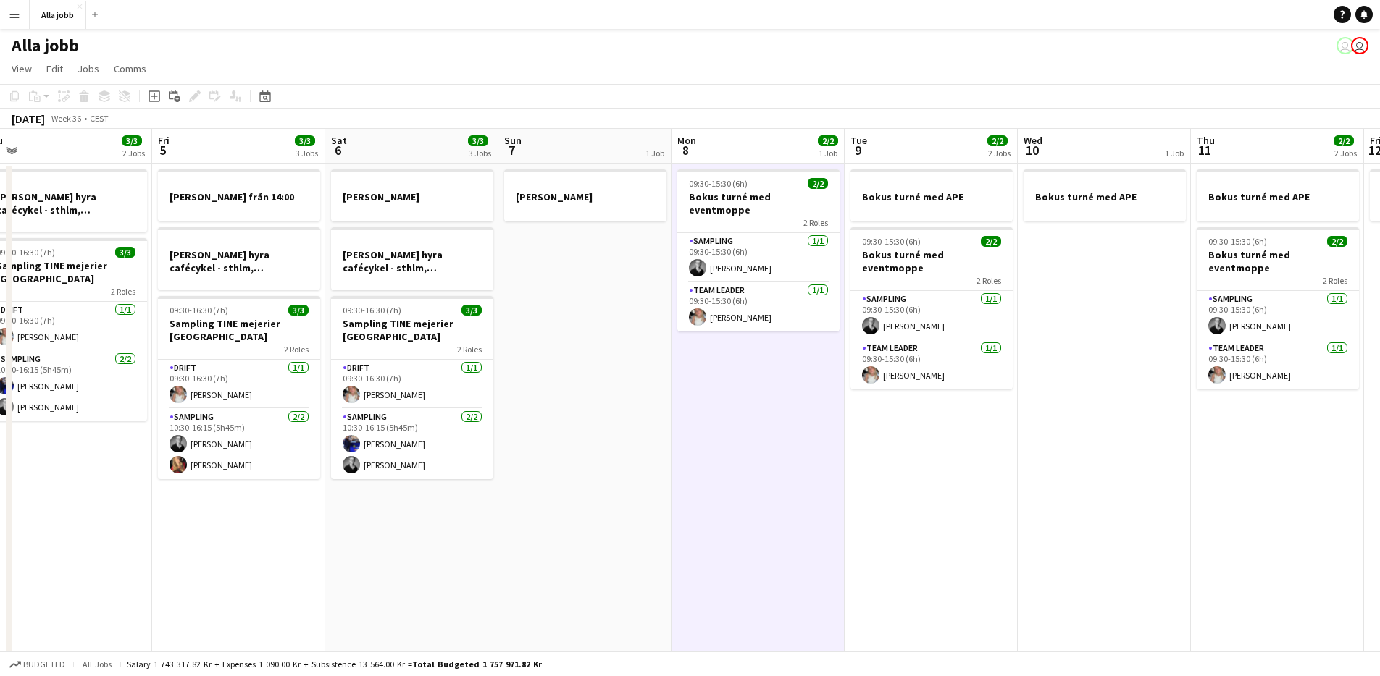
click at [613, 537] on app-date-cell "[PERSON_NAME]" at bounding box center [584, 483] width 173 height 638
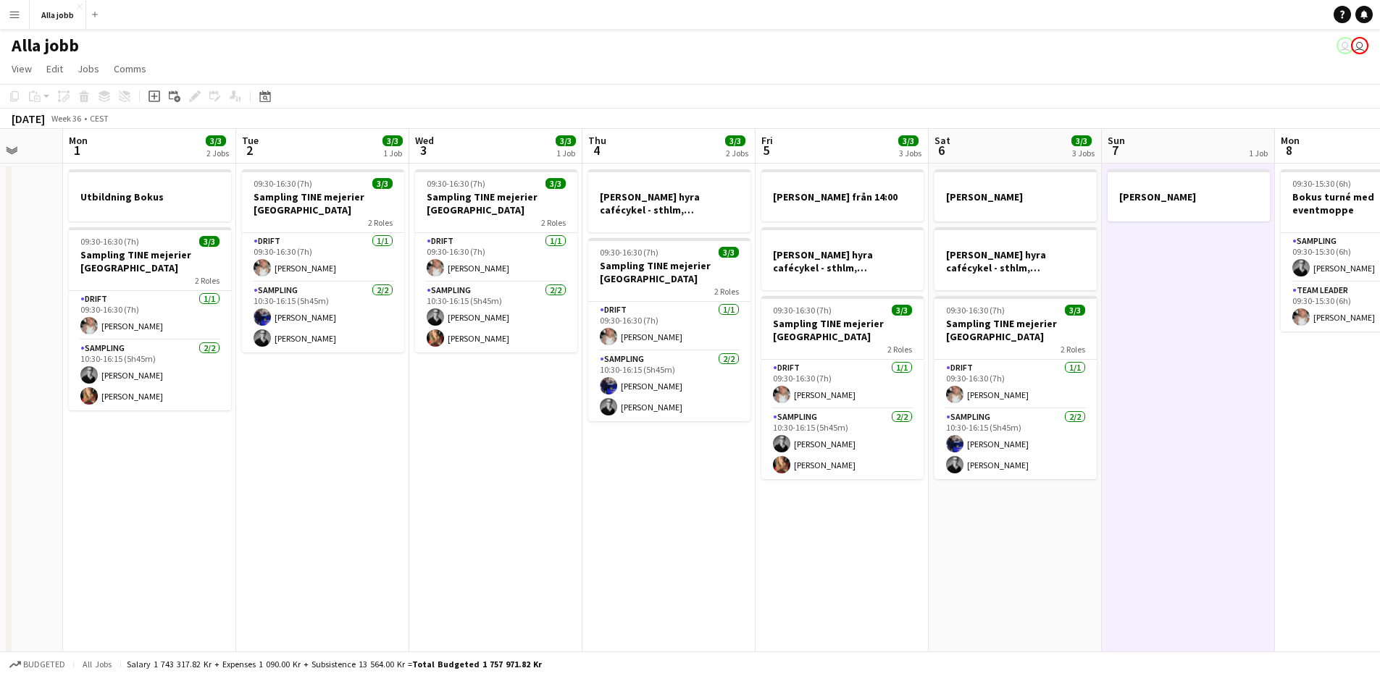
drag, startPoint x: 502, startPoint y: 561, endPoint x: 921, endPoint y: 586, distance: 419.4
click at [920, 586] on app-calendar-viewport "Sat 30 2 Jobs Sun 31 Mon 1 3/3 2 Jobs Tue 2 3/3 1 Job Wed 3 3/3 1 Job Thu 4 3/3…" at bounding box center [690, 465] width 1380 height 673
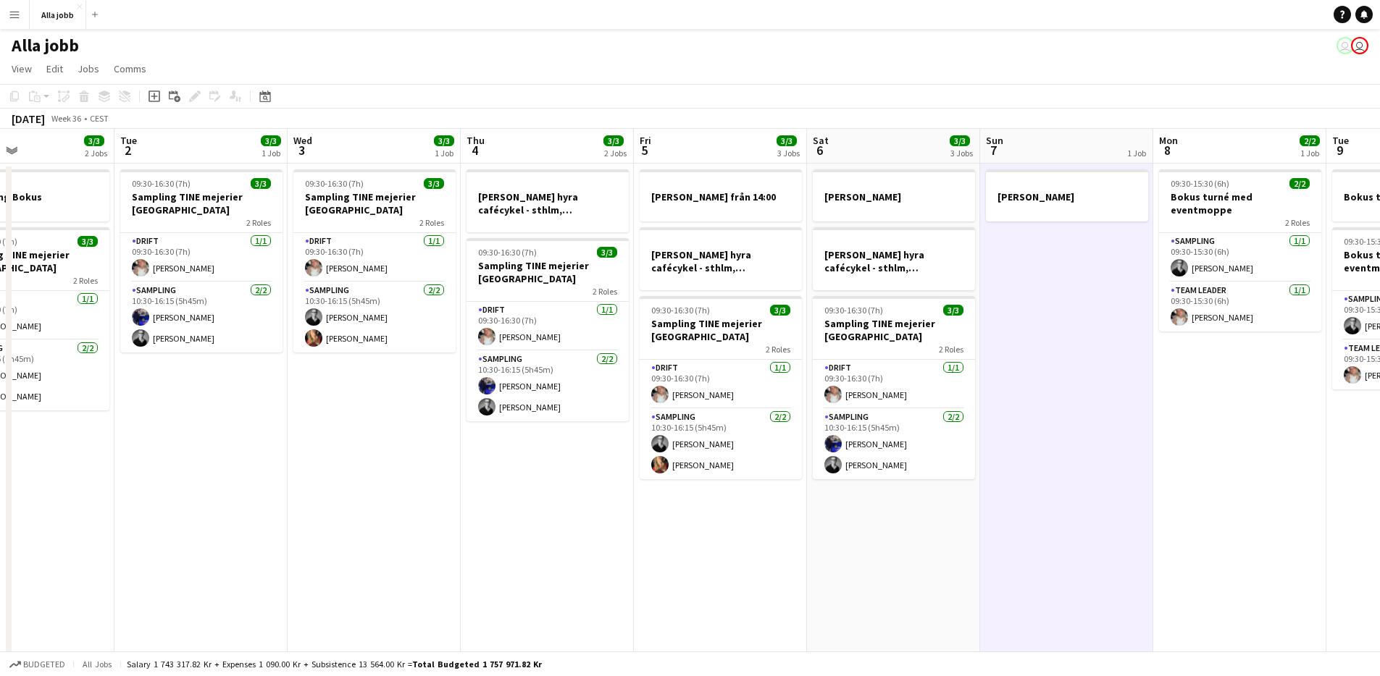
drag, startPoint x: 348, startPoint y: 449, endPoint x: 338, endPoint y: 452, distance: 10.5
click at [340, 452] on app-calendar-viewport "Sat 30 2 Jobs Sun 31 Mon 1 3/3 2 Jobs Tue 2 3/3 1 Job Wed 3 3/3 1 Job Thu 4 3/3…" at bounding box center [690, 465] width 1380 height 673
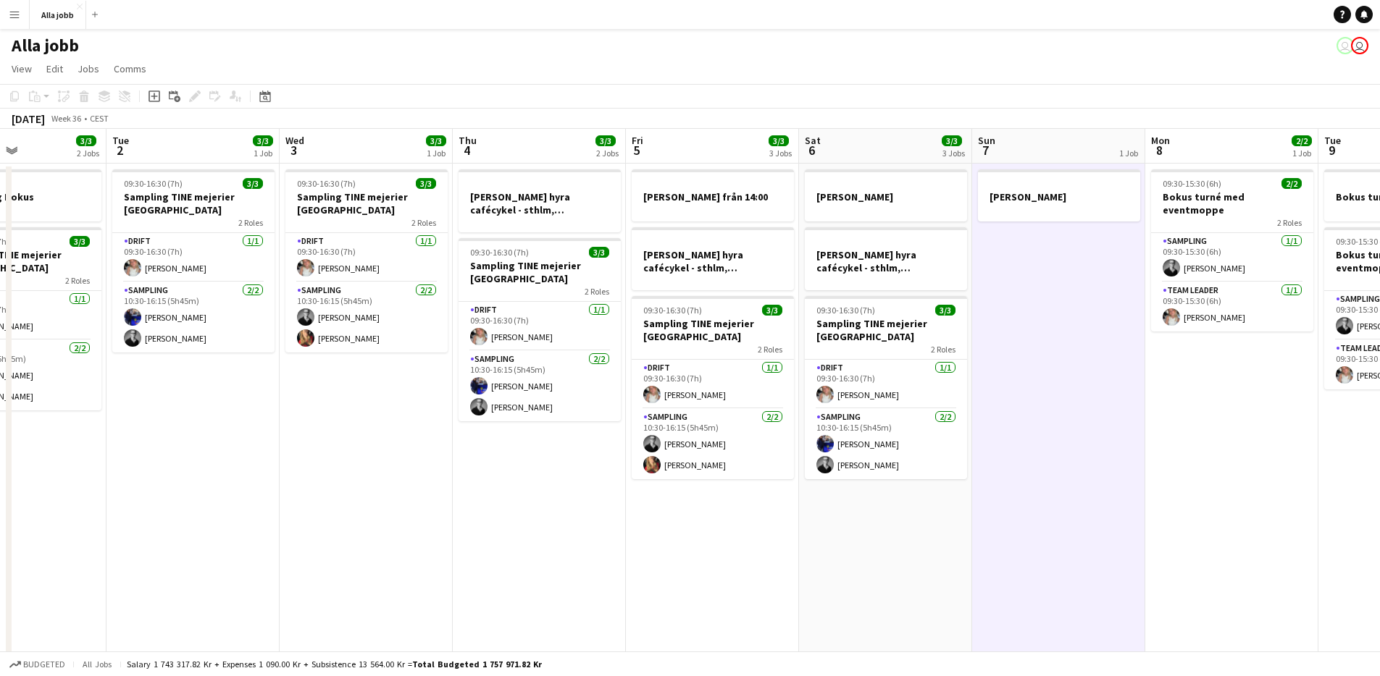
click at [394, 461] on app-date-cell "09:30-16:30 (7h) 3/3 Sampling TINE mejerier Stockholm 2 Roles Drift [DATE] 09:3…" at bounding box center [366, 483] width 173 height 638
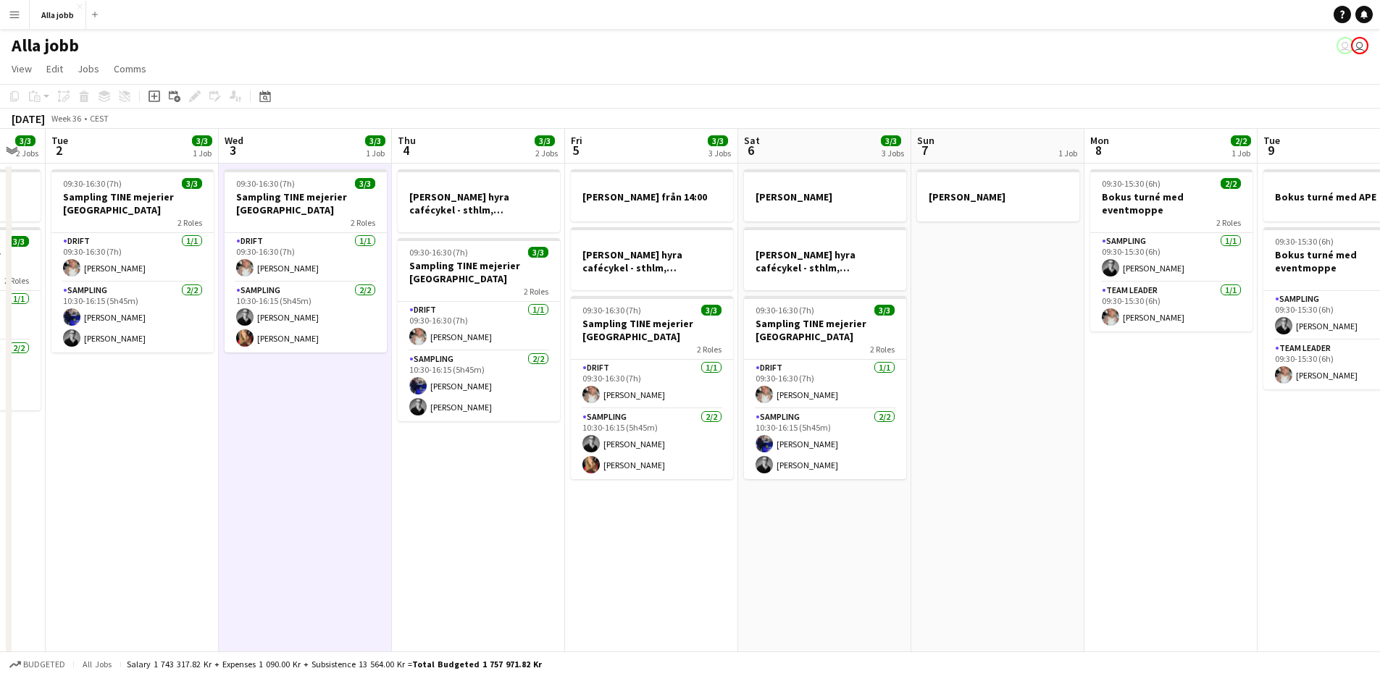
drag, startPoint x: 498, startPoint y: 500, endPoint x: 437, endPoint y: 521, distance: 64.6
click at [437, 521] on app-calendar-viewport "Sat 30 2 Jobs Sun 31 Mon 1 3/3 2 Jobs Tue 2 3/3 1 Job Wed 3 3/3 1 Job Thu 4 3/3…" at bounding box center [690, 465] width 1380 height 673
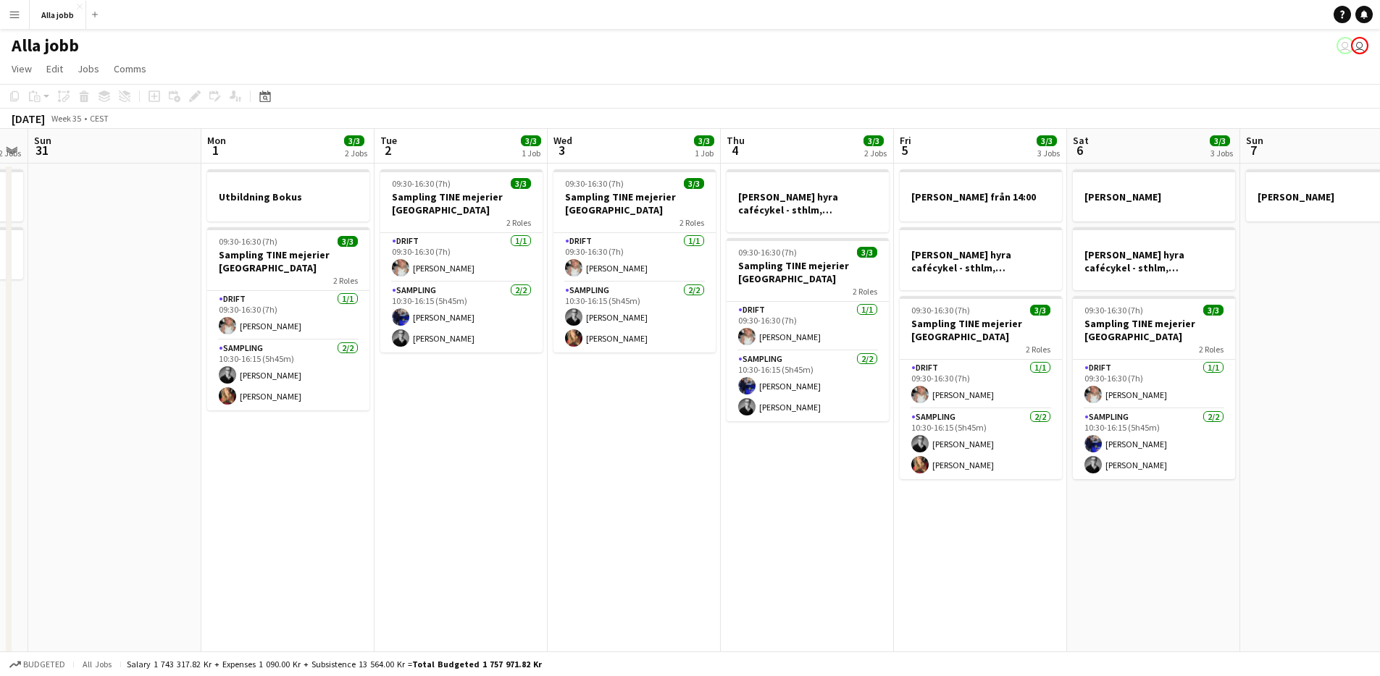
drag, startPoint x: 529, startPoint y: 515, endPoint x: 1028, endPoint y: 584, distance: 503.0
click at [1025, 584] on app-calendar-viewport "Fri 29 5/5 4 Jobs Sat 30 2 Jobs Sun 31 Mon 1 3/3 2 Jobs Tue 2 3/3 1 Job Wed 3 3…" at bounding box center [690, 465] width 1380 height 673
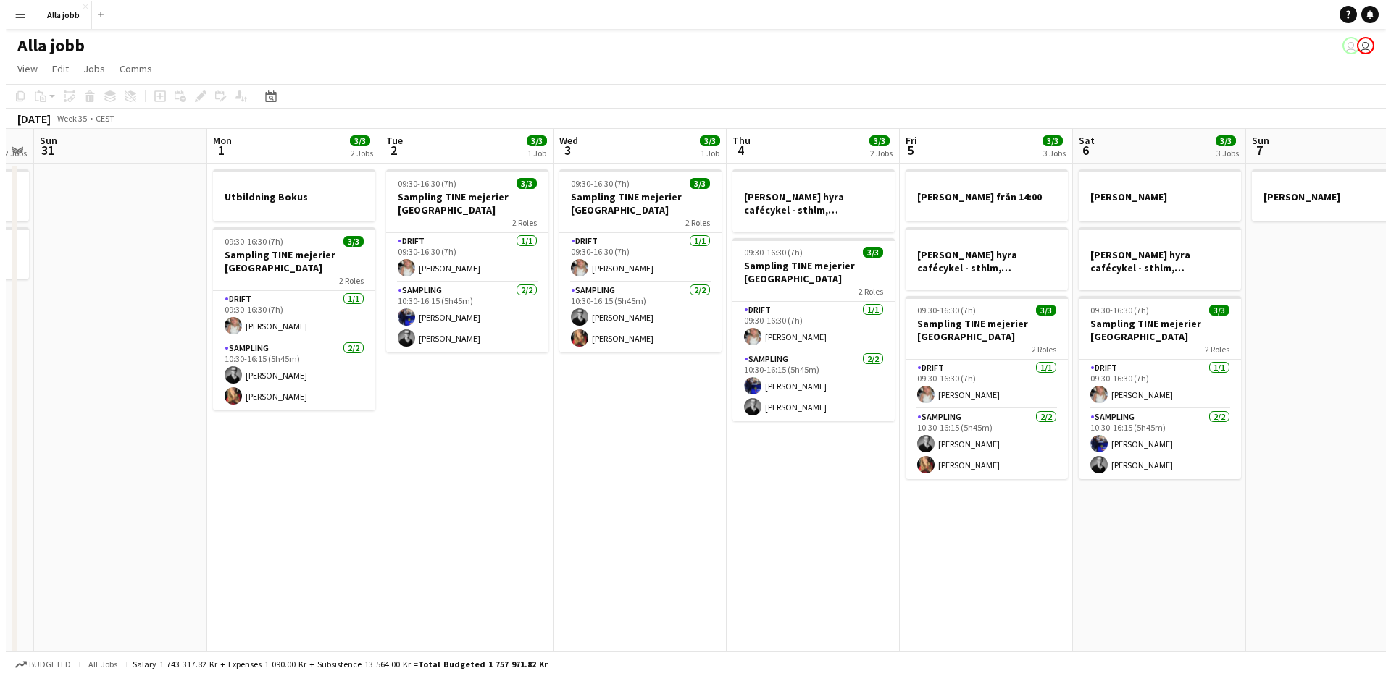
scroll to position [0, 453]
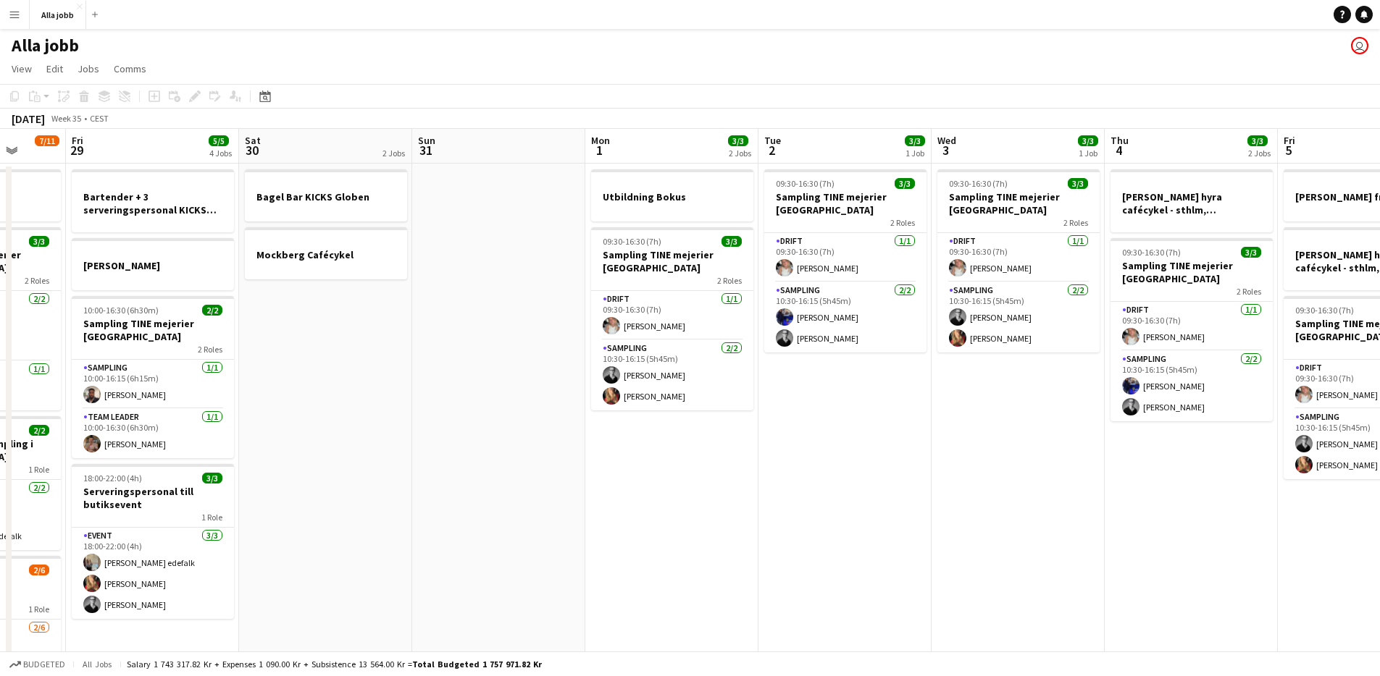
click at [14, 17] on app-icon "Menu" at bounding box center [15, 15] width 12 height 12
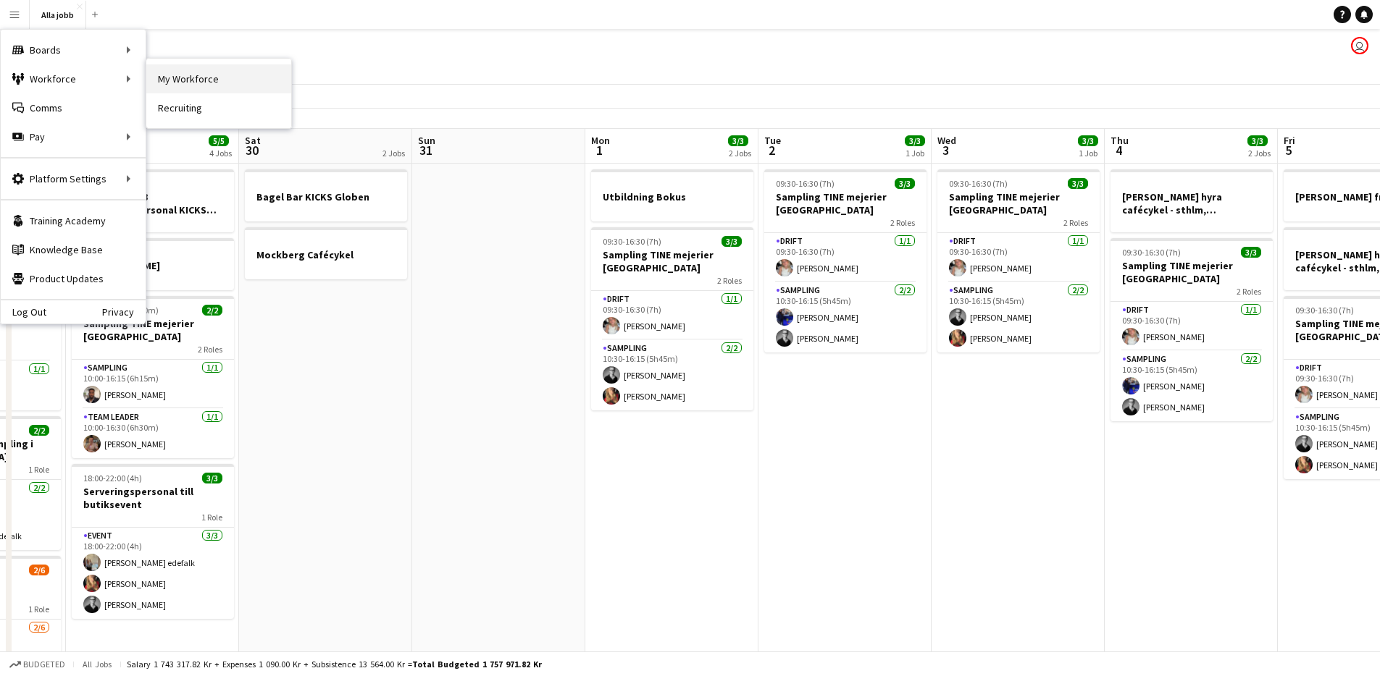
click at [208, 80] on link "My Workforce" at bounding box center [218, 78] width 145 height 29
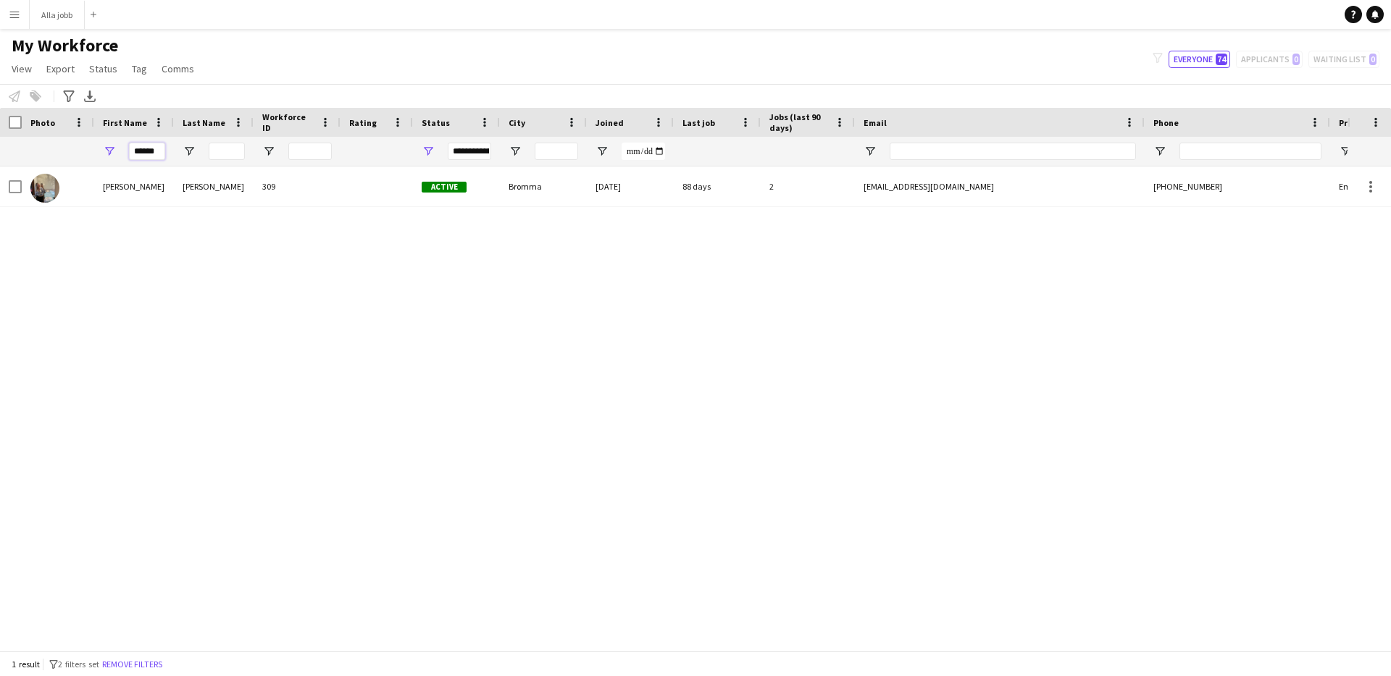
click at [153, 156] on input "******" at bounding box center [147, 151] width 36 height 17
click at [155, 156] on input "******" at bounding box center [147, 151] width 36 height 17
type input "***"
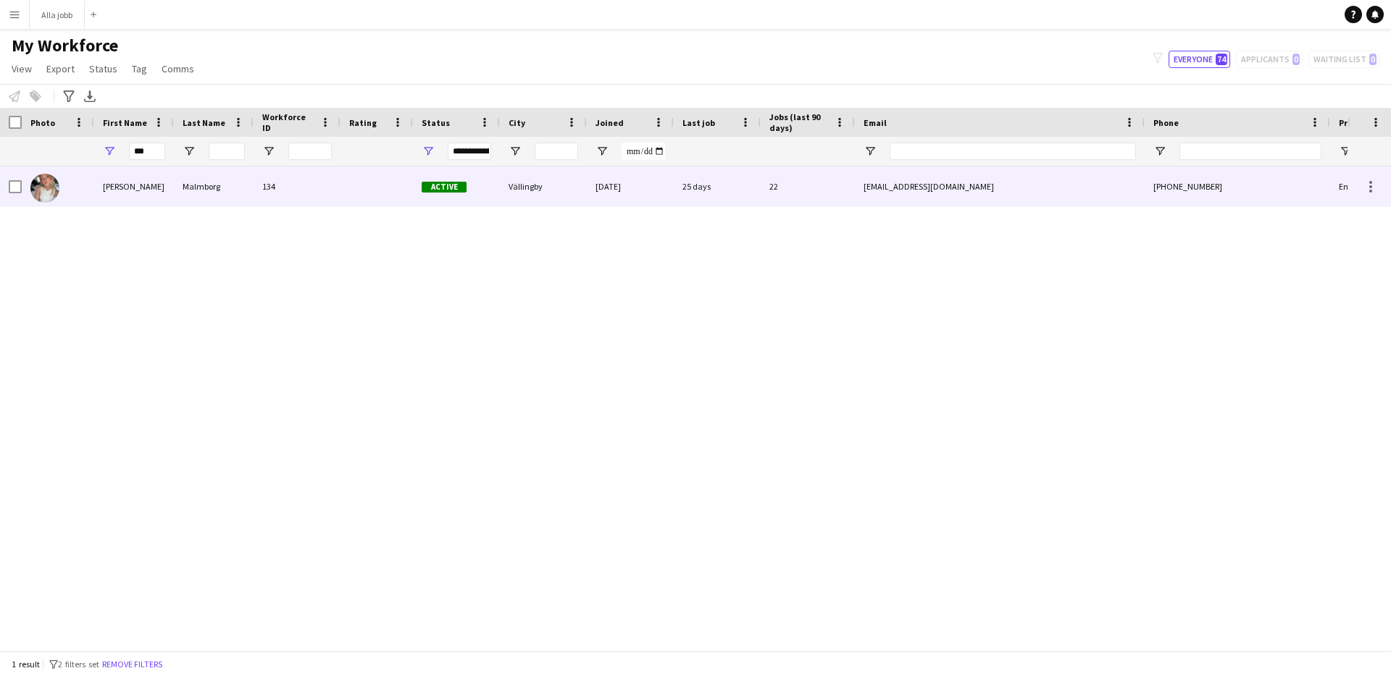
click at [233, 178] on div "Malmborg" at bounding box center [214, 187] width 80 height 40
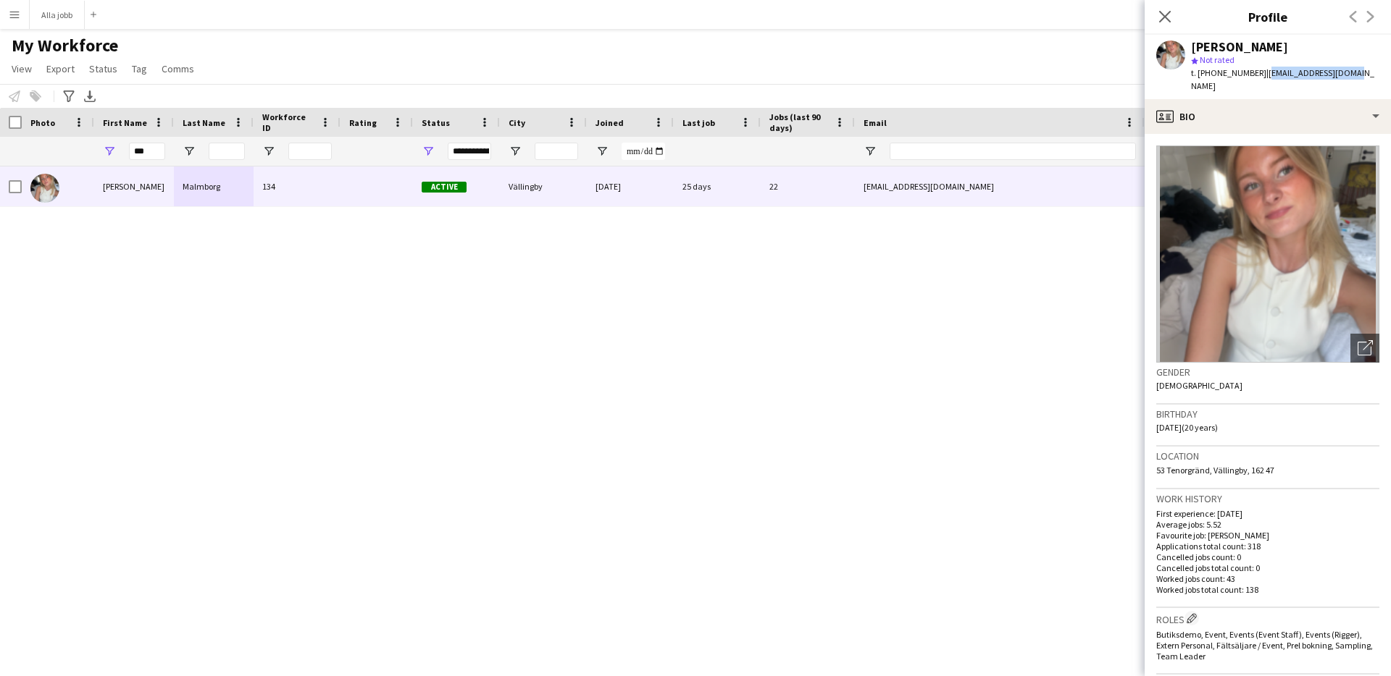
drag, startPoint x: 1347, startPoint y: 68, endPoint x: 1264, endPoint y: 74, distance: 83.5
click at [1257, 77] on div "[PERSON_NAME] star Not rated t. [PHONE_NUMBER] | [EMAIL_ADDRESS][DOMAIN_NAME]" at bounding box center [1267, 67] width 246 height 64
click at [1254, 69] on span "| [EMAIL_ADDRESS][DOMAIN_NAME]" at bounding box center [1282, 79] width 183 height 24
drag, startPoint x: 1254, startPoint y: 72, endPoint x: 1344, endPoint y: 76, distance: 89.2
click at [1344, 76] on div "[PERSON_NAME] star Not rated t. [PHONE_NUMBER] | [EMAIL_ADDRESS][DOMAIN_NAME]" at bounding box center [1267, 67] width 246 height 64
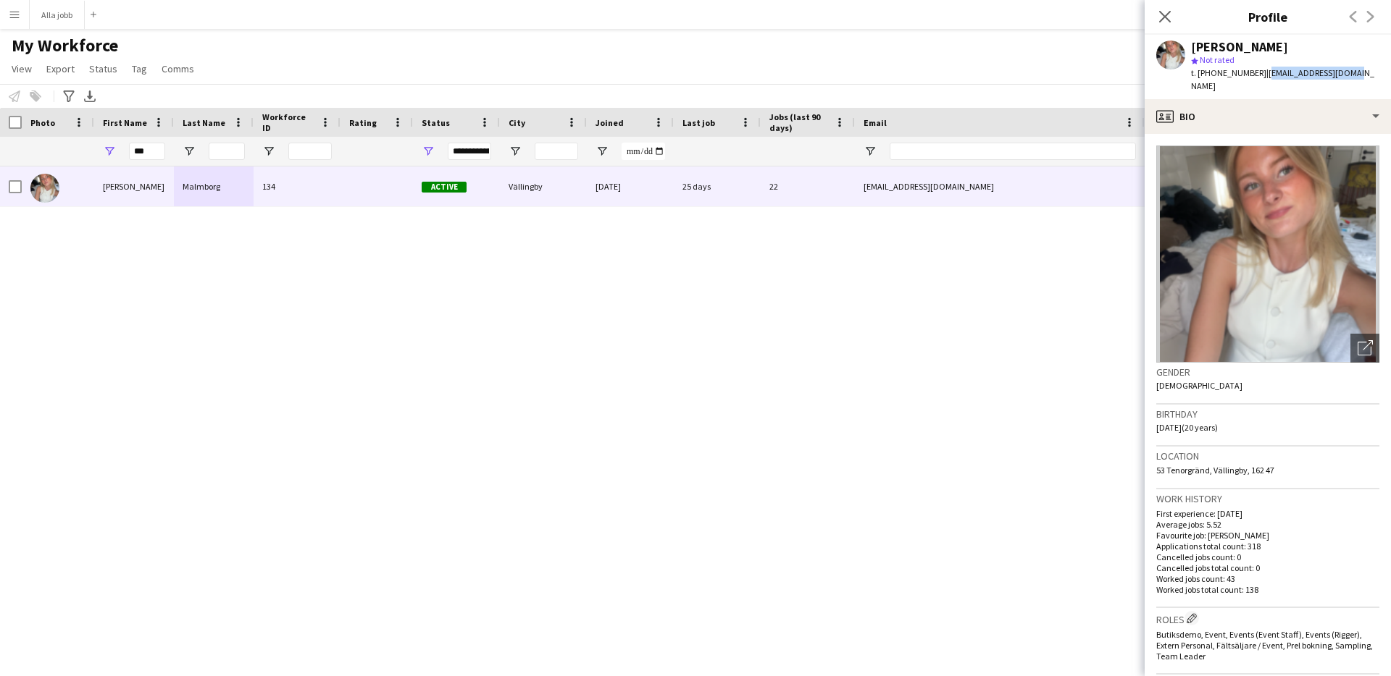
copy span "[EMAIL_ADDRESS][DOMAIN_NAME]"
